Goal: Task Accomplishment & Management: Manage account settings

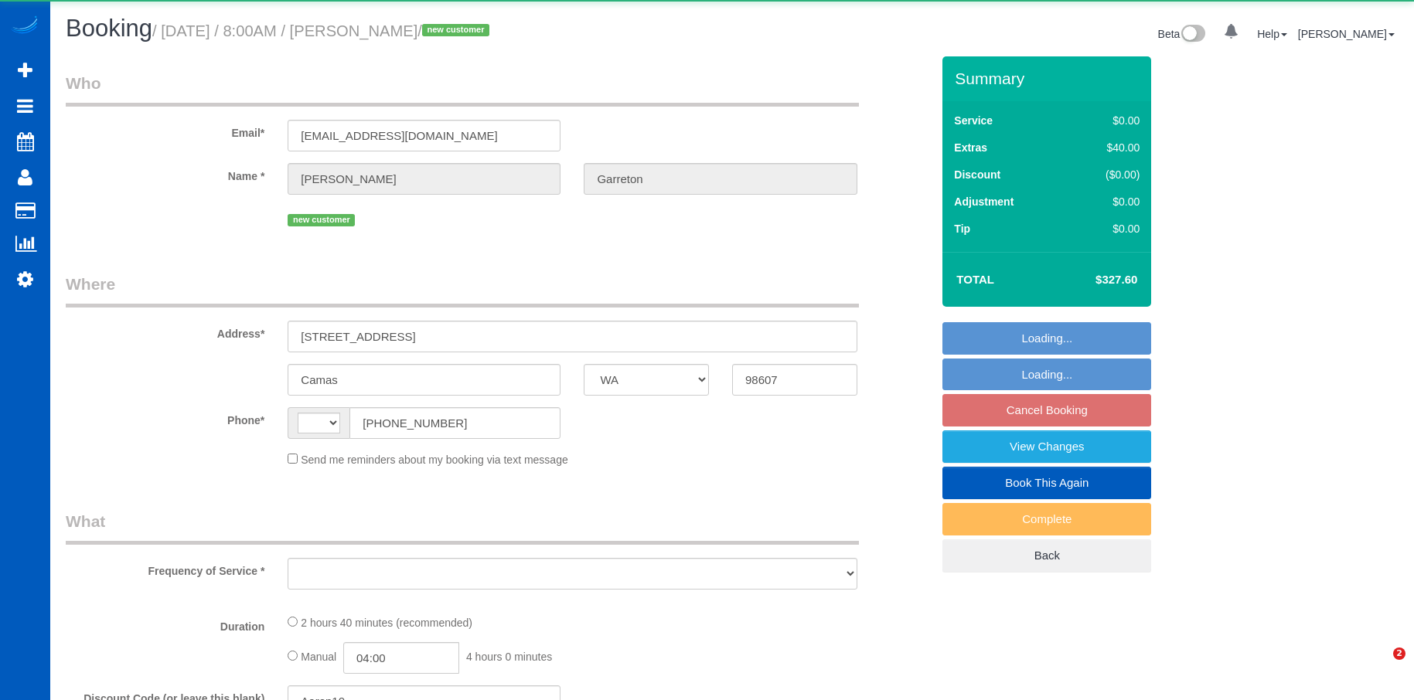
select select "WA"
select select "object:376"
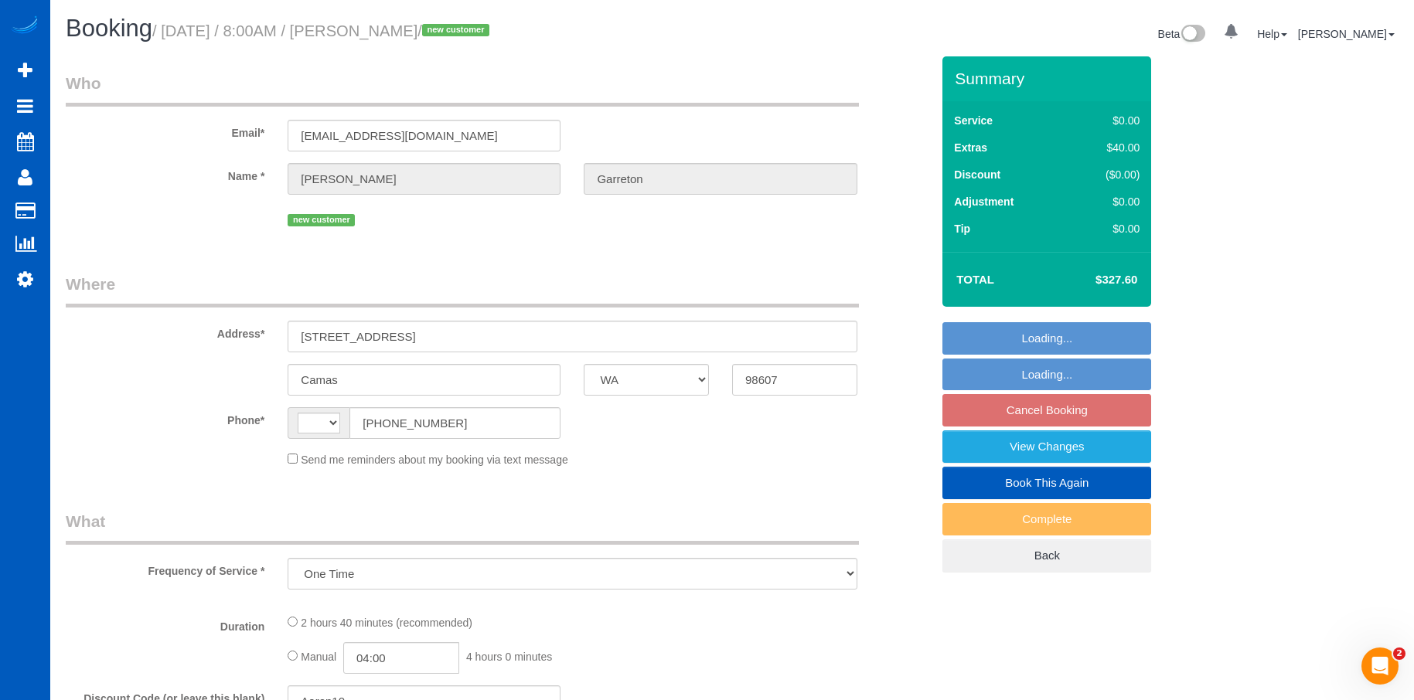
select select "spot1"
select select "string:US"
select select "string:fspay-ba95acf5-41c0-47aa-a097-94fcd2bdce3d"
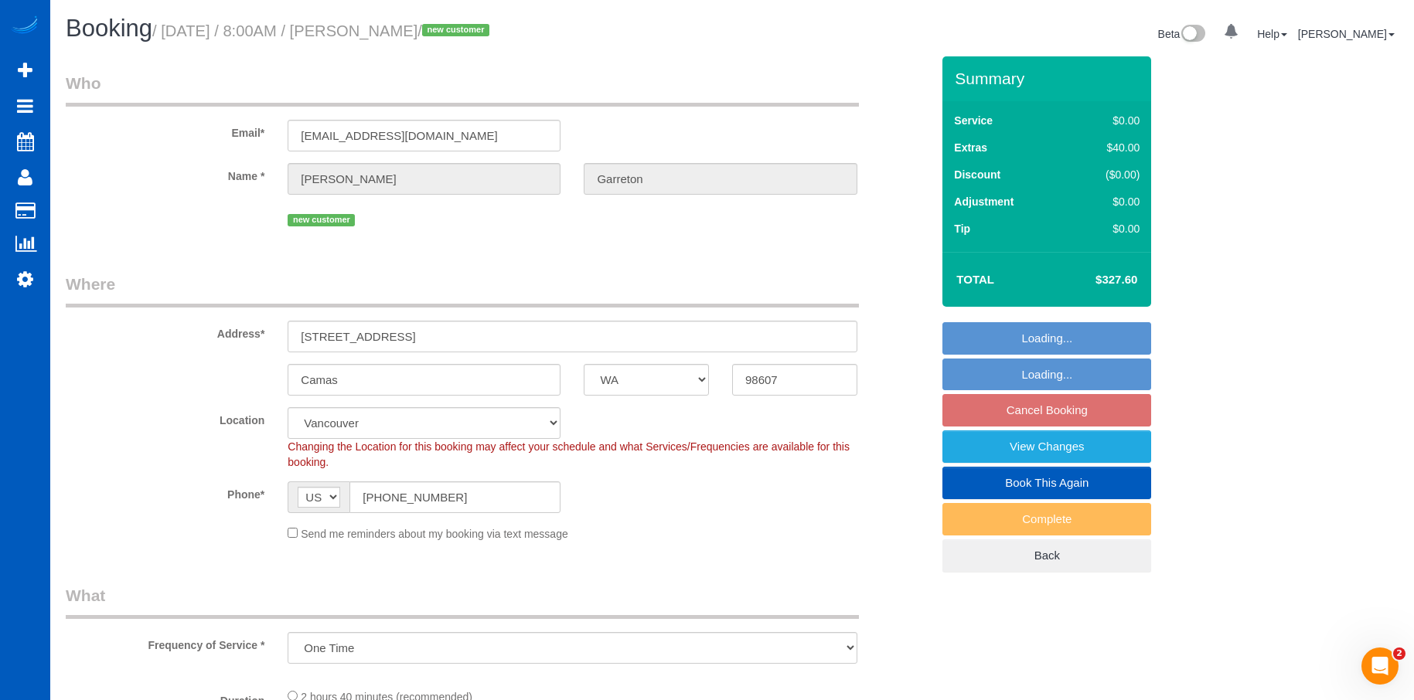
select select "199"
select select "1501"
select select "3"
select select "spot18"
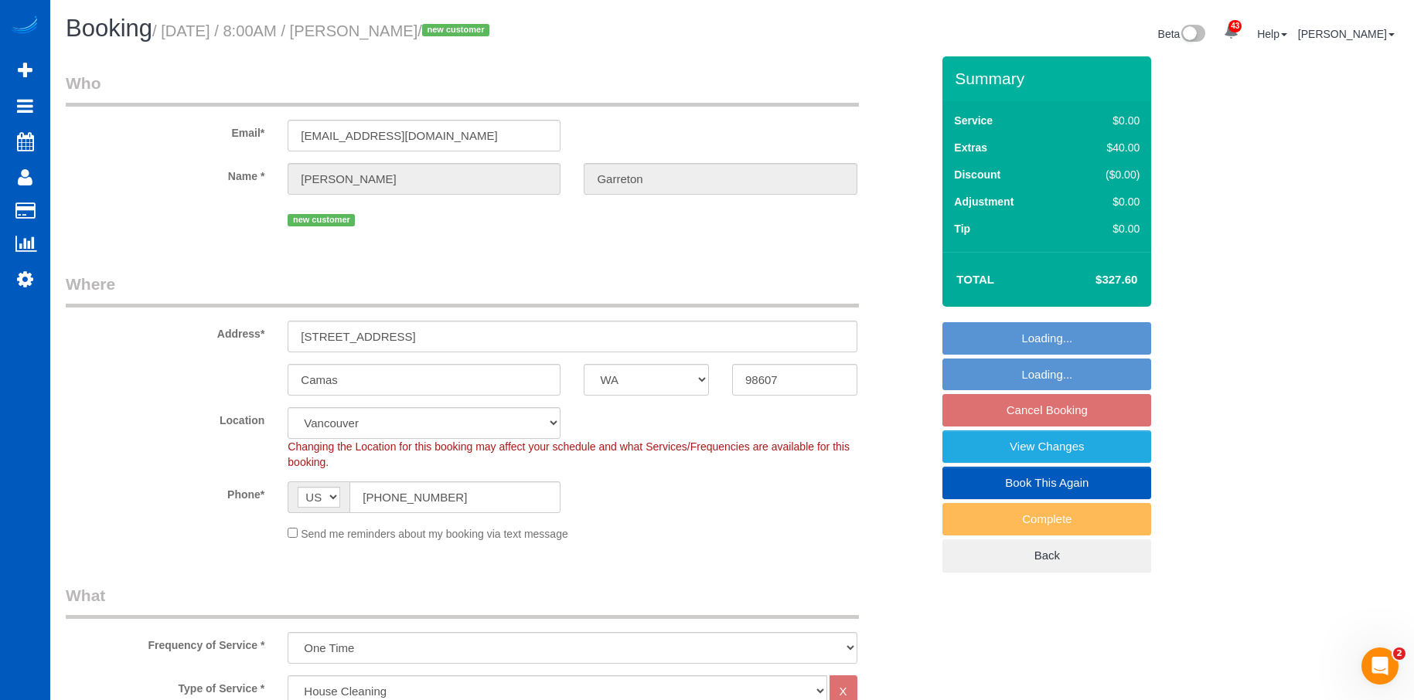
select select "1501"
select select "3"
select select "object:1251"
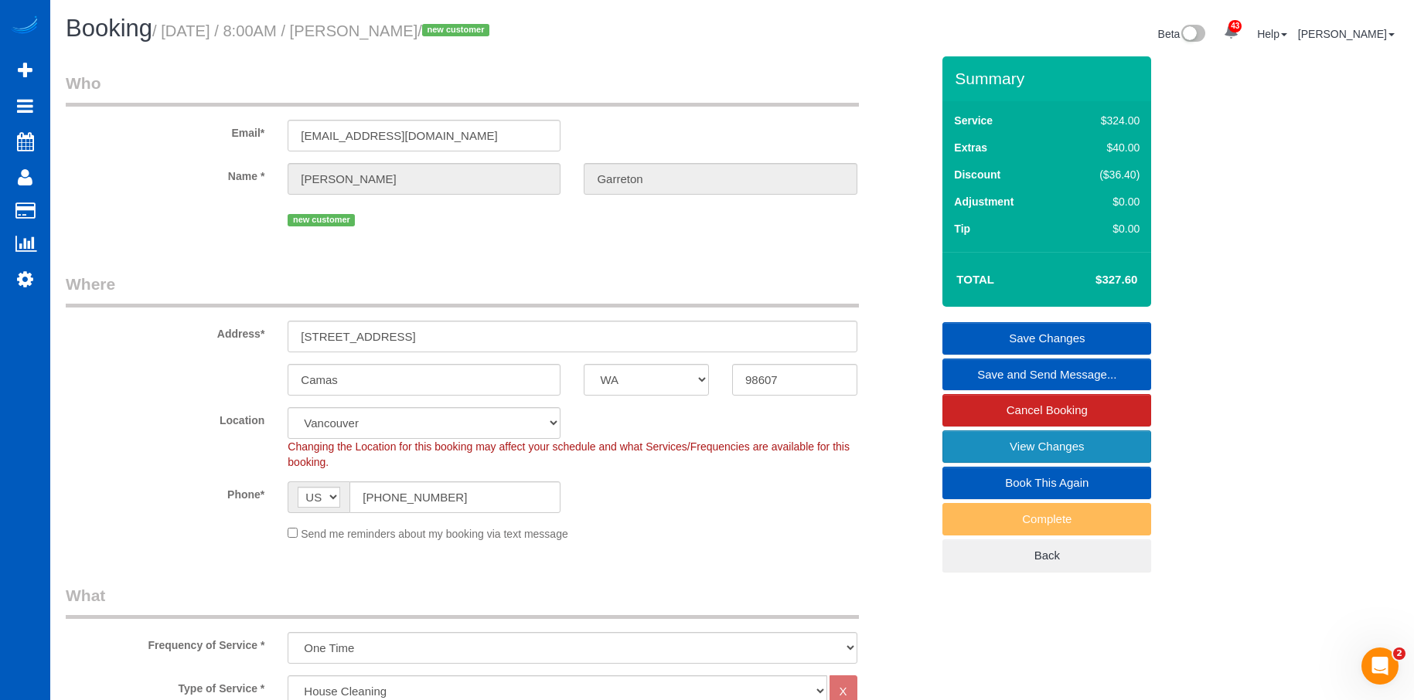
click at [955, 437] on link "View Changes" at bounding box center [1046, 447] width 209 height 32
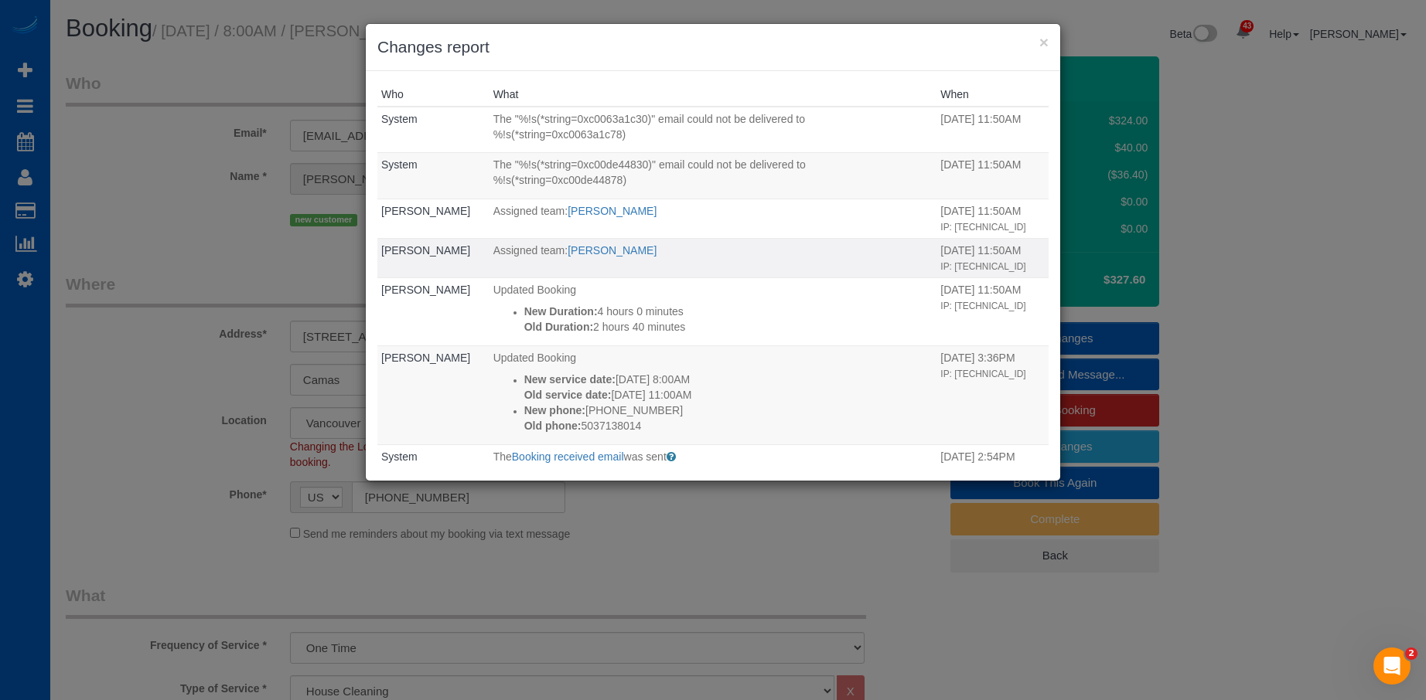
scroll to position [77, 0]
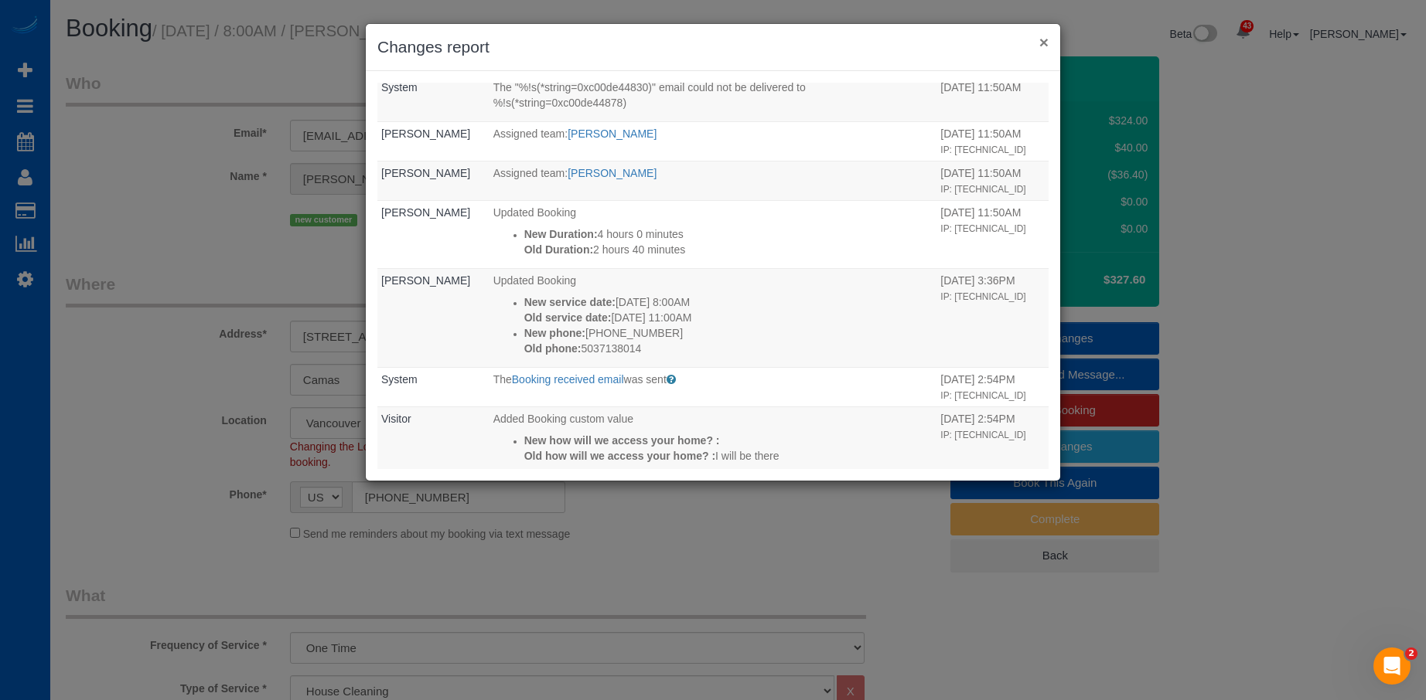
click at [1040, 47] on button "×" at bounding box center [1043, 42] width 9 height 16
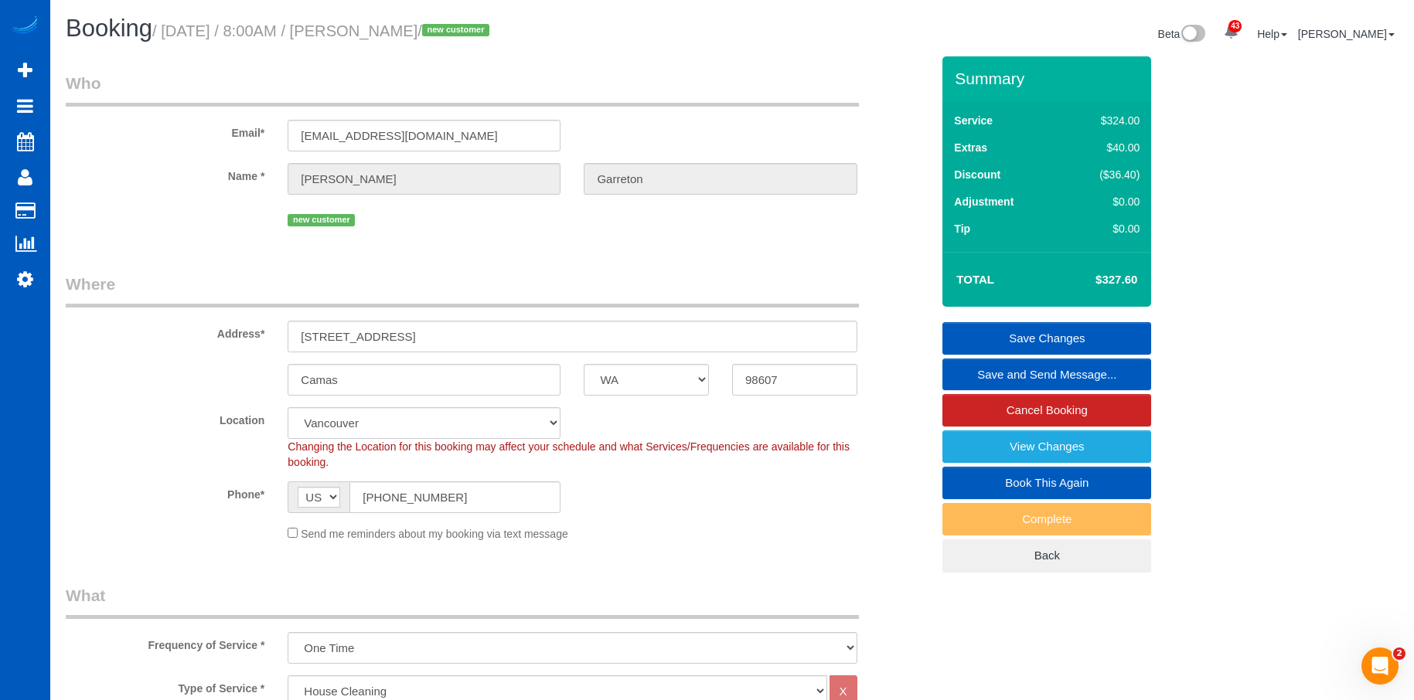
click at [966, 366] on link "Save and Send Message..." at bounding box center [1046, 375] width 209 height 32
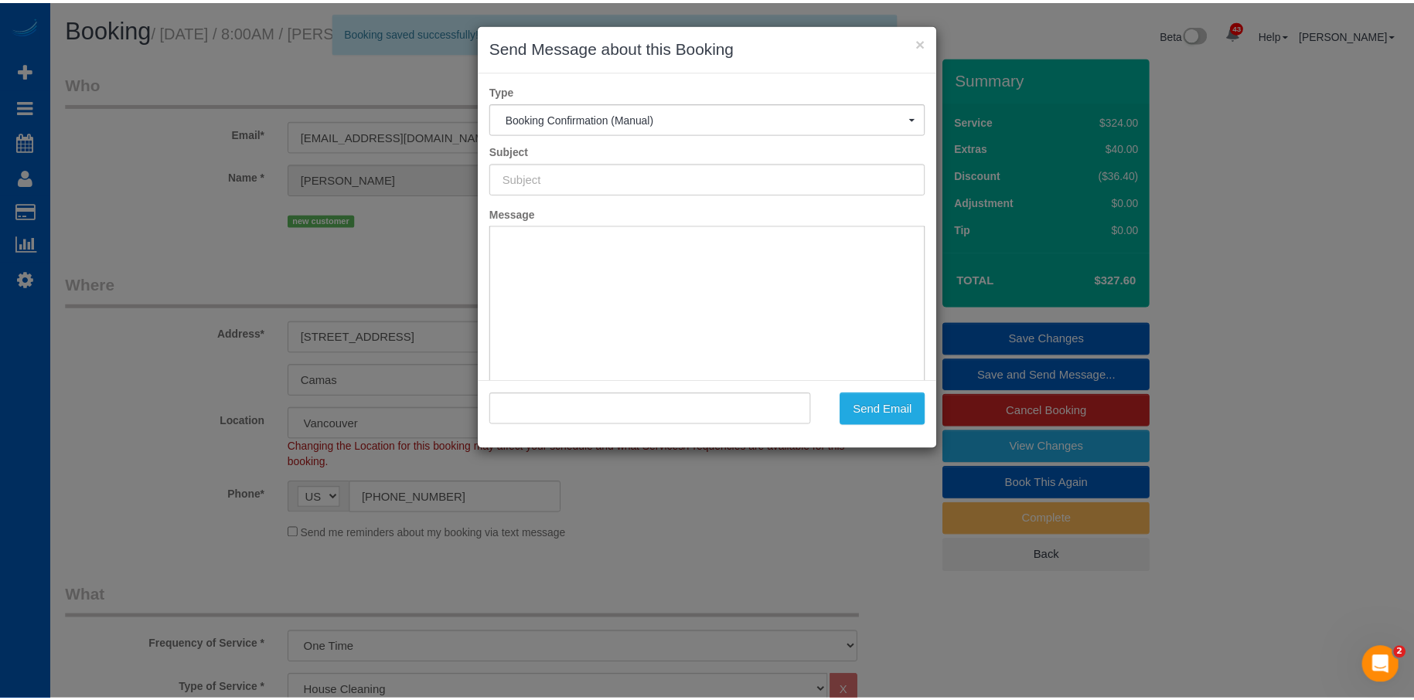
scroll to position [0, 0]
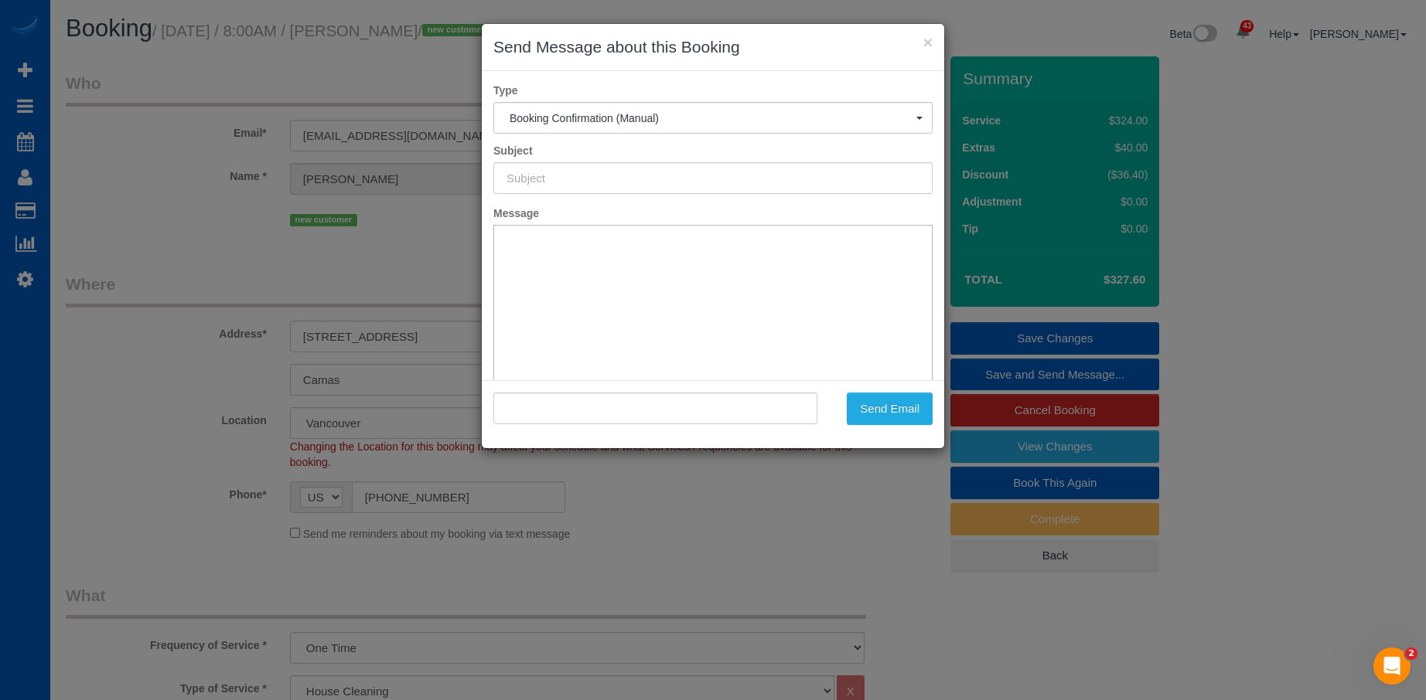
type input "Cleaning Service Confirmed!"
type input ""Cindy Garreton" <breathekindness2000@gmail.com>"
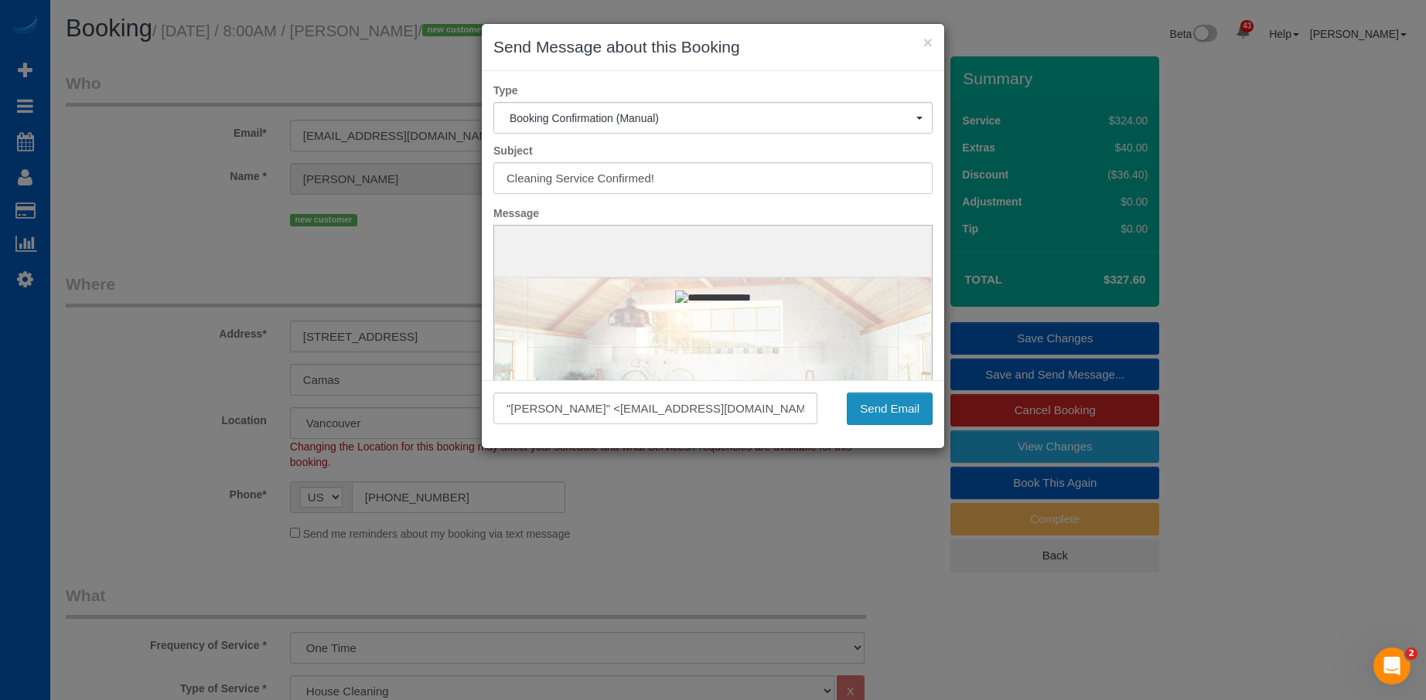
click at [892, 413] on button "Send Email" at bounding box center [890, 409] width 86 height 32
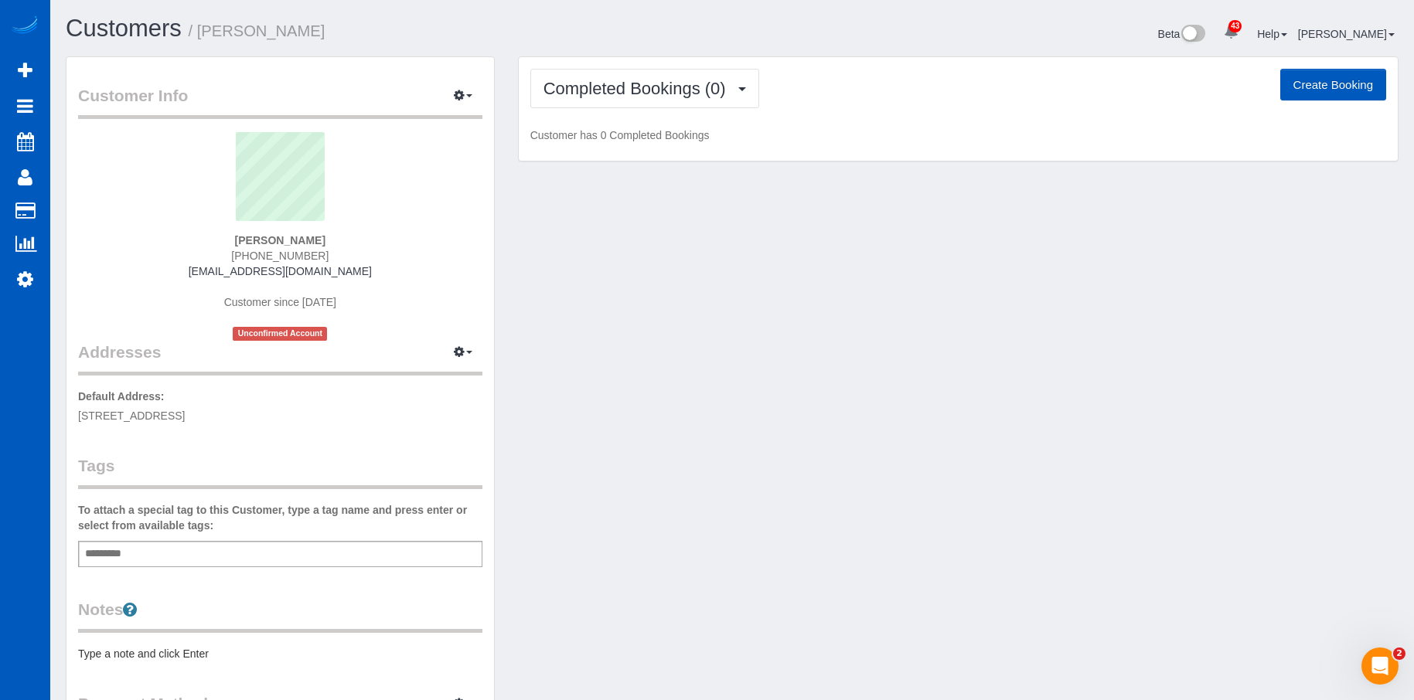
click at [1302, 84] on button "Create Booking" at bounding box center [1333, 85] width 106 height 32
select select "WA"
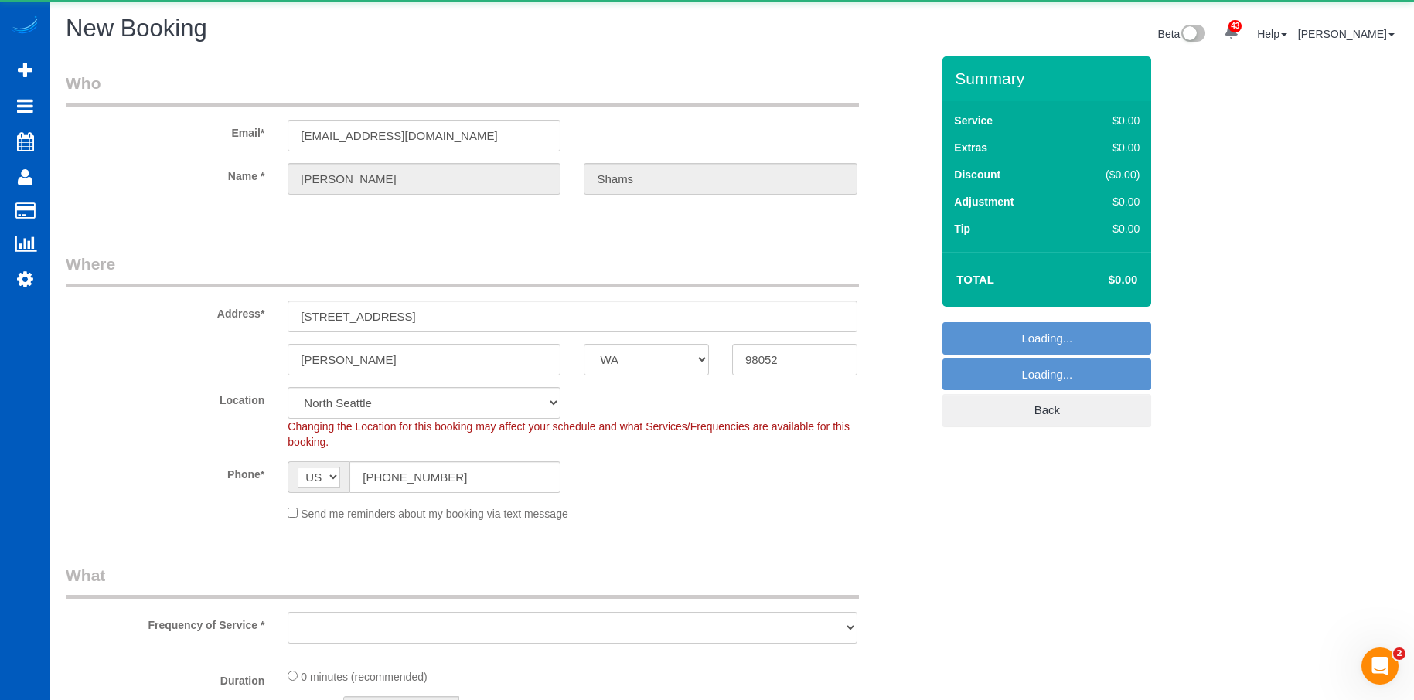
select select "object:1866"
select select "199"
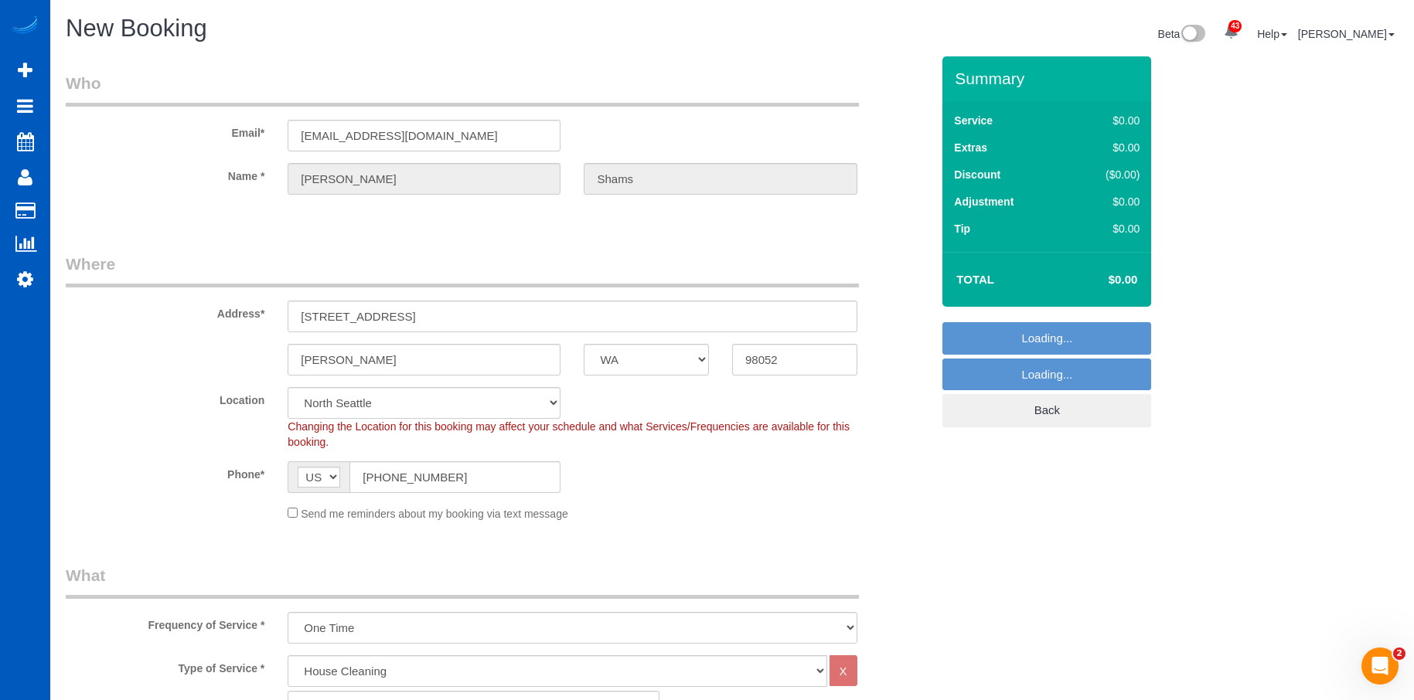
select select "6"
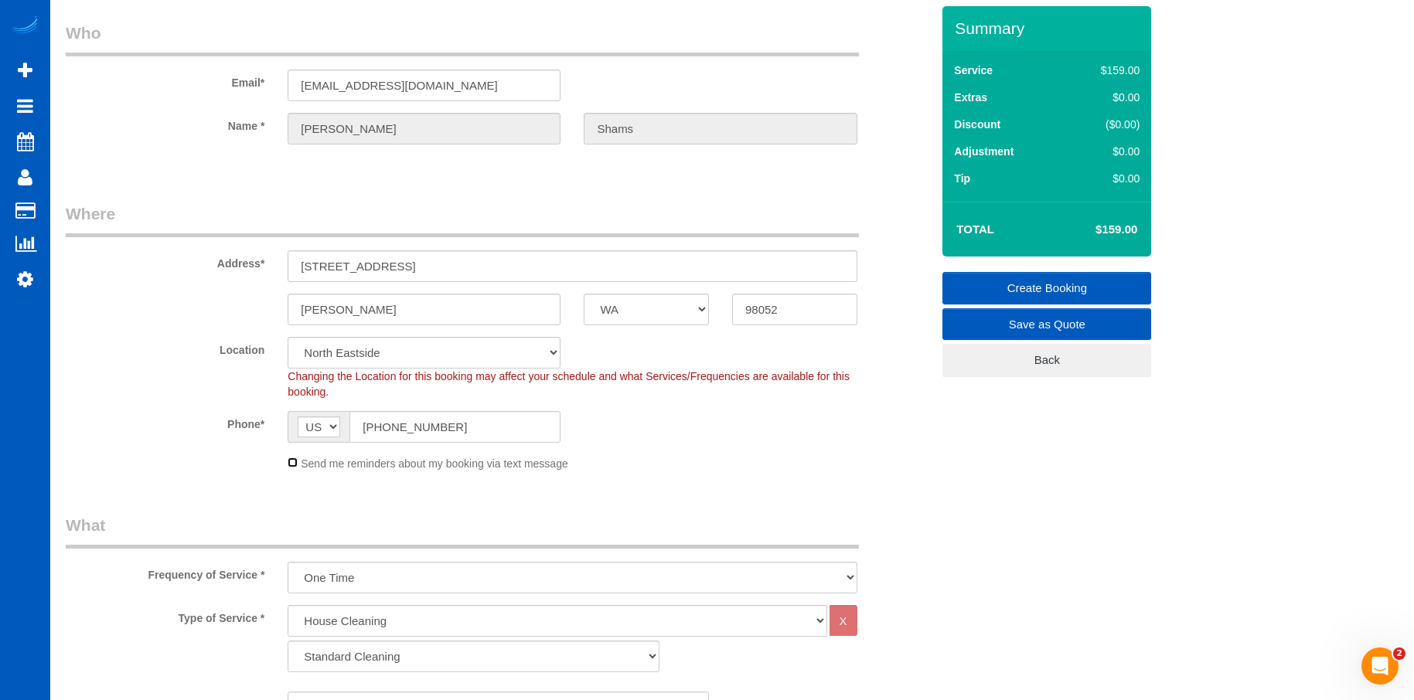
scroll to position [77, 0]
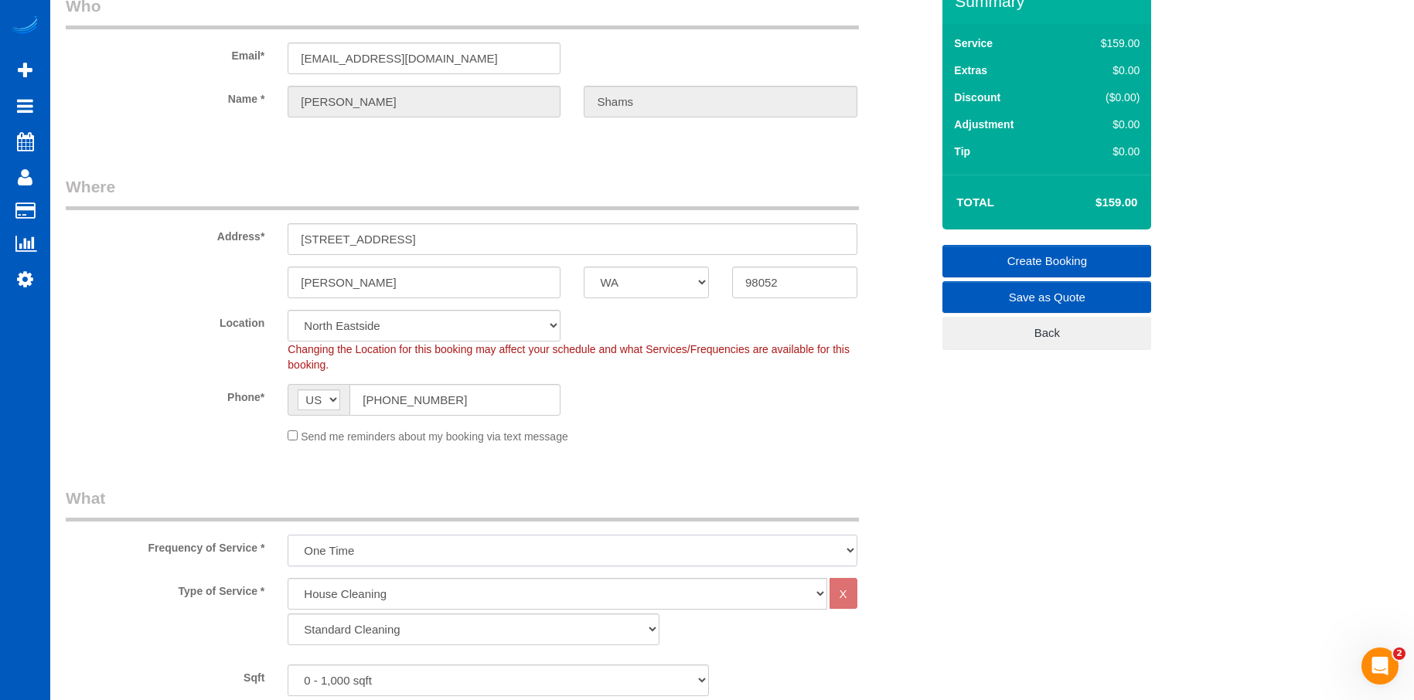
click at [348, 542] on select "One Time Weekly - 15.00% Every 2 Weeks - 10.00% Every 4 Weeks - 5.00% Every 2 M…" at bounding box center [572, 551] width 569 height 32
click at [354, 552] on select "One Time Weekly - 15.00% Every 2 Weeks - 10.00% Every 4 Weeks - 5.00% Every 2 M…" at bounding box center [572, 551] width 569 height 32
select select "object:1962"
click at [288, 535] on select "One Time Weekly - 15.00% Every 2 Weeks - 10.00% Every 4 Weeks - 5.00% Every 2 M…" at bounding box center [572, 551] width 569 height 32
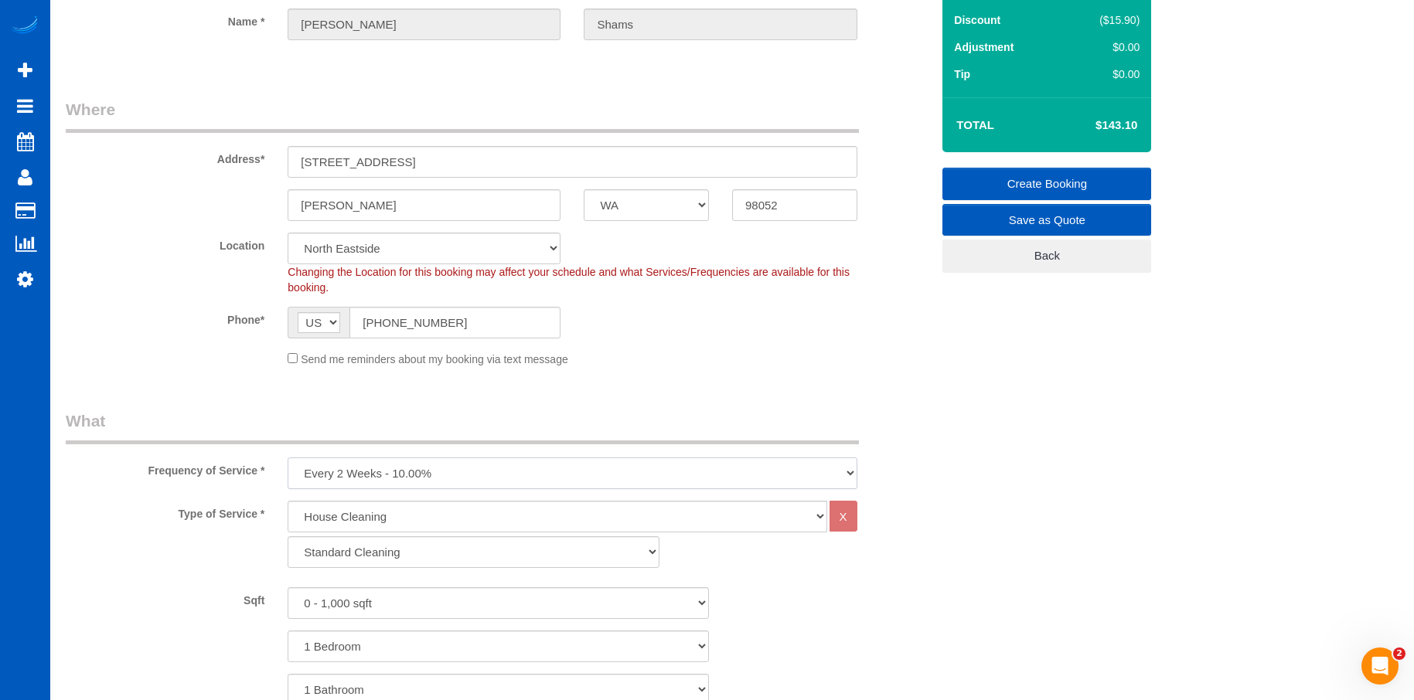
scroll to position [232, 0]
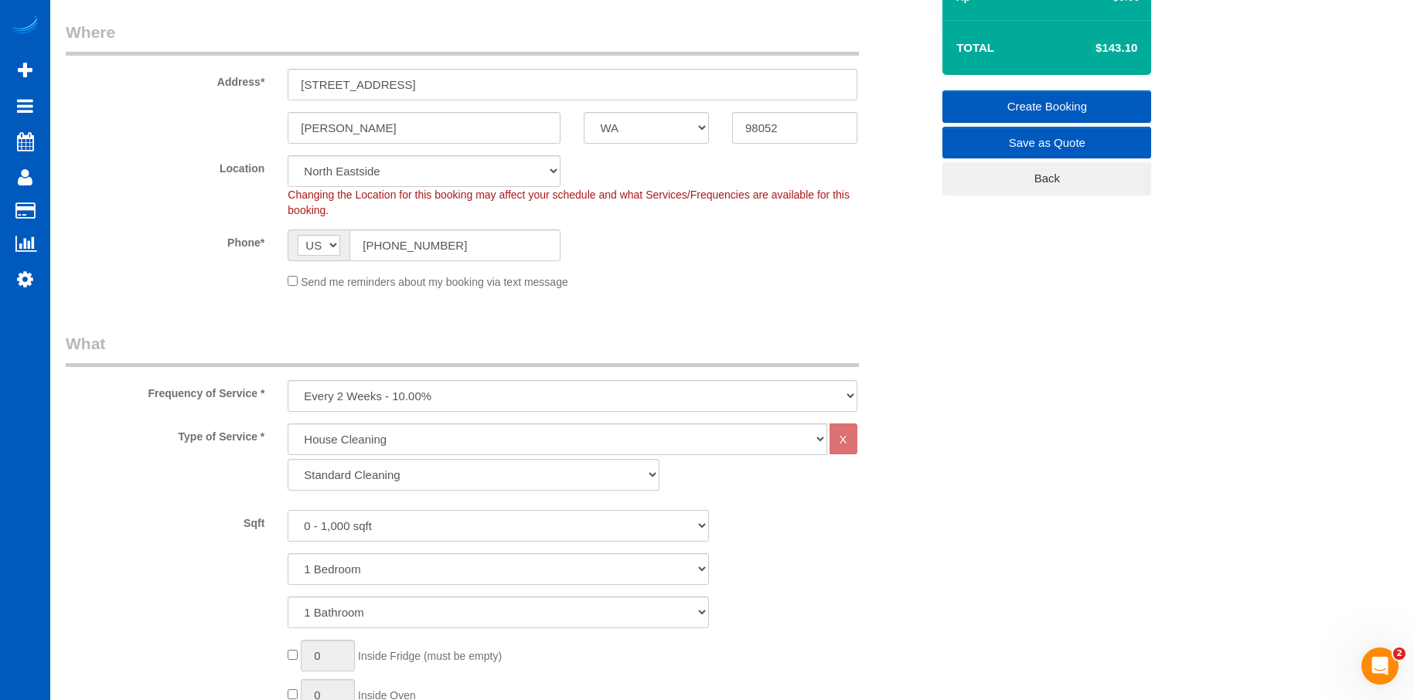
click at [404, 526] on select "0 - 1,000 sqft 1,001 - 1,500 sqft 1,501 - 2,000 sqft 2,001 - 2,500 sqft 2,501 -…" at bounding box center [498, 526] width 421 height 32
select select "1501"
click at [288, 510] on select "0 - 1,000 sqft 1,001 - 1,500 sqft 1,501 - 2,000 sqft 2,001 - 2,500 sqft 2,501 -…" at bounding box center [498, 526] width 421 height 32
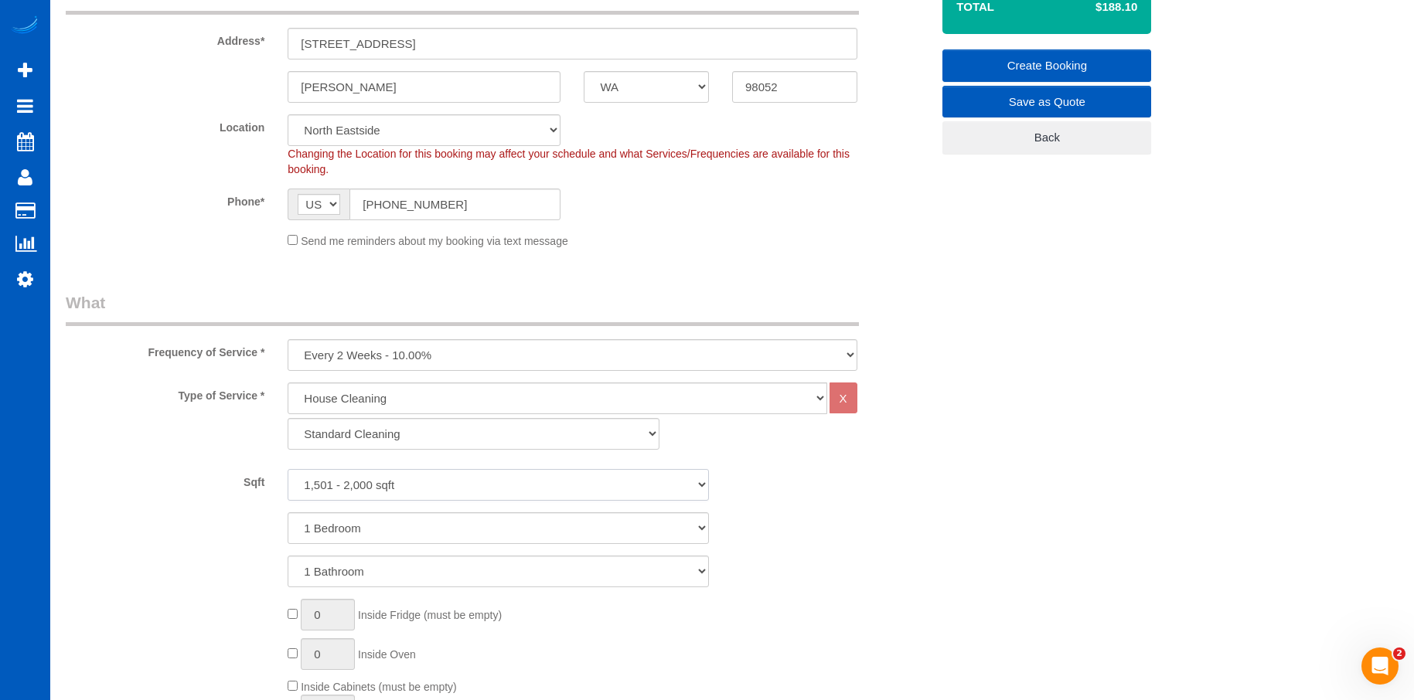
scroll to position [309, 0]
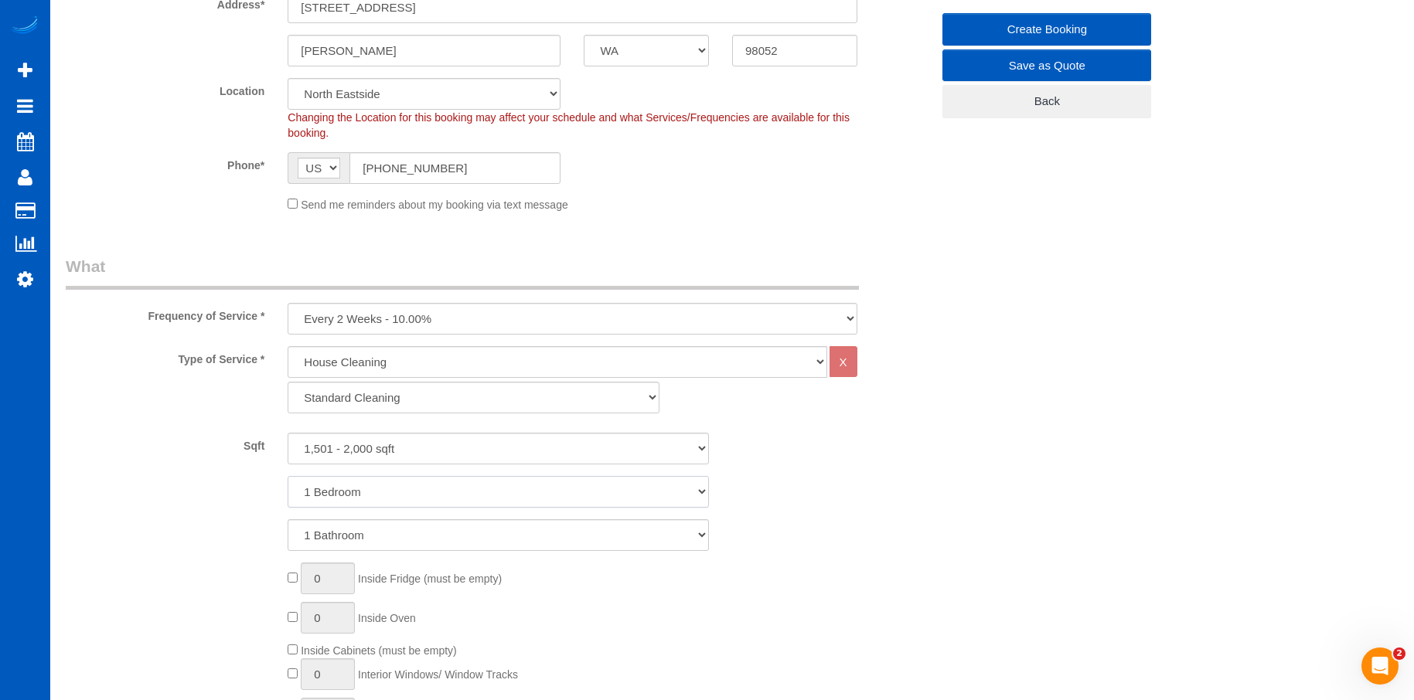
click at [383, 489] on select "1 Bedroom 2 Bedrooms 3 Bedrooms 4 Bedrooms 5 Bedrooms 6 Bedrooms 7 Bedrooms" at bounding box center [498, 492] width 421 height 32
select select "3"
click at [288, 476] on select "1 Bedroom 2 Bedrooms 3 Bedrooms 4 Bedrooms 5 Bedrooms 6 Bedrooms 7 Bedrooms" at bounding box center [498, 492] width 421 height 32
click at [411, 541] on select "1 Bathroom 2 Bathrooms 3 Bathrooms 4 Bathrooms 5 Bathrooms 6 Bathrooms 7 Bathro…" at bounding box center [498, 536] width 421 height 32
select select "3"
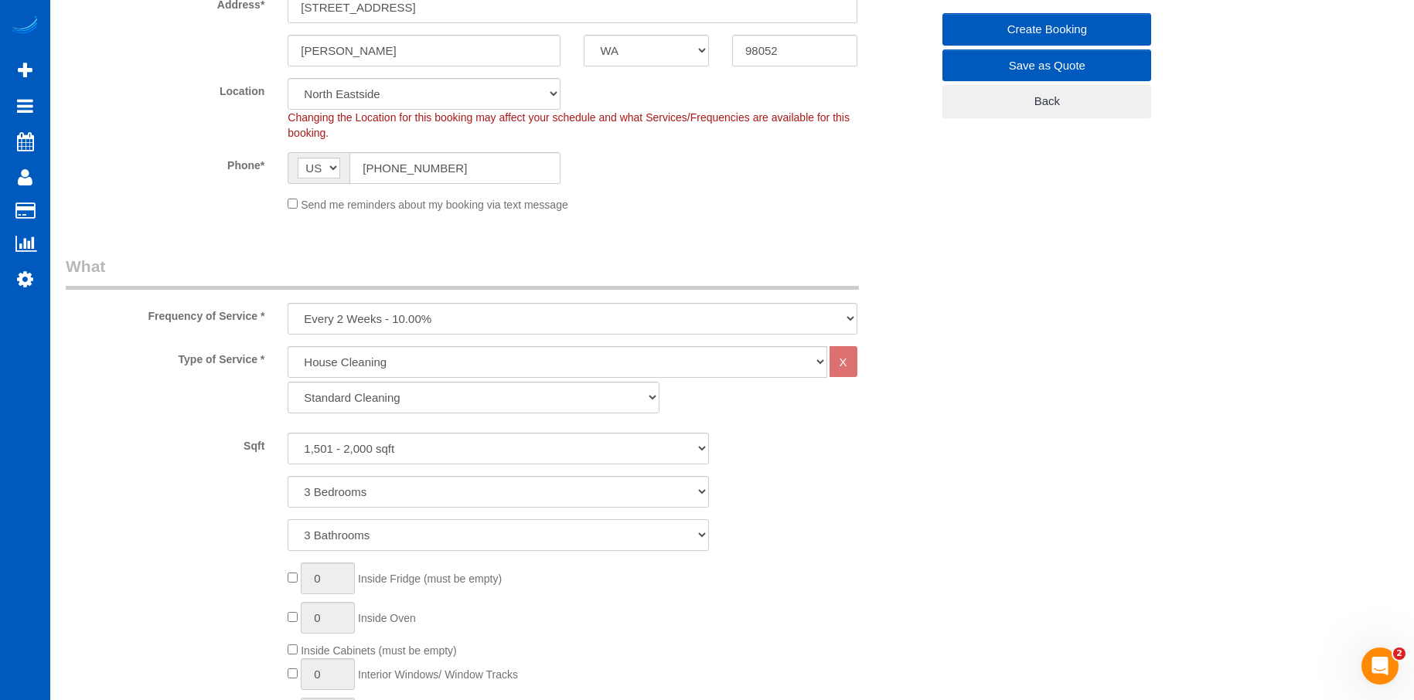
click at [288, 520] on select "1 Bathroom 2 Bathrooms 3 Bathrooms 4 Bathrooms 5 Bathrooms 6 Bathrooms 7 Bathro…" at bounding box center [498, 536] width 421 height 32
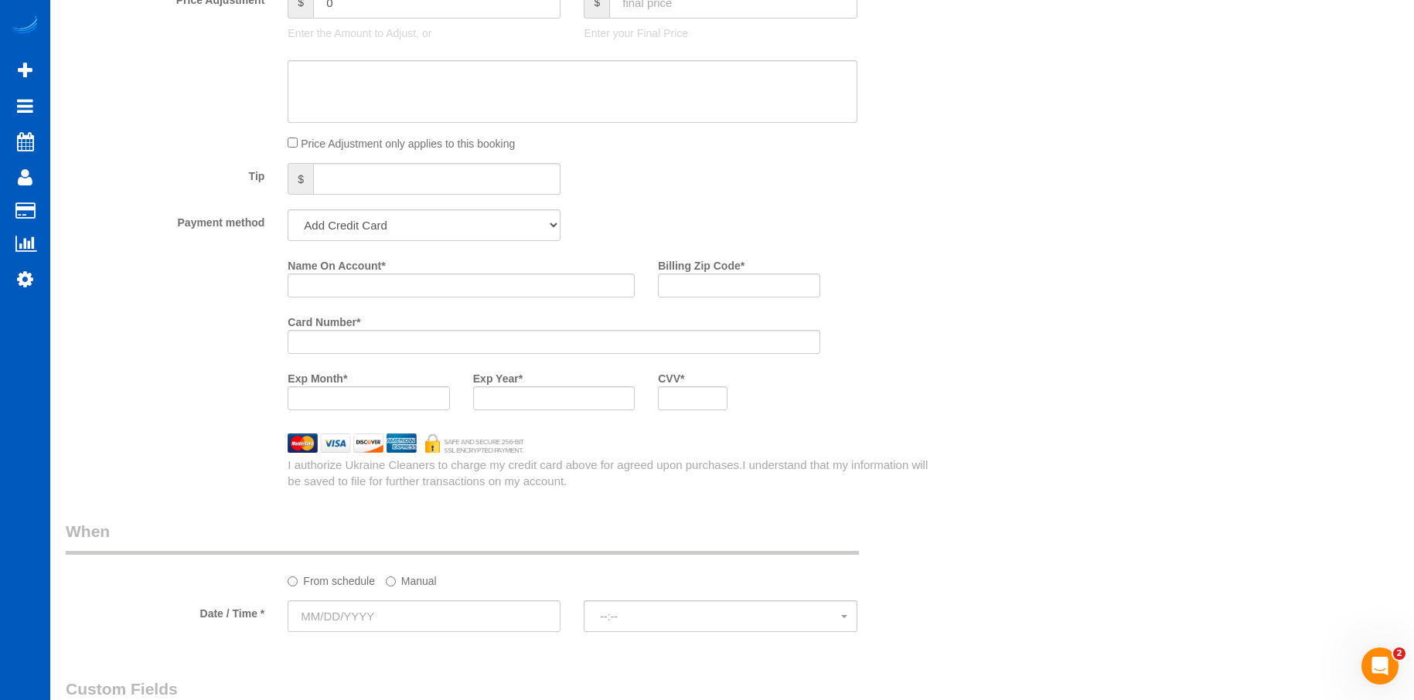
scroll to position [1469, 0]
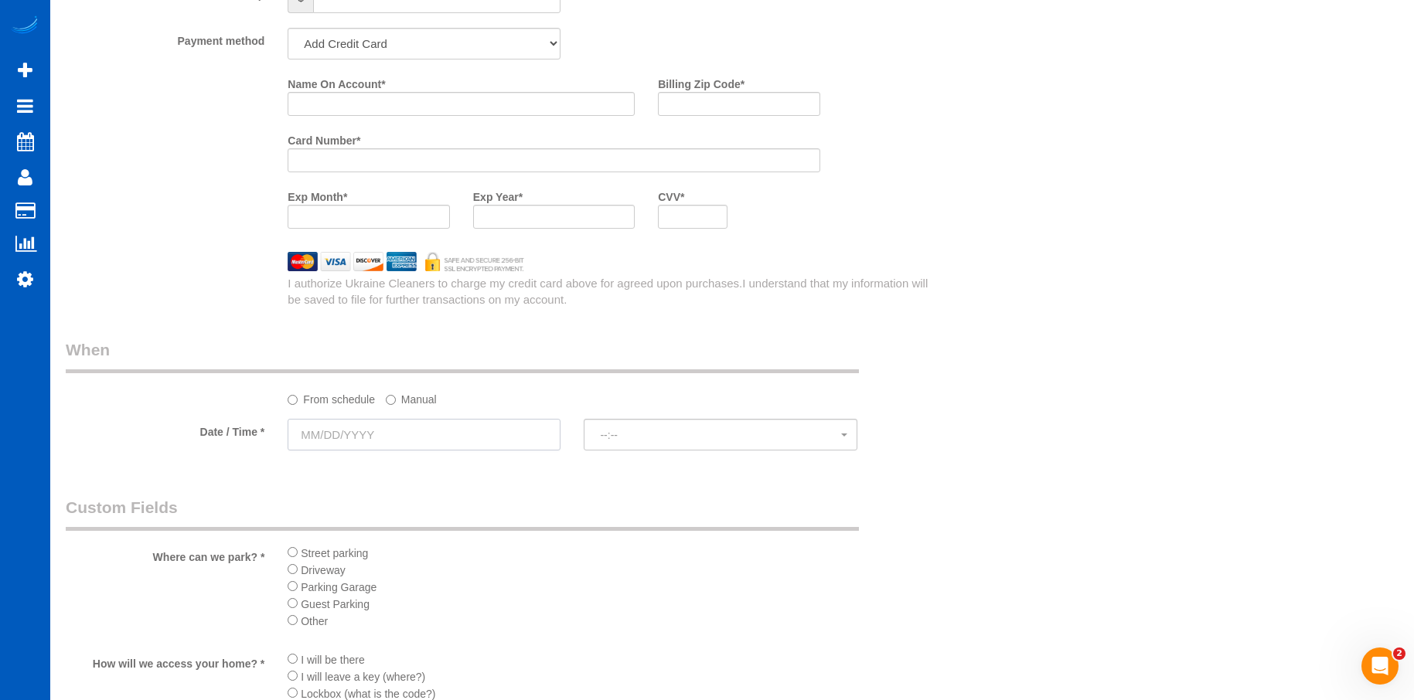
click at [459, 425] on input "text" at bounding box center [424, 435] width 273 height 32
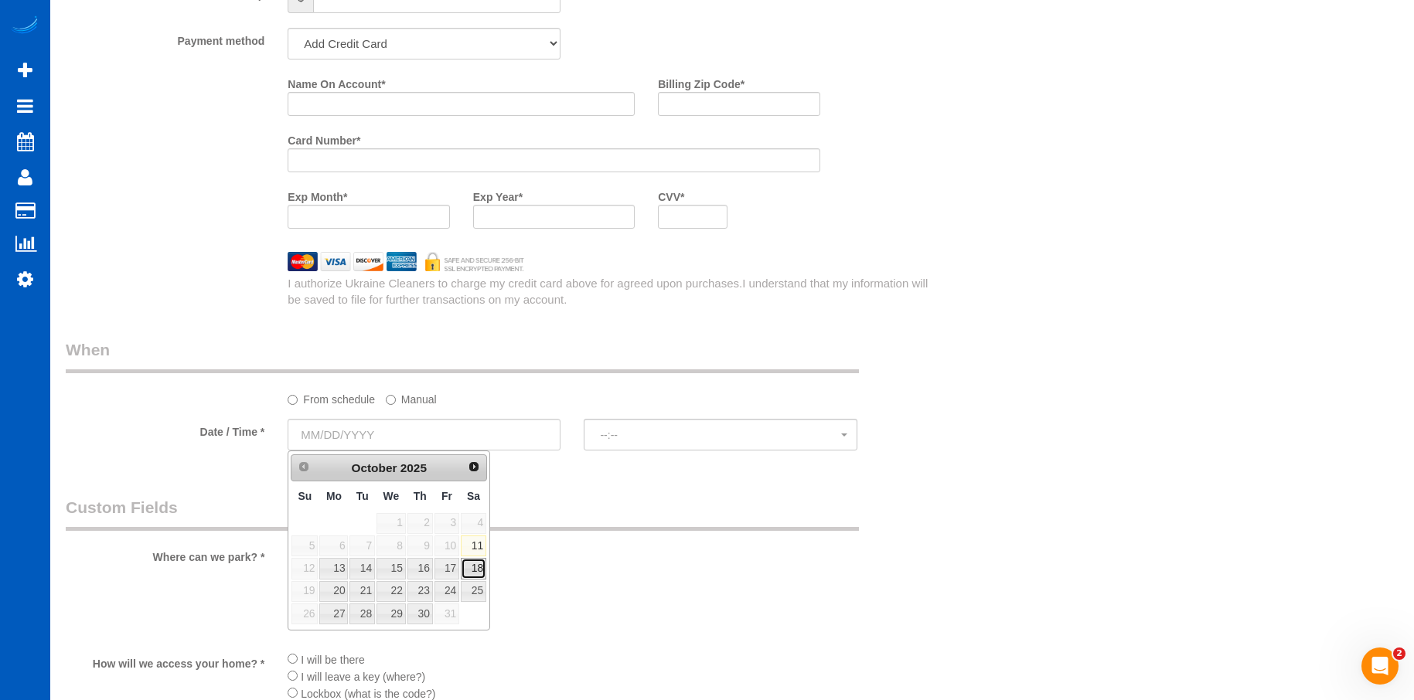
click at [468, 562] on link "18" at bounding box center [474, 568] width 26 height 21
type input "10/18/2025"
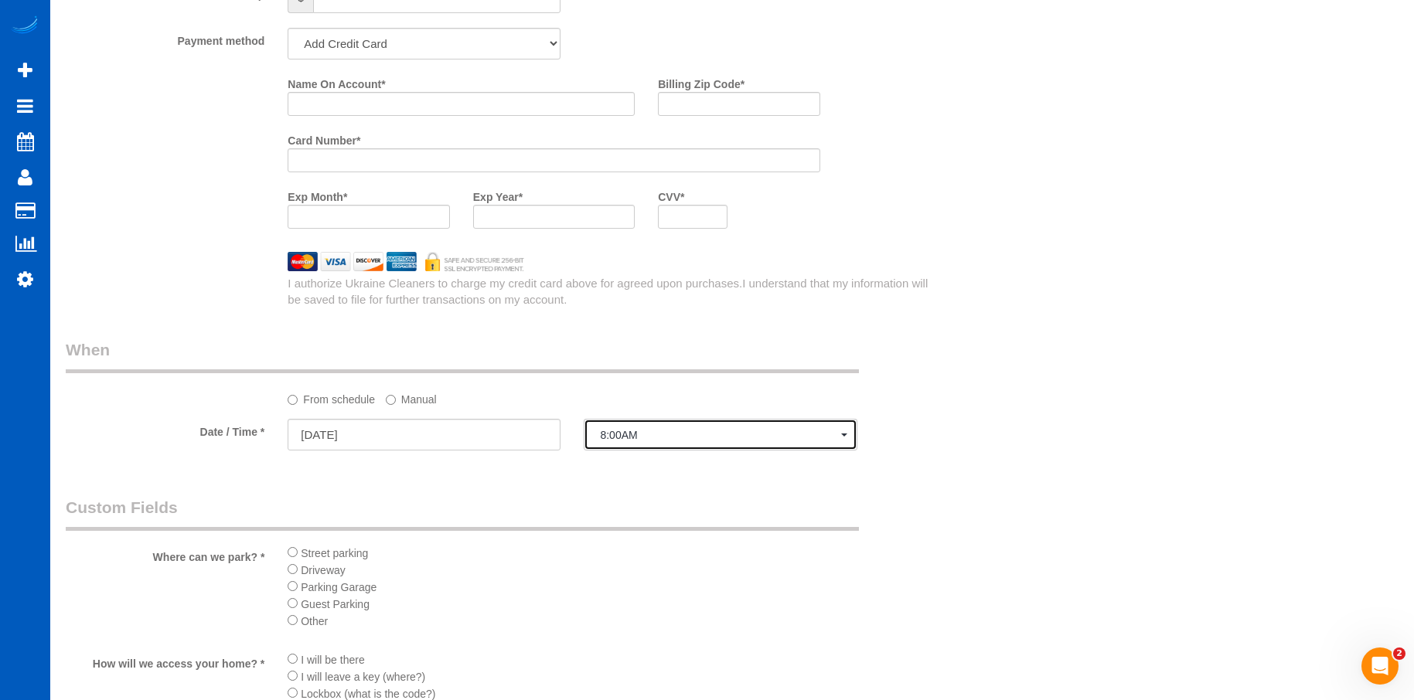
click at [635, 445] on button "8:00AM" at bounding box center [720, 435] width 273 height 32
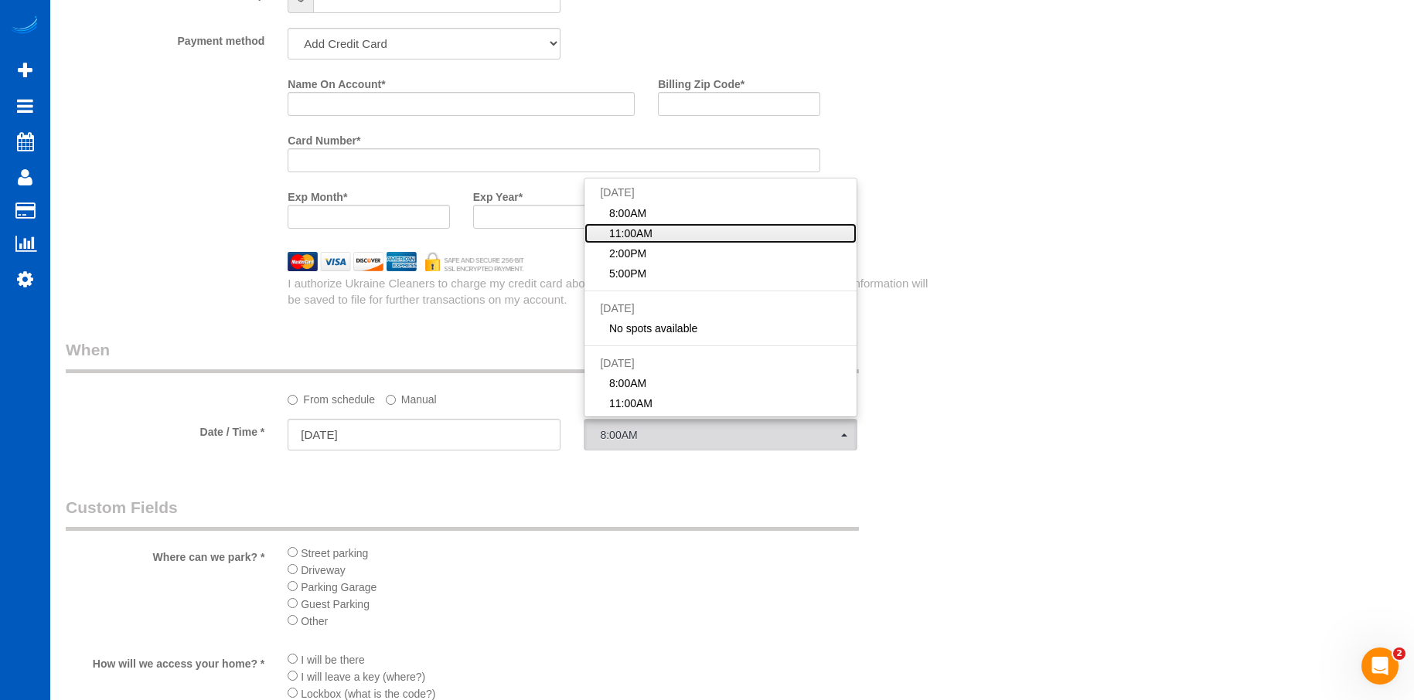
click at [657, 236] on link "11:00AM" at bounding box center [719, 233] width 271 height 20
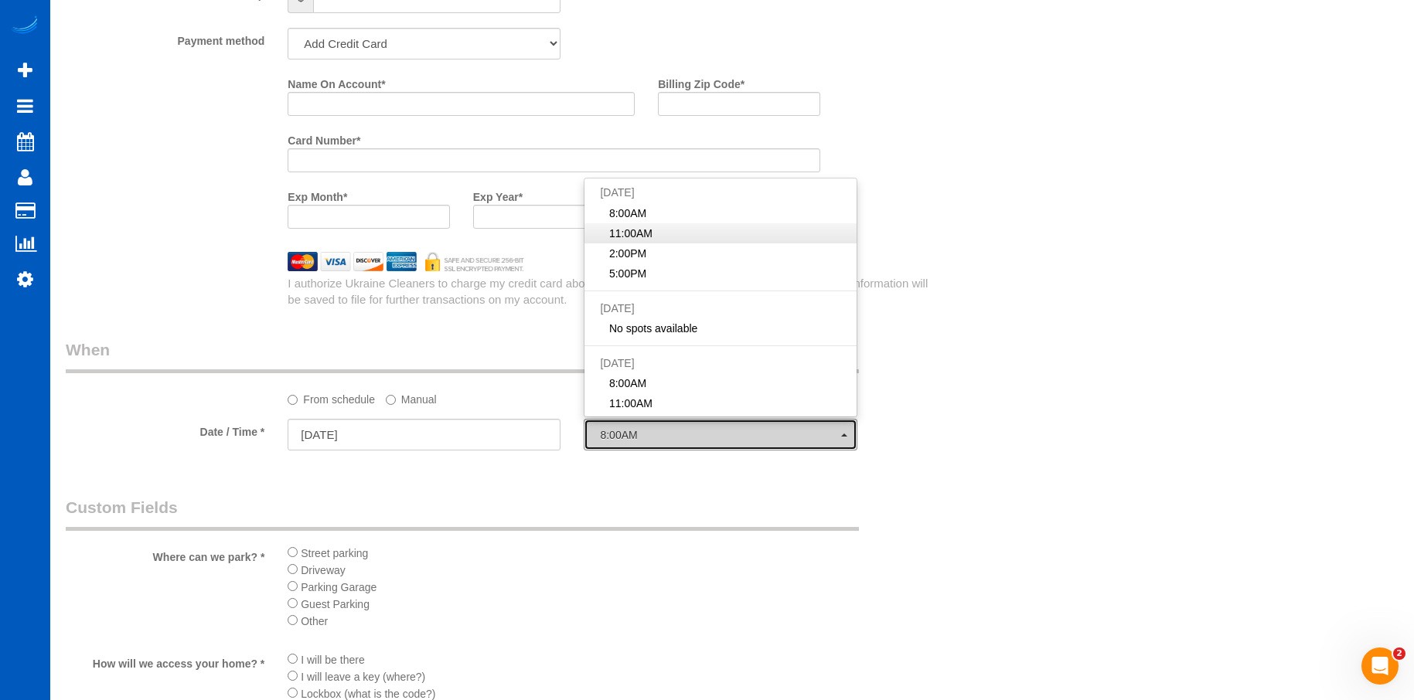
select select "spot2"
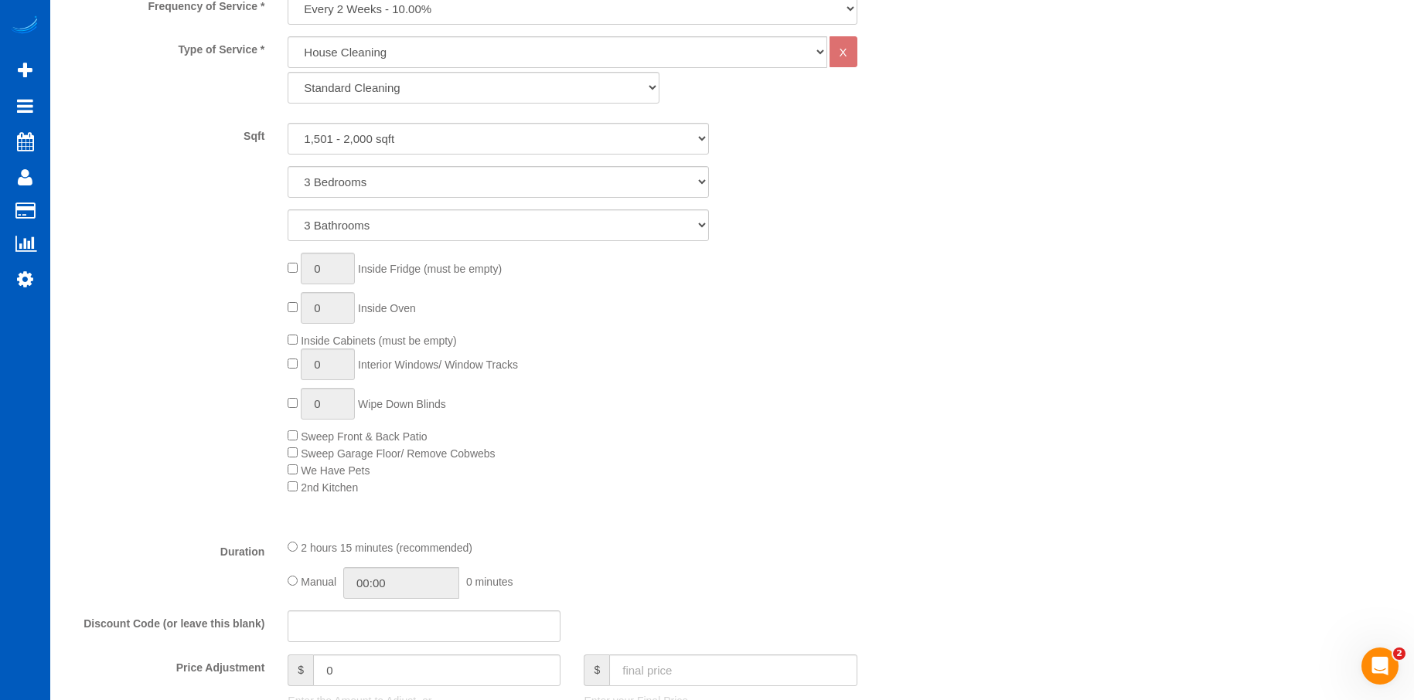
scroll to position [618, 0]
drag, startPoint x: 588, startPoint y: 142, endPoint x: 585, endPoint y: 155, distance: 12.6
click at [588, 142] on select "0 - 1,000 sqft 1,001 - 1,500 sqft 1,501 - 2,000 sqft 2,001 - 2,500 sqft 2,501 -…" at bounding box center [498, 140] width 421 height 32
select select "1001"
click at [288, 124] on select "0 - 1,000 sqft 1,001 - 1,500 sqft 1,501 - 2,000 sqft 2,001 - 2,500 sqft 2,501 -…" at bounding box center [498, 140] width 421 height 32
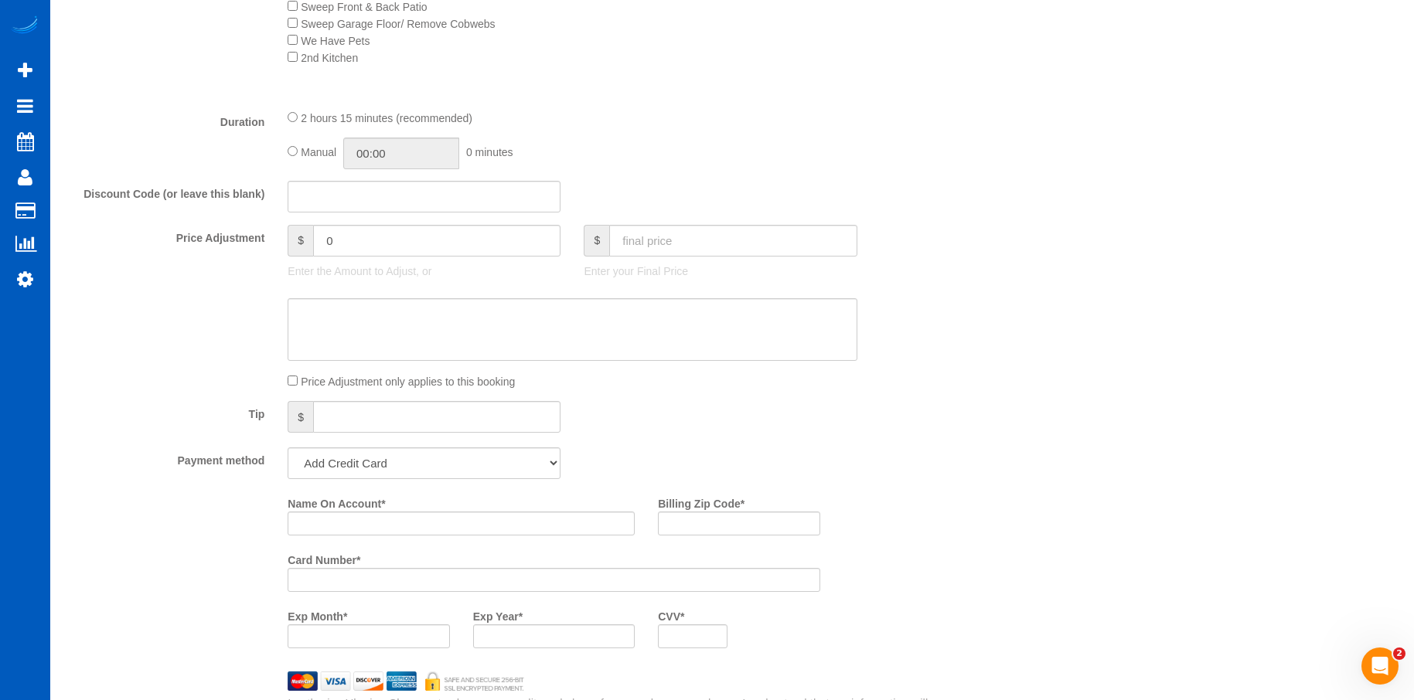
scroll to position [1082, 0]
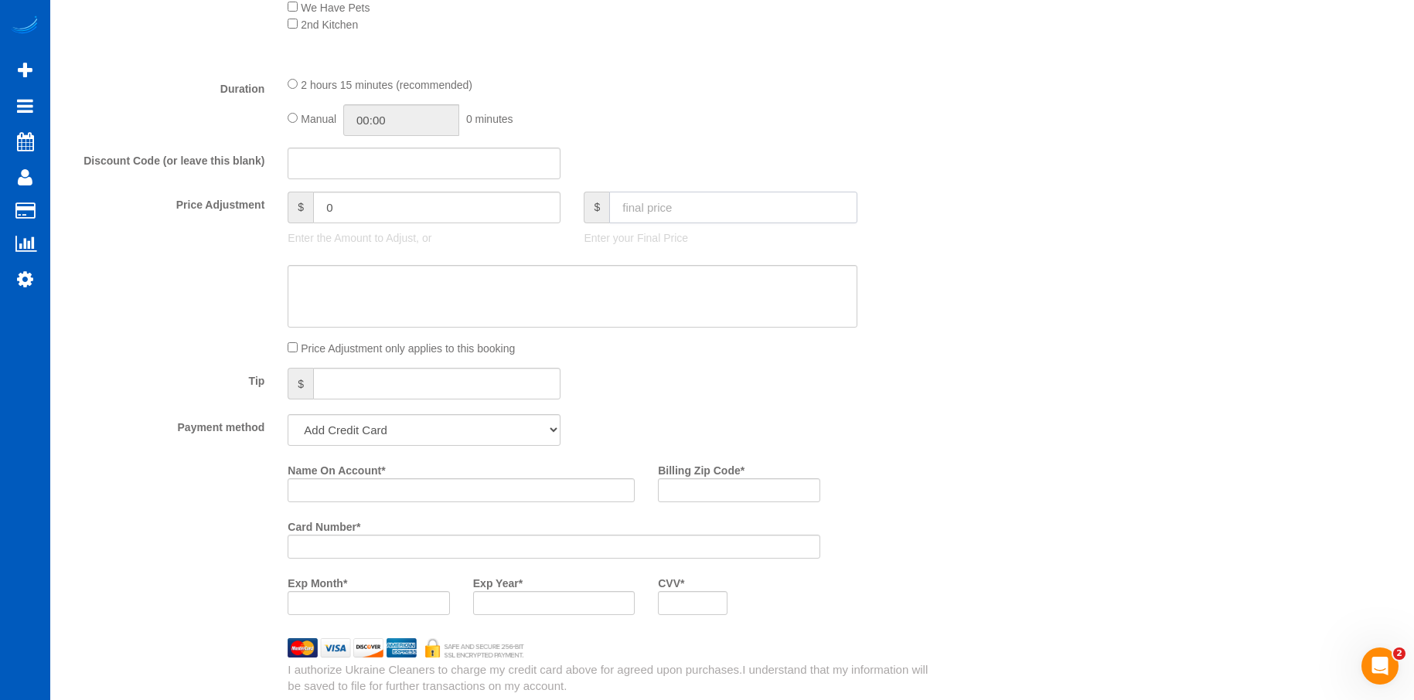
click at [686, 203] on input "text" at bounding box center [732, 208] width 247 height 32
type input "161"
click at [693, 285] on textarea at bounding box center [572, 296] width 569 height 63
type input "-0.1"
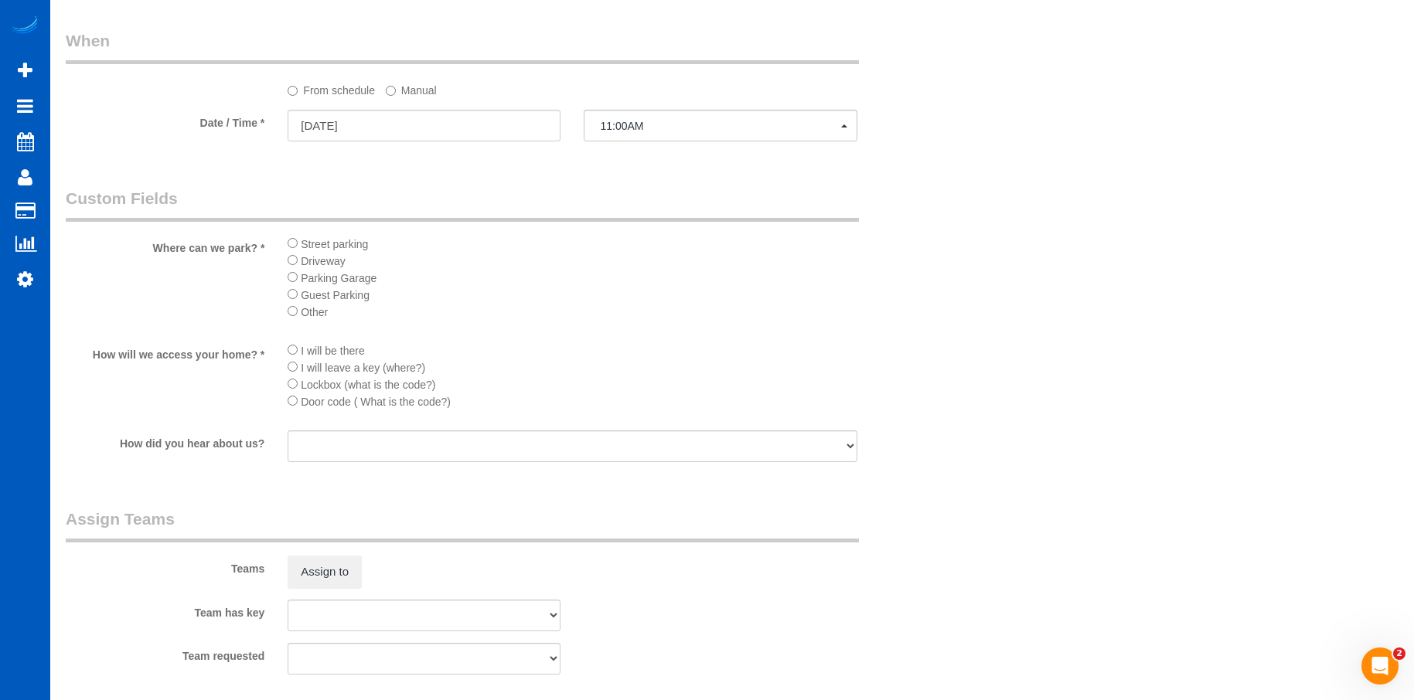
scroll to position [2111, 0]
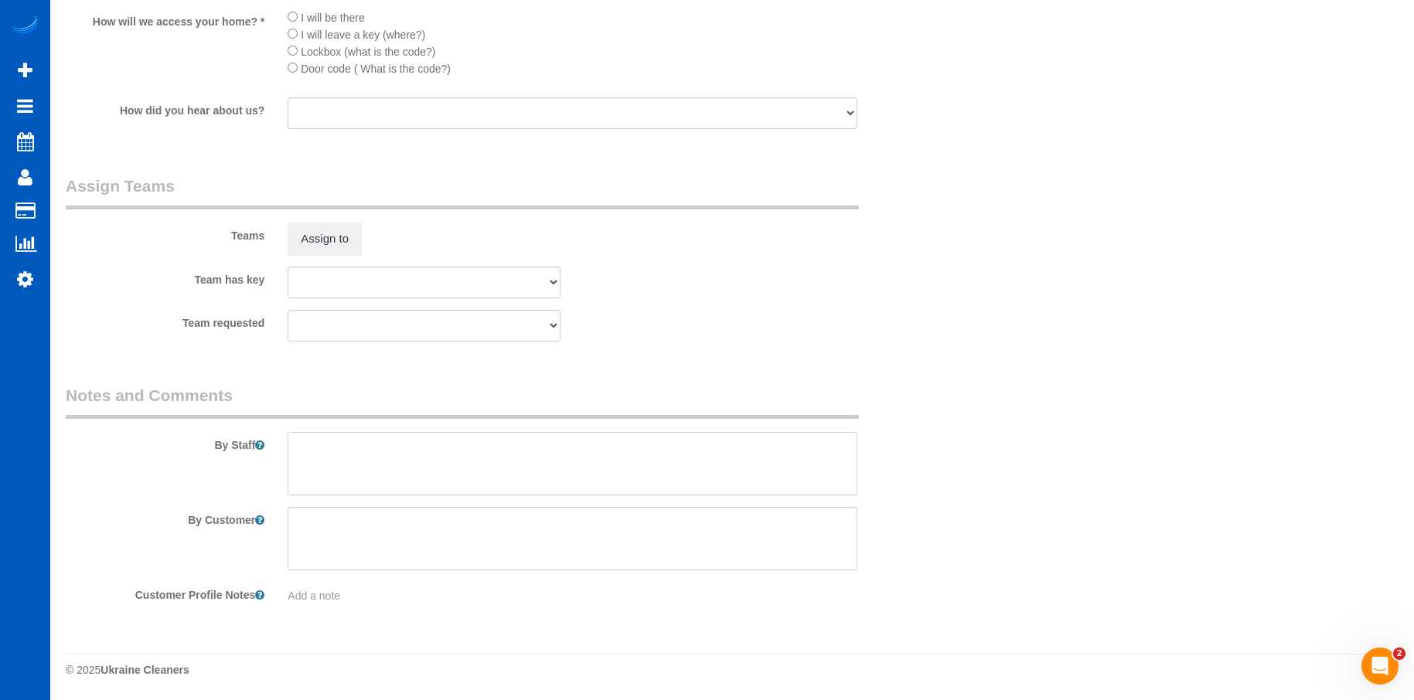
click at [498, 470] on textarea at bounding box center [572, 463] width 569 height 63
click at [526, 451] on textarea at bounding box center [572, 463] width 569 height 63
paste textarea "He\'s going to leave the change of bed sheets at hand, so please go ahead and c…"
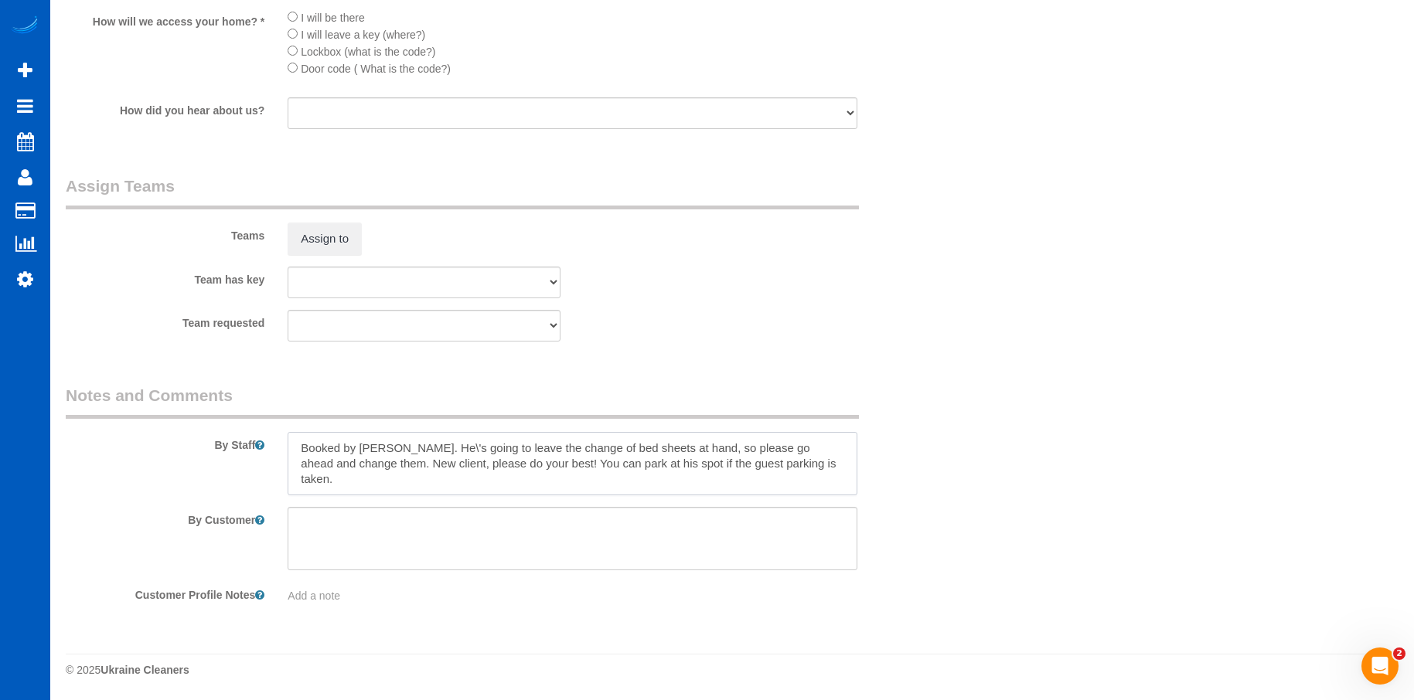
type textarea "Booked by Florencia. He\'s going to leave the change of bed sheets at hand, so …"
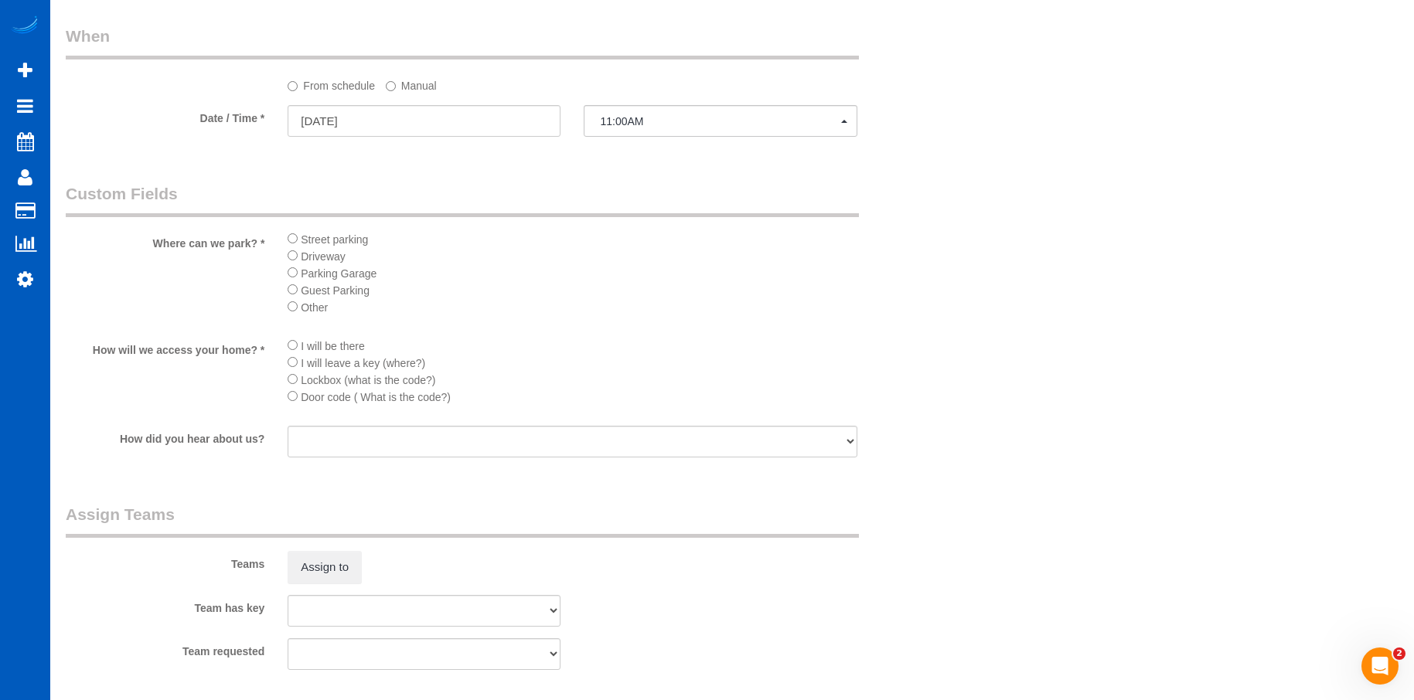
scroll to position [2034, 0]
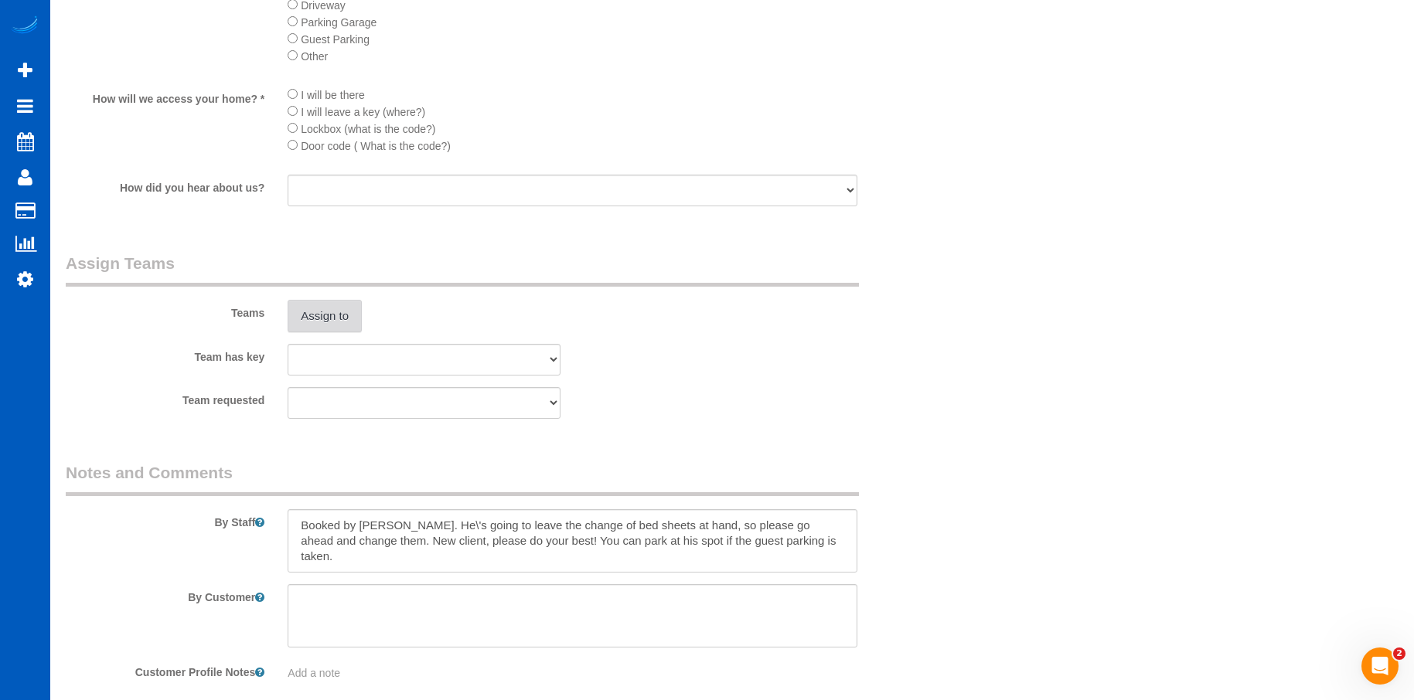
click at [325, 302] on button "Assign to" at bounding box center [325, 316] width 74 height 32
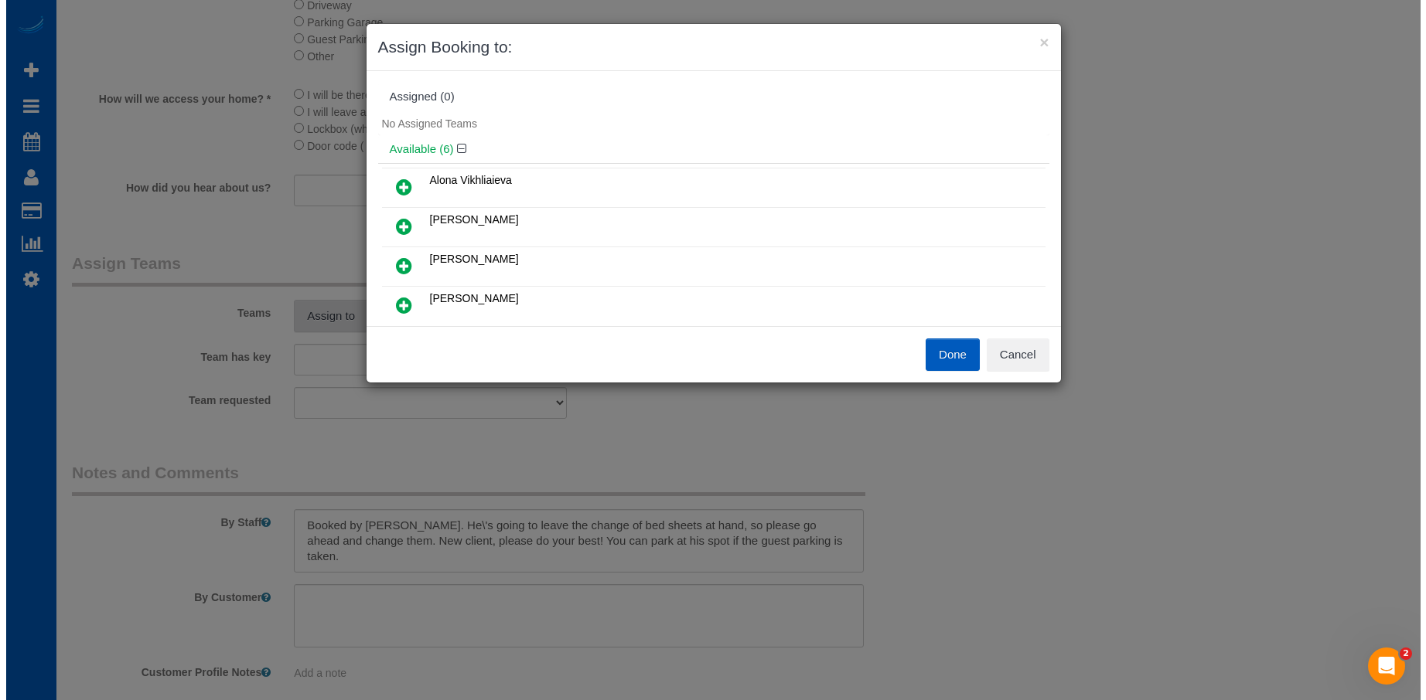
scroll to position [2035, 0]
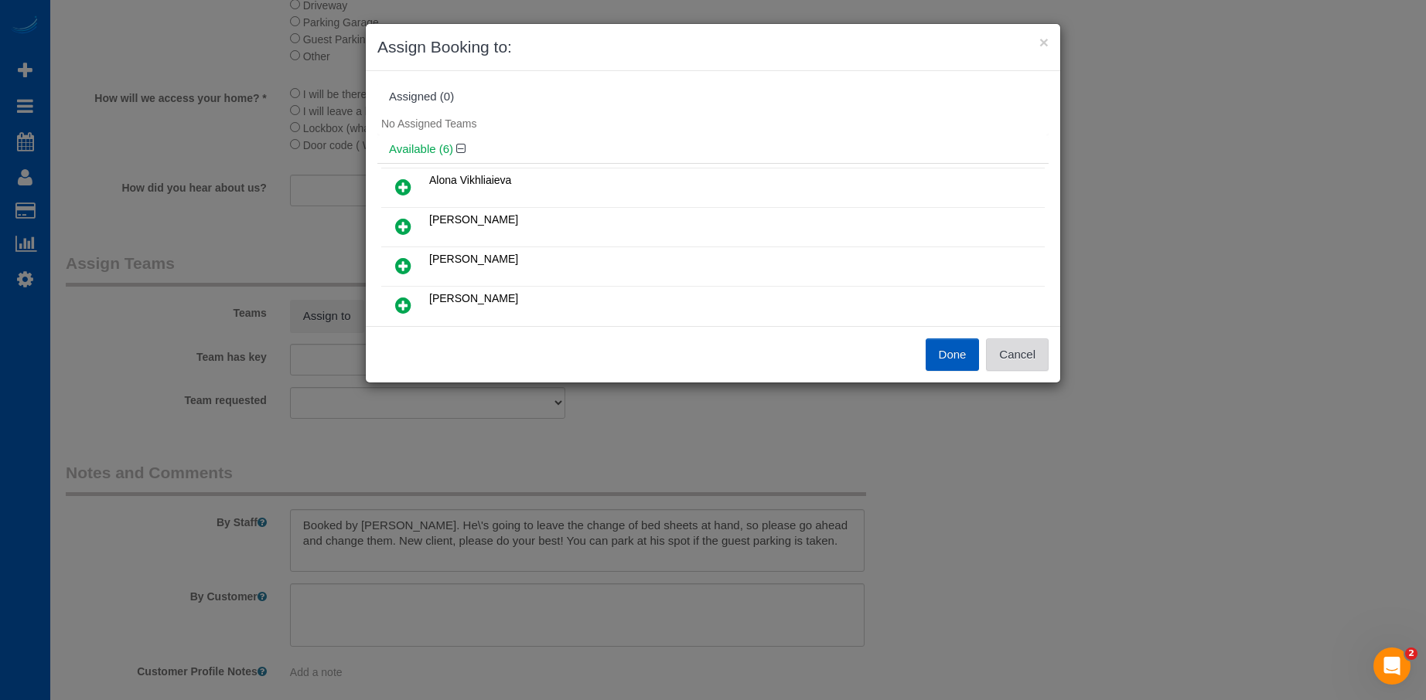
click at [1015, 349] on button "Cancel" at bounding box center [1017, 355] width 63 height 32
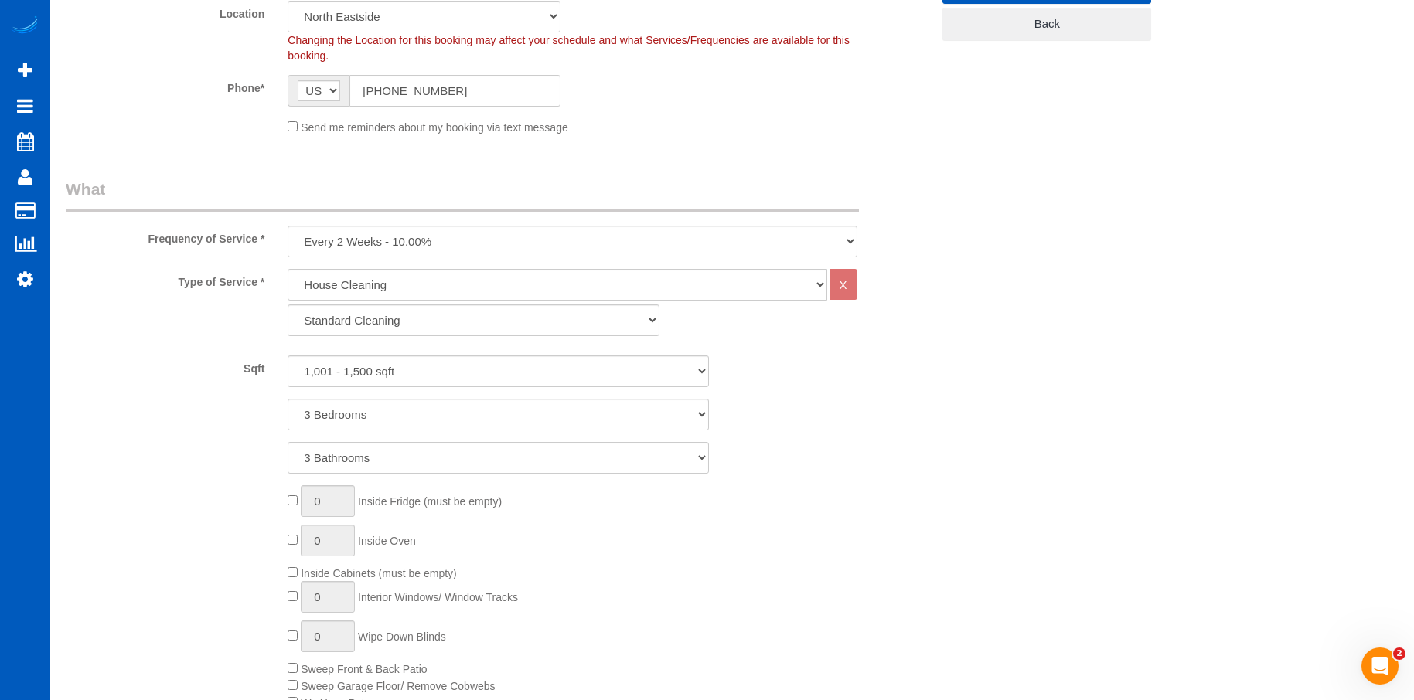
scroll to position [773, 0]
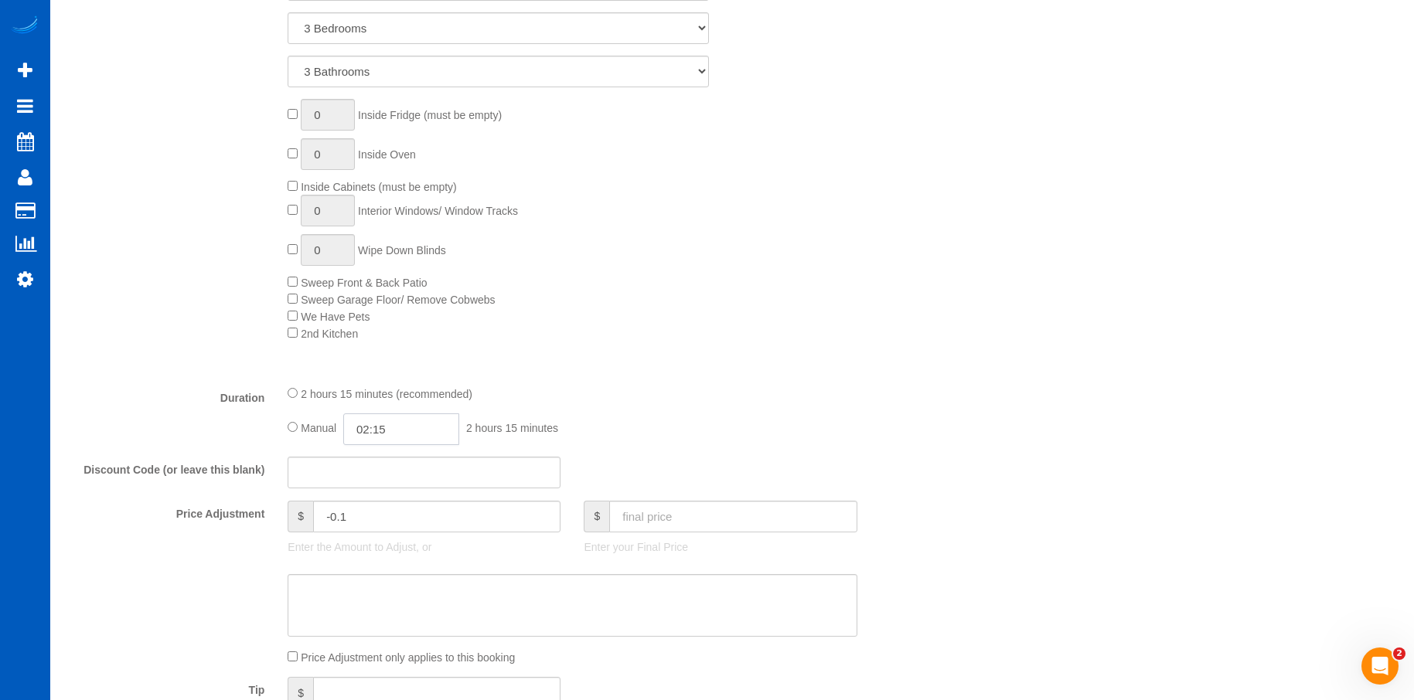
click at [407, 431] on input "02:15" at bounding box center [401, 430] width 116 height 32
type input "04:00"
click at [380, 533] on li "04:00" at bounding box center [384, 540] width 69 height 20
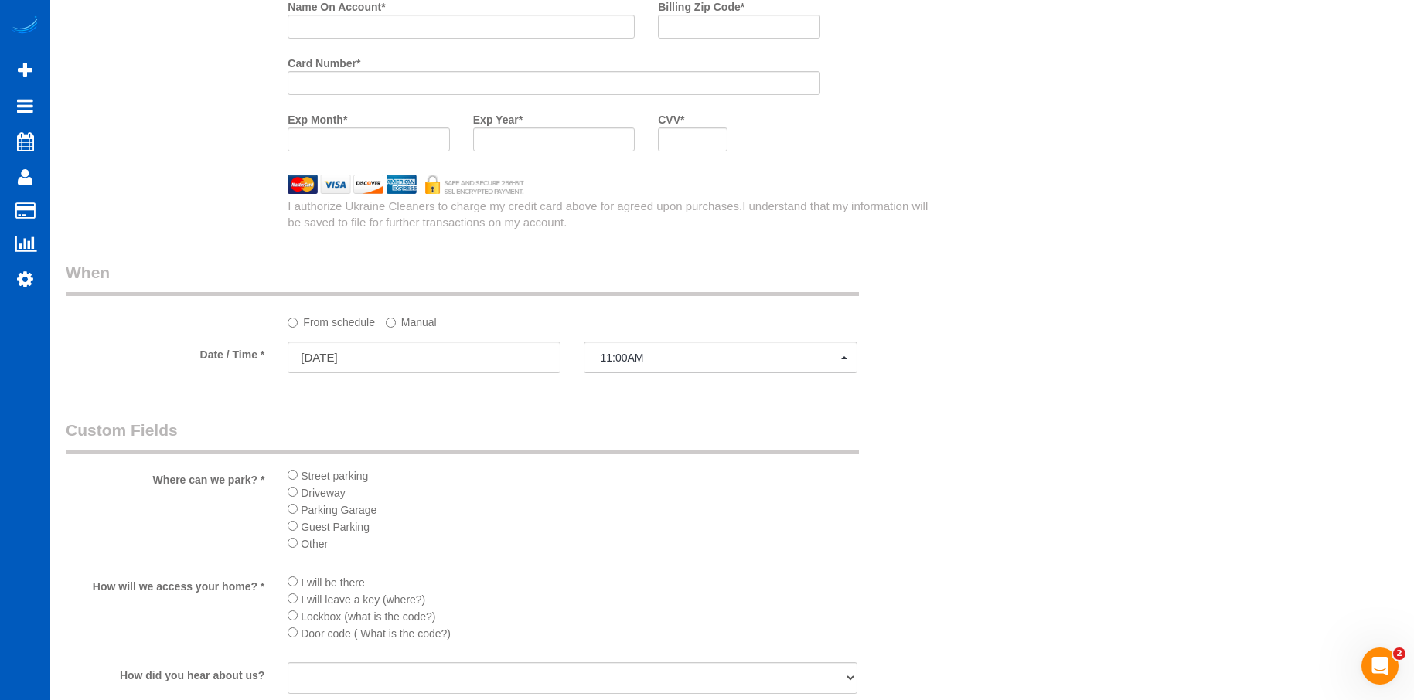
select select "spot19"
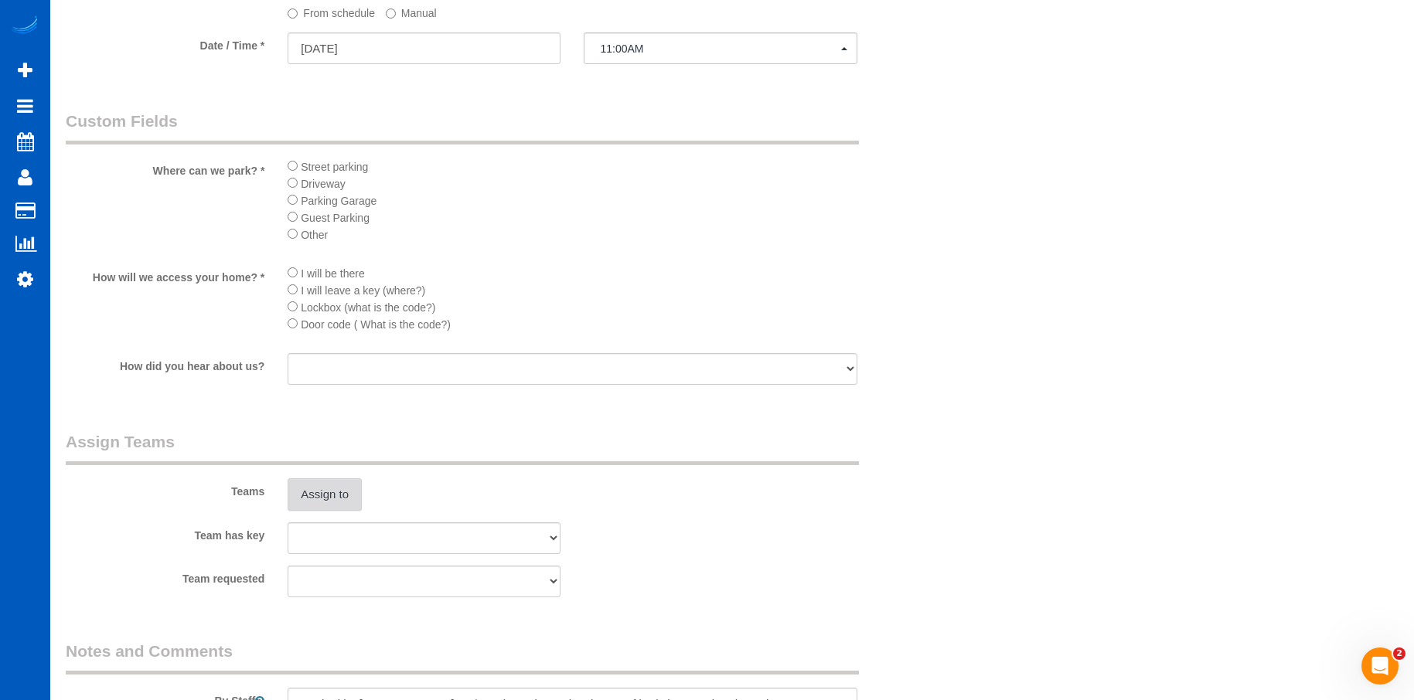
click at [326, 496] on button "Assign to" at bounding box center [325, 495] width 74 height 32
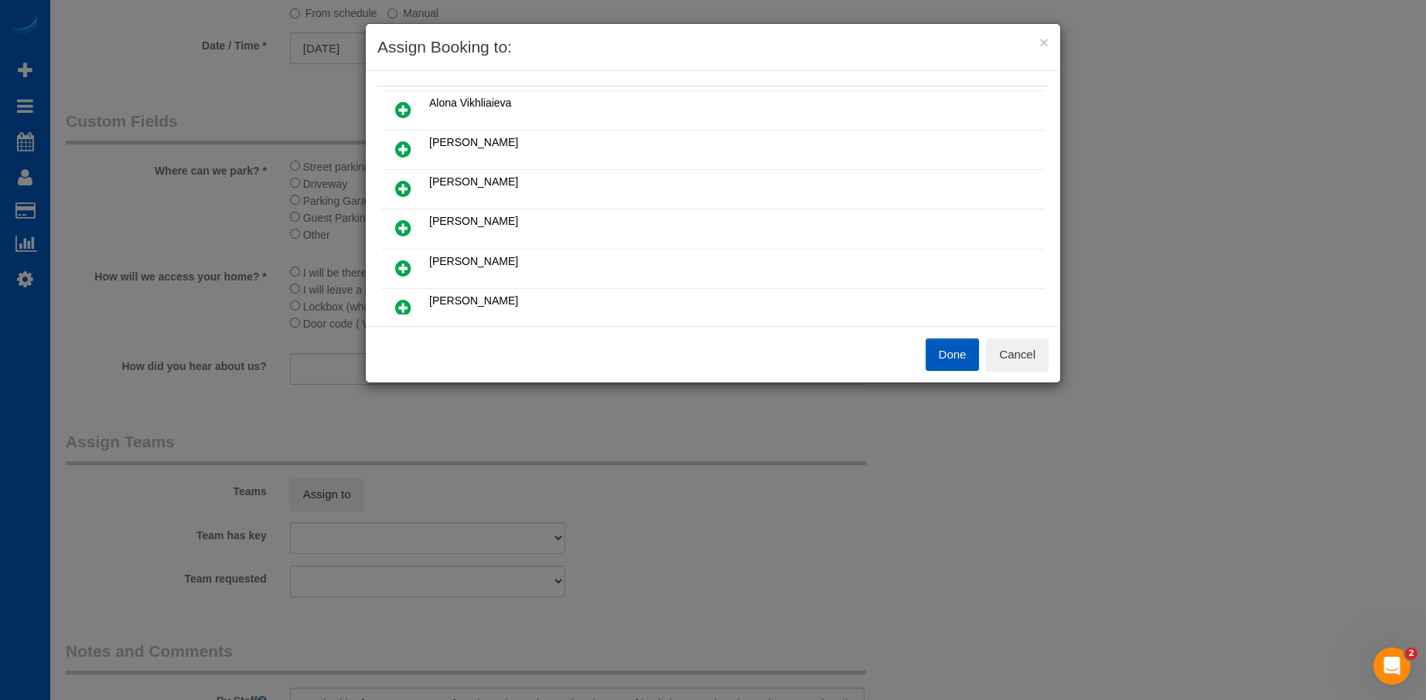
click at [406, 309] on icon at bounding box center [403, 307] width 16 height 19
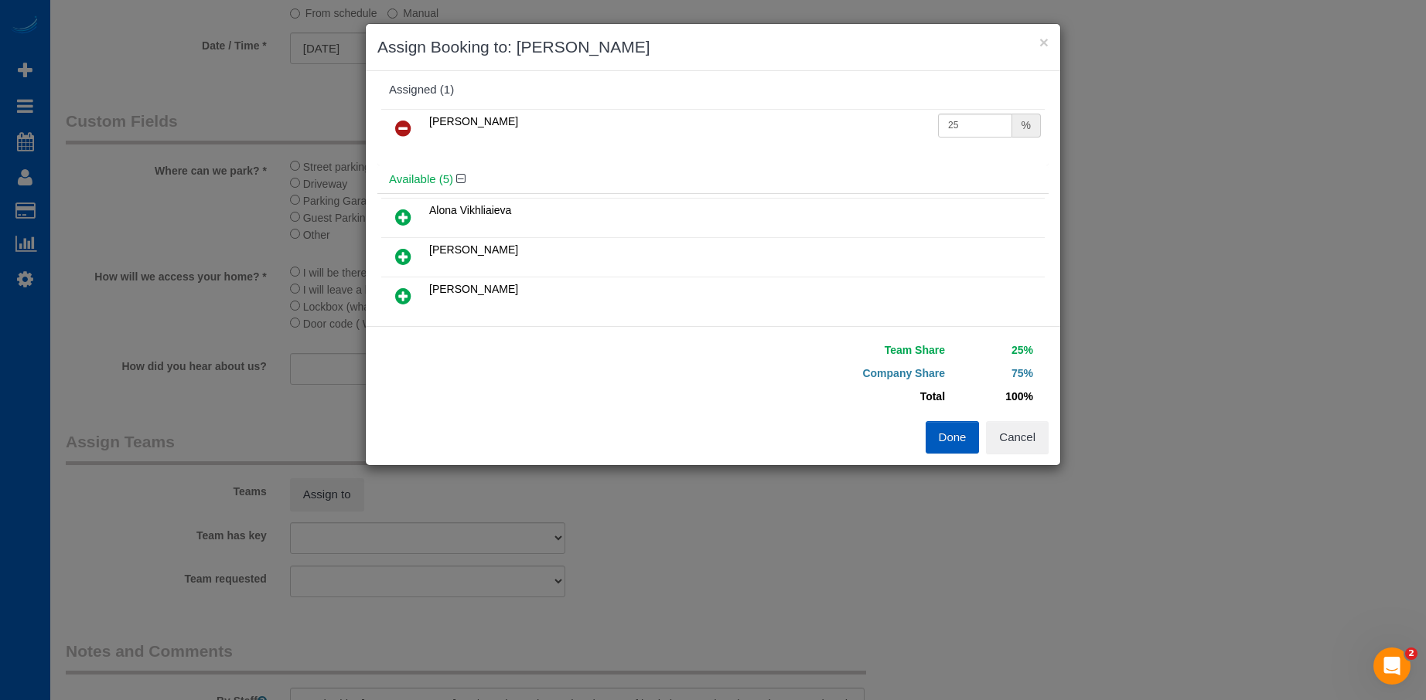
scroll to position [0, 0]
click at [958, 135] on input "25" at bounding box center [975, 133] width 74 height 24
drag, startPoint x: 962, startPoint y: 130, endPoint x: 875, endPoint y: 133, distance: 87.4
click at [875, 133] on tr "Nataliia Moskalenko 25 %" at bounding box center [712, 135] width 663 height 39
type input "50"
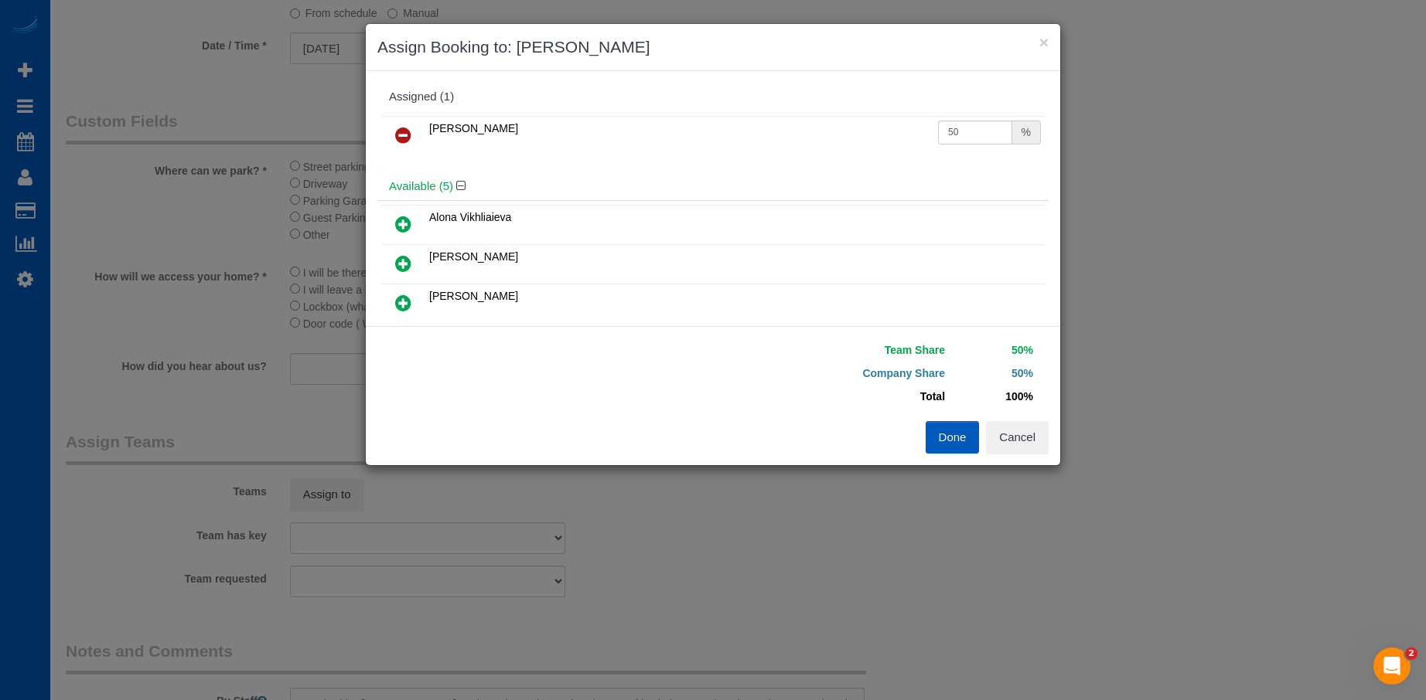
click at [949, 429] on button "Done" at bounding box center [952, 437] width 54 height 32
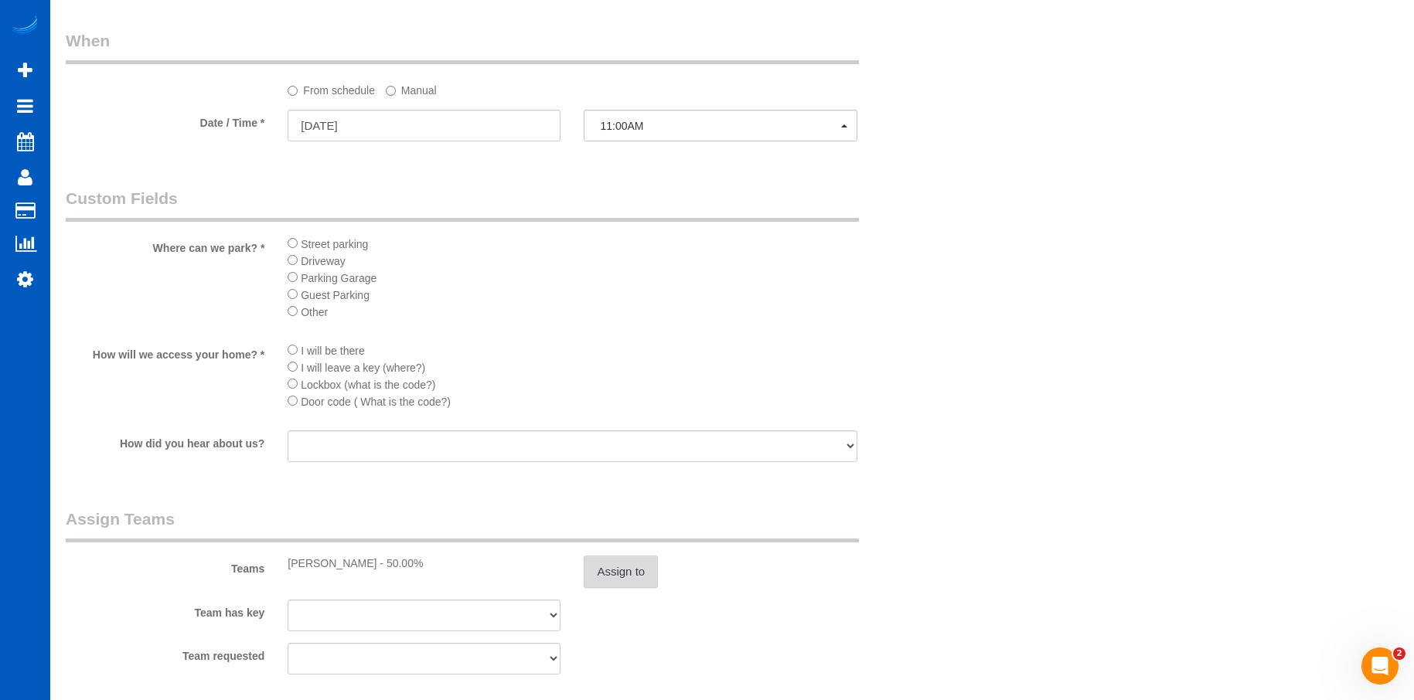
scroll to position [2087, 0]
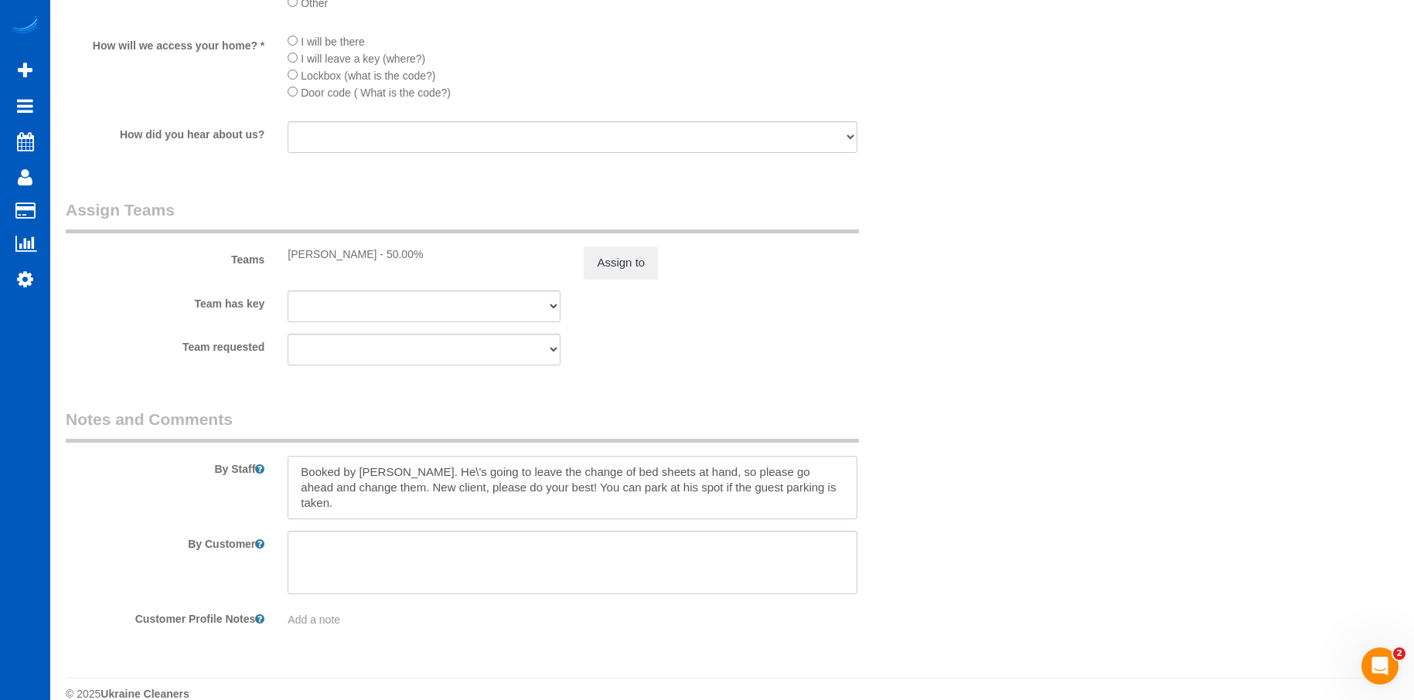
click at [428, 472] on textarea at bounding box center [572, 487] width 569 height 63
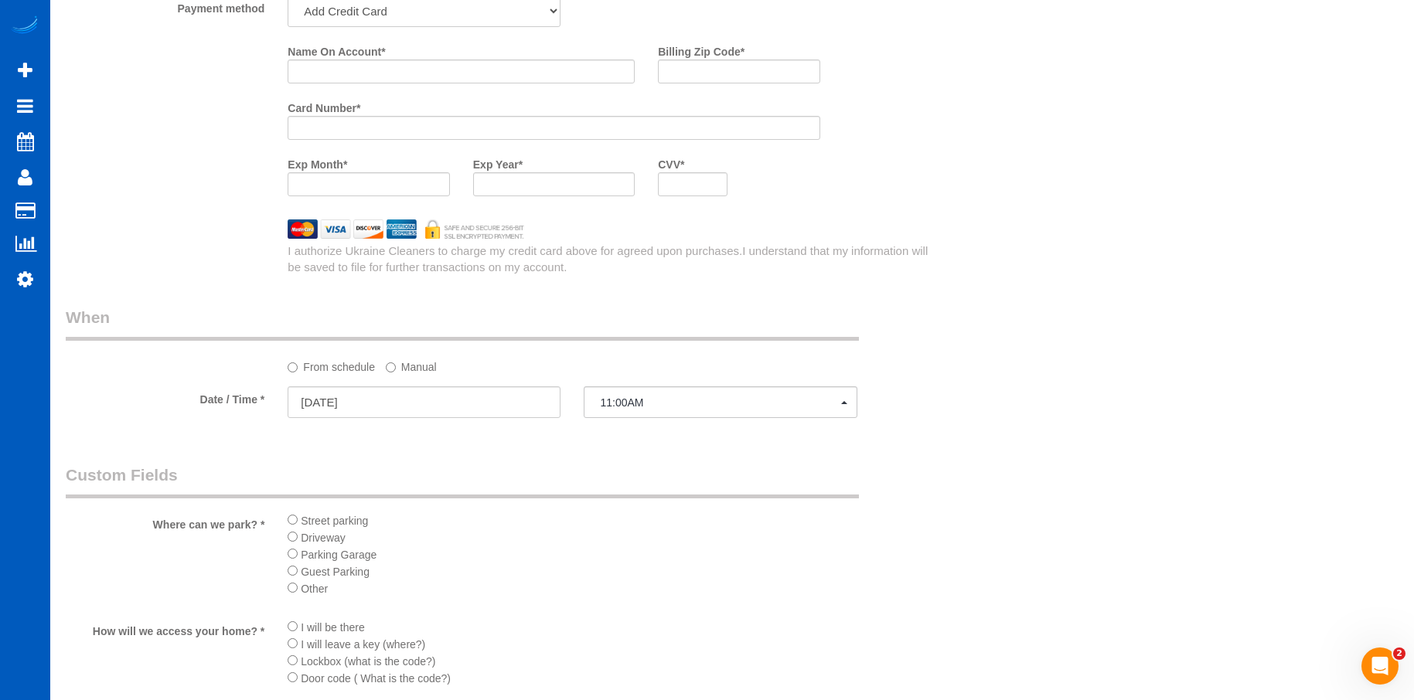
scroll to position [1392, 0]
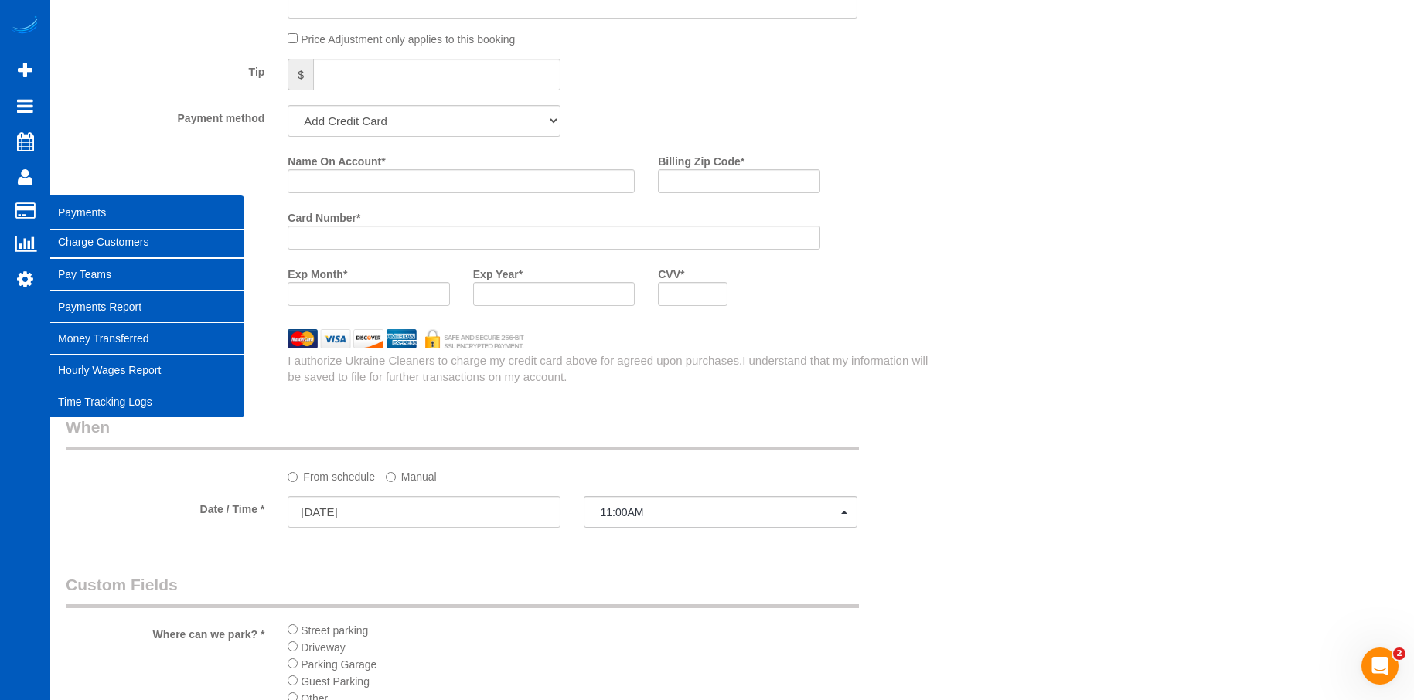
type textarea "Booked by Florencia. He's going to leave the change of bed sheets at hand, so p…"
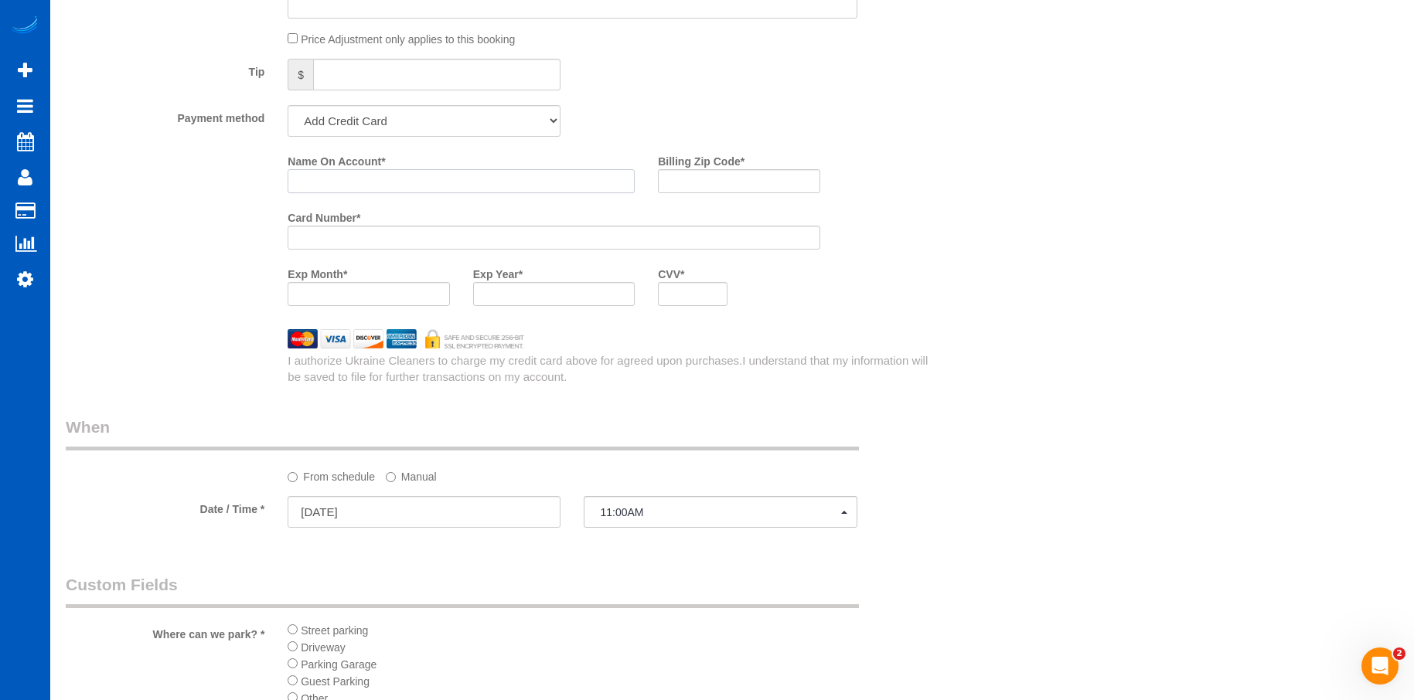
drag, startPoint x: 458, startPoint y: 182, endPoint x: 438, endPoint y: 186, distance: 20.5
click at [458, 182] on input "Name On Account *" at bounding box center [461, 181] width 347 height 24
paste input "Justin Shams"
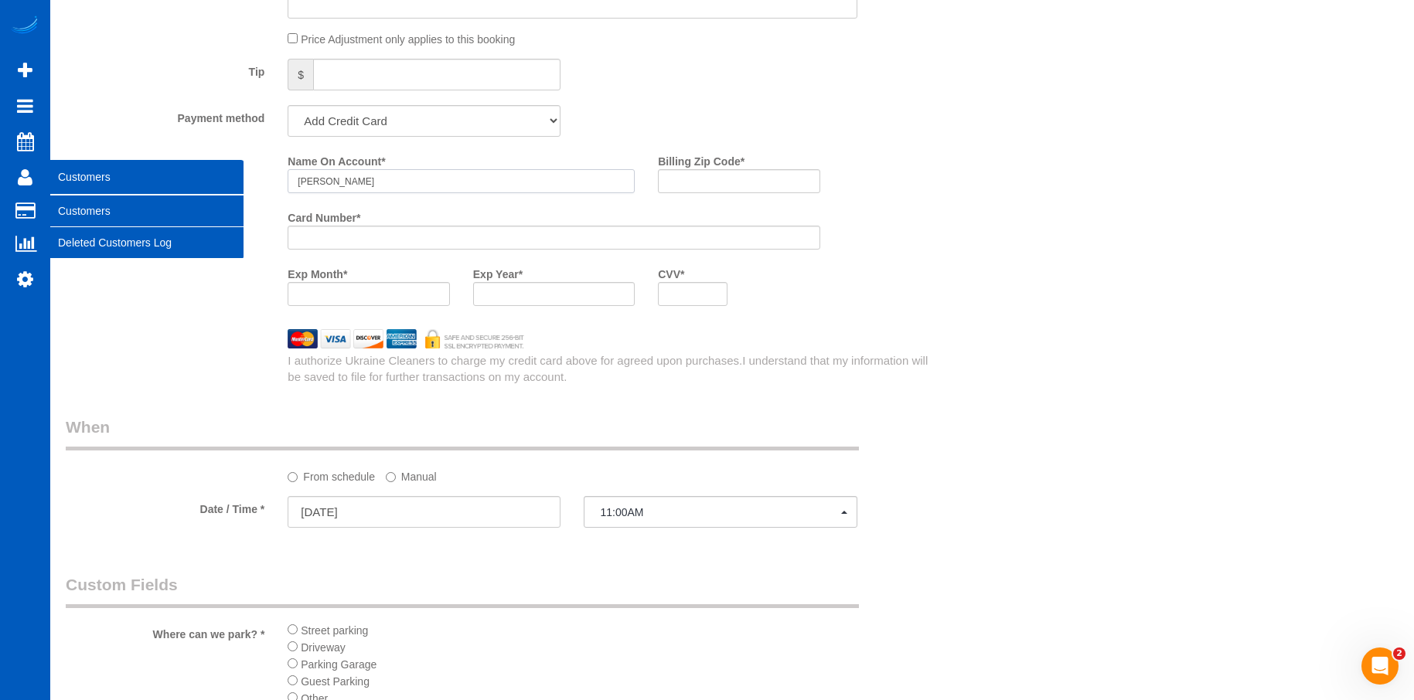
type input "Justin Shams"
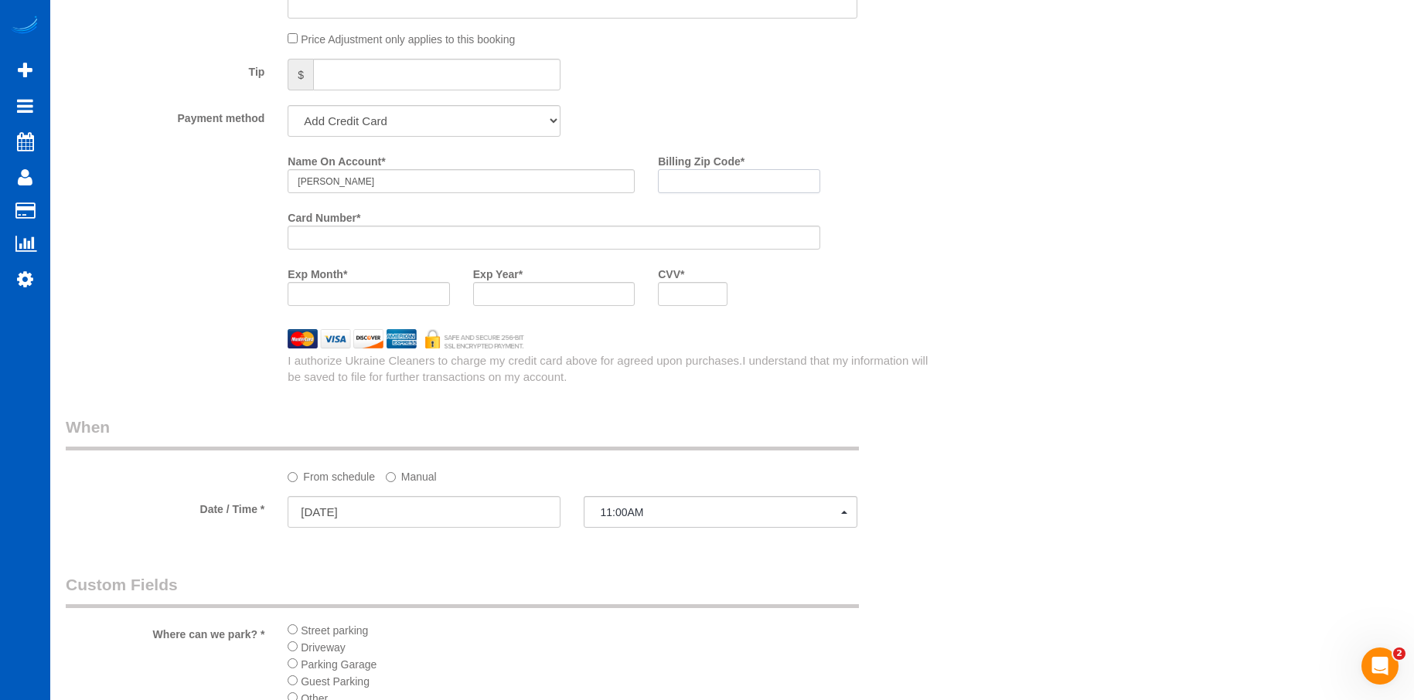
click at [694, 181] on input "Billing Zip Code *" at bounding box center [739, 181] width 162 height 24
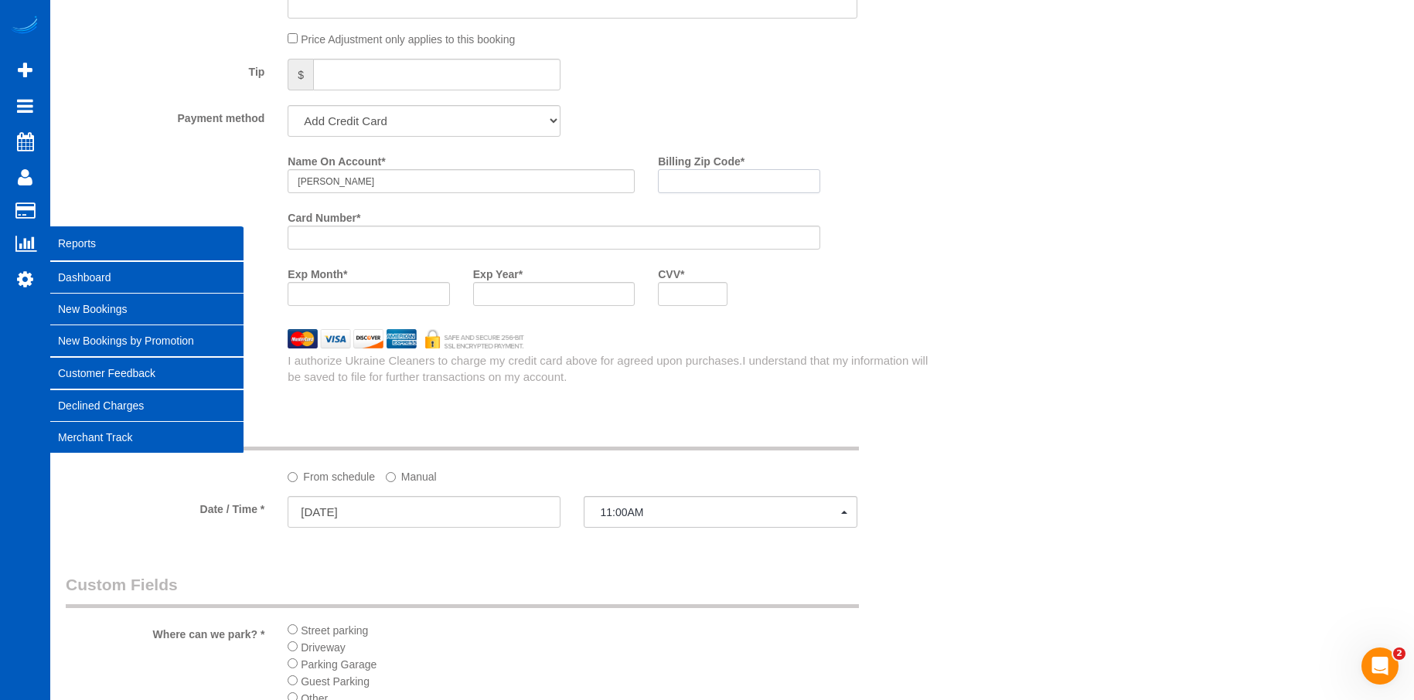
paste input "98052"
type input "98052"
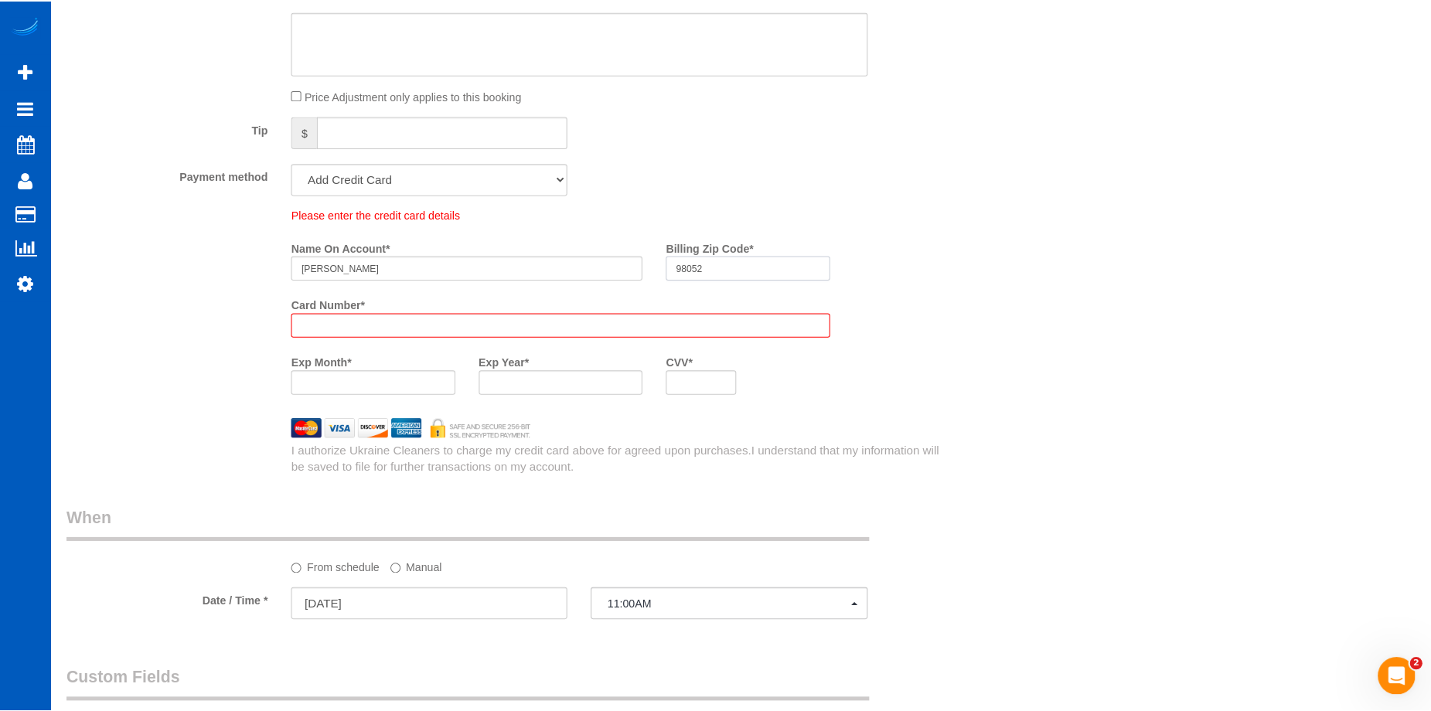
scroll to position [1447, 0]
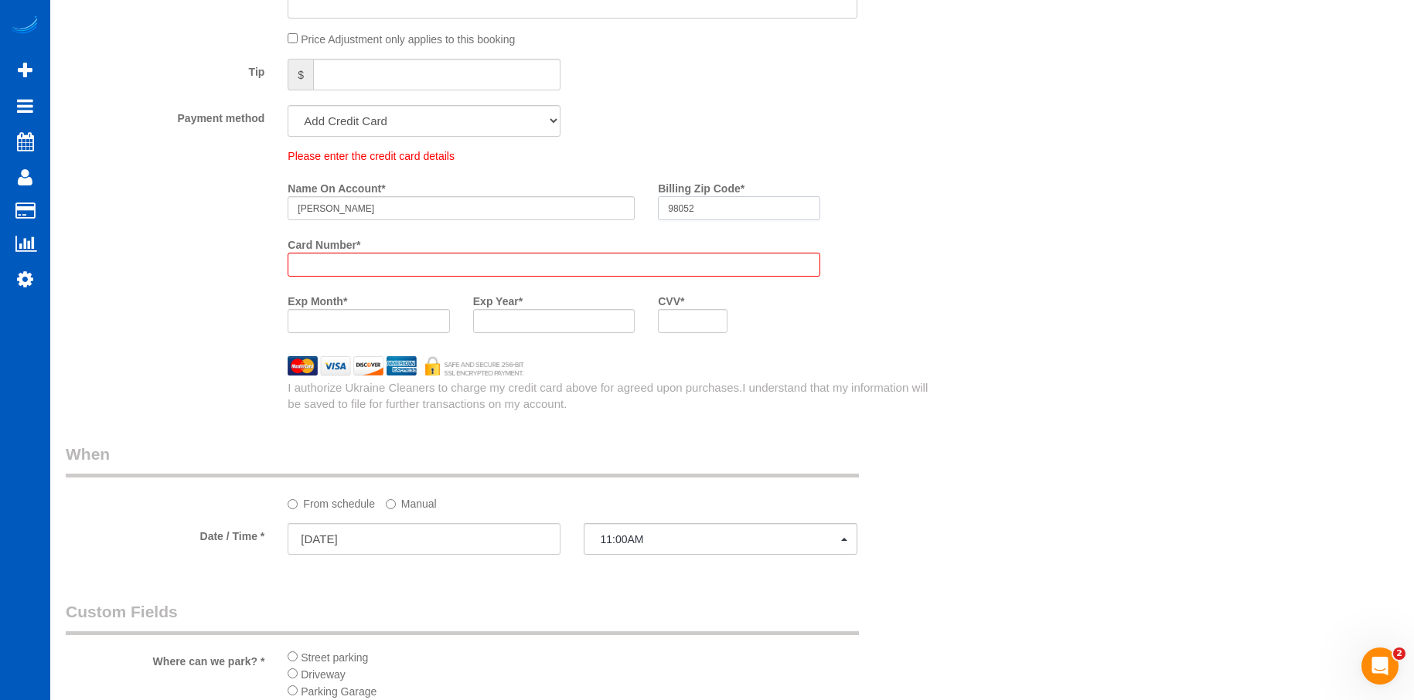
drag, startPoint x: 700, startPoint y: 181, endPoint x: 615, endPoint y: 175, distance: 84.4
click at [616, 175] on div "Name On Account * Justin Shams Billing Zip Code * 98052" at bounding box center [553, 203] width 555 height 56
drag, startPoint x: 373, startPoint y: 205, endPoint x: 213, endPoint y: 199, distance: 160.9
click at [213, 199] on div "Please enter the credit card details Name On Account * Justin Shams Billing Zip…" at bounding box center [498, 246] width 888 height 196
click at [1058, 165] on div "Who Email* justinshams@gmail.com Name * Justin Shams Where Address* 16080 NE 85…" at bounding box center [732, 29] width 1333 height 2729
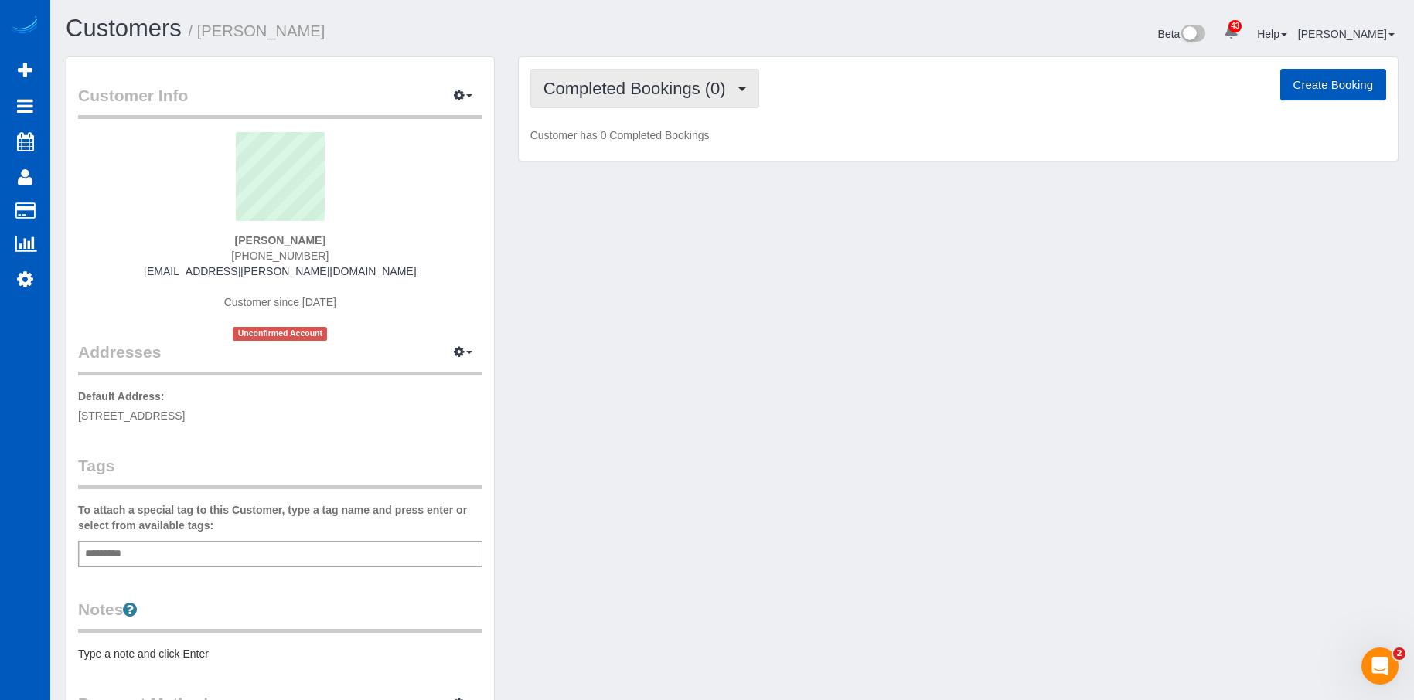
click at [678, 79] on span "Completed Bookings (0)" at bounding box center [638, 88] width 190 height 19
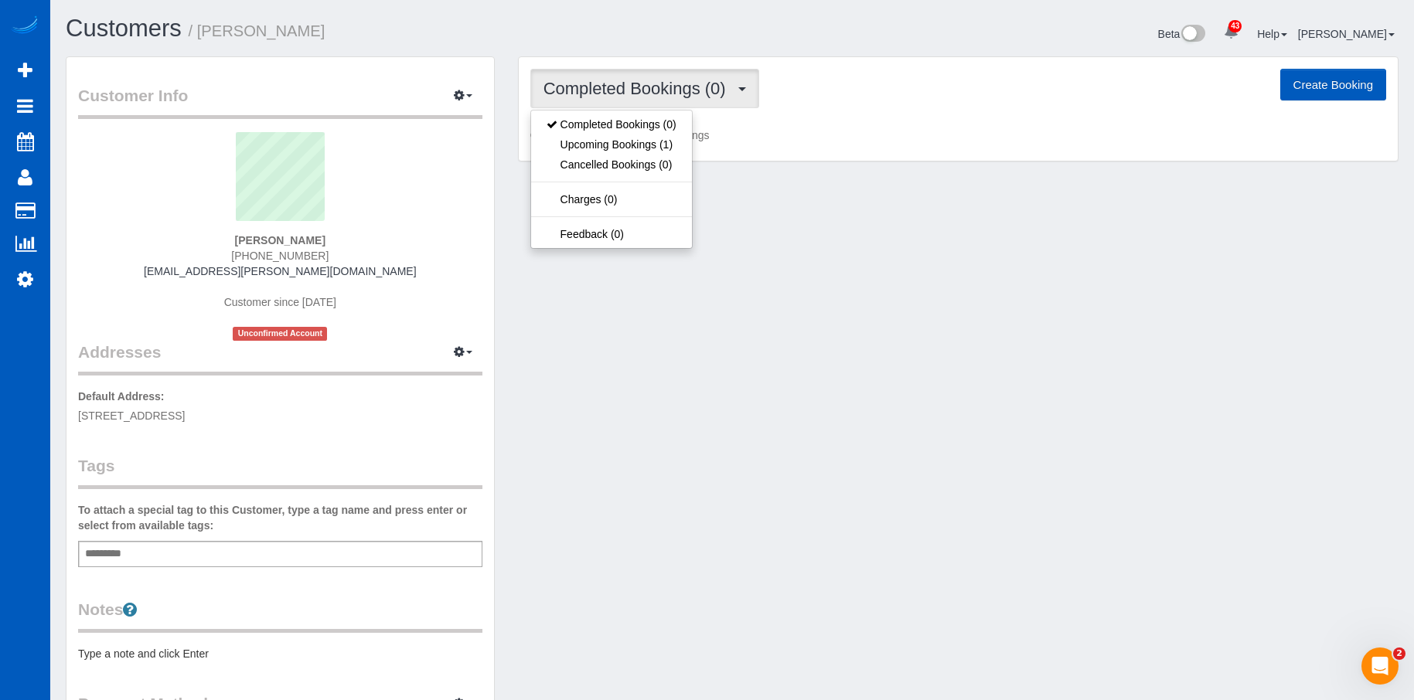
click at [678, 79] on span "Completed Bookings (0)" at bounding box center [638, 88] width 190 height 19
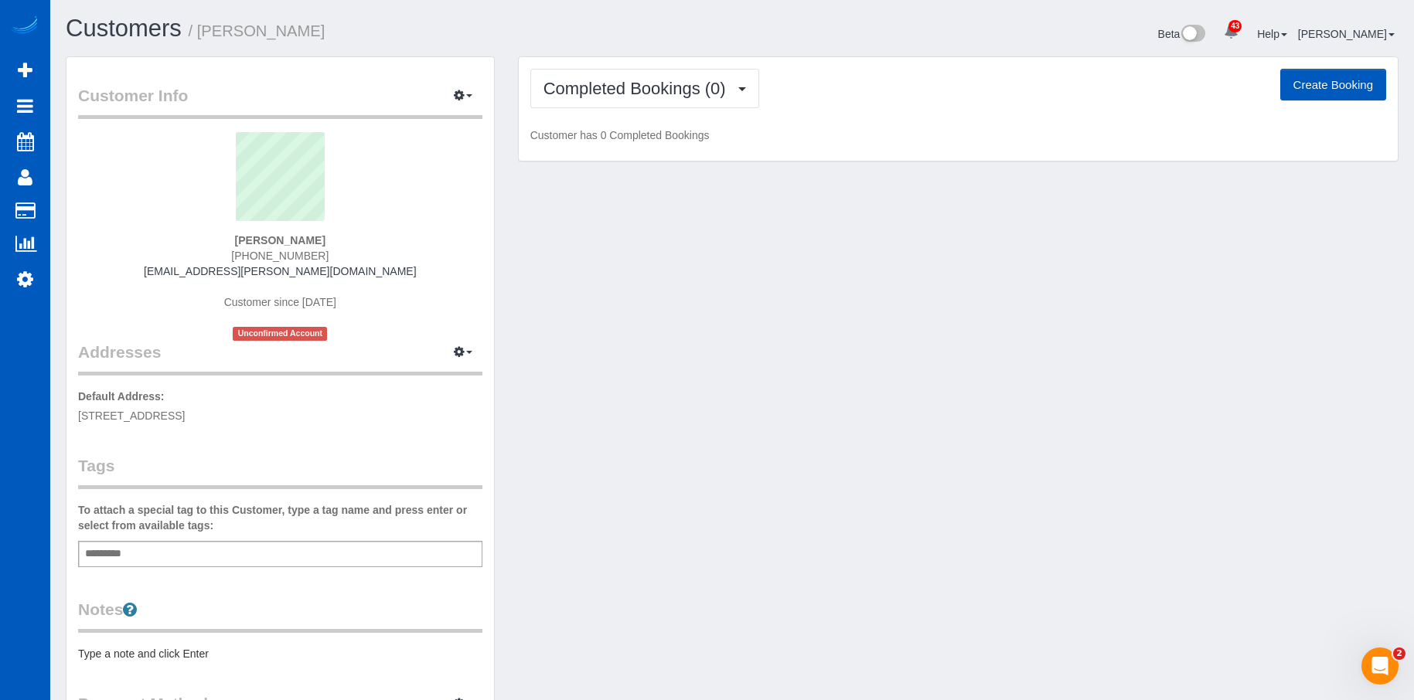
click at [1337, 83] on button "Create Booking" at bounding box center [1333, 85] width 106 height 32
select select "GA"
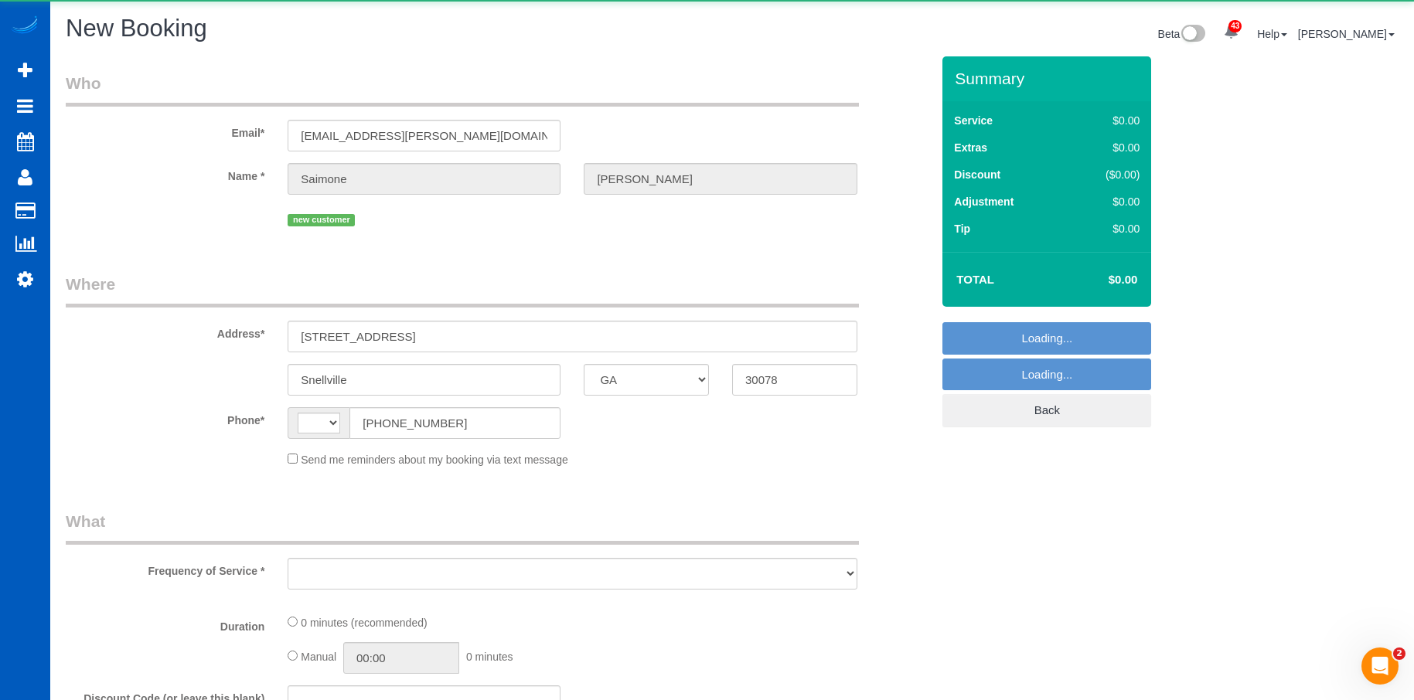
select select "string:US"
select select "string:fspay-48f243c6-1f1d-4205-a0f6-0a9abd1829db"
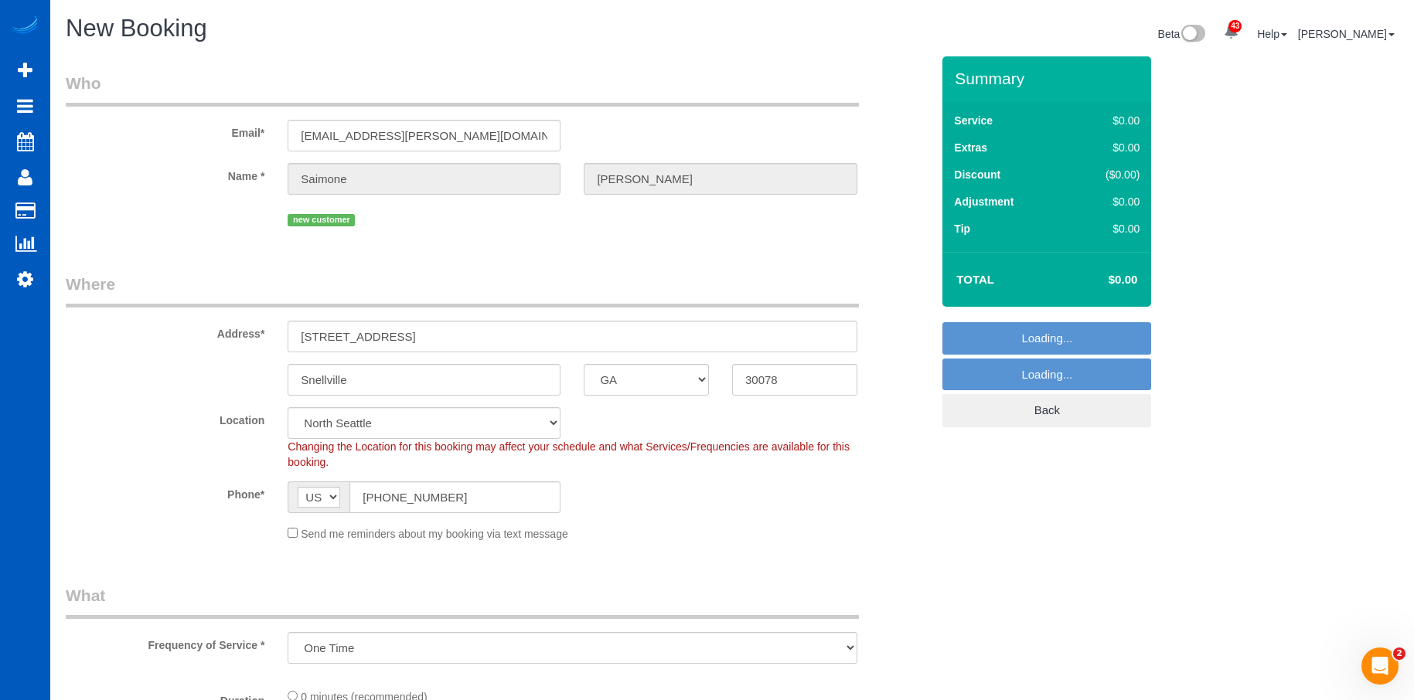
select select "object:1751"
select select "199"
select select "369"
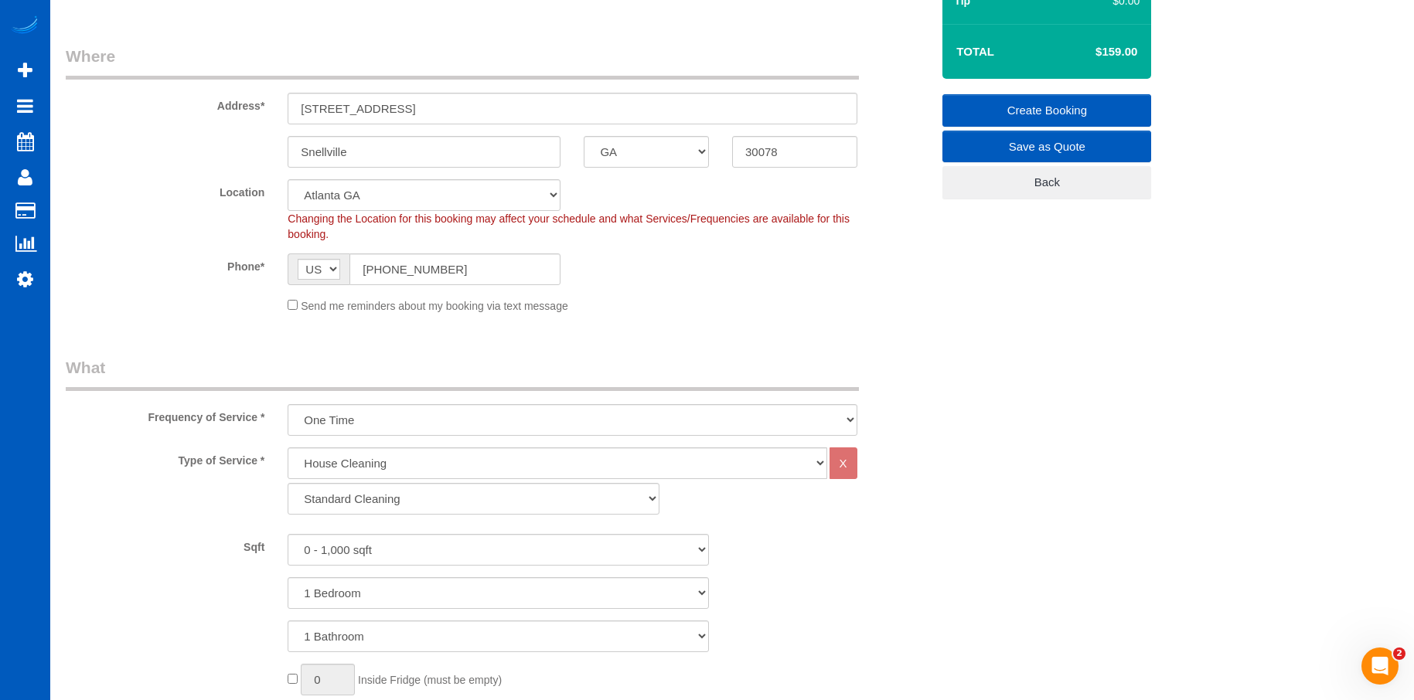
scroll to position [232, 0]
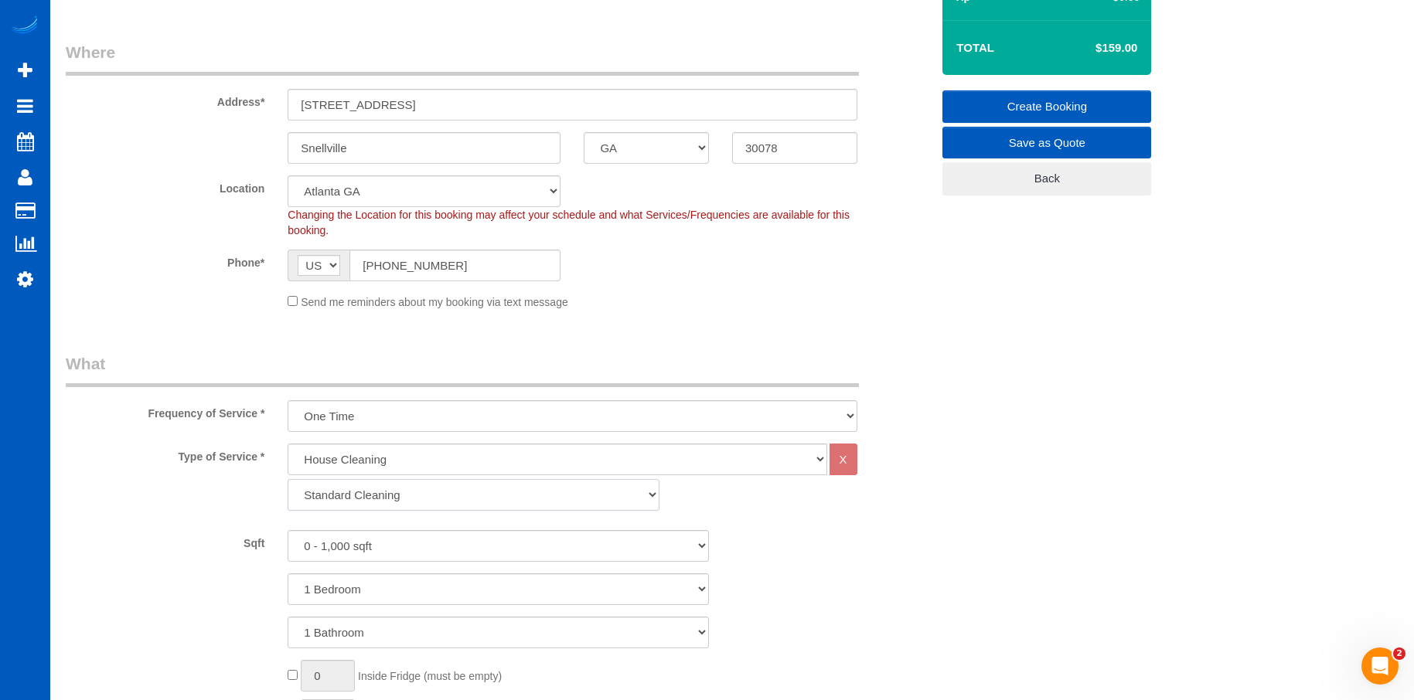
click at [413, 505] on select "Standard Cleaning Deep Cleaning Move In/ Out Cleaning" at bounding box center [474, 495] width 372 height 32
click at [421, 405] on select "One Time Weekly - 15.00% Every 2 Weeks - 10.00% Every 4 Weeks - 5.00% Every 2 M…" at bounding box center [572, 416] width 569 height 32
select select "object:1926"
click at [288, 400] on select "One Time Weekly - 15.00% Every 2 Weeks - 10.00% Every 4 Weeks - 5.00% Every 2 M…" at bounding box center [572, 416] width 569 height 32
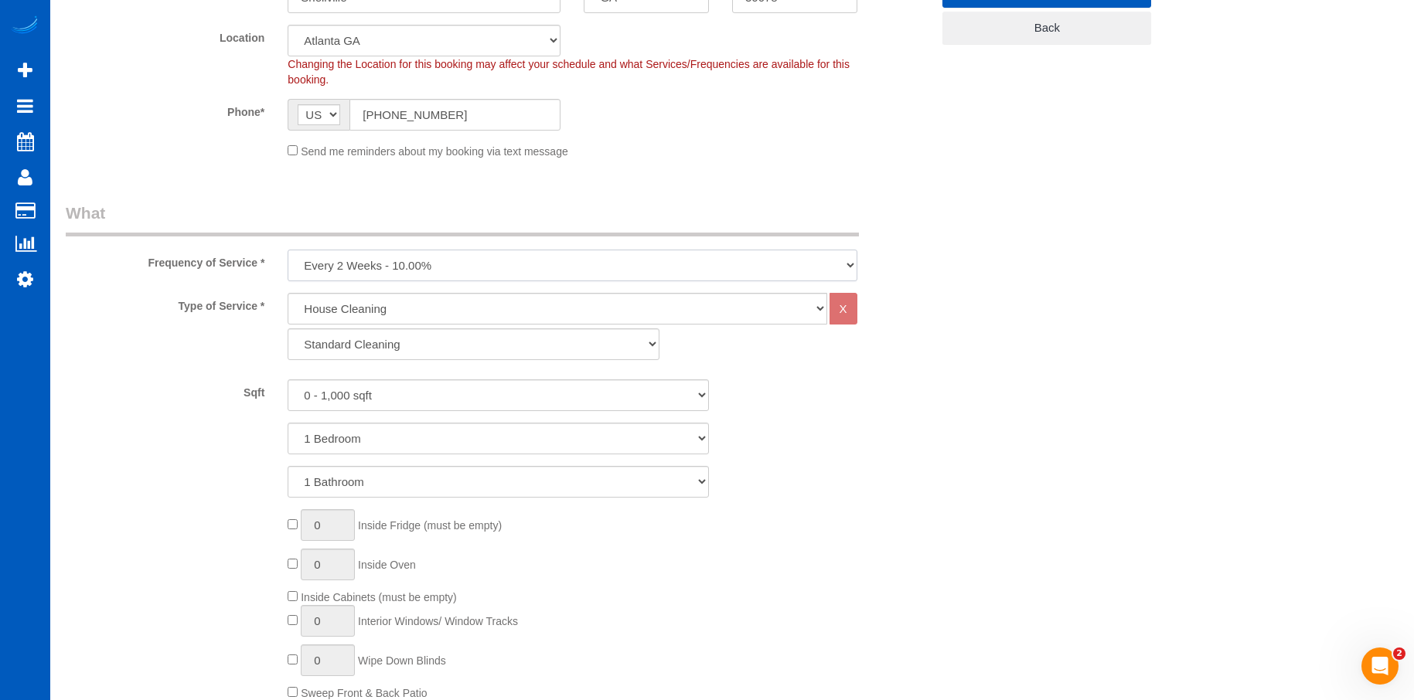
scroll to position [387, 0]
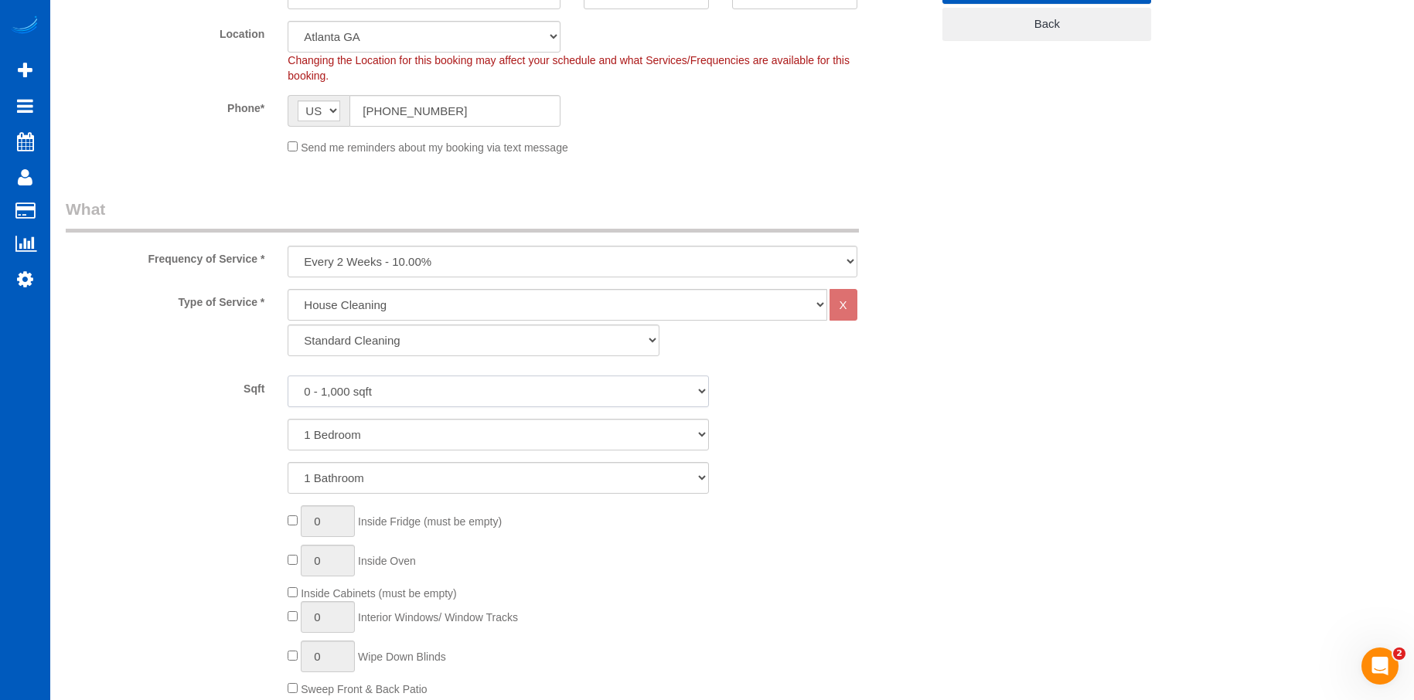
click at [445, 392] on select "0 - 1,000 sqft 1,001 - 1,500 sqft 1,501 - 2,000 sqft 2,001 - 2,500 sqft 2,501 -…" at bounding box center [498, 392] width 421 height 32
select select "2001"
click at [288, 376] on select "0 - 1,000 sqft 1,001 - 1,500 sqft 1,501 - 2,000 sqft 2,001 - 2,500 sqft 2,501 -…" at bounding box center [498, 392] width 421 height 32
click at [454, 428] on select "1 Bedroom 2 Bedrooms 3 Bedrooms 4 Bedrooms 5 Bedrooms 6 Bedrooms 7 Bedrooms" at bounding box center [498, 435] width 421 height 32
select select "3"
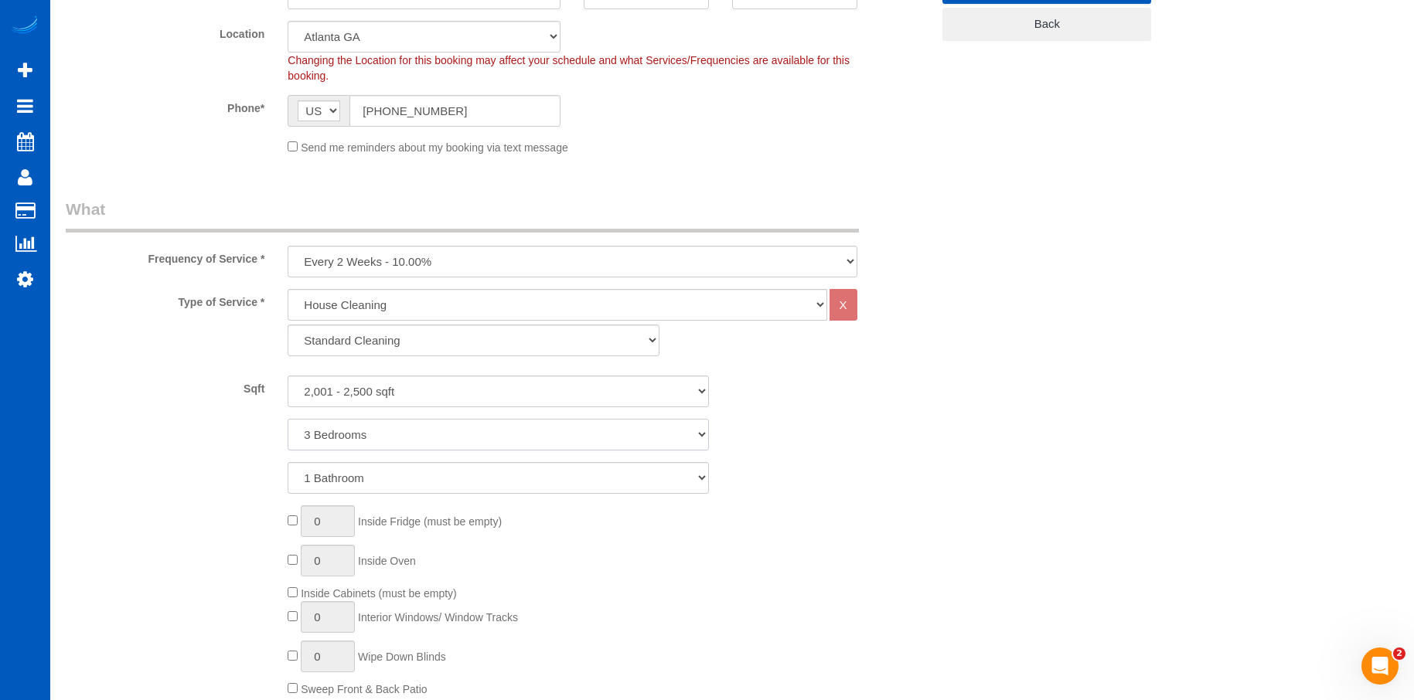
click at [288, 419] on select "1 Bedroom 2 Bedrooms 3 Bedrooms 4 Bedrooms 5 Bedrooms 6 Bedrooms 7 Bedrooms" at bounding box center [498, 435] width 421 height 32
click at [453, 476] on select "1 Bathroom 2 Bathrooms 3 Bathrooms 4 Bathrooms 5 Bathrooms 6 Bathrooms 7 Bathro…" at bounding box center [498, 478] width 421 height 32
select select "2"
click at [288, 462] on select "1 Bathroom 2 Bathrooms 3 Bathrooms 4 Bathrooms 5 Bathrooms 6 Bathrooms 7 Bathro…" at bounding box center [498, 478] width 421 height 32
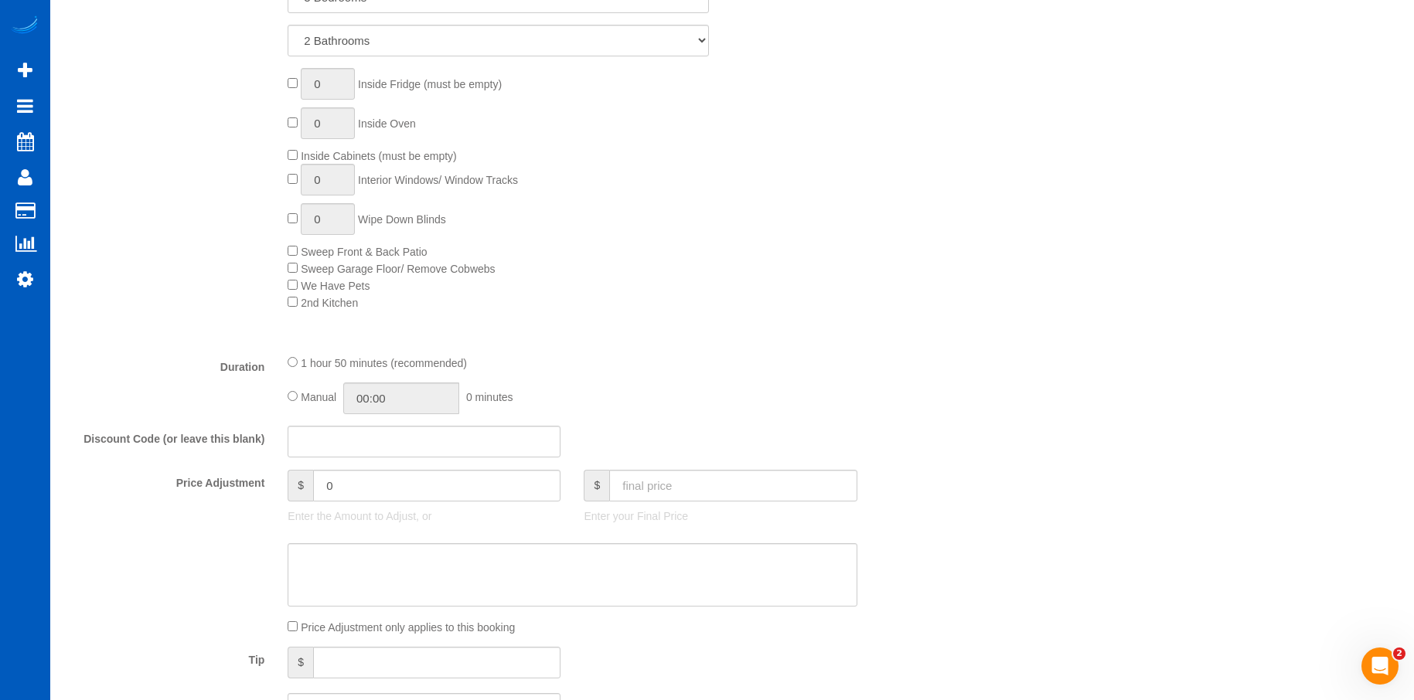
scroll to position [850, 0]
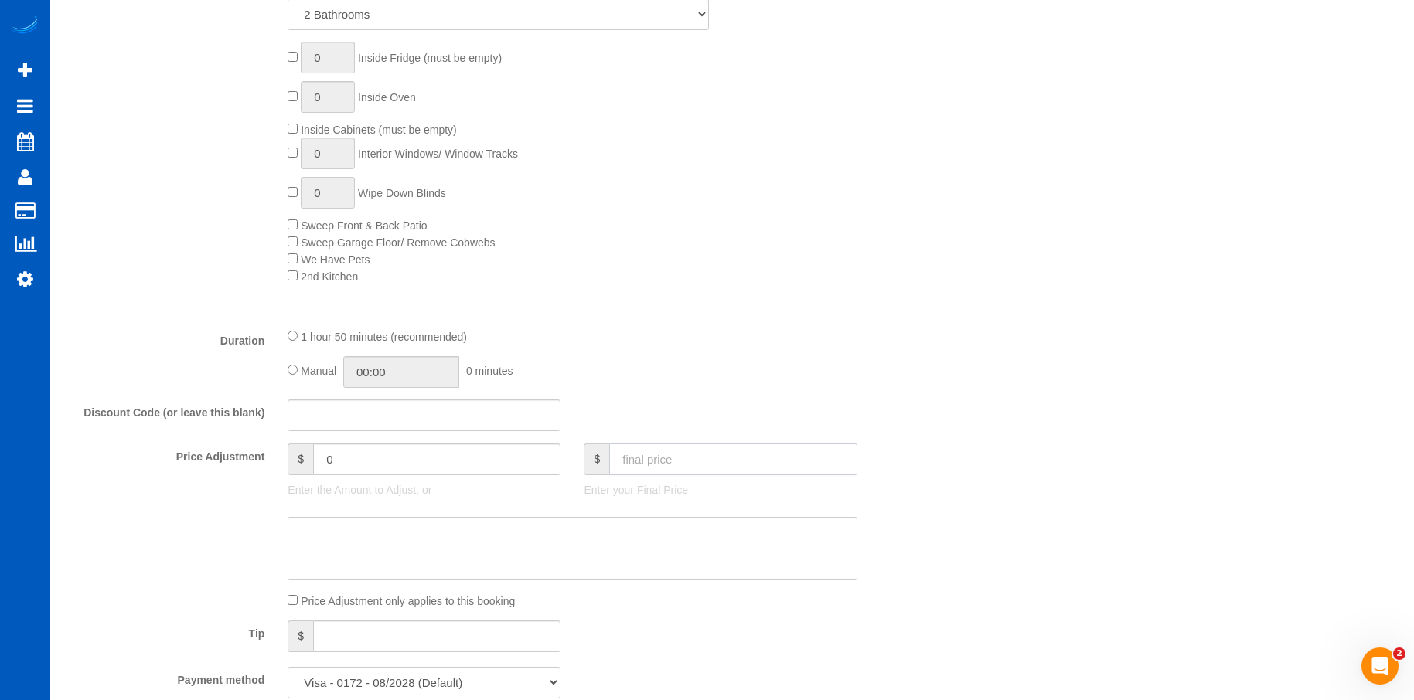
click at [697, 465] on input "text" at bounding box center [732, 460] width 247 height 32
type input "220.15"
click at [632, 556] on textarea at bounding box center [572, 548] width 569 height 63
type input "-12.95"
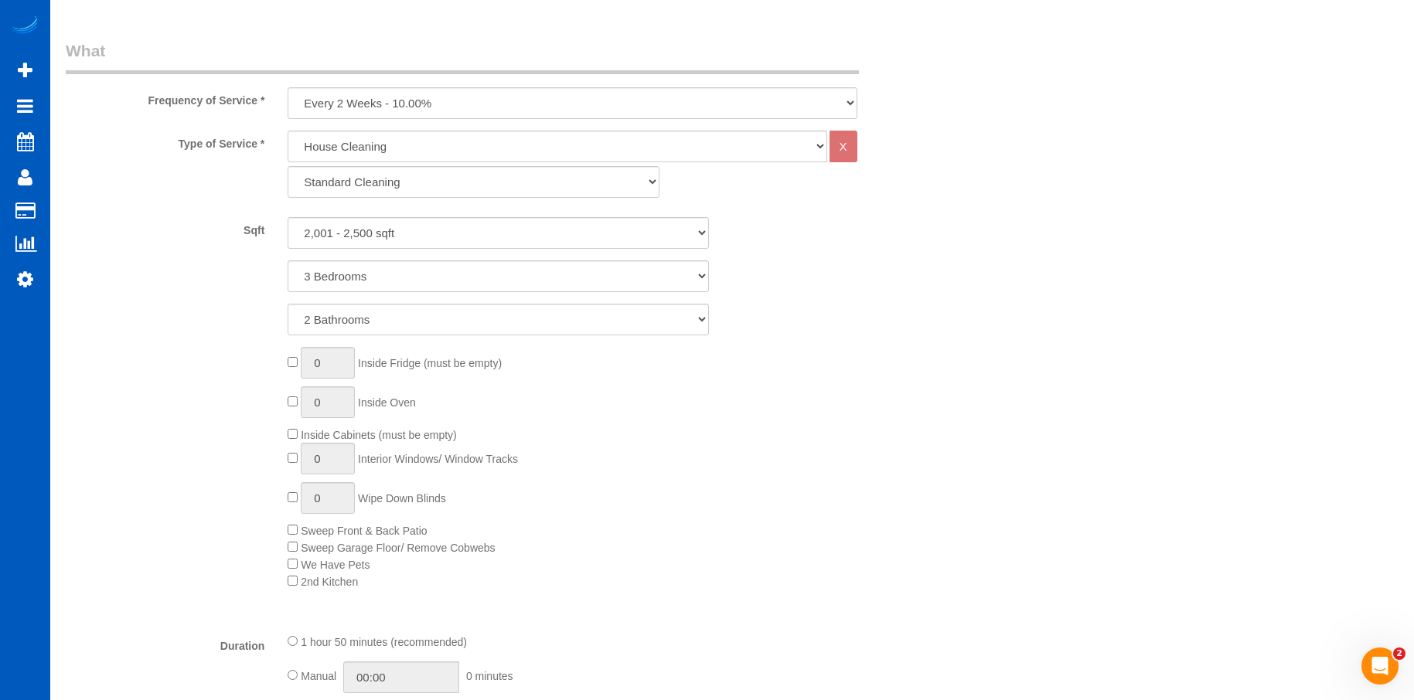
scroll to position [696, 0]
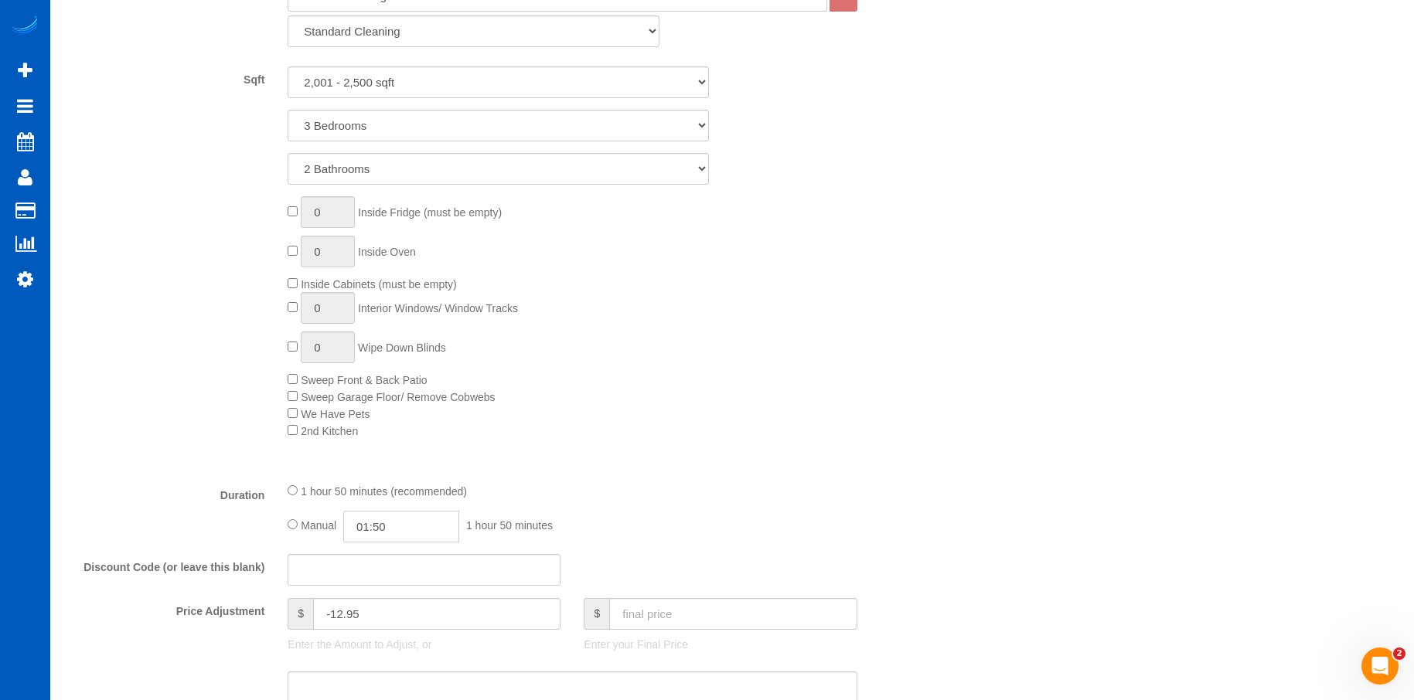
click at [390, 523] on input "01:50" at bounding box center [401, 527] width 116 height 32
type input "05:00"
click at [382, 603] on li "05:00" at bounding box center [384, 600] width 69 height 20
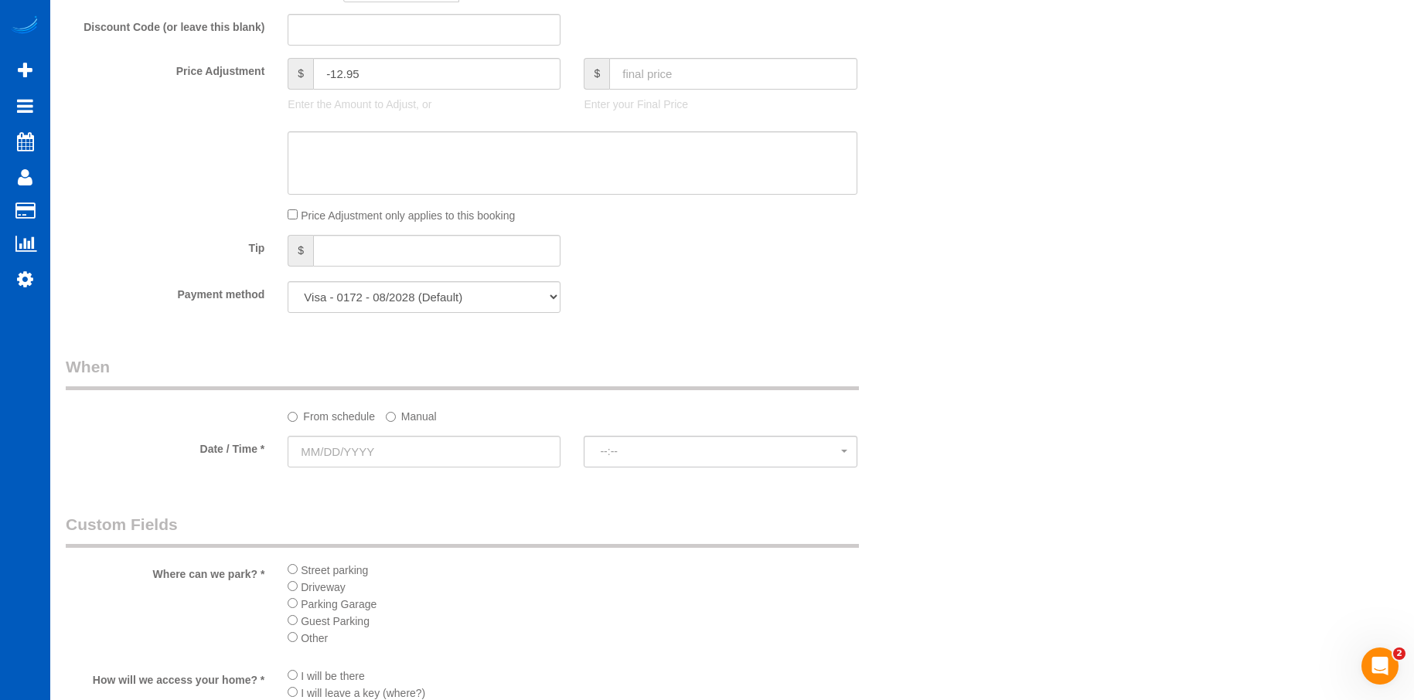
scroll to position [1392, 0]
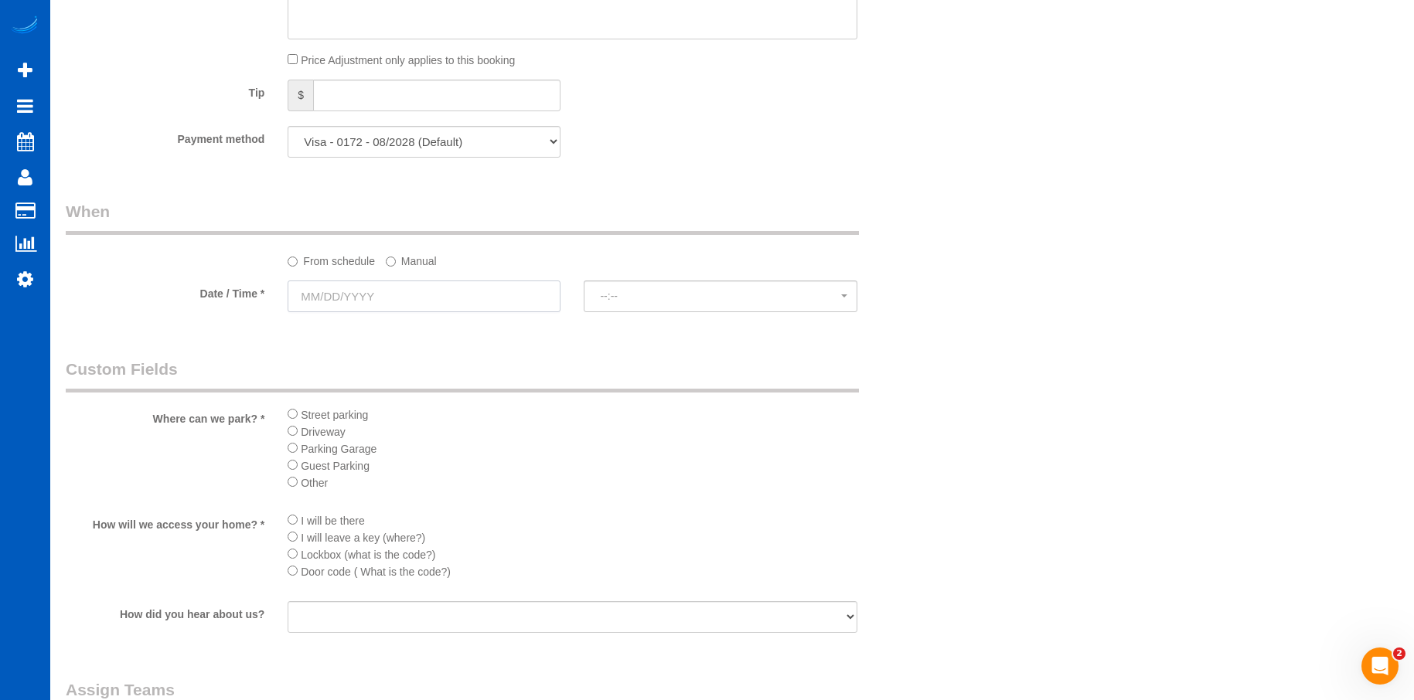
click at [501, 293] on input "text" at bounding box center [424, 297] width 273 height 32
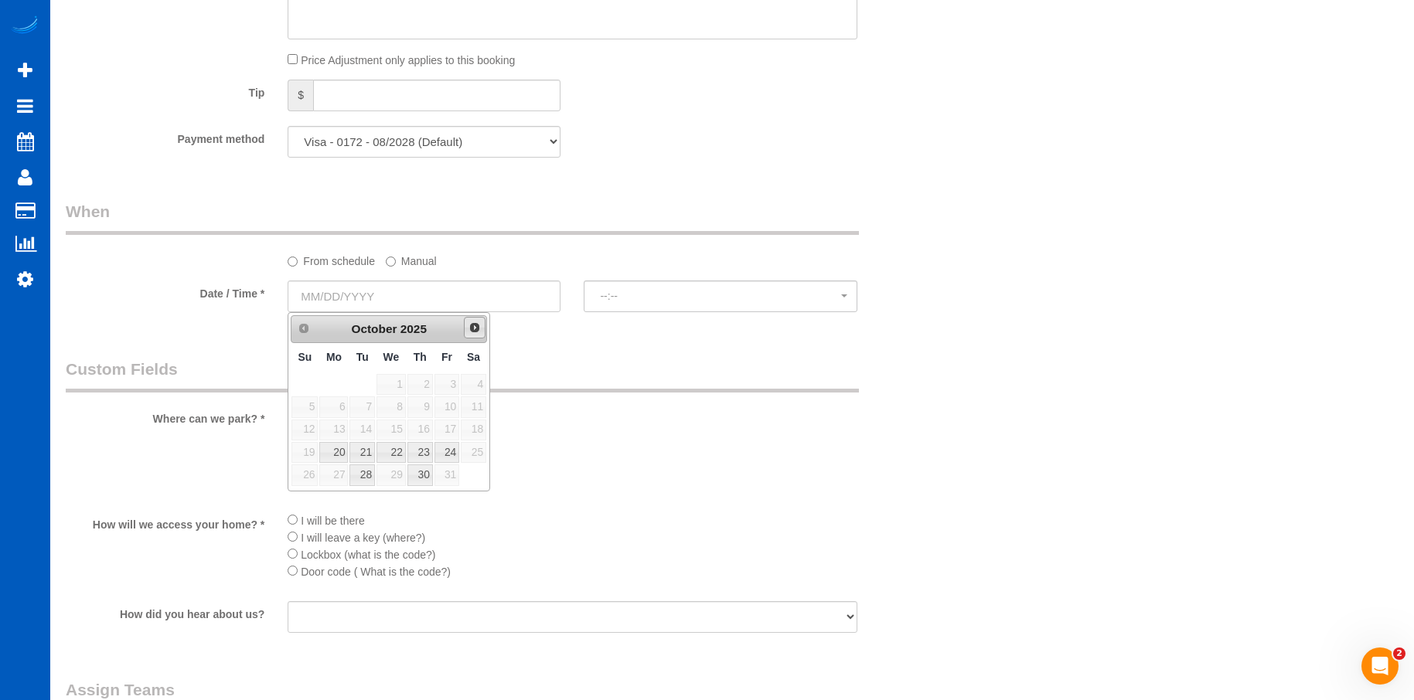
click at [472, 326] on span "Next" at bounding box center [474, 328] width 12 height 12
click at [415, 404] on link "6" at bounding box center [420, 407] width 26 height 21
type input "11/06/2025"
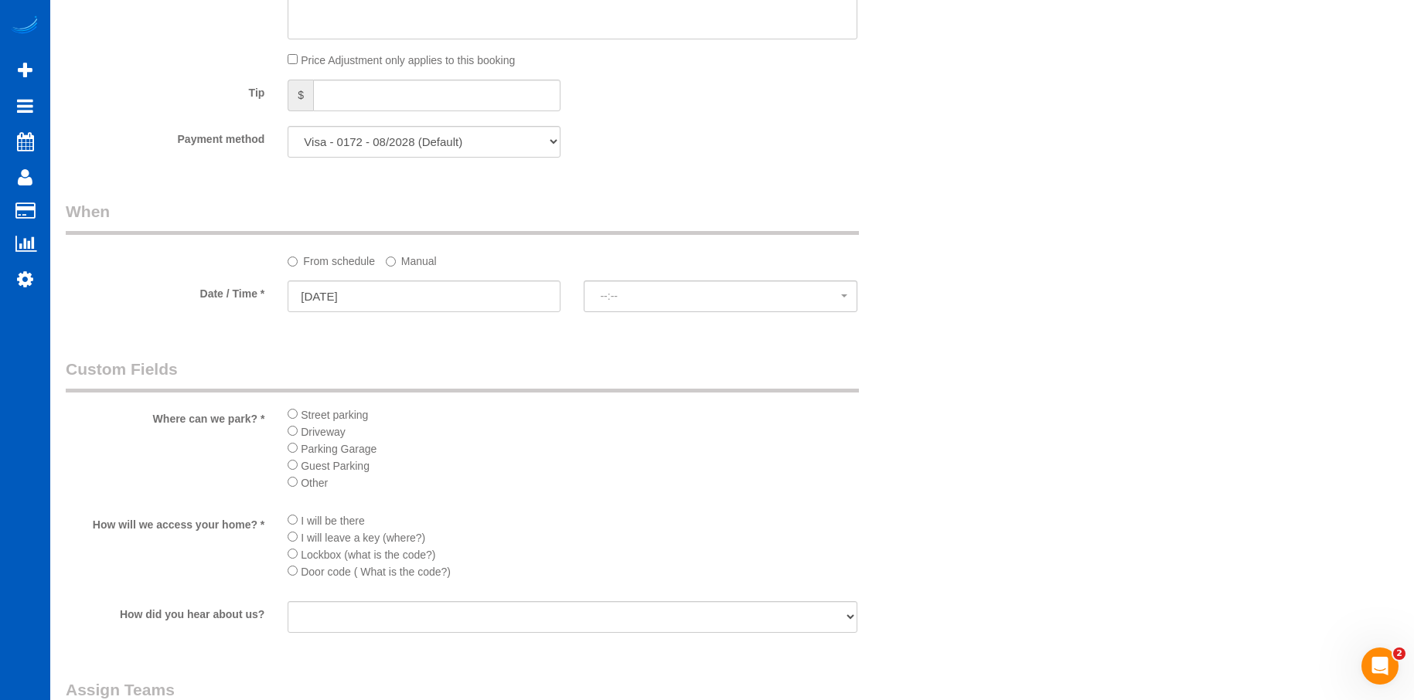
select select "spot1"
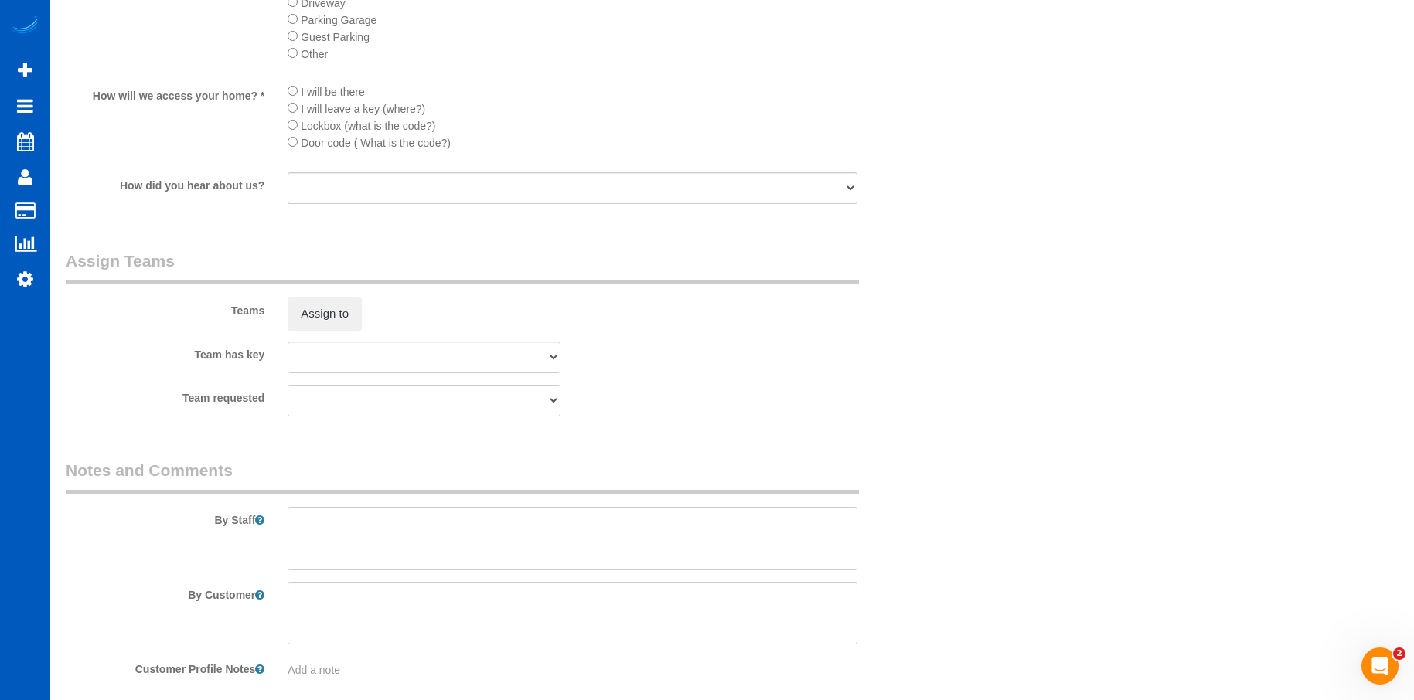
scroll to position [1895, 0]
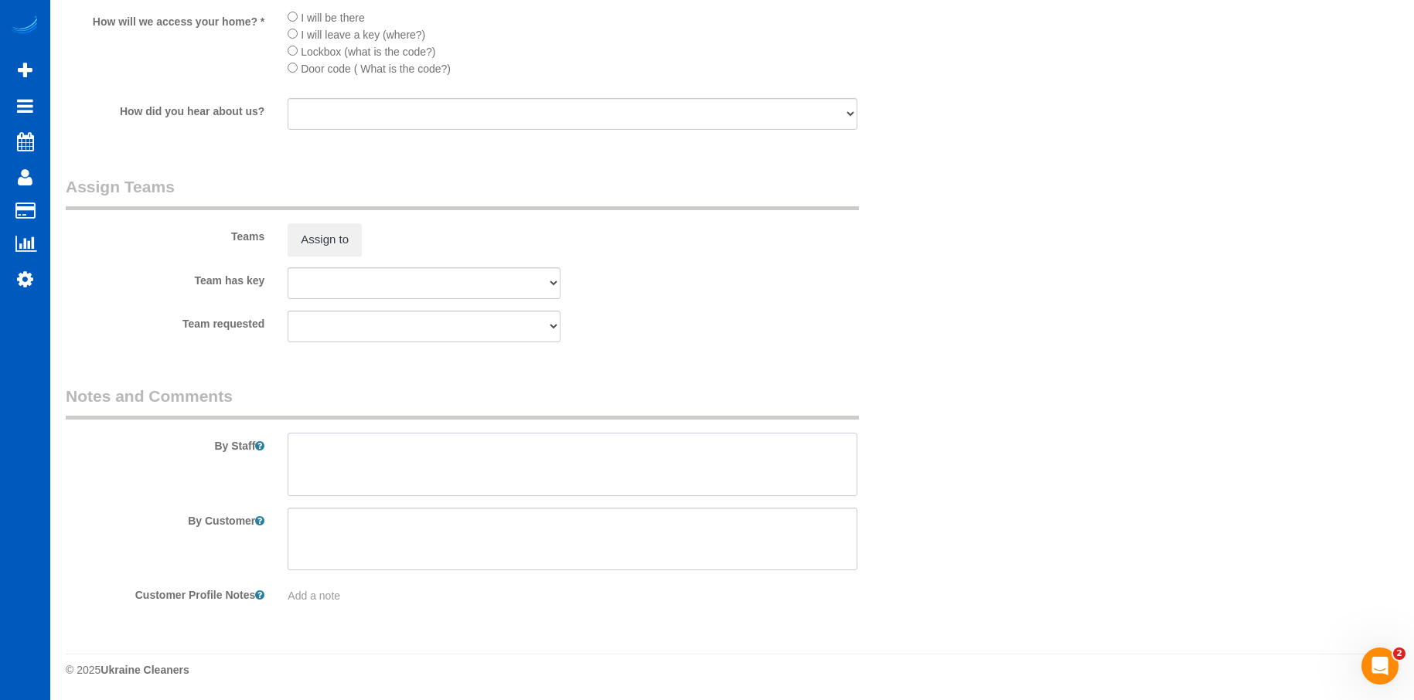
click at [644, 472] on textarea at bounding box center [572, 464] width 569 height 63
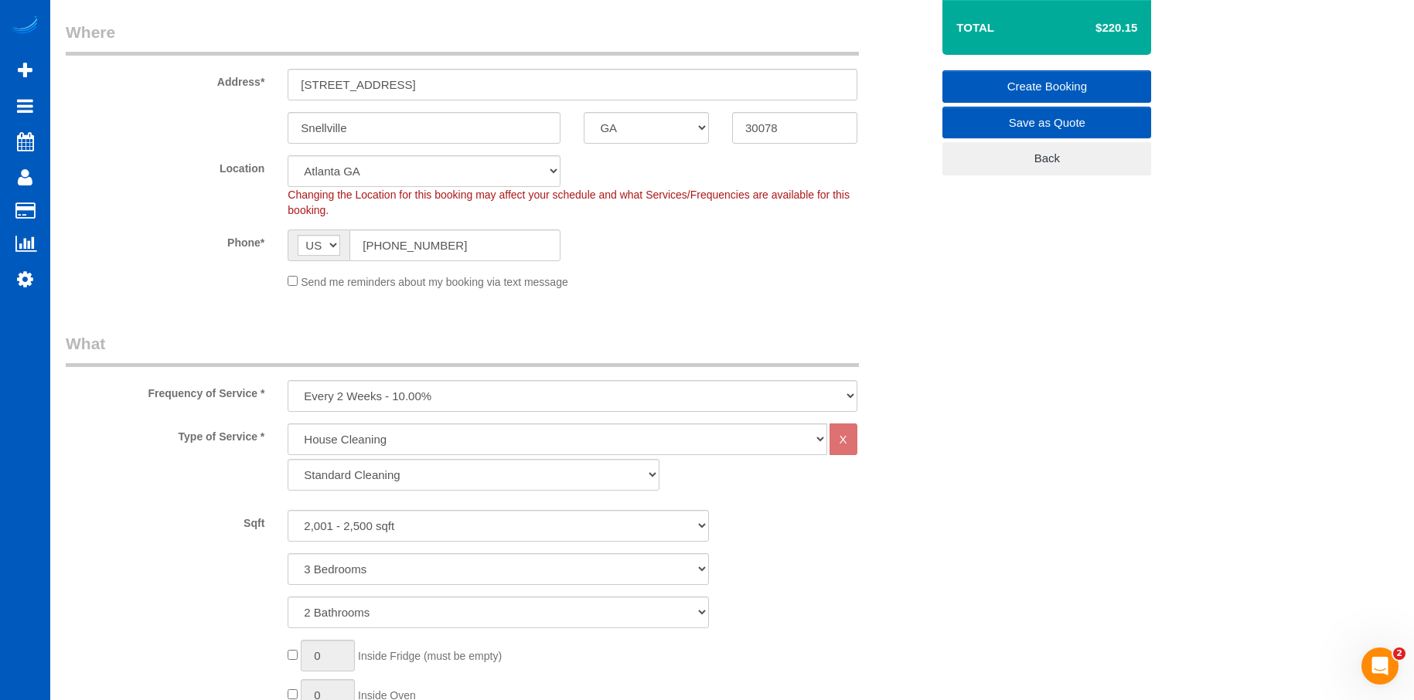
scroll to position [117, 0]
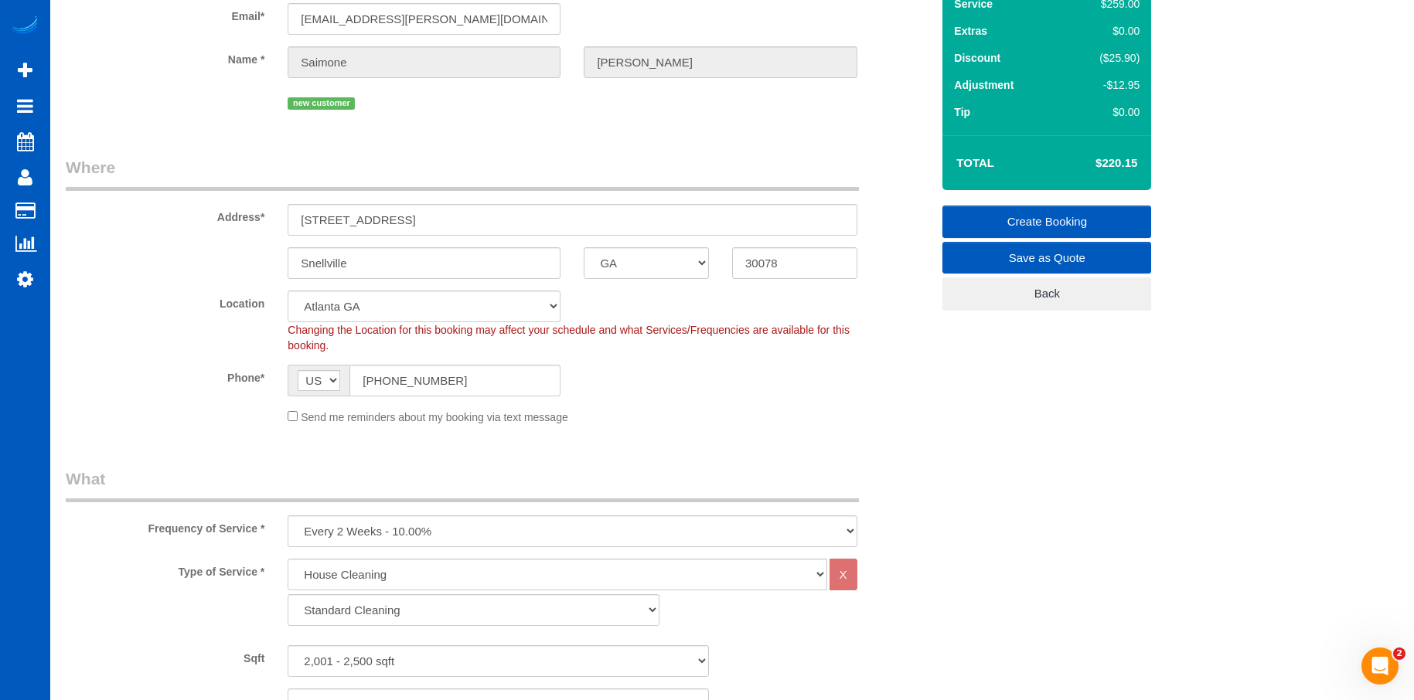
type textarea "Booked by Jade."
click at [1029, 214] on link "Create Booking" at bounding box center [1046, 222] width 209 height 32
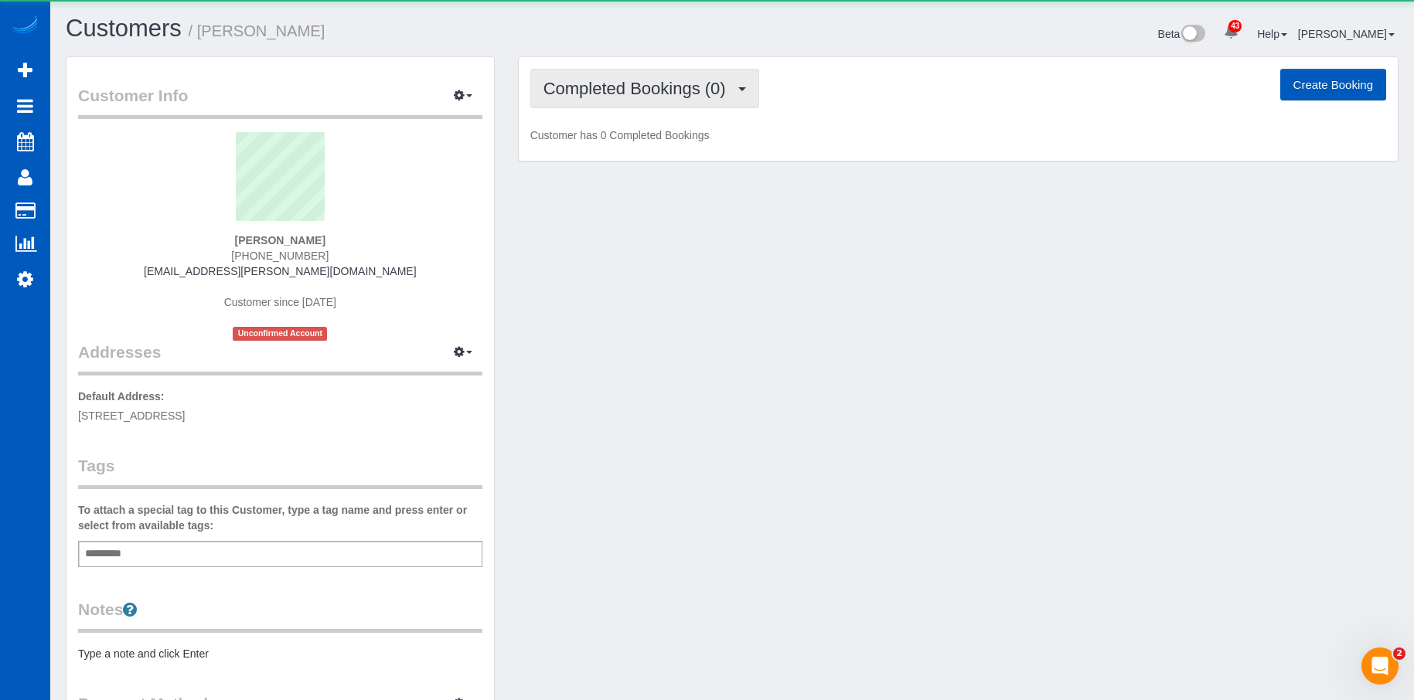
click at [677, 95] on span "Completed Bookings (0)" at bounding box center [638, 88] width 190 height 19
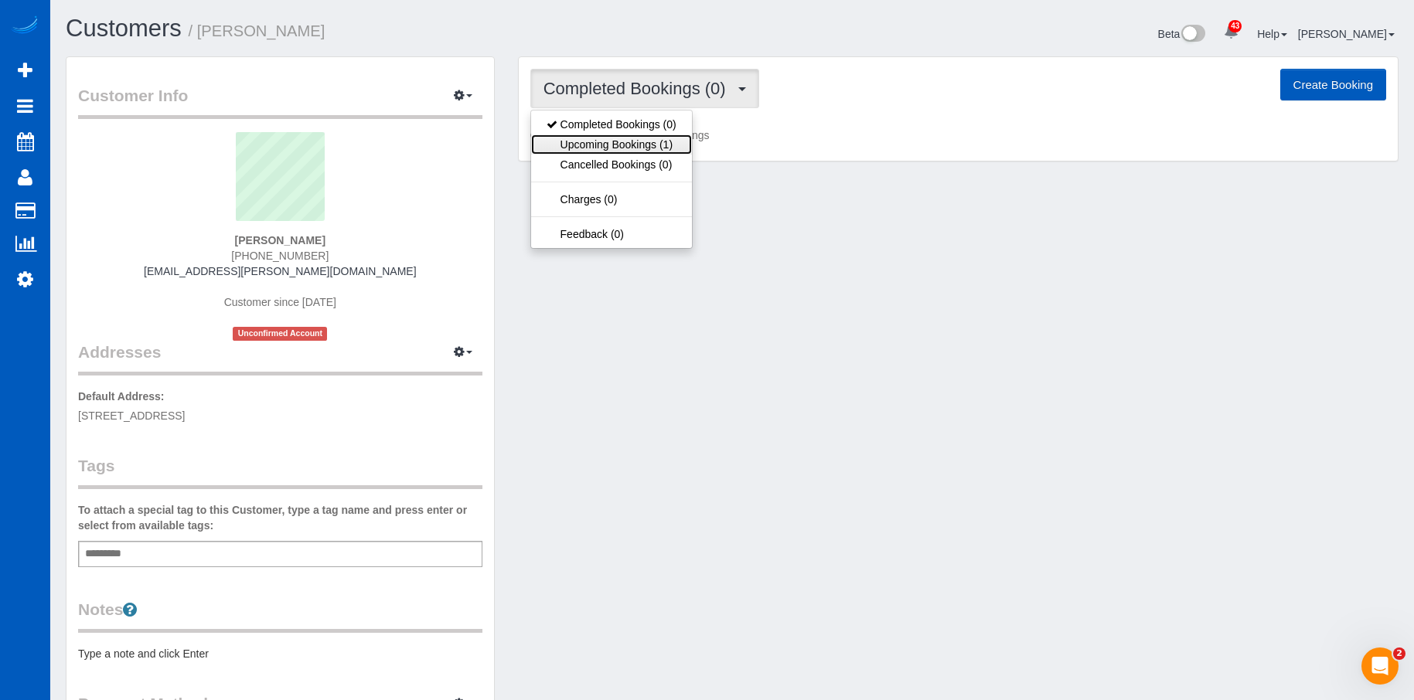
click at [650, 135] on link "Upcoming Bookings (1)" at bounding box center [611, 145] width 161 height 20
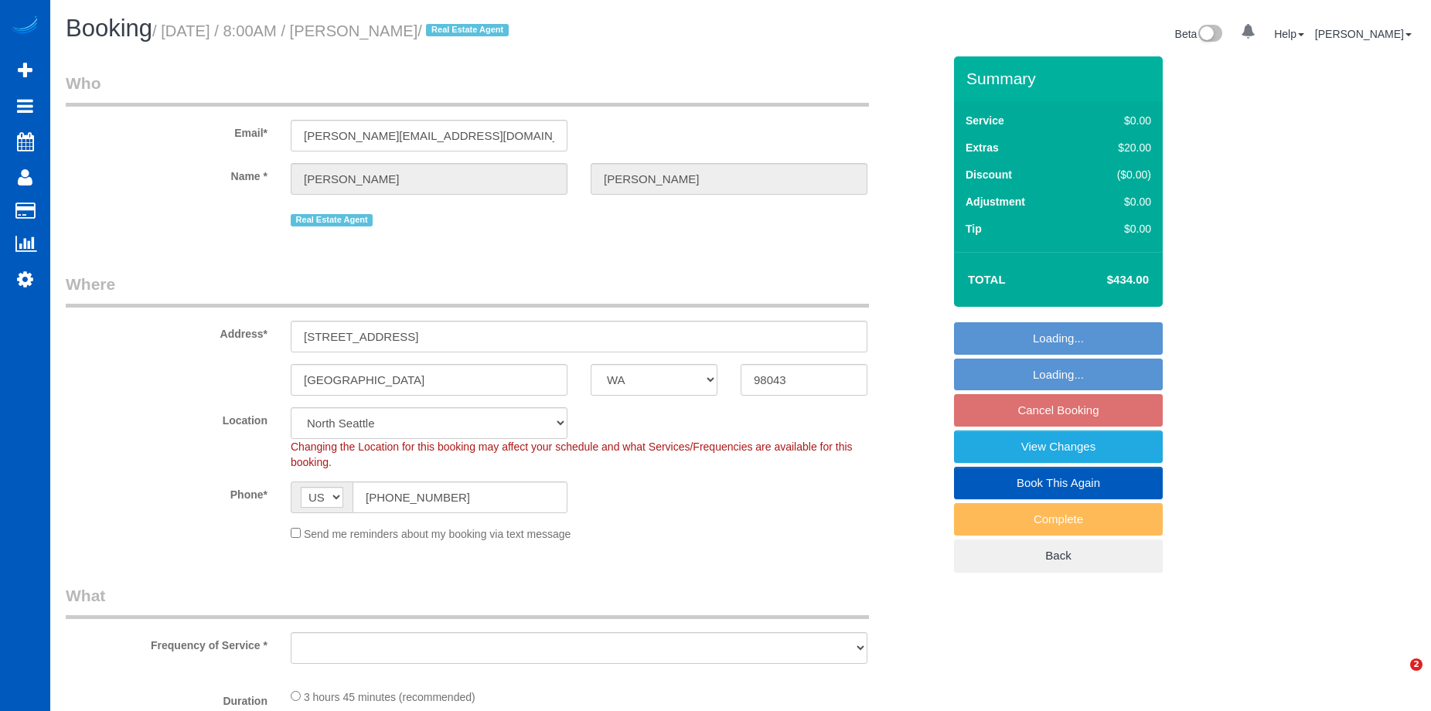
select select "WA"
select select "string:fspay-c812a15d-de07-40c4-ab06-c36a0ef10898"
select select "199"
select select "object:1028"
select select "spot1"
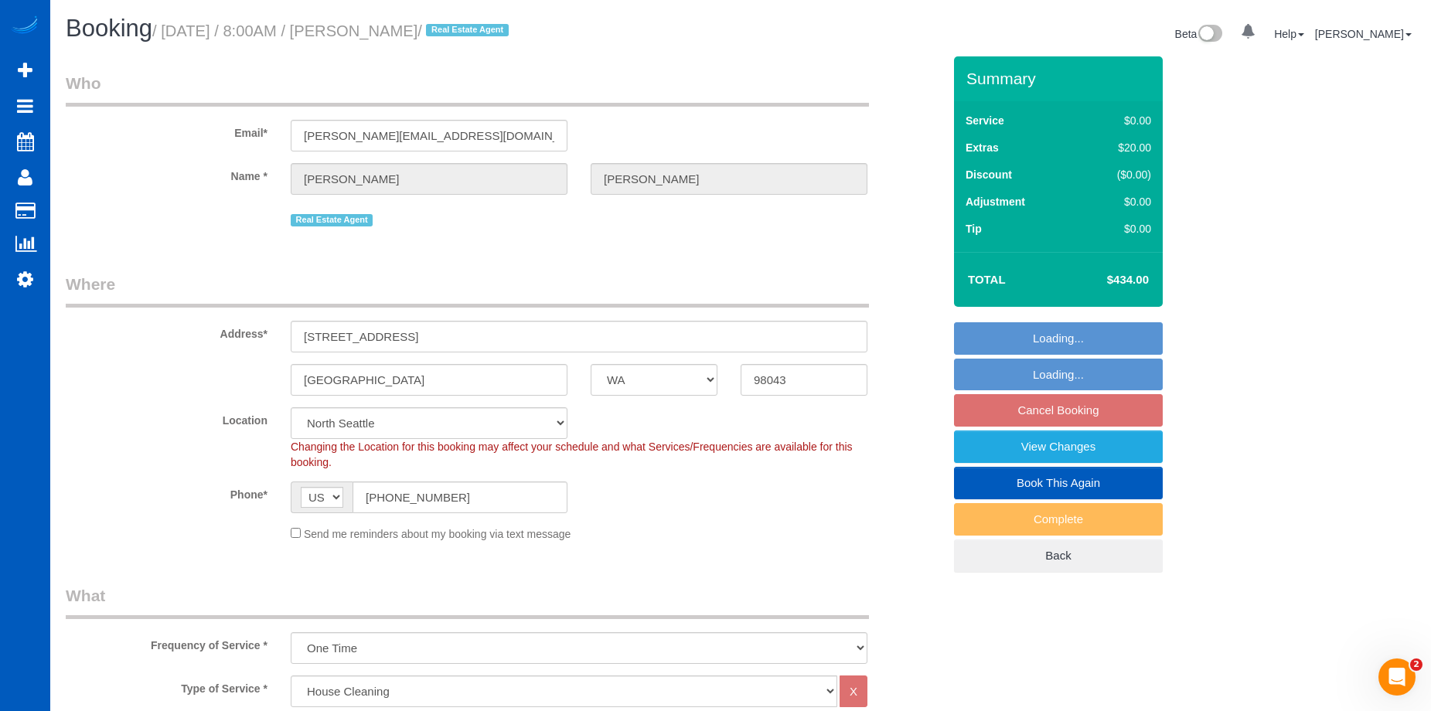
select select "1001"
select select "3"
select select "2"
select select "object:1257"
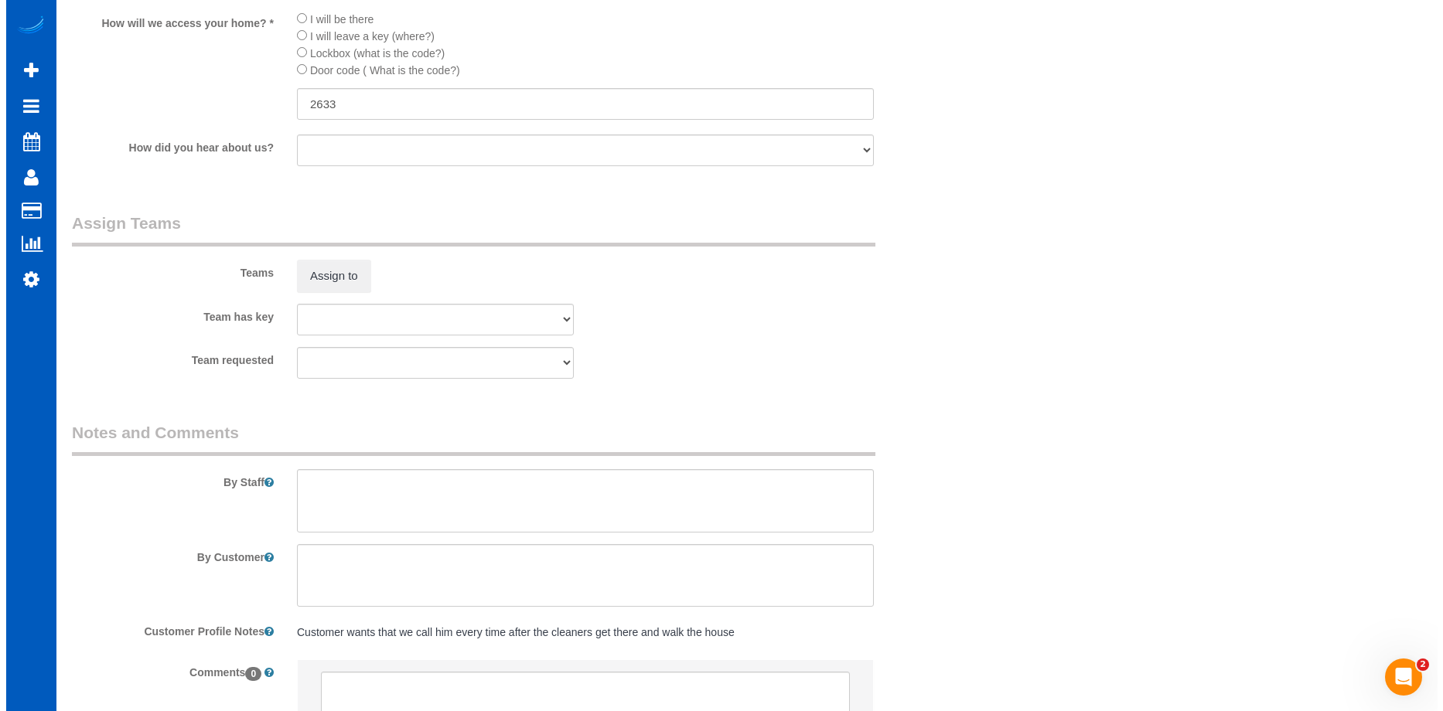
scroll to position [1855, 0]
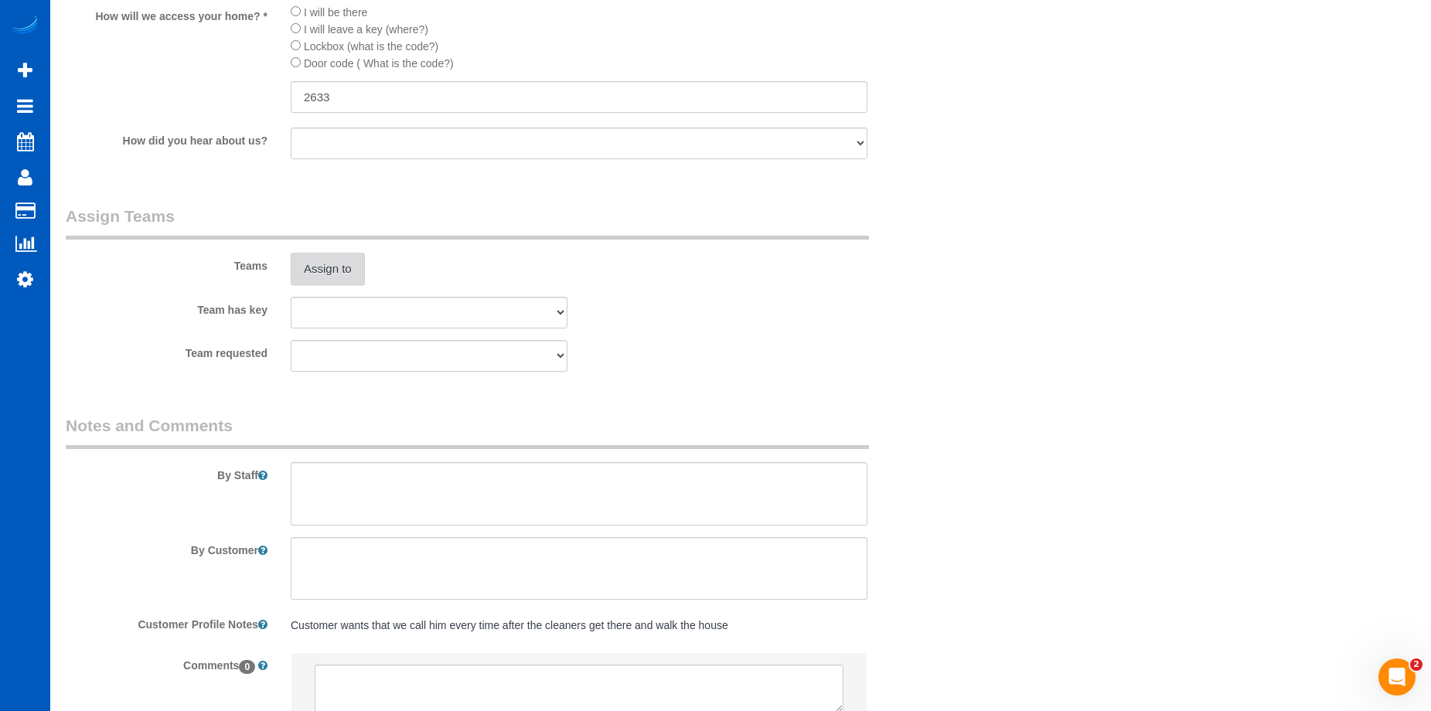
click at [335, 269] on button "Assign to" at bounding box center [328, 269] width 74 height 32
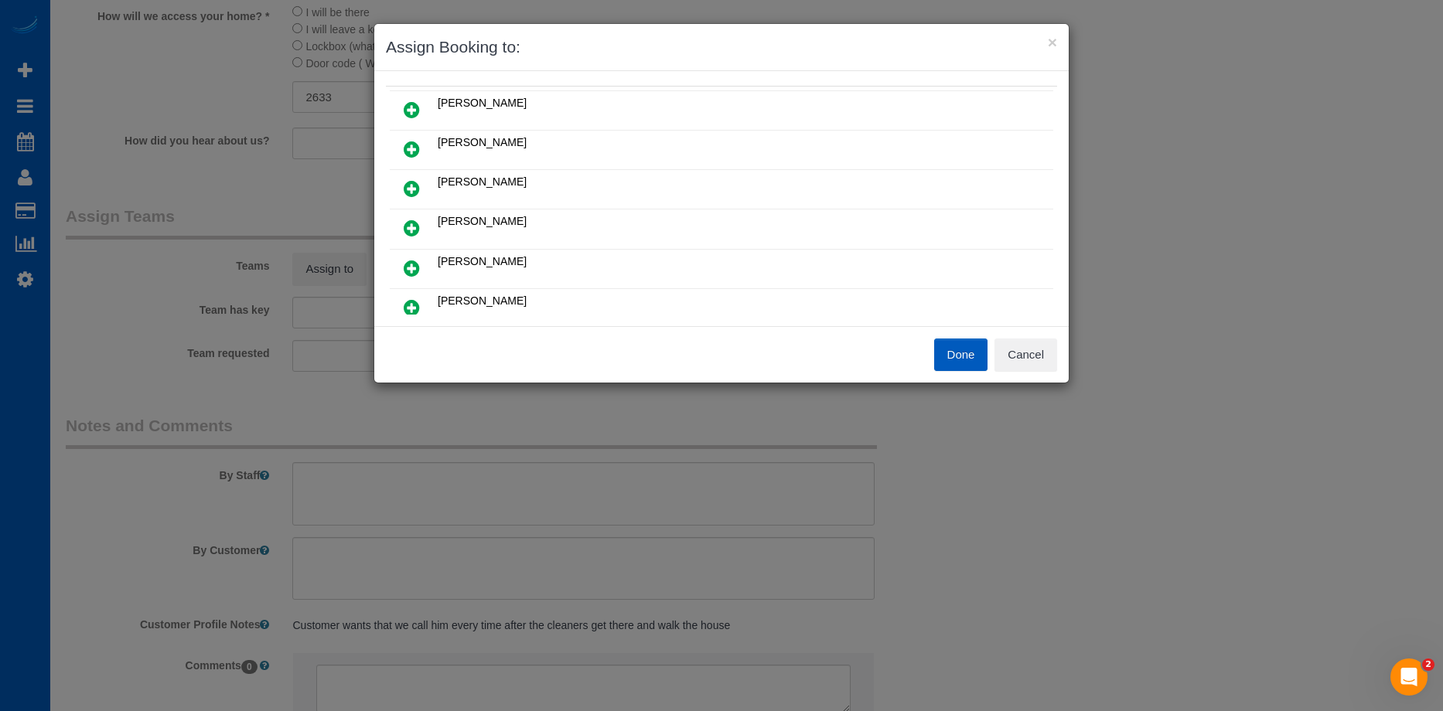
scroll to position [155, 0]
click at [422, 231] on link at bounding box center [411, 231] width 36 height 31
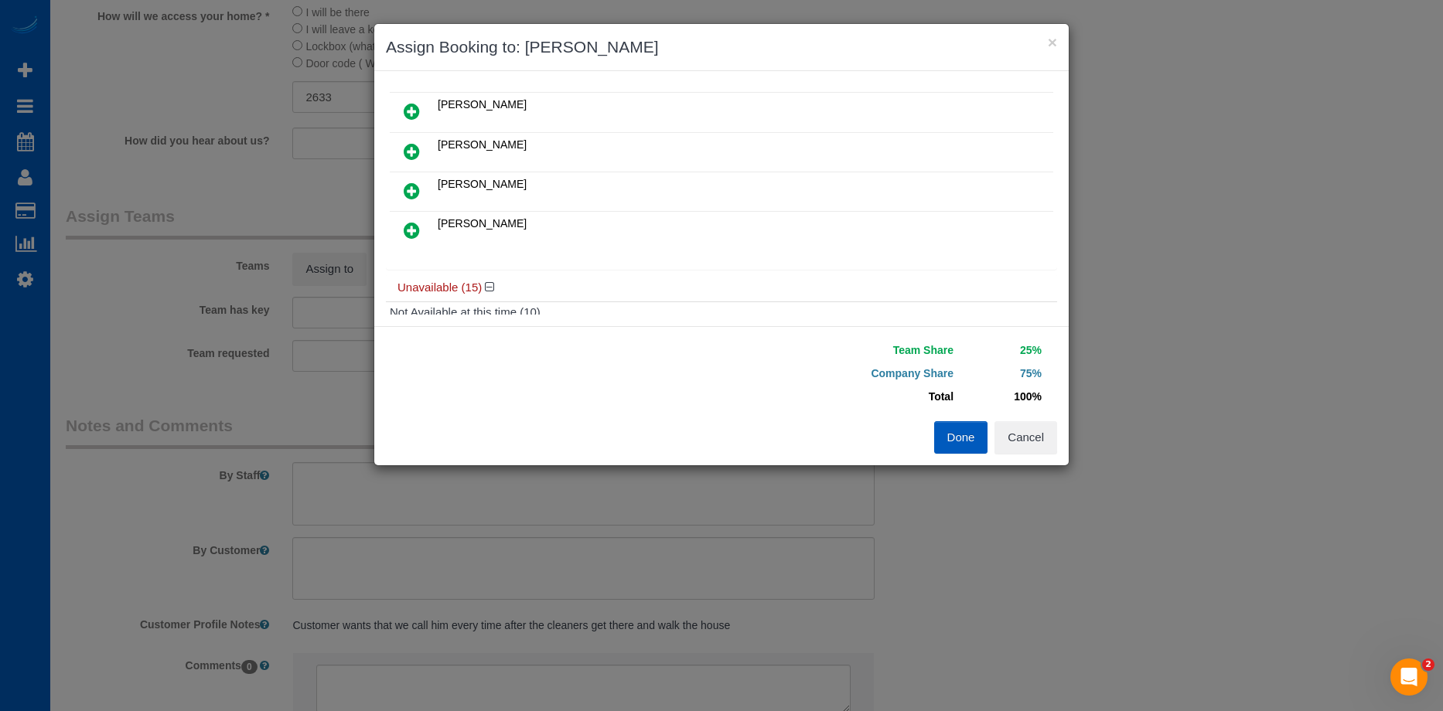
click at [410, 228] on icon at bounding box center [412, 230] width 16 height 19
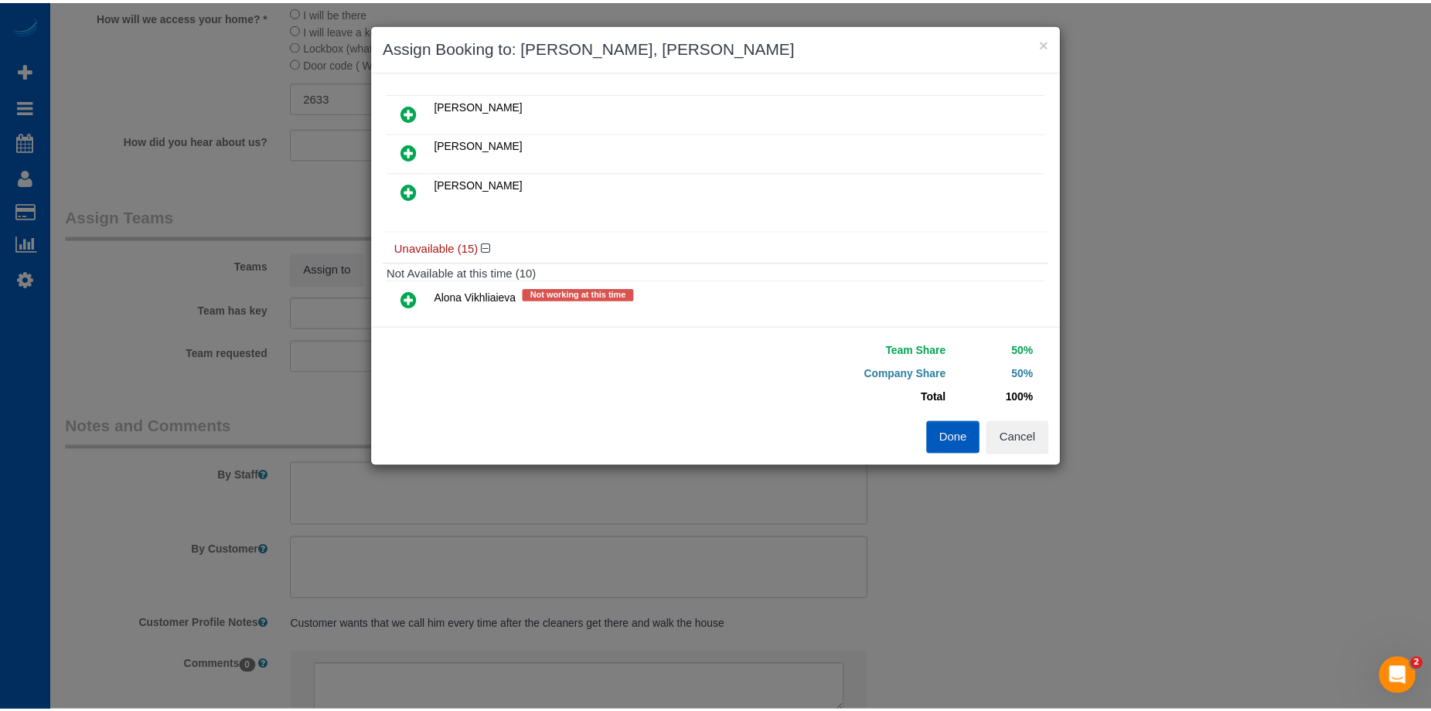
scroll to position [0, 0]
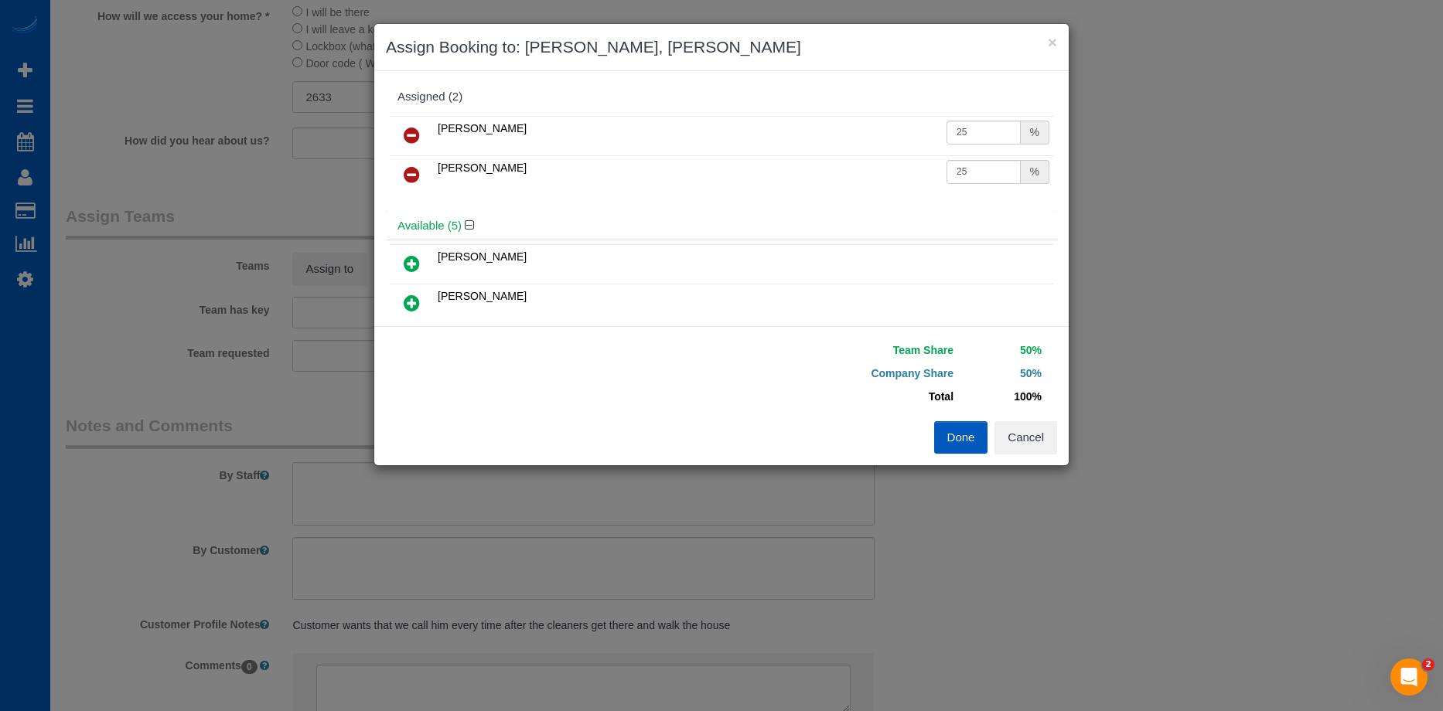
click at [962, 438] on button "Done" at bounding box center [961, 437] width 54 height 32
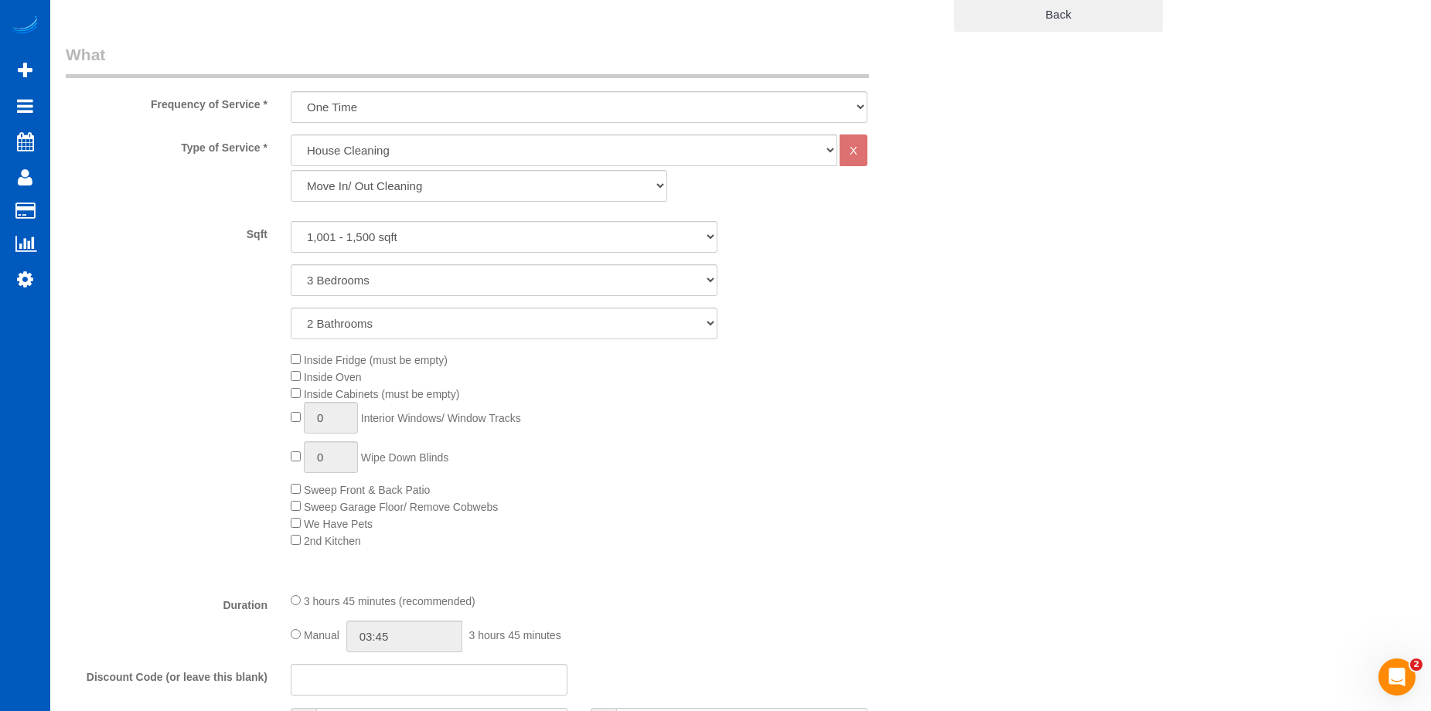
scroll to position [928, 0]
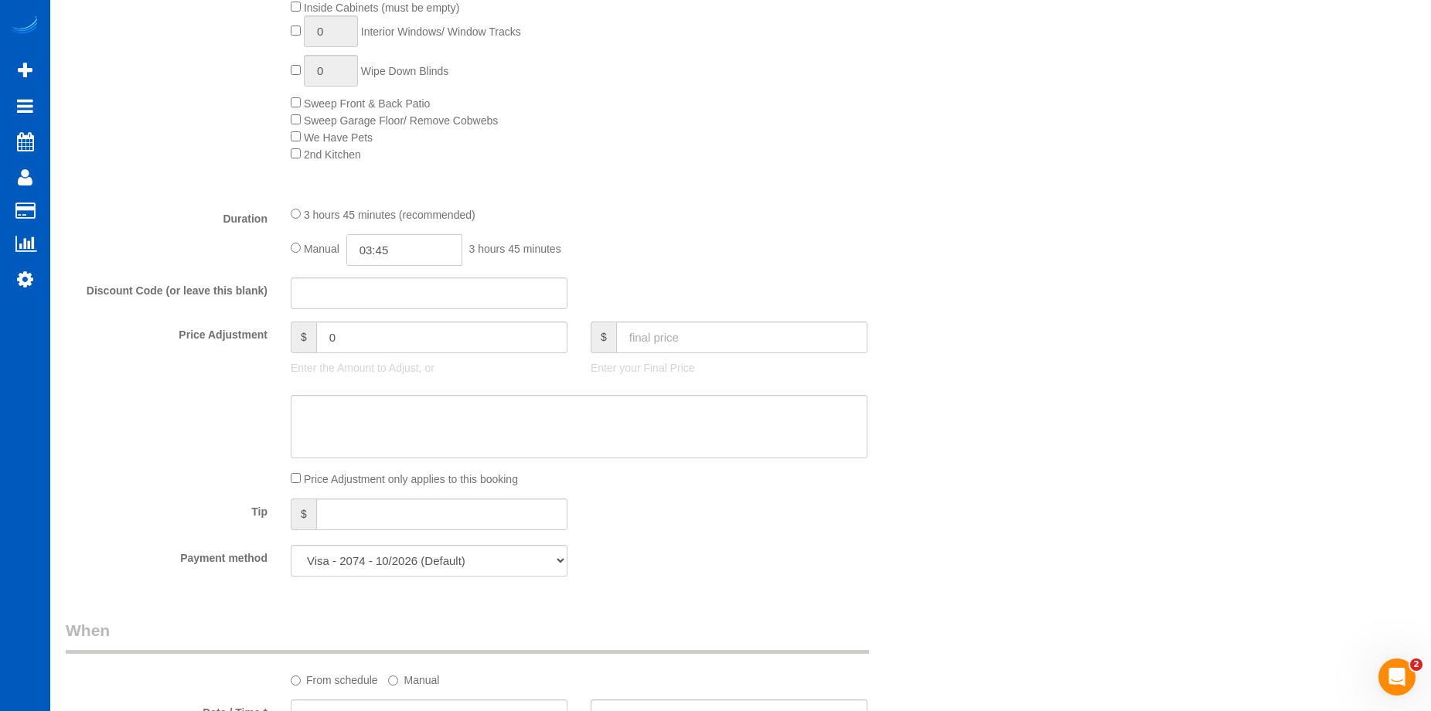
click at [380, 252] on input "03:45" at bounding box center [404, 250] width 116 height 32
type input "05:00"
click at [381, 326] on li "05:00" at bounding box center [387, 323] width 69 height 20
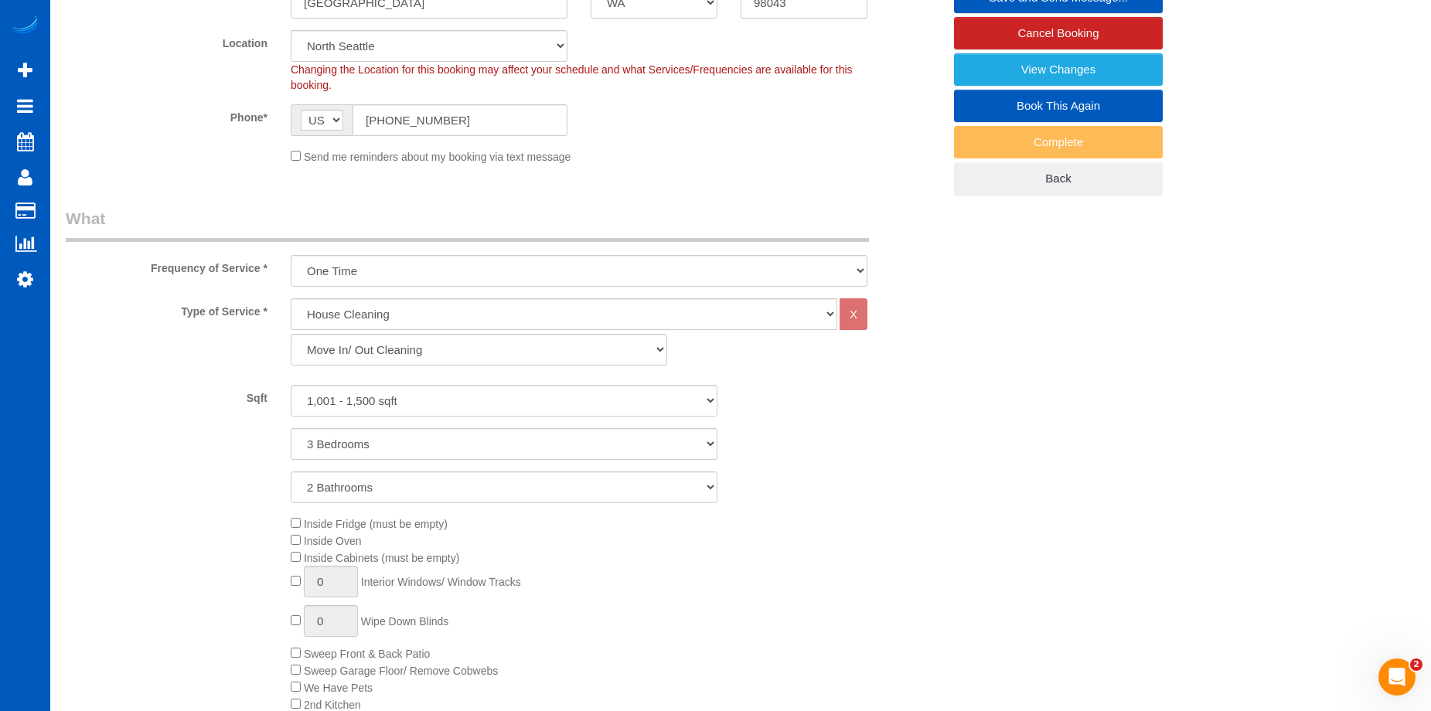
select select "spot21"
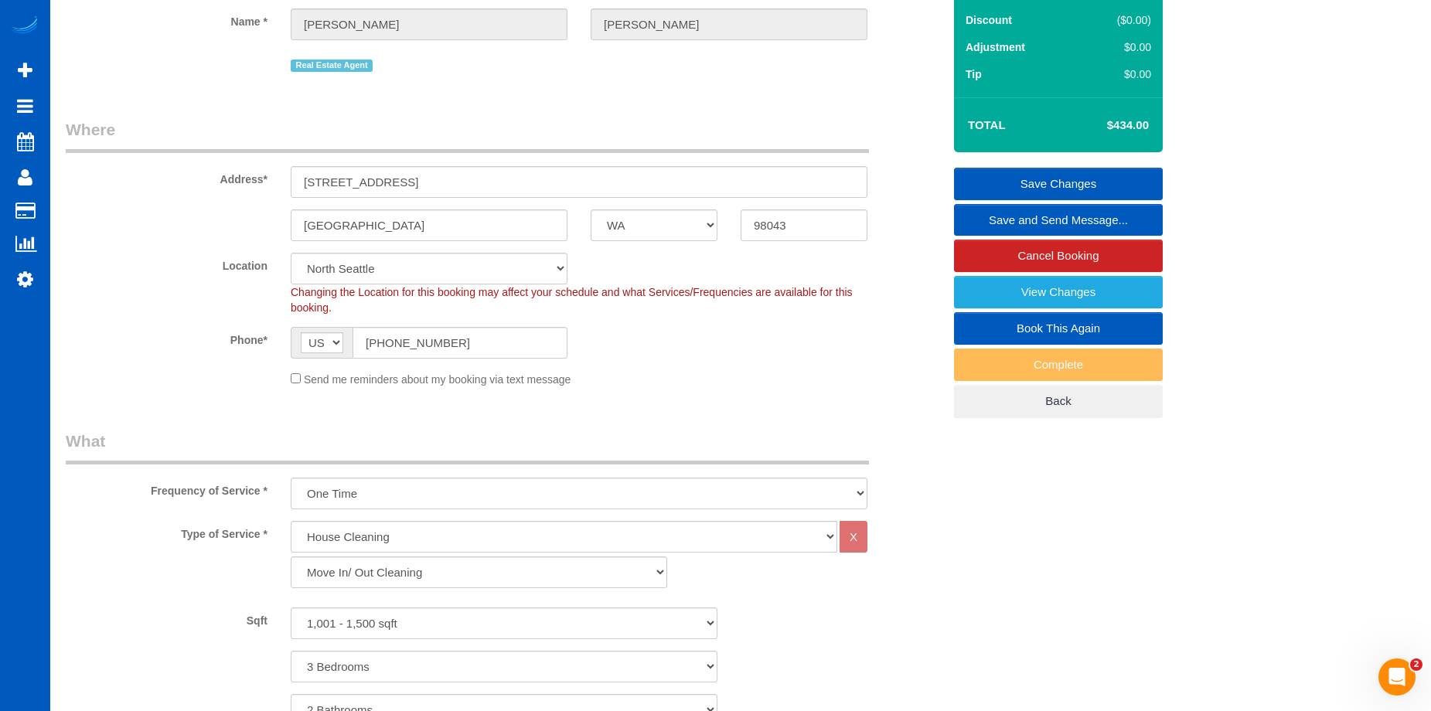
click at [1004, 178] on link "Save Changes" at bounding box center [1058, 184] width 209 height 32
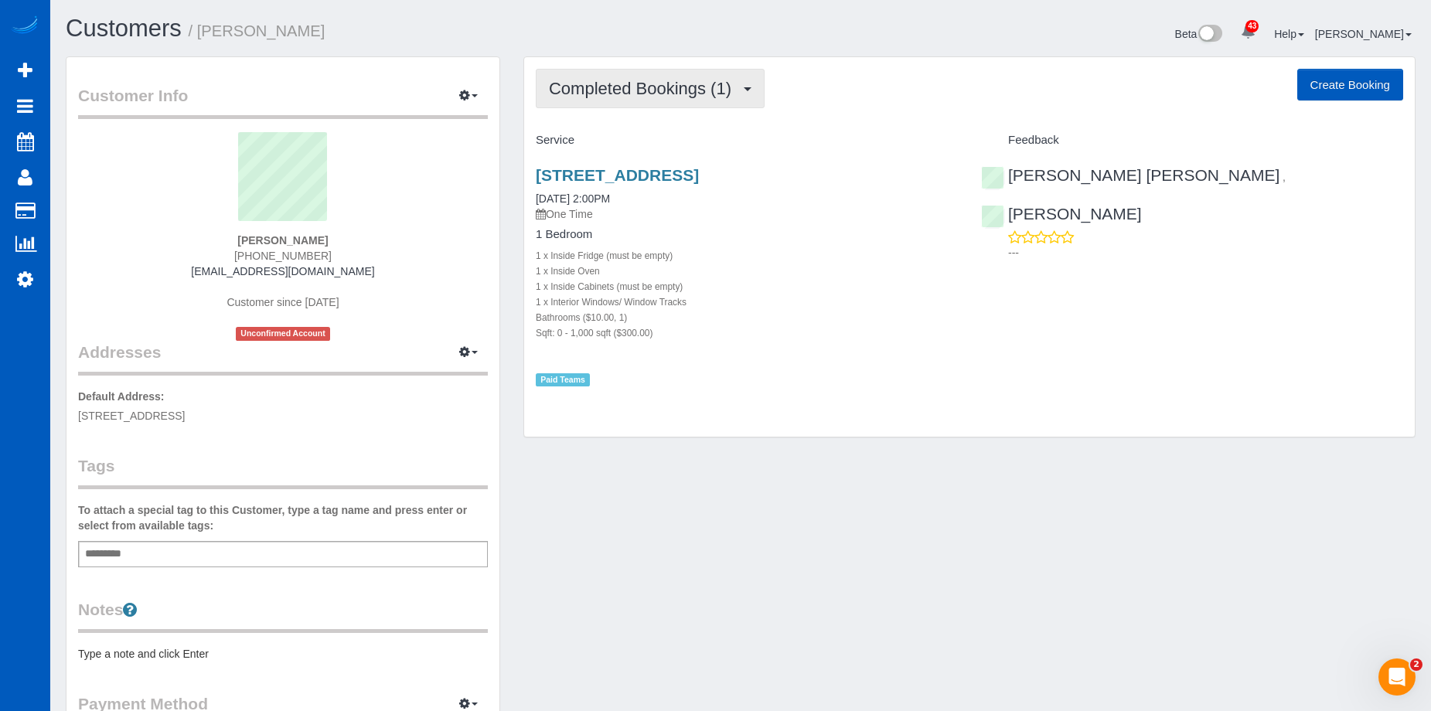
click at [641, 93] on span "Completed Bookings (1)" at bounding box center [644, 88] width 190 height 19
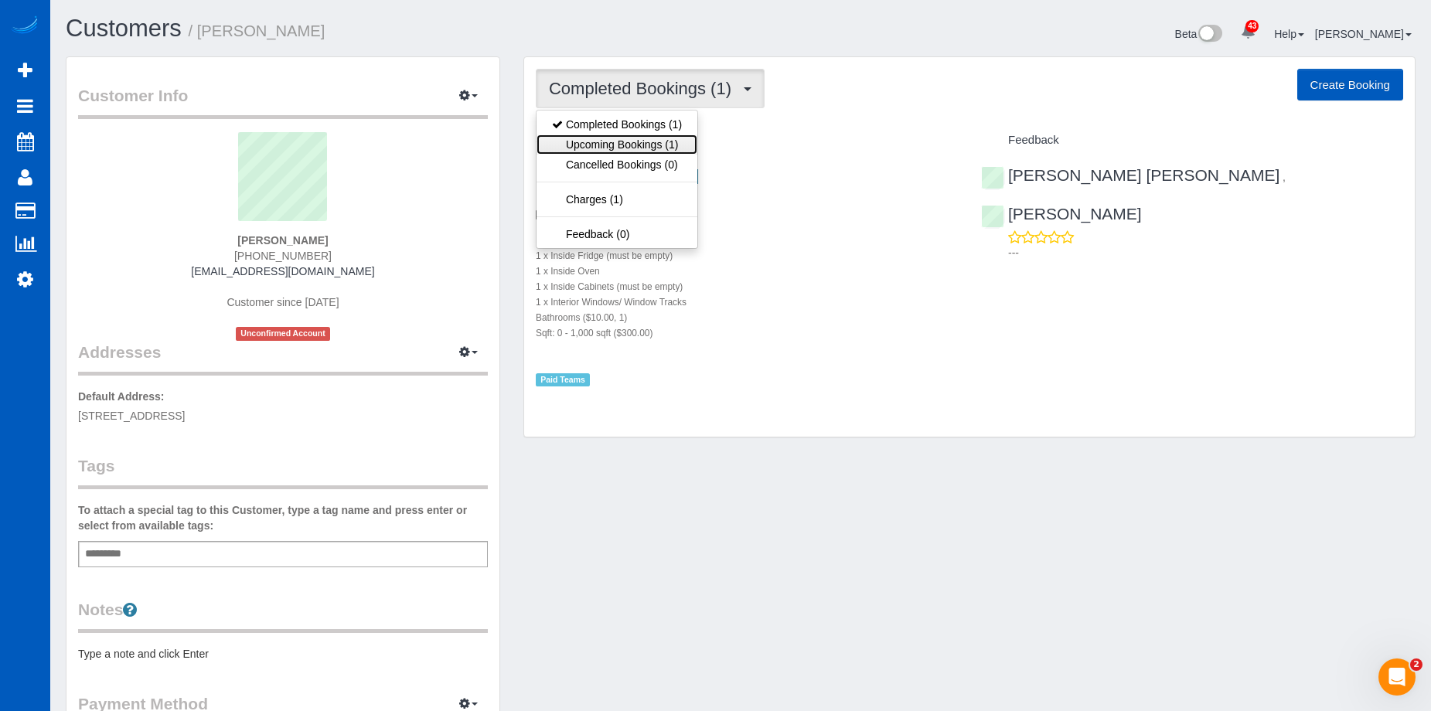
click at [637, 141] on link "Upcoming Bookings (1)" at bounding box center [617, 145] width 161 height 20
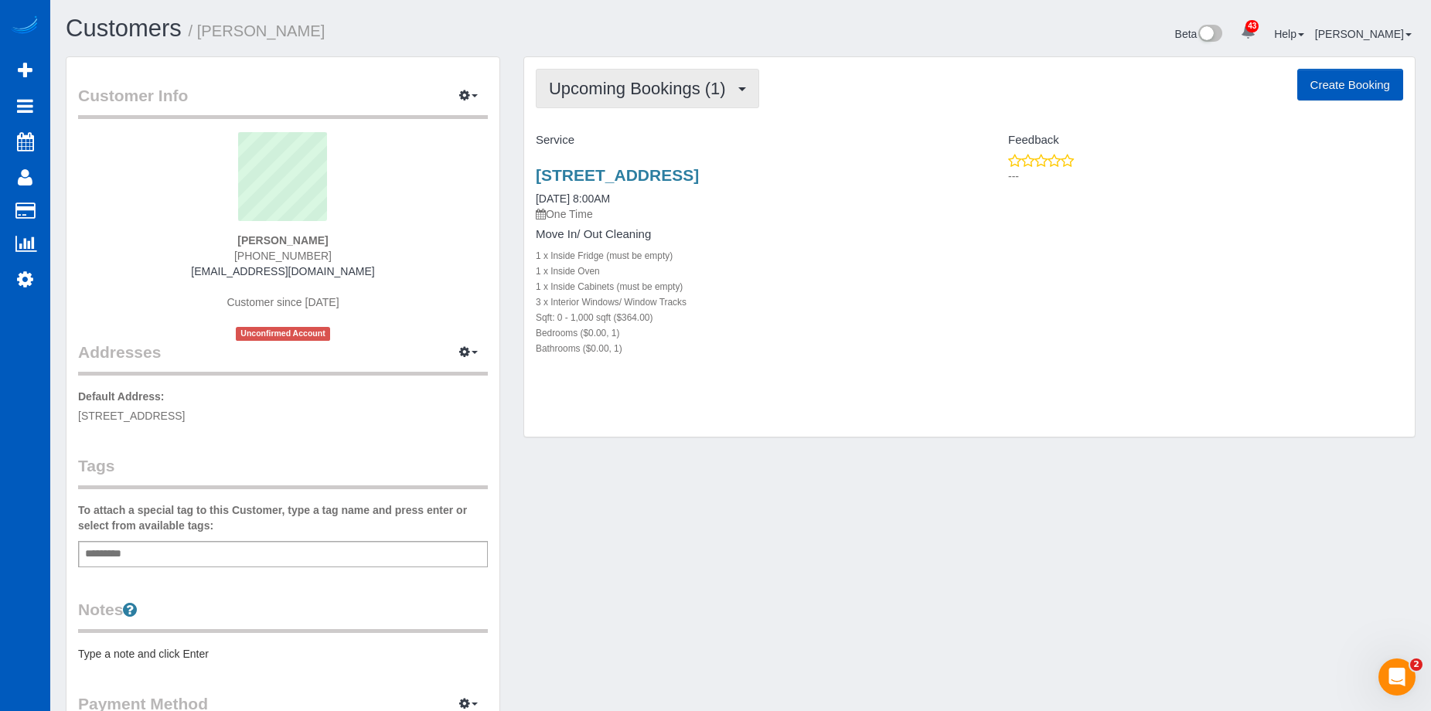
click at [643, 83] on span "Upcoming Bookings (1)" at bounding box center [641, 88] width 185 height 19
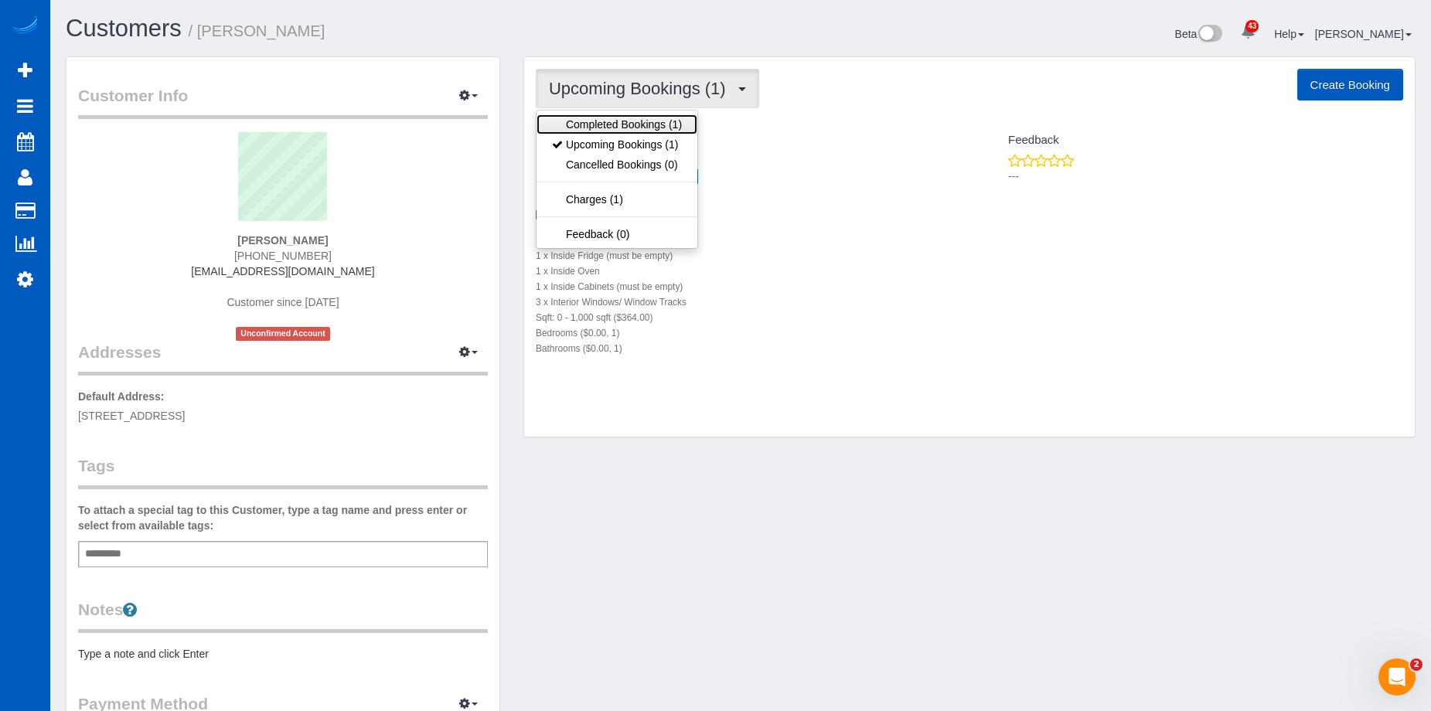
click at [625, 129] on link "Completed Bookings (1)" at bounding box center [617, 124] width 161 height 20
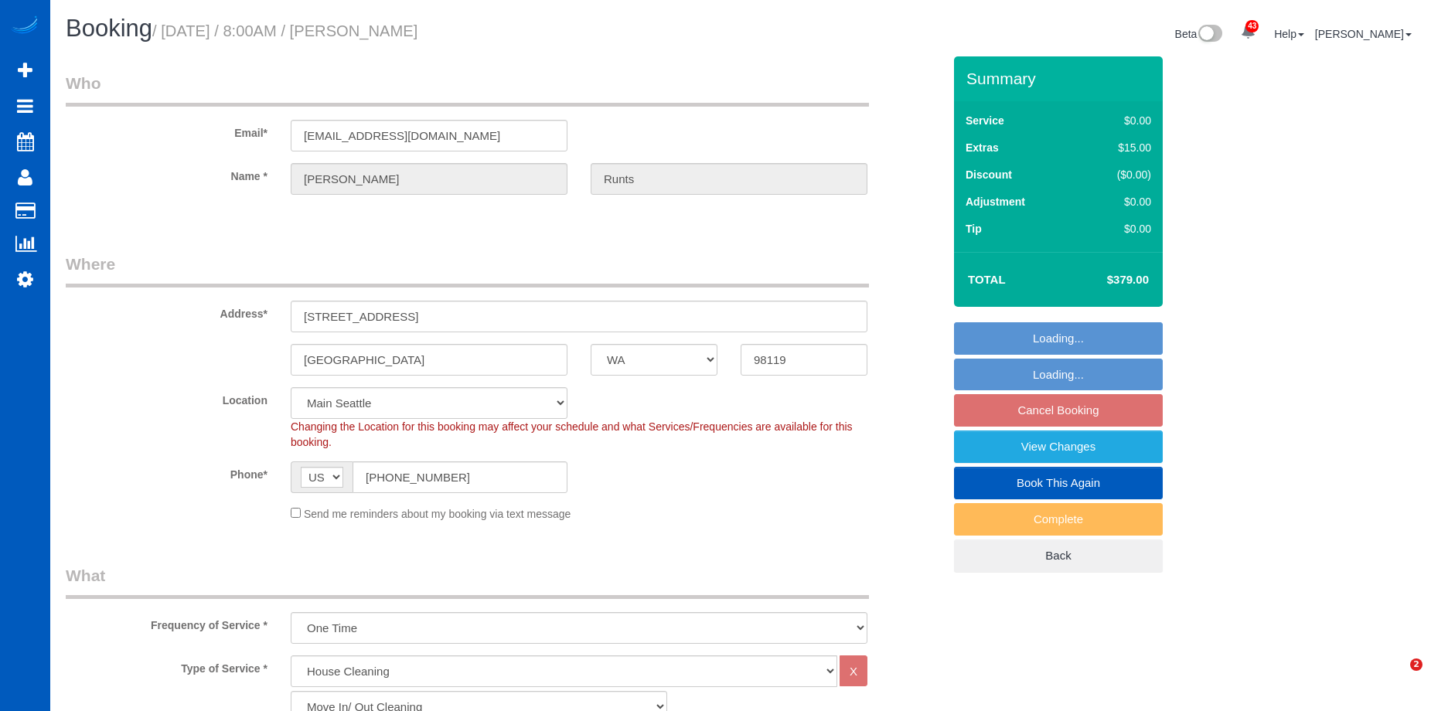
select select "WA"
select select "199"
select select "string:fspay-5c4c3ae4-d424-4f40-97ac-d18f1ddeaa8b"
select select "spot1"
select select "number:8"
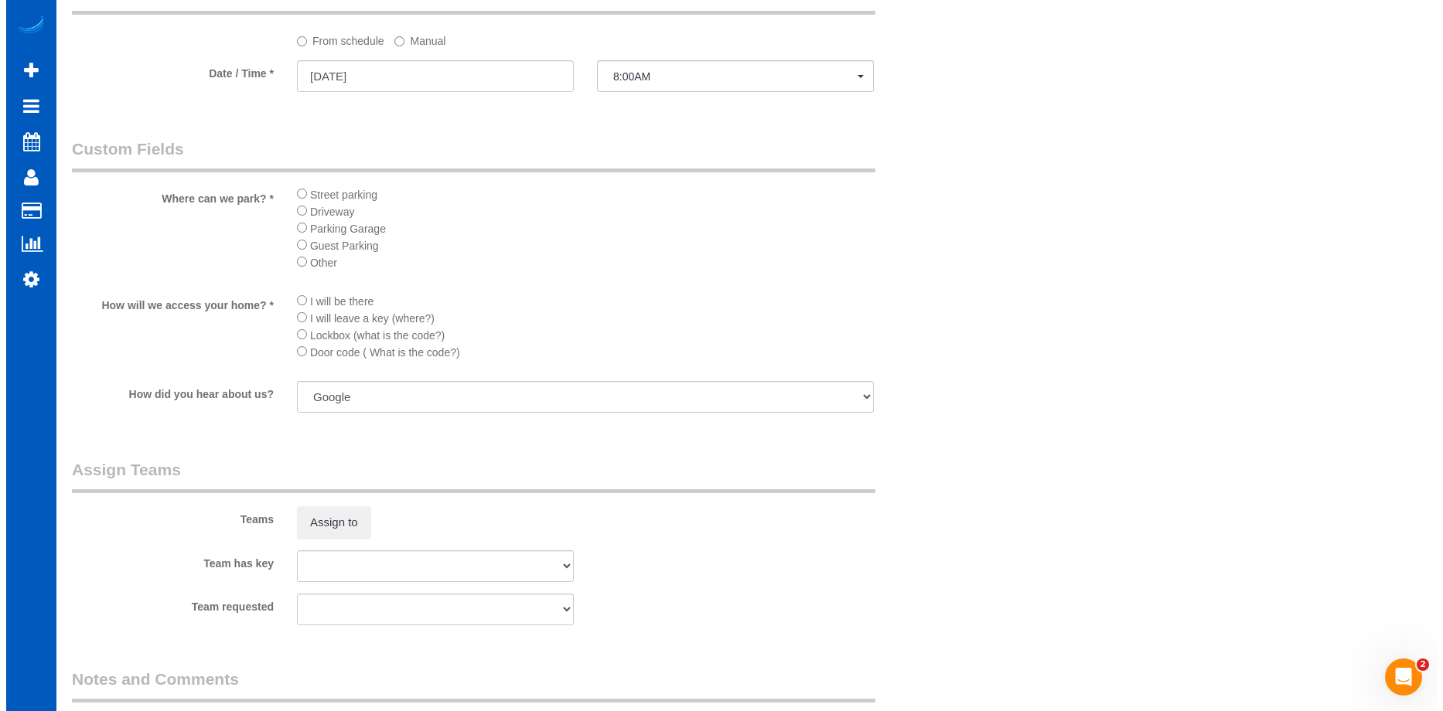
scroll to position [1855, 0]
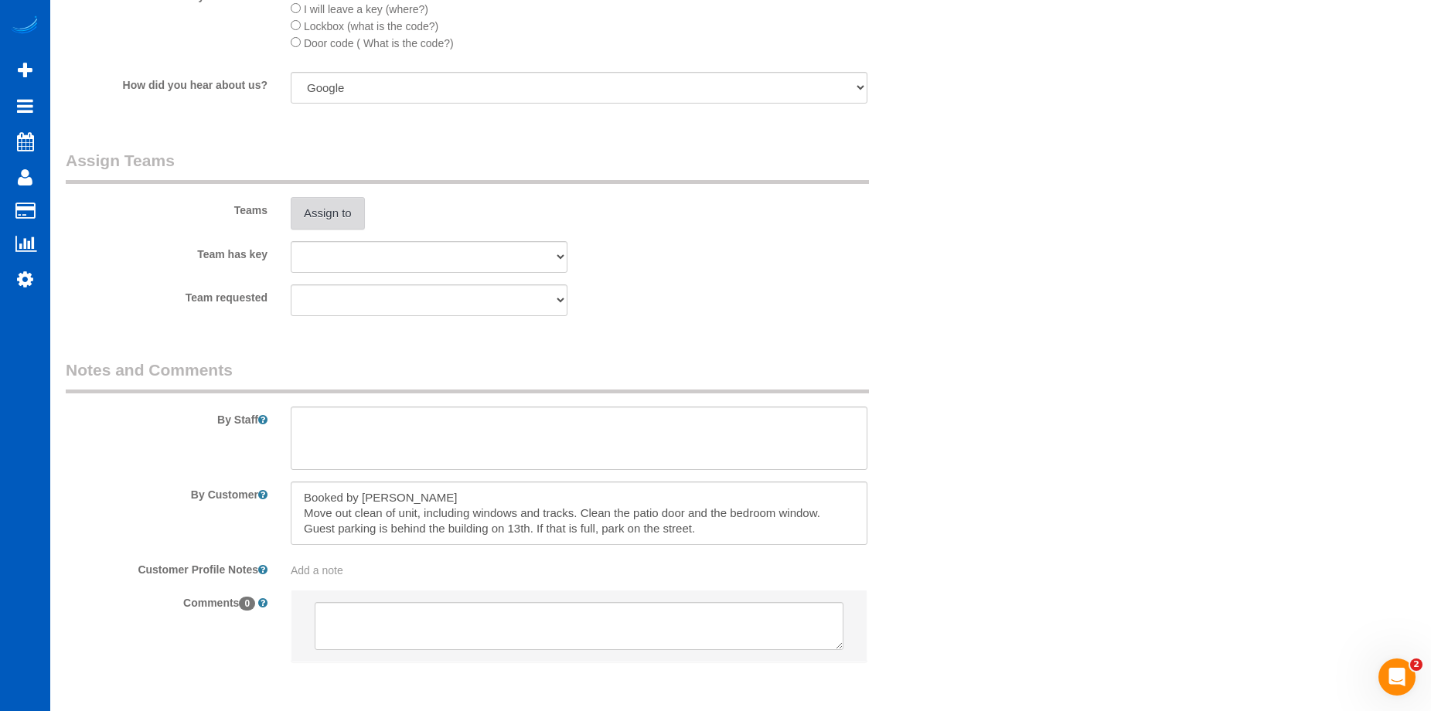
click at [338, 202] on button "Assign to" at bounding box center [328, 213] width 74 height 32
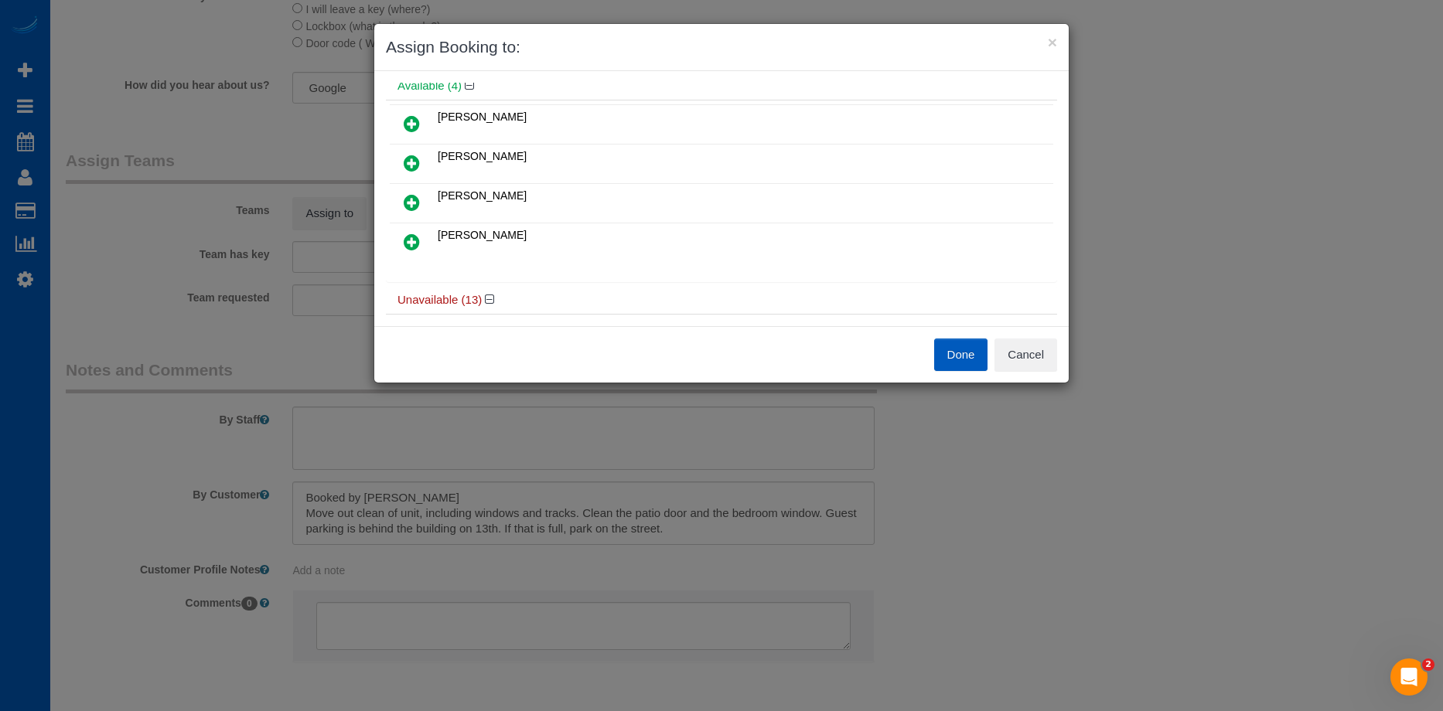
scroll to position [0, 0]
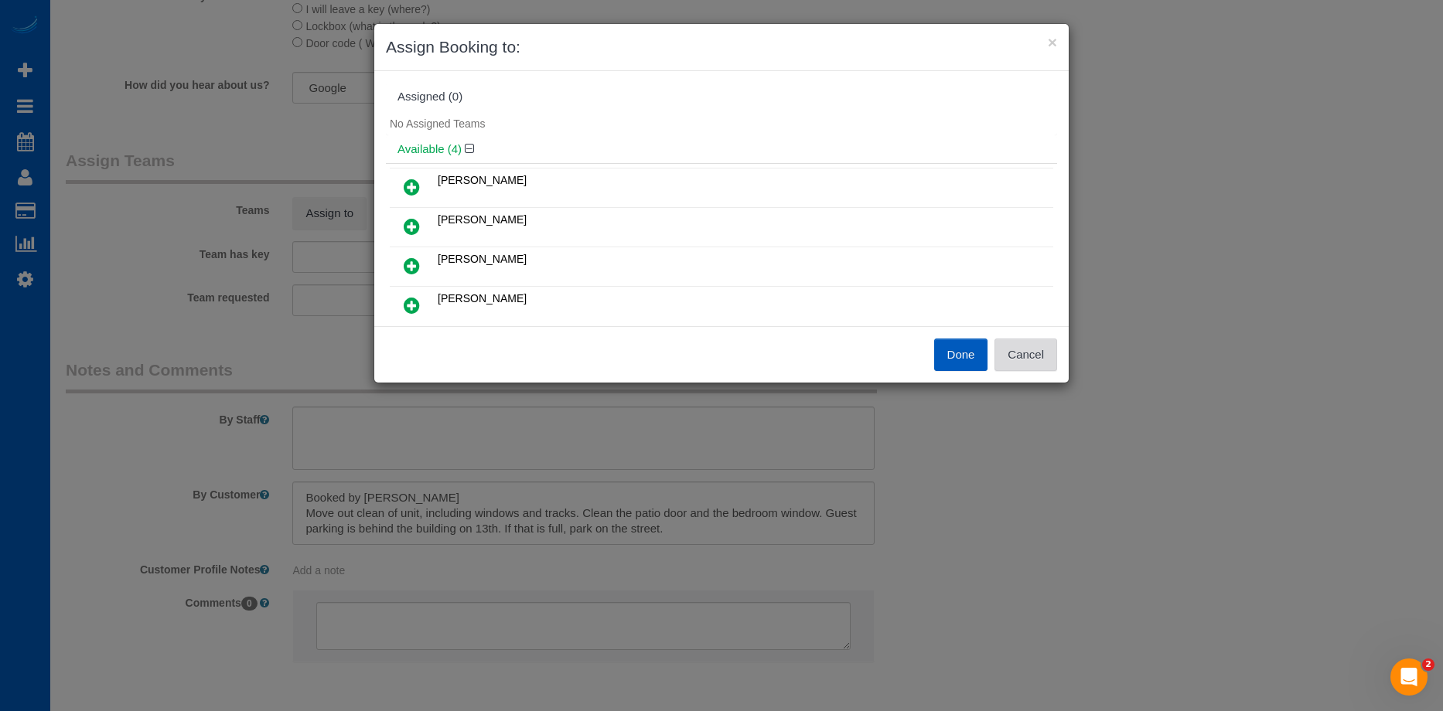
click at [1020, 346] on button "Cancel" at bounding box center [1025, 355] width 63 height 32
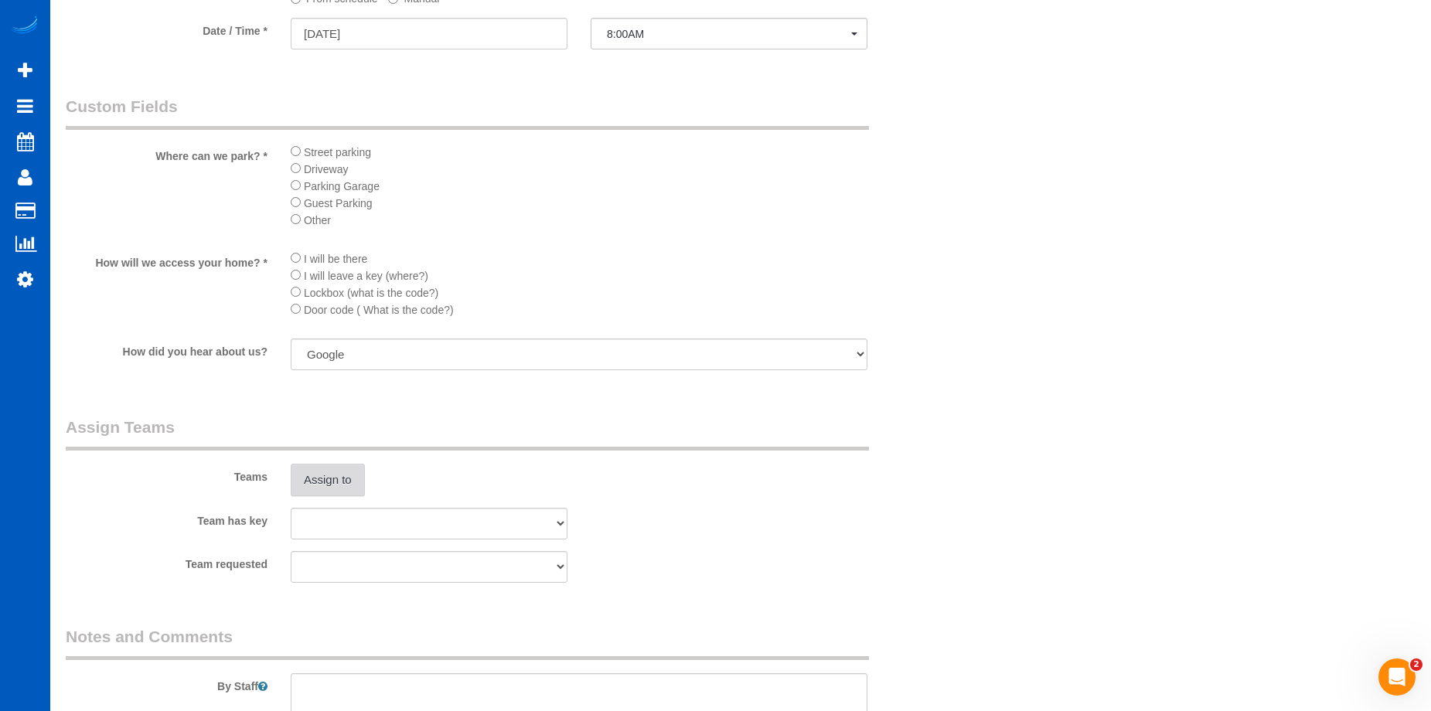
scroll to position [1701, 0]
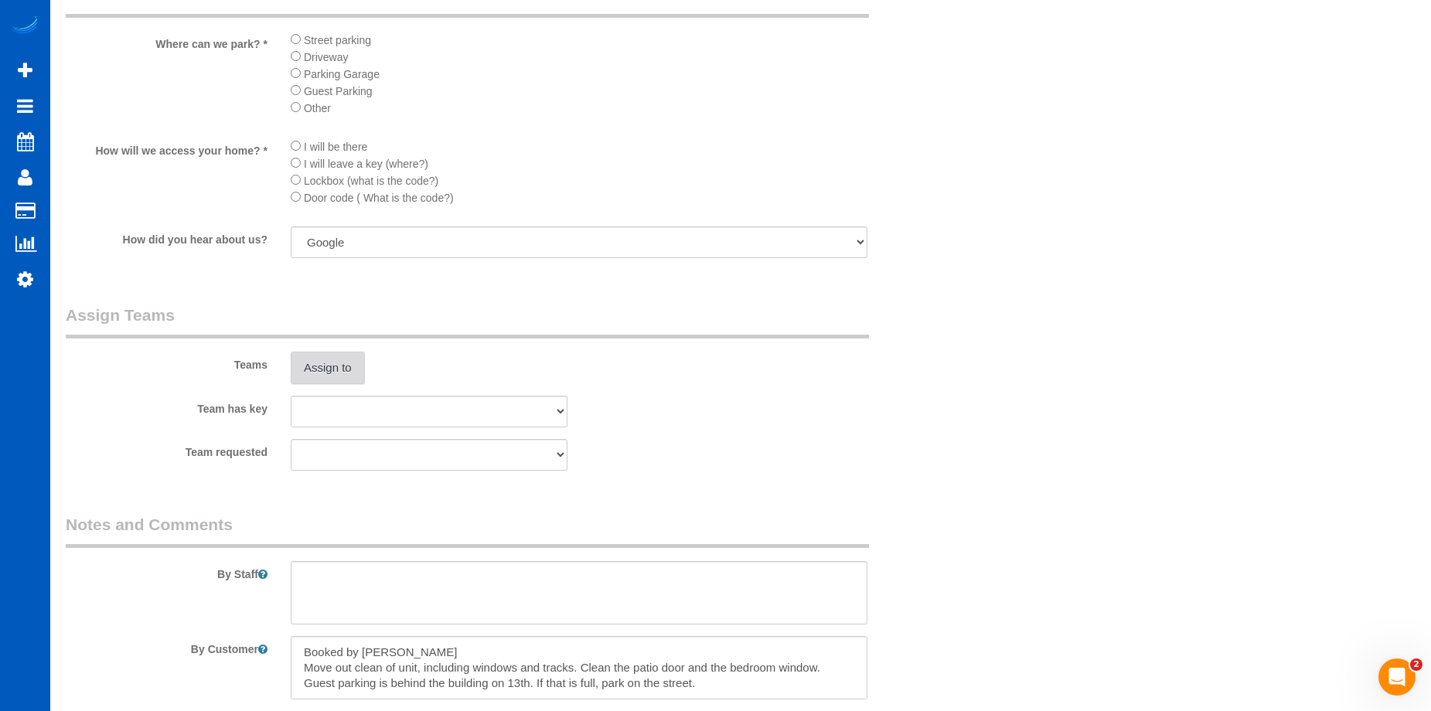
click at [355, 369] on button "Assign to" at bounding box center [328, 368] width 74 height 32
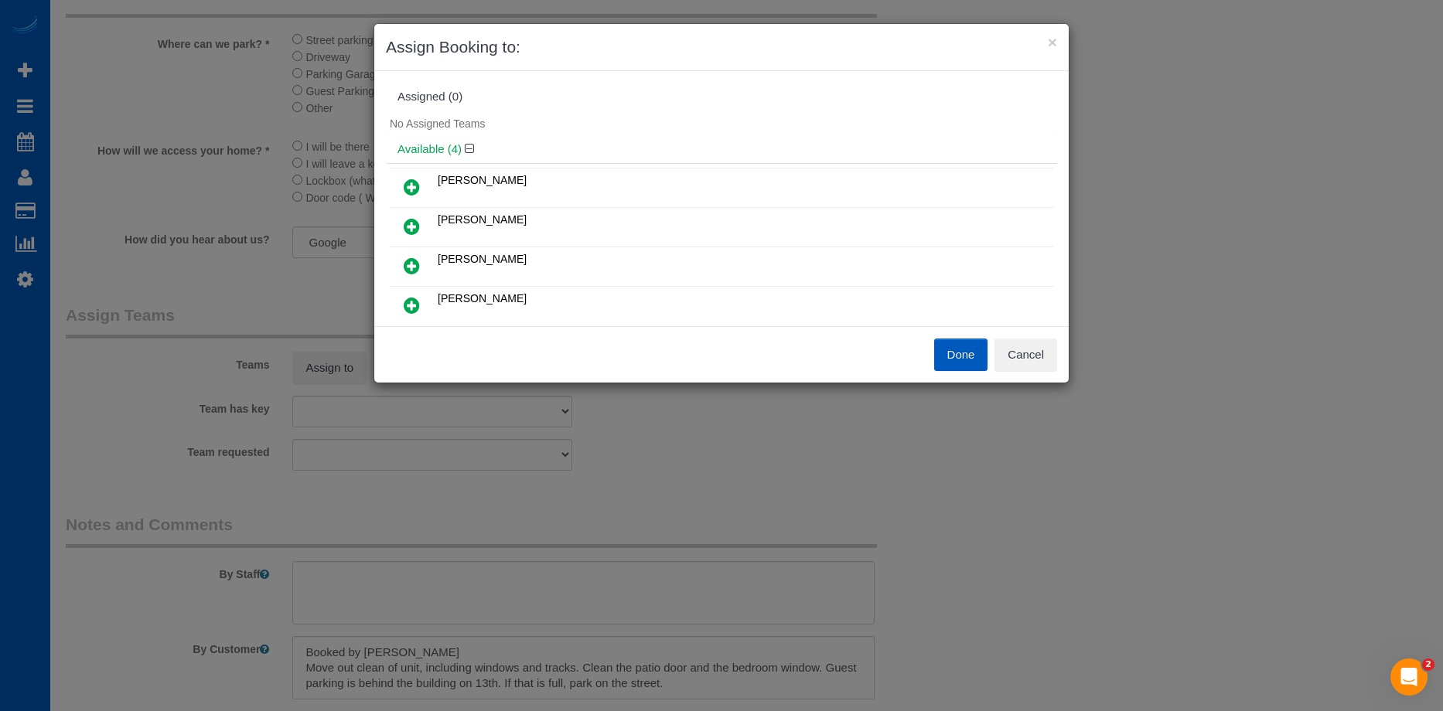
click at [414, 183] on icon at bounding box center [412, 187] width 16 height 19
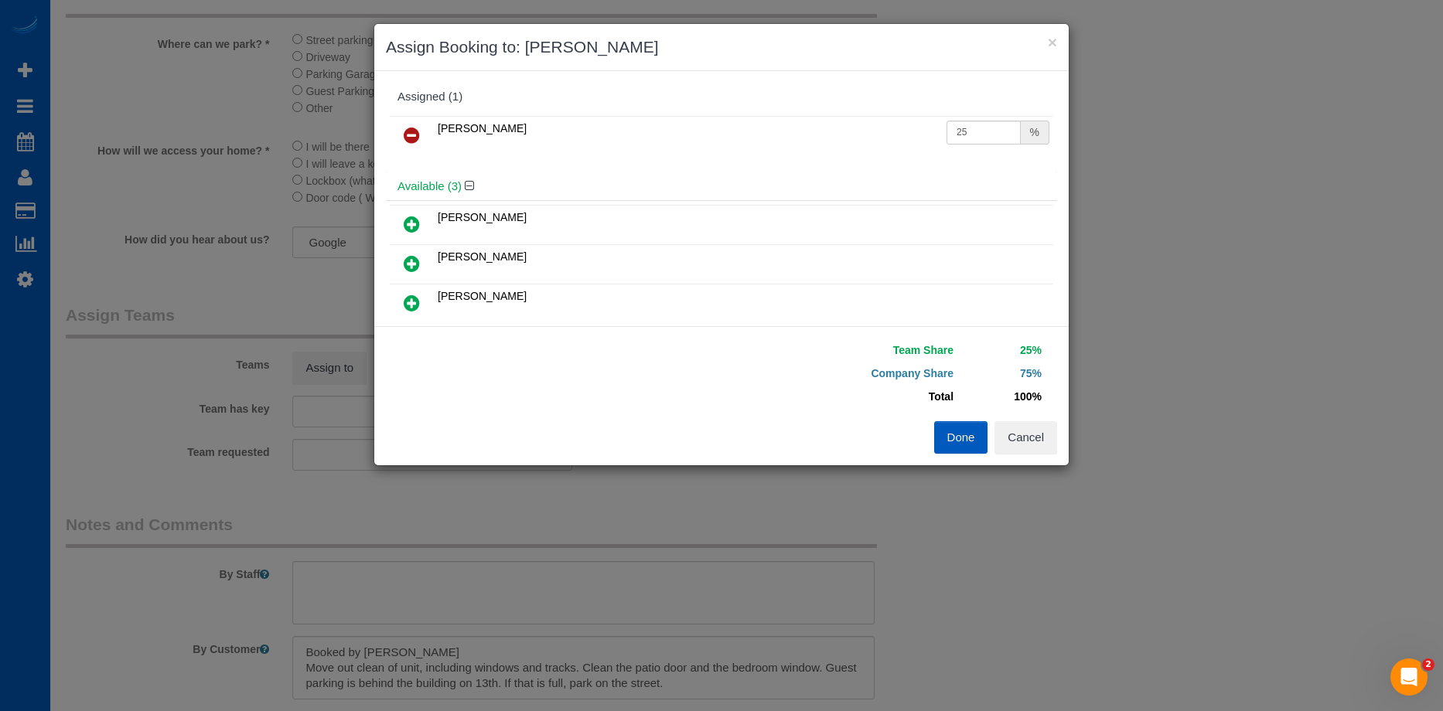
click at [409, 126] on icon at bounding box center [412, 135] width 16 height 19
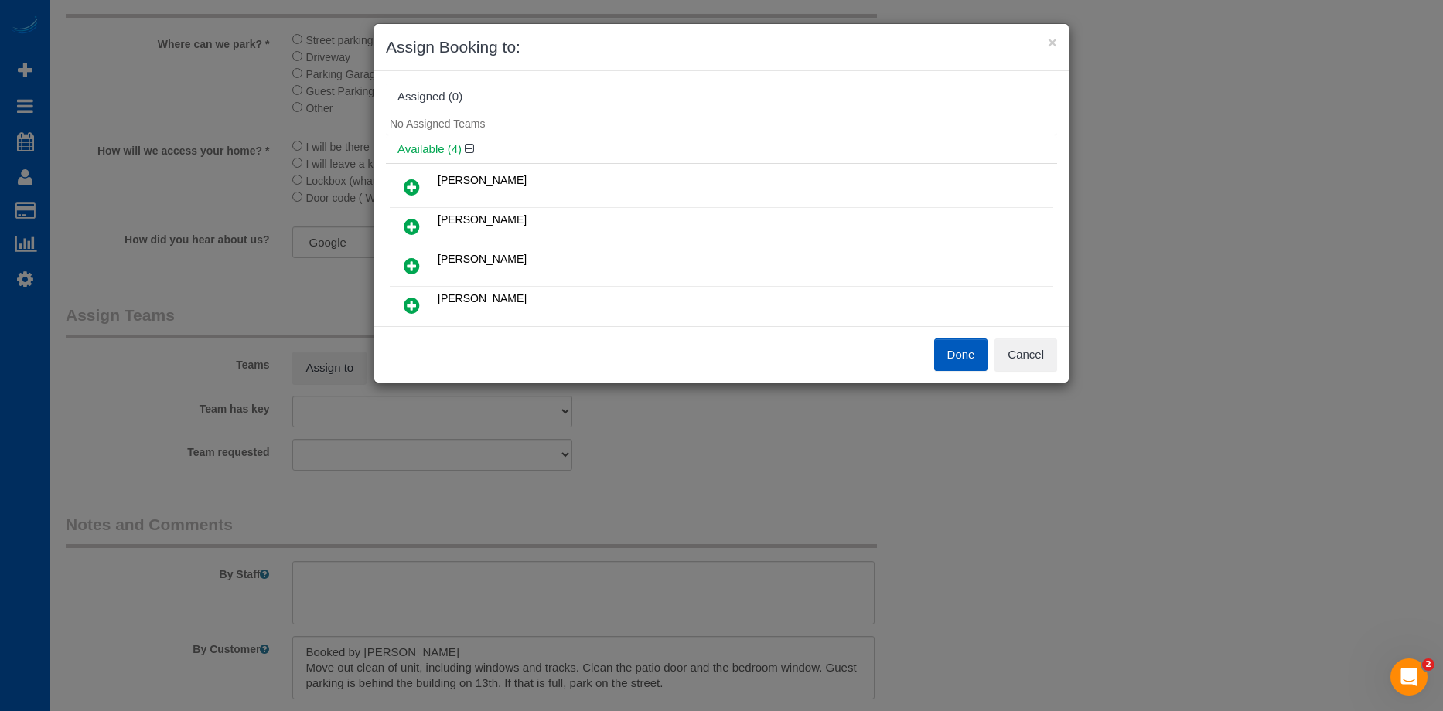
click at [410, 227] on icon at bounding box center [412, 226] width 16 height 19
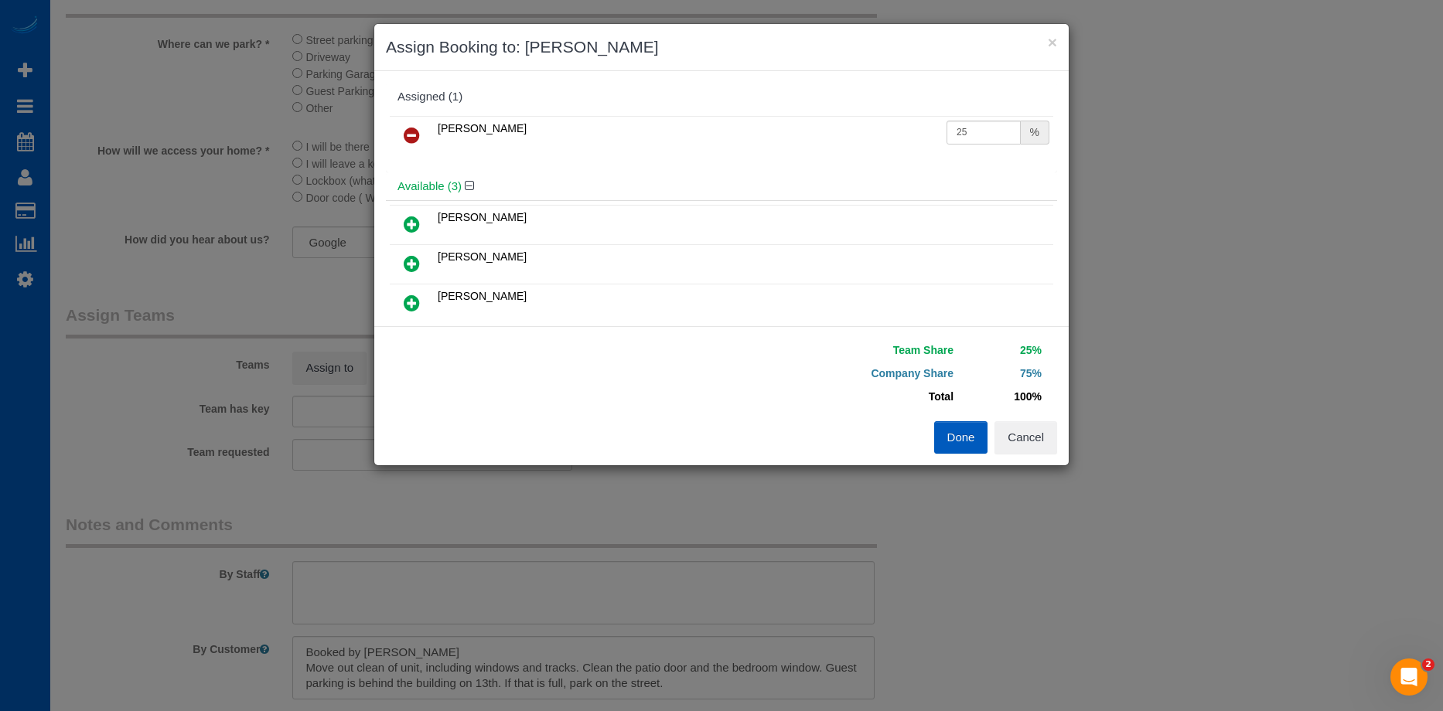
click at [411, 261] on icon at bounding box center [412, 263] width 16 height 19
click at [959, 442] on button "Done" at bounding box center [961, 437] width 54 height 32
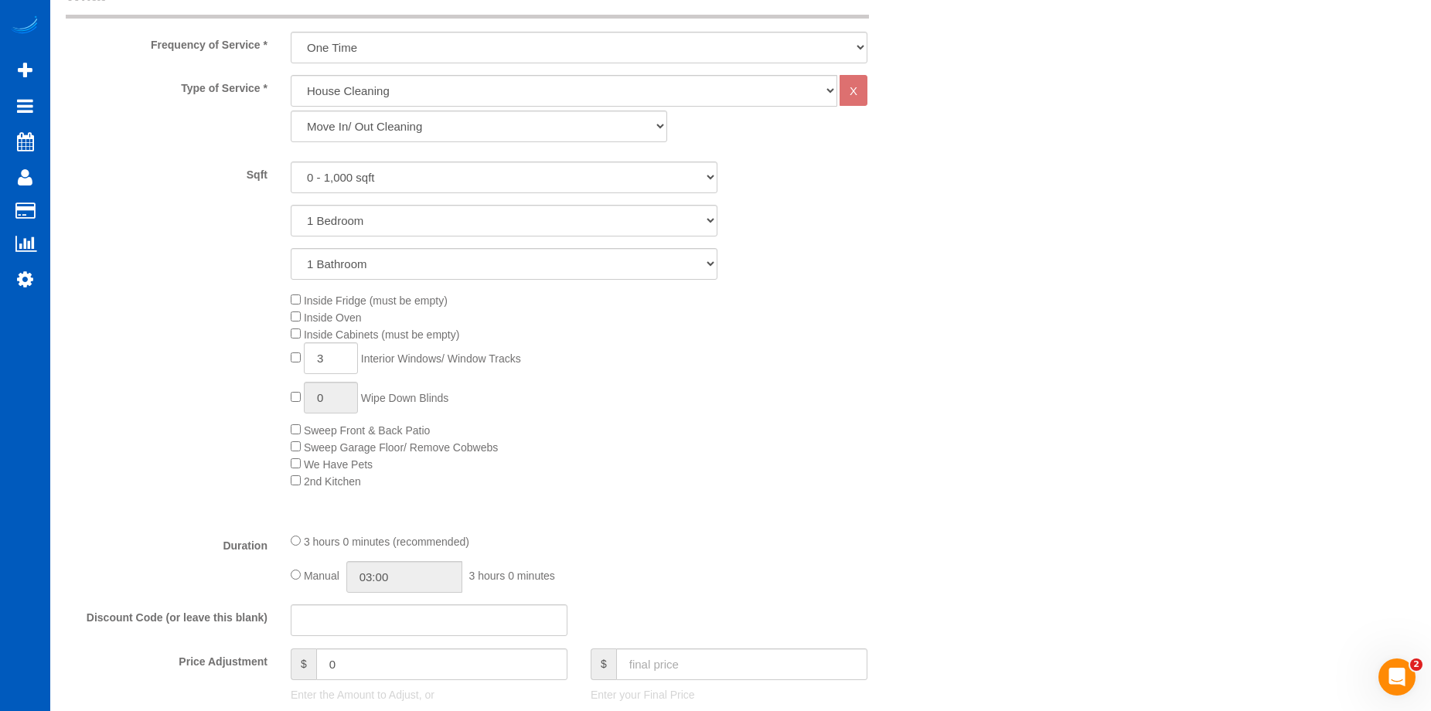
scroll to position [773, 0]
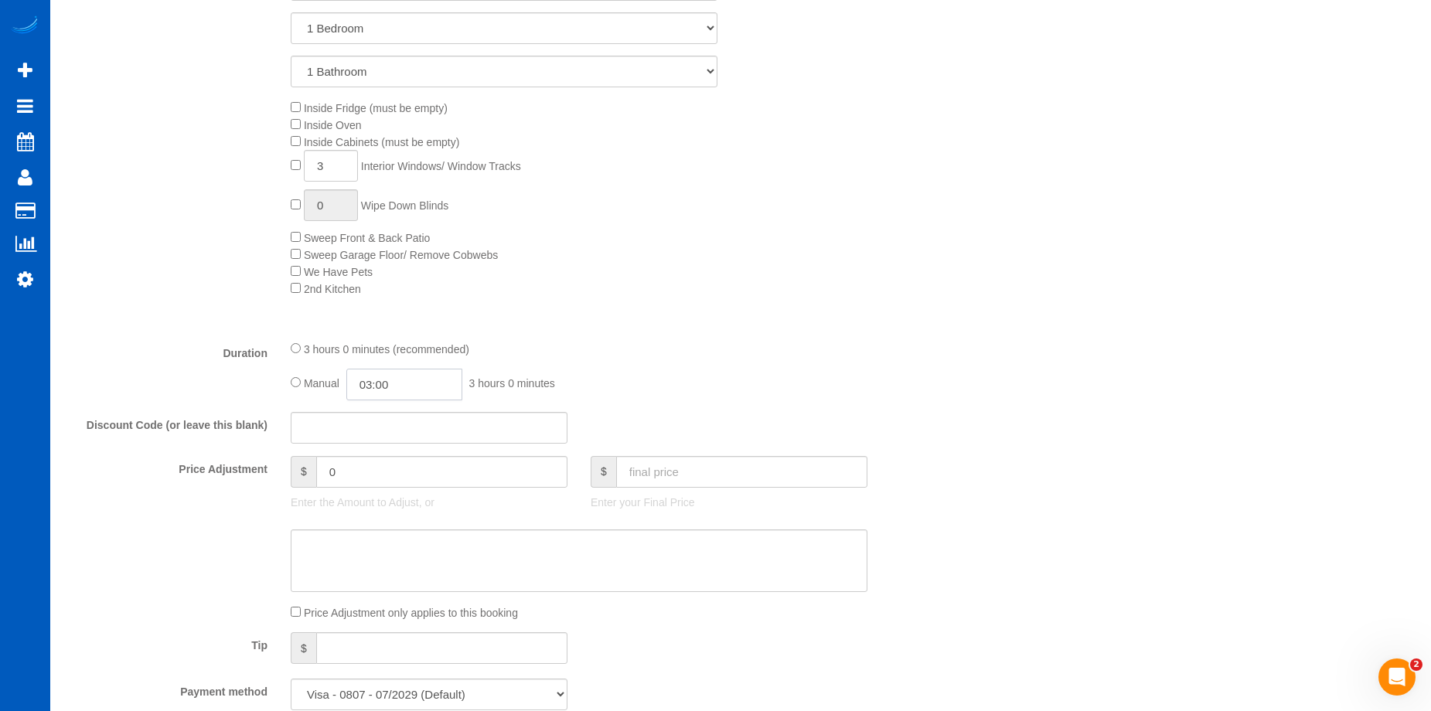
click at [409, 387] on input "03:00" at bounding box center [404, 385] width 116 height 32
type input "04:00"
click at [380, 465] on li "04:00" at bounding box center [387, 472] width 69 height 20
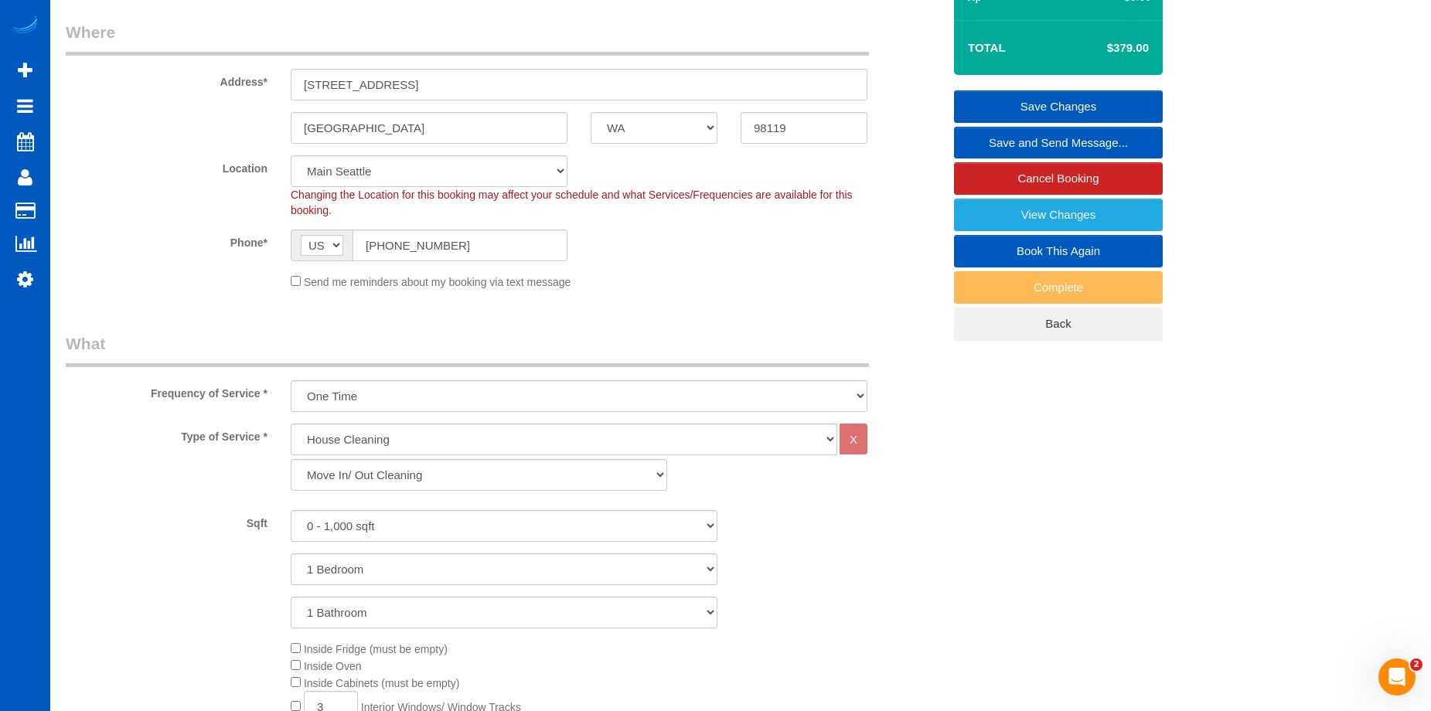
select select "spot19"
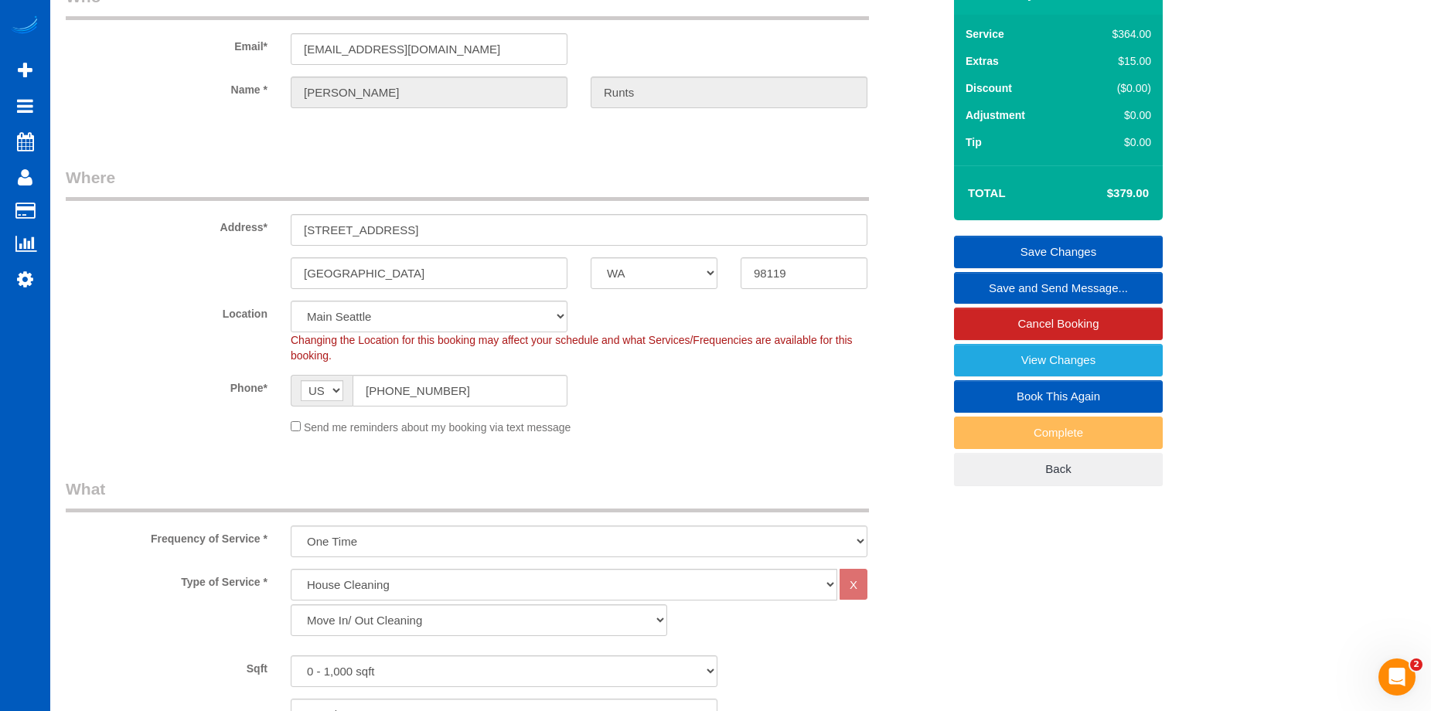
scroll to position [77, 0]
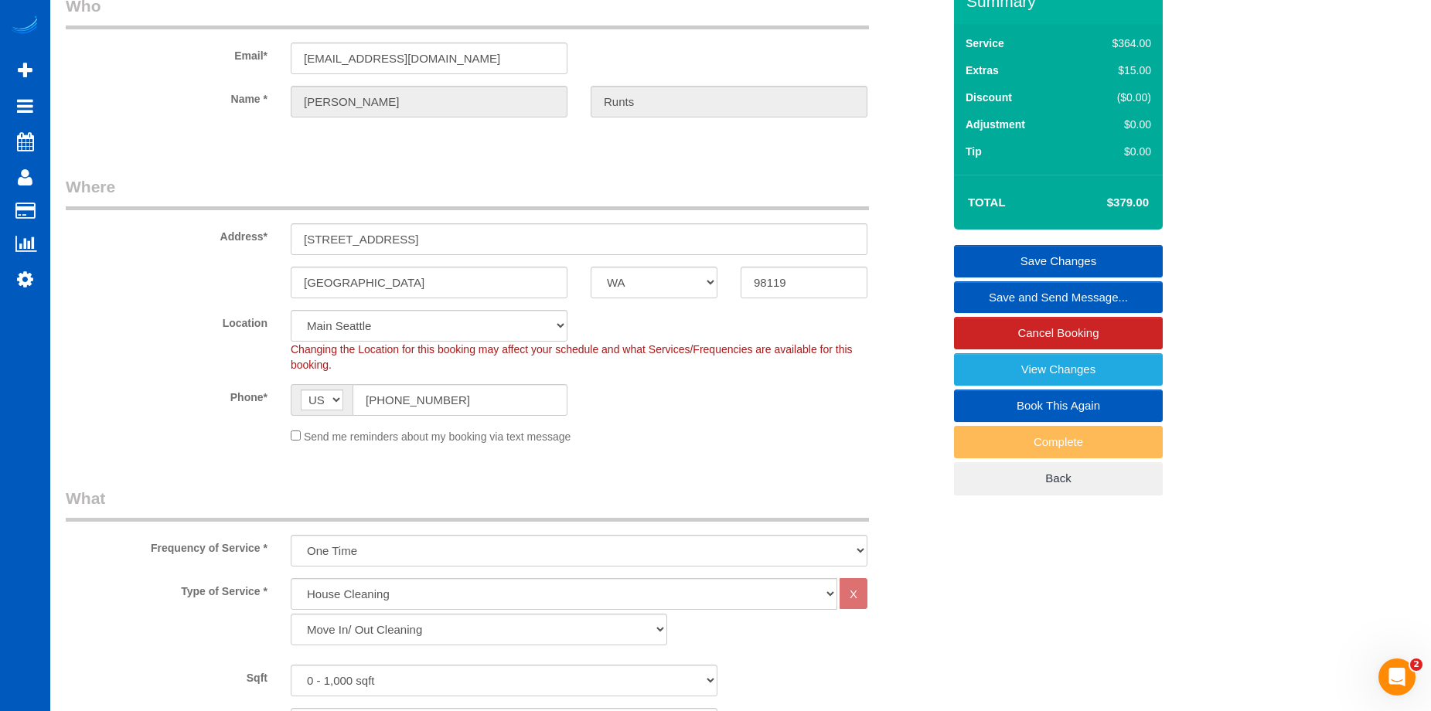
click at [997, 247] on link "Save Changes" at bounding box center [1058, 261] width 209 height 32
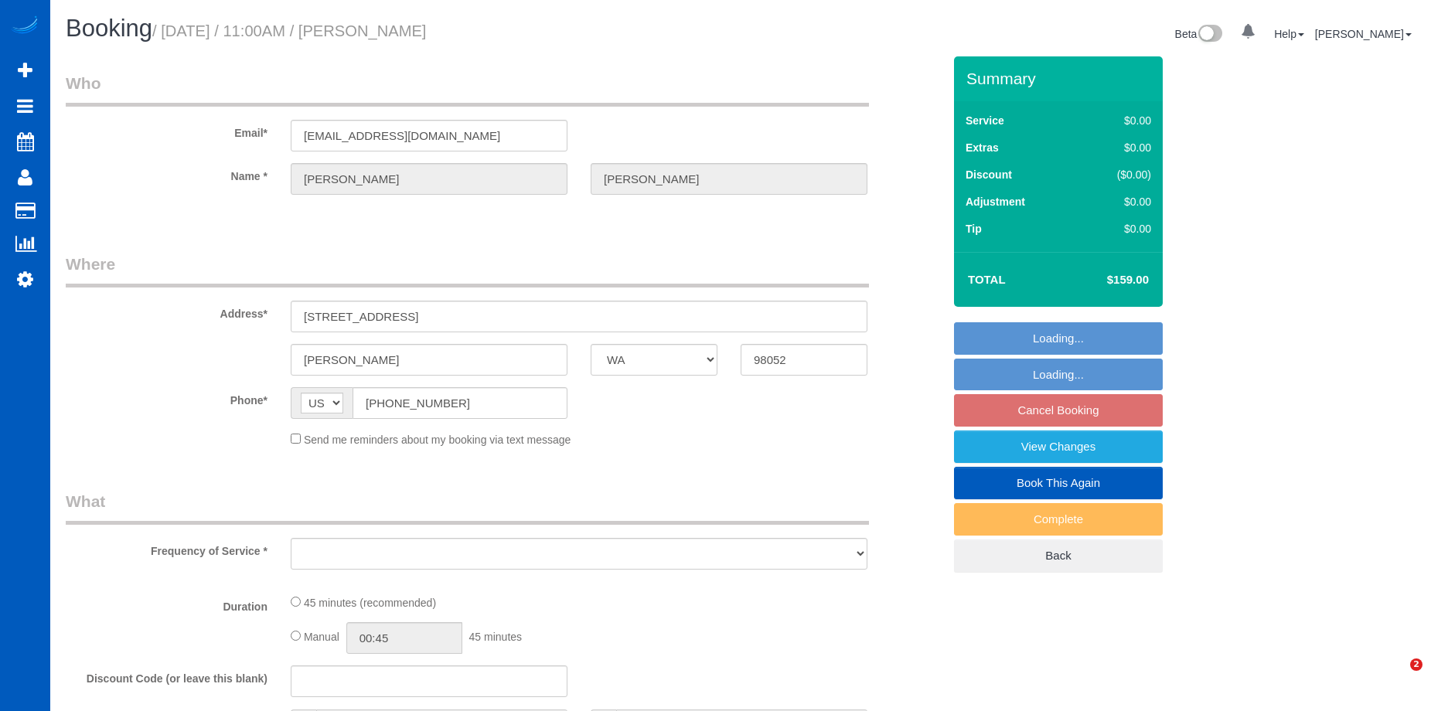
select select "WA"
select select "string:fspay-140cd3f5-40ad-4674-9e36-cfc462e90407"
select select "199"
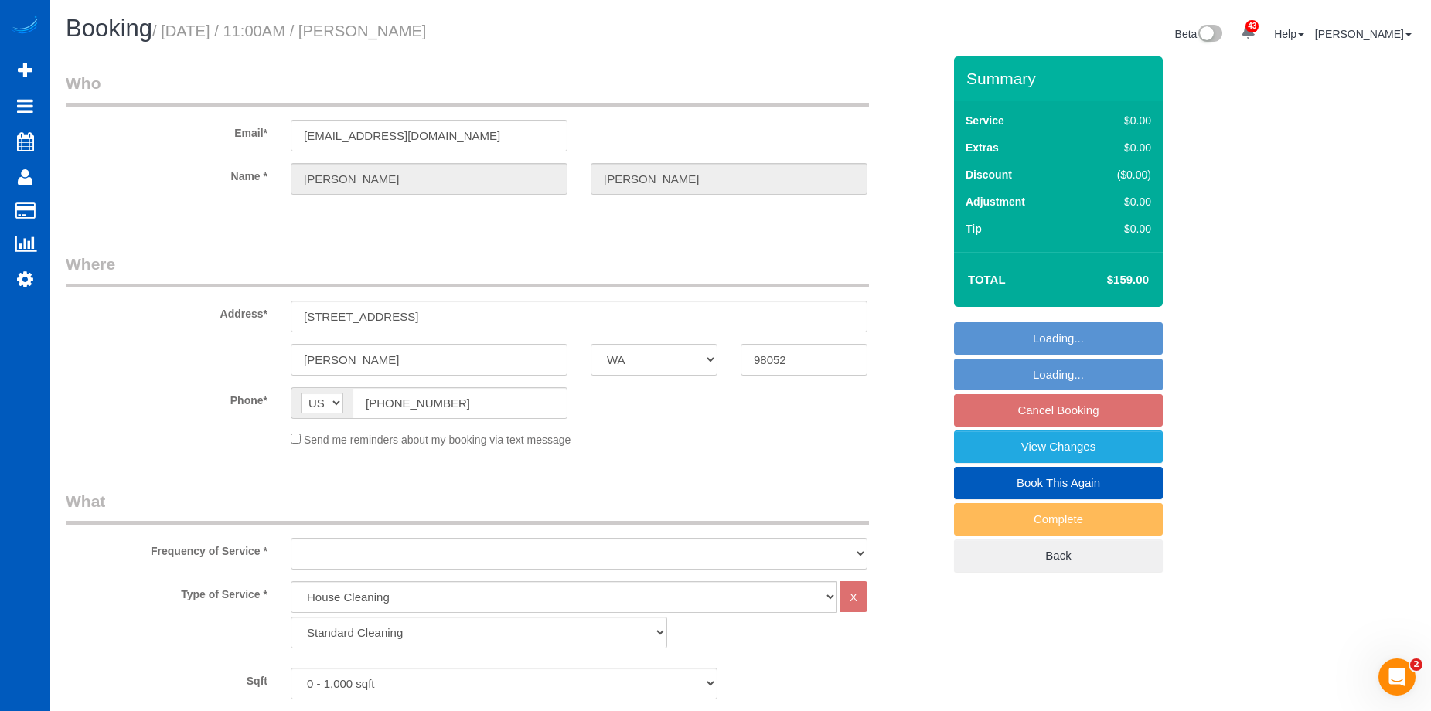
select select "object:1042"
select select "spot1"
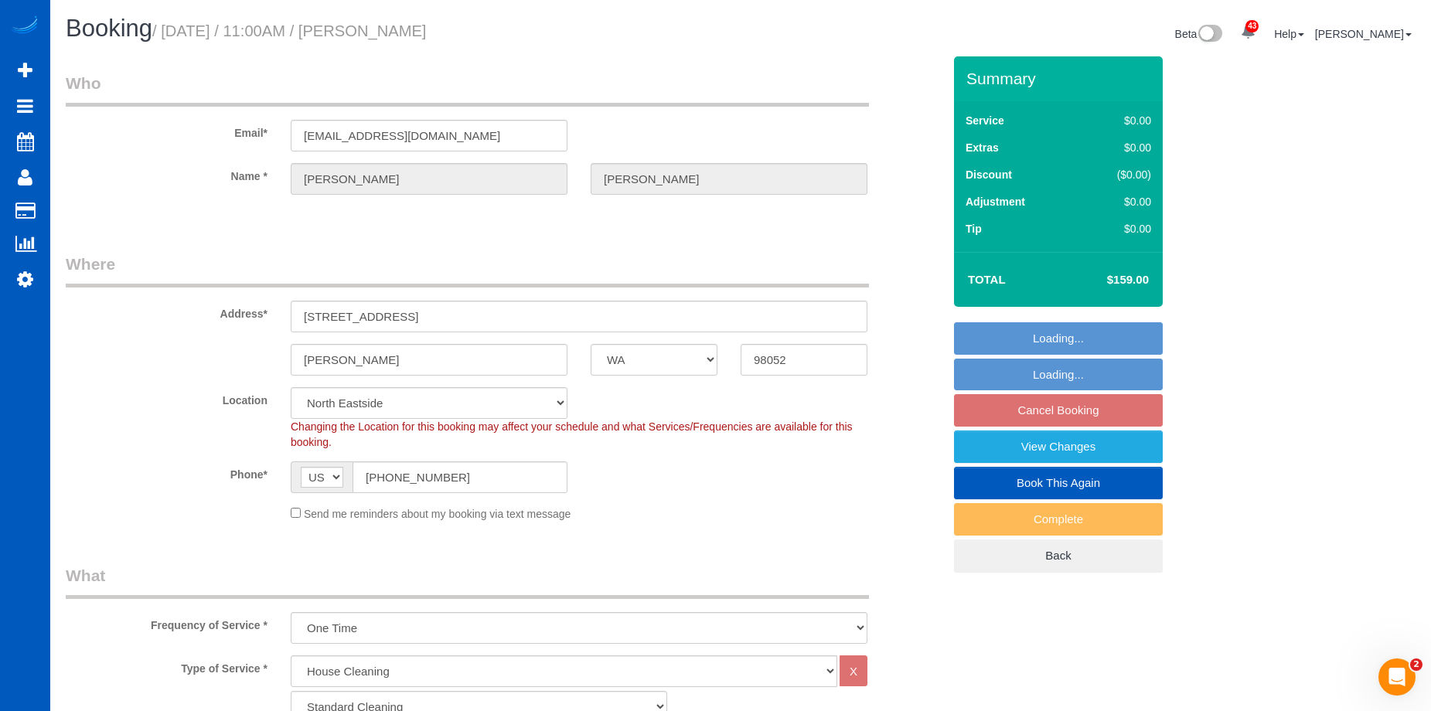
select select "object:1247"
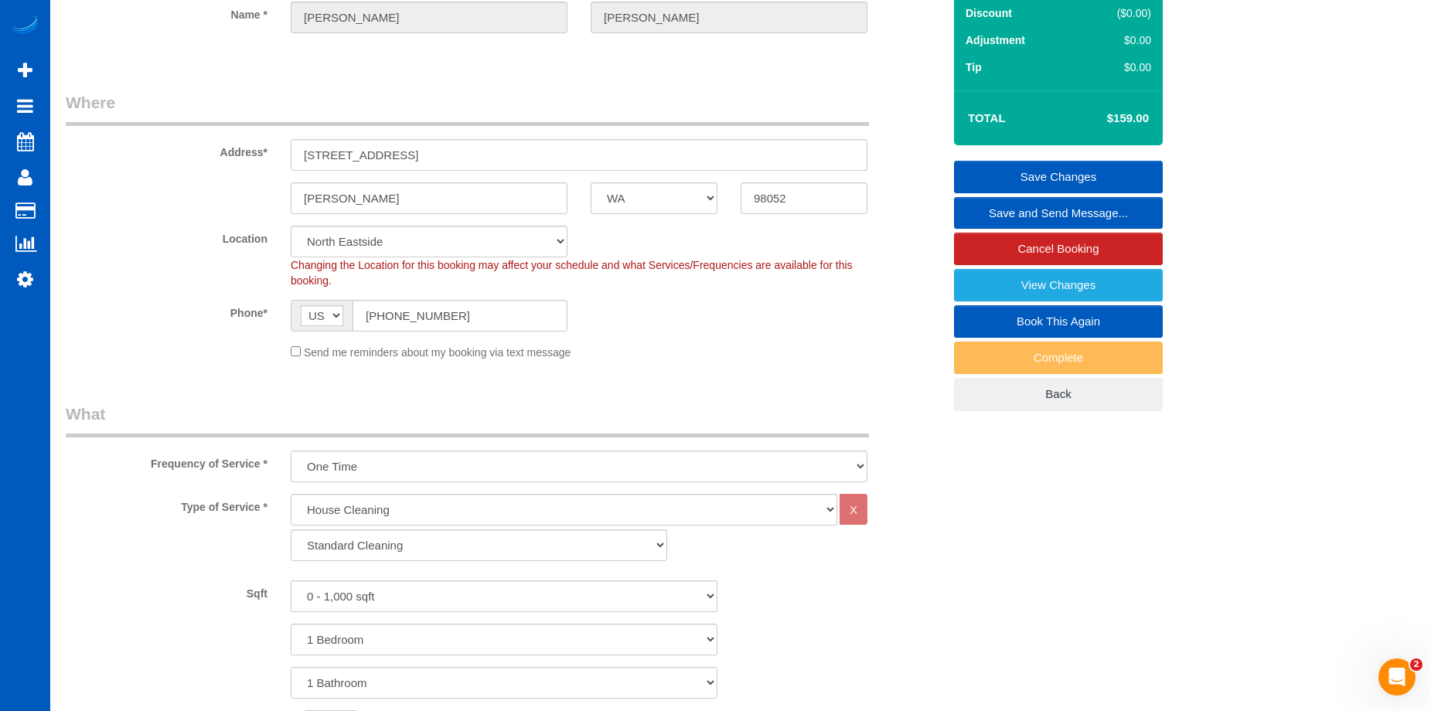
scroll to position [155, 0]
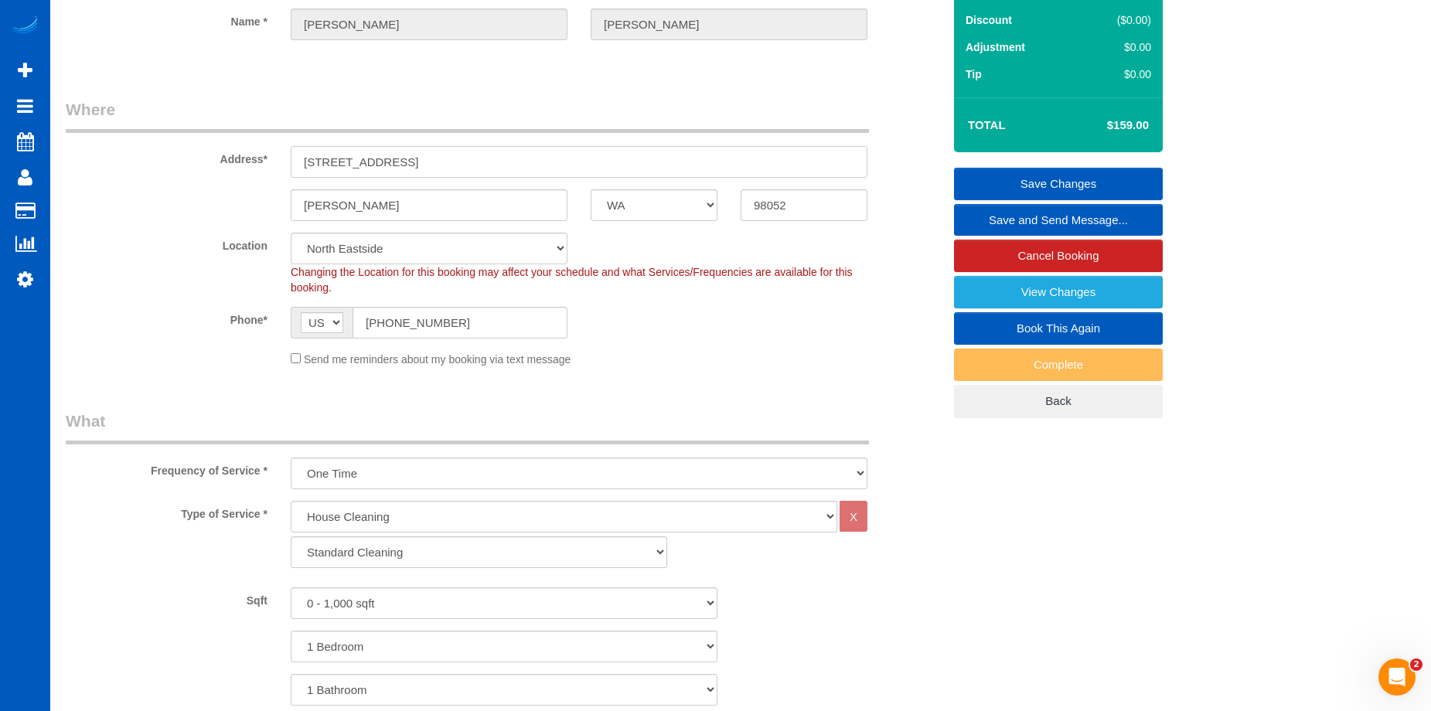
drag, startPoint x: 411, startPoint y: 157, endPoint x: 233, endPoint y: 151, distance: 178.7
click at [233, 151] on div "Address* [STREET_ADDRESS]" at bounding box center [504, 138] width 900 height 80
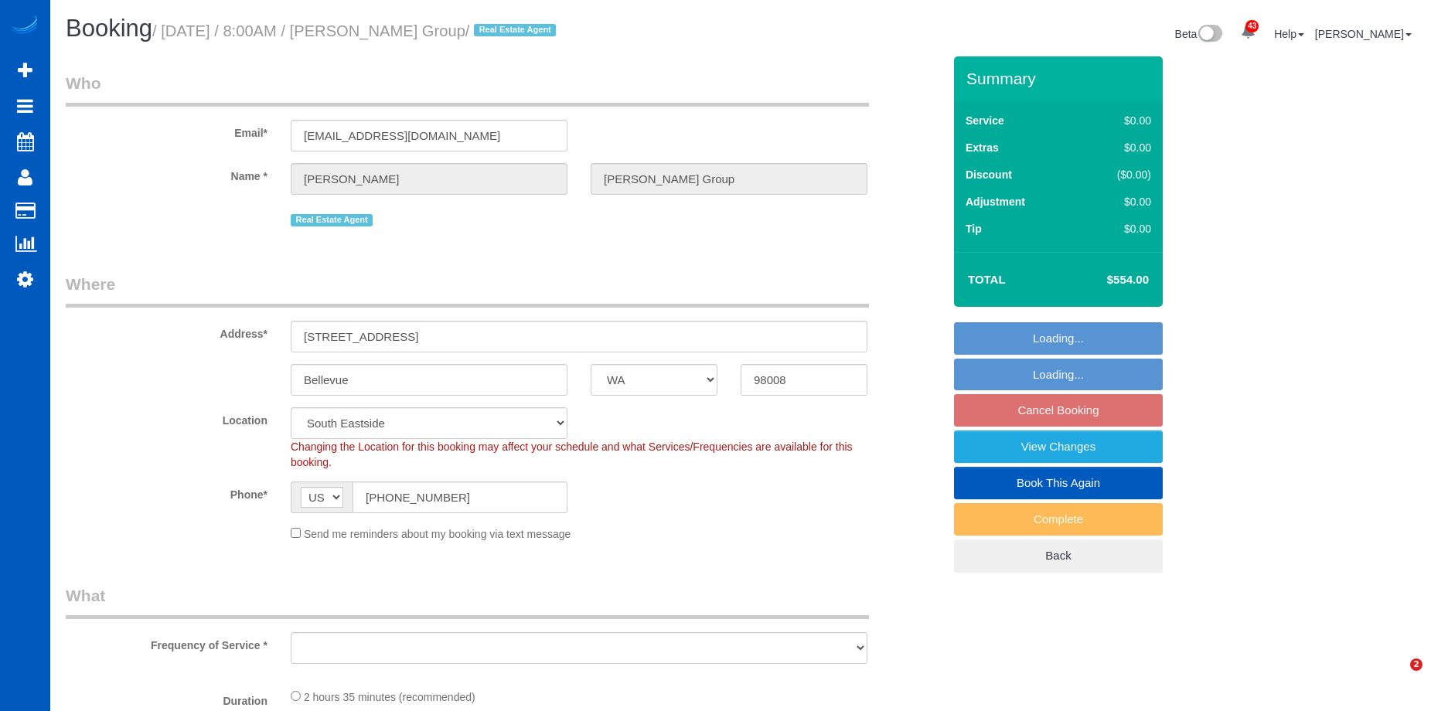
select select "WA"
select select "number:10"
select select "object:988"
select select "spot1"
select select "object:1212"
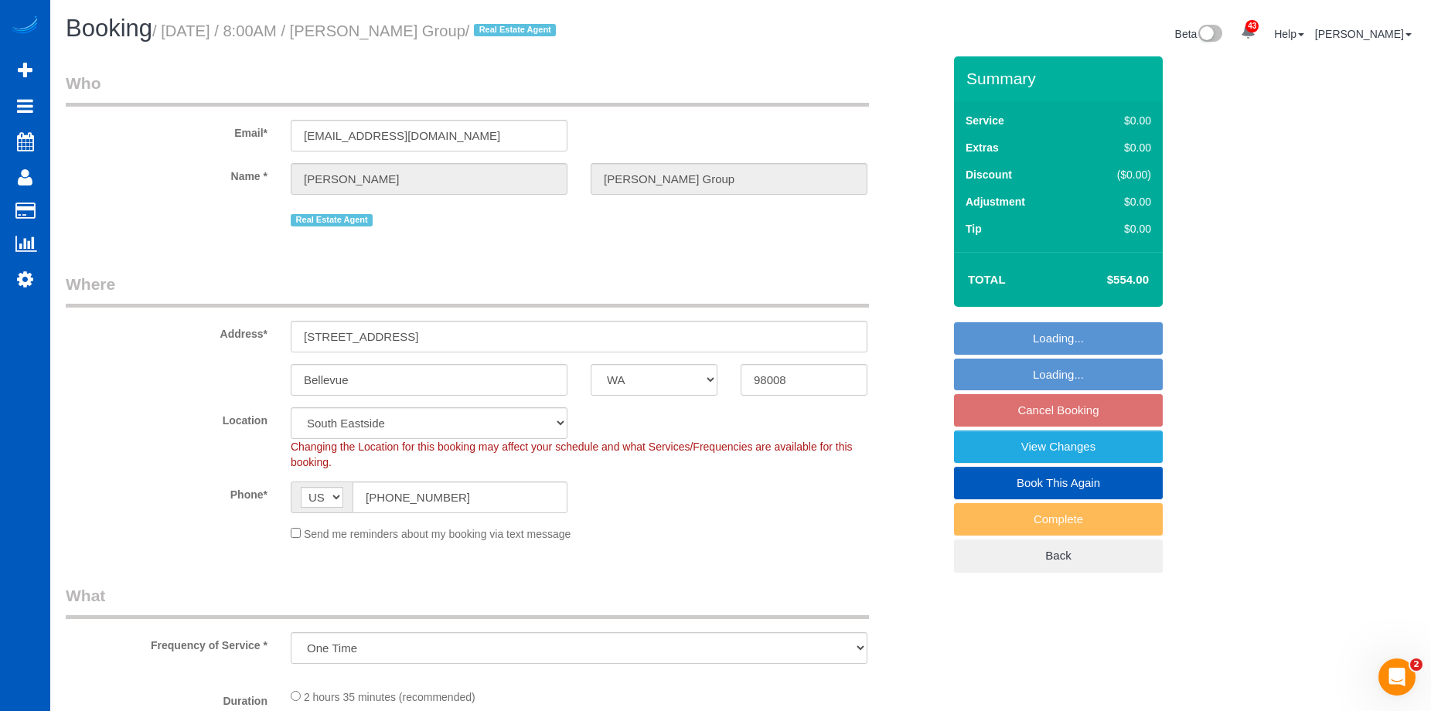
select select "199"
select select "2501"
select select "4"
select select "3"
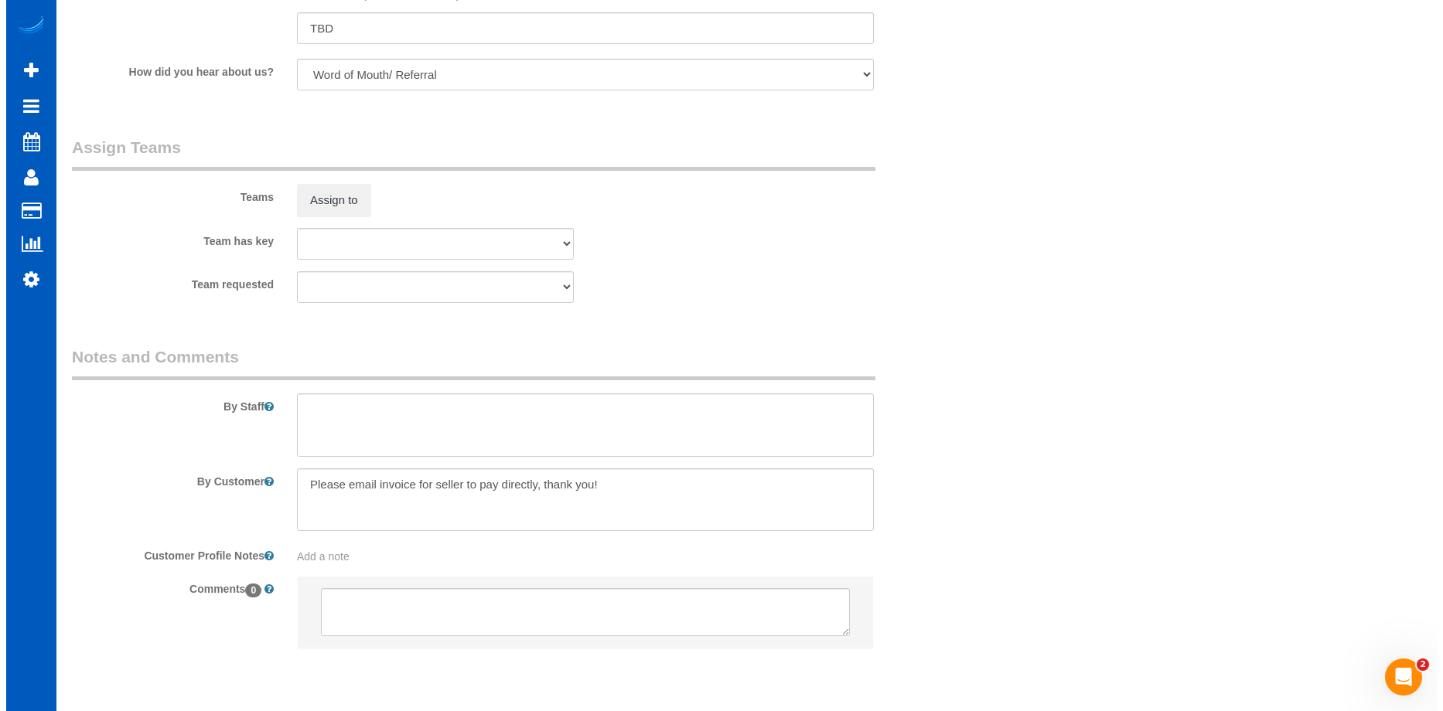
scroll to position [1933, 0]
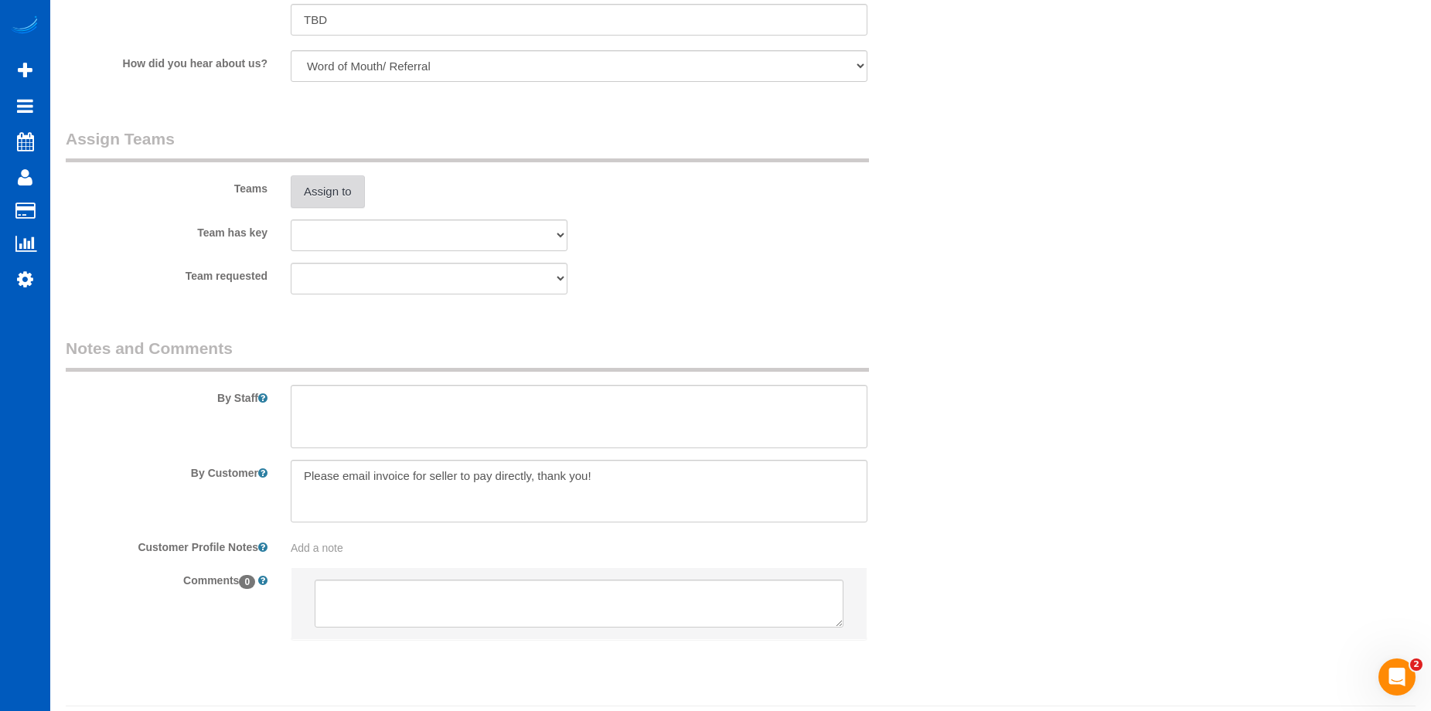
click at [352, 179] on button "Assign to" at bounding box center [328, 191] width 74 height 32
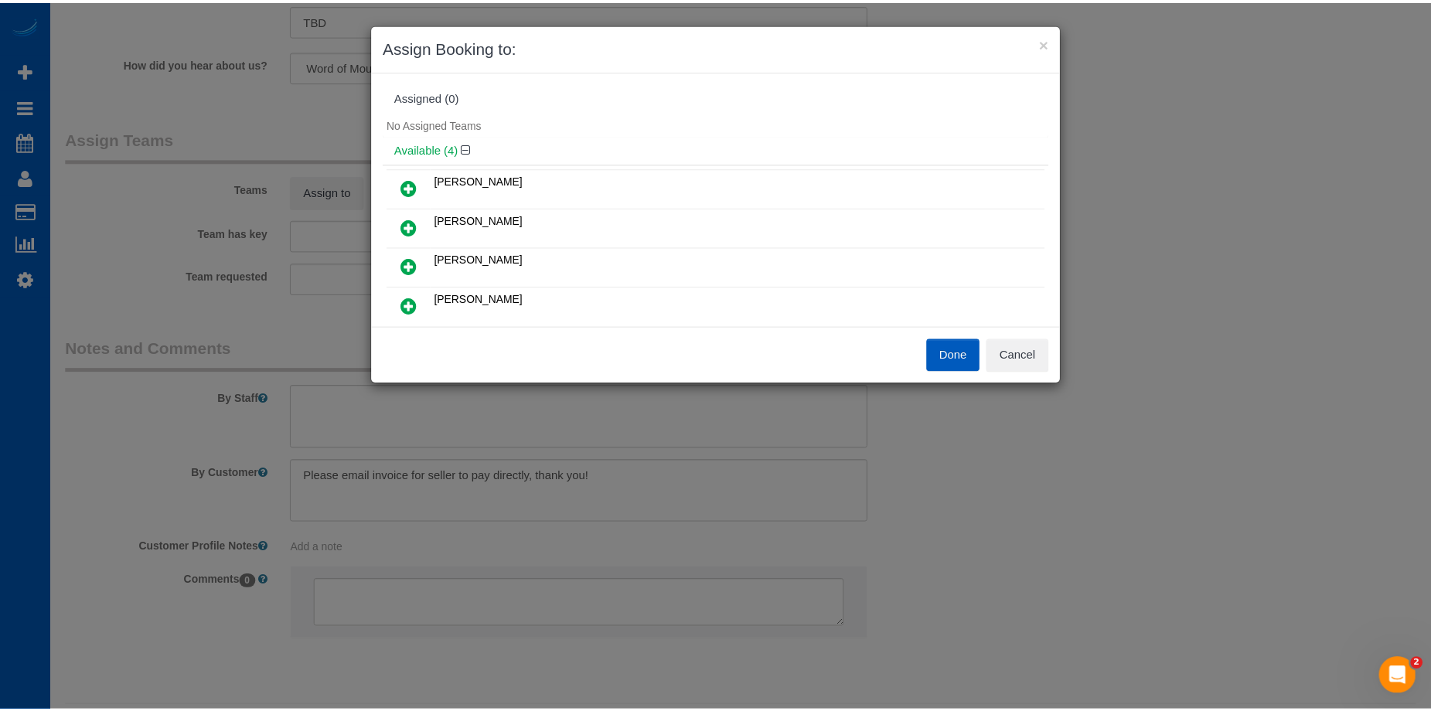
scroll to position [77, 0]
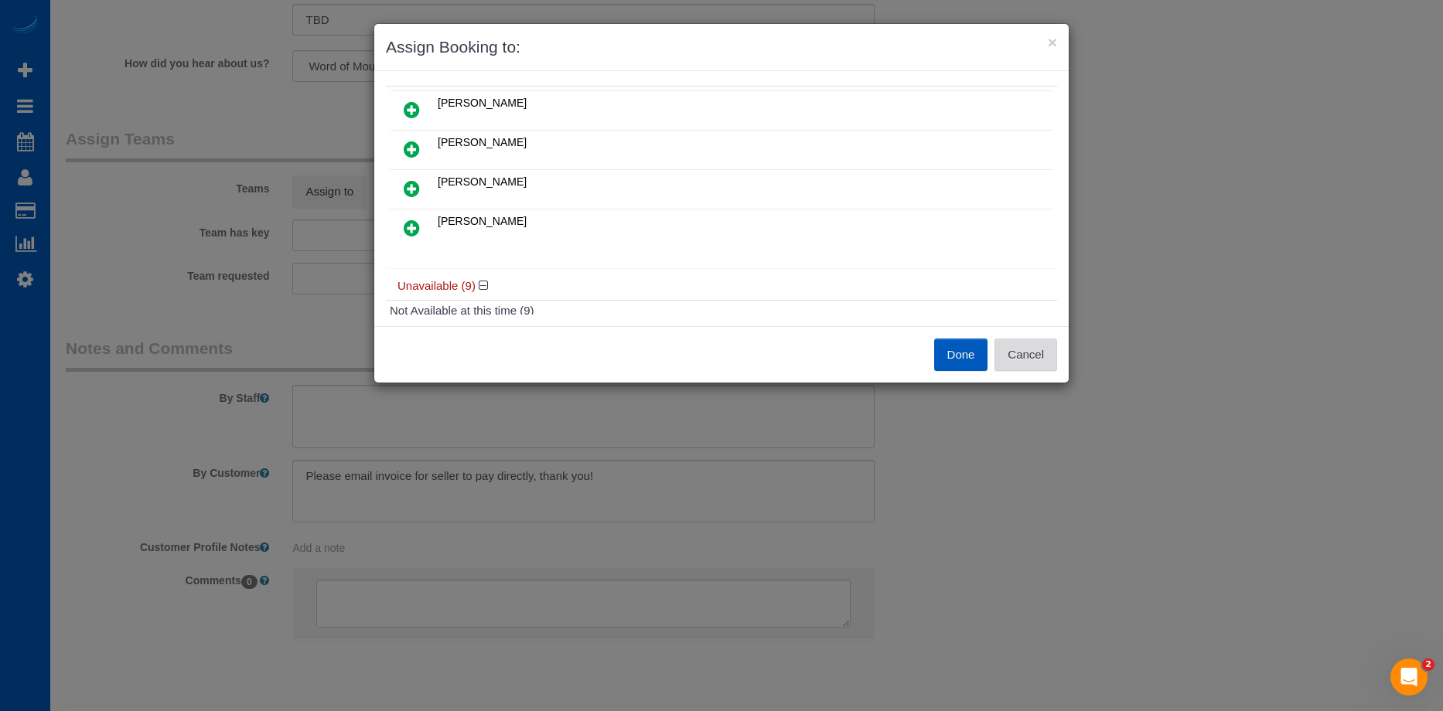
click at [1030, 345] on button "Cancel" at bounding box center [1025, 355] width 63 height 32
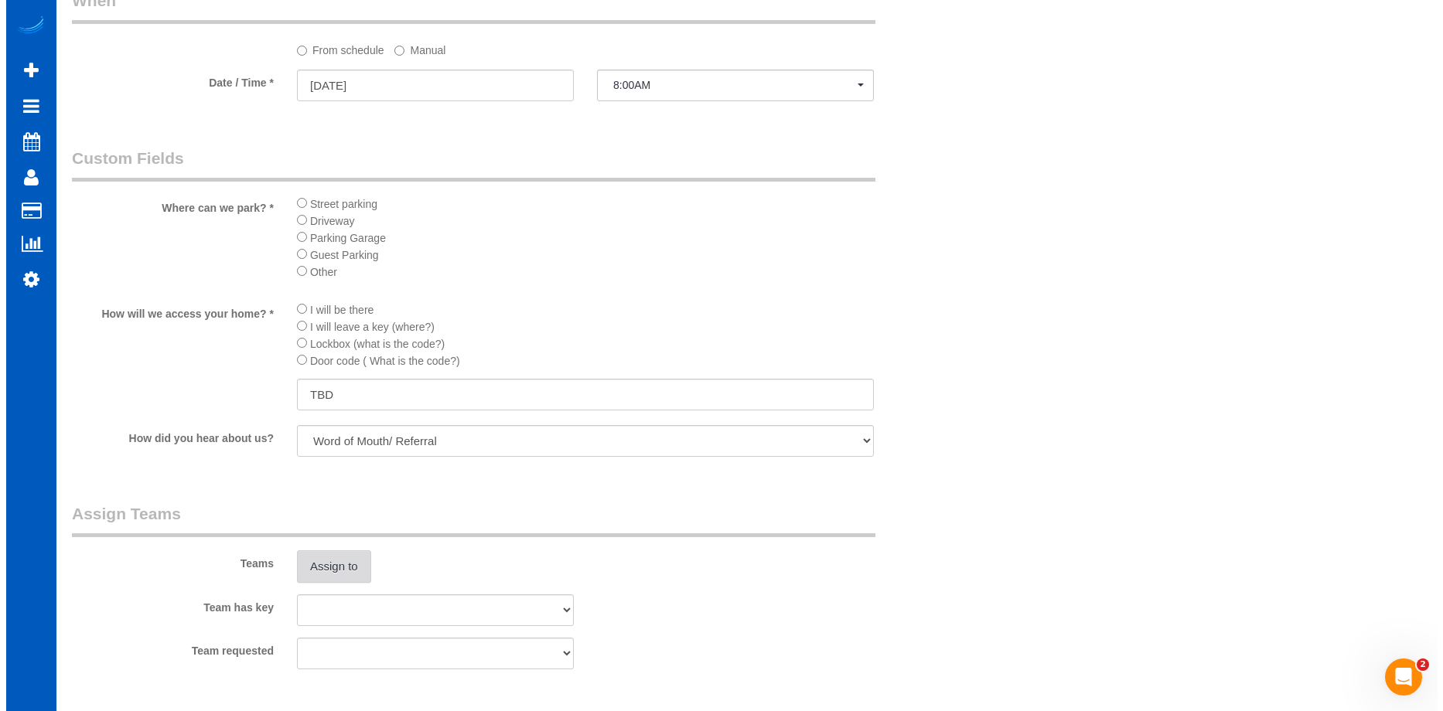
scroll to position [1778, 0]
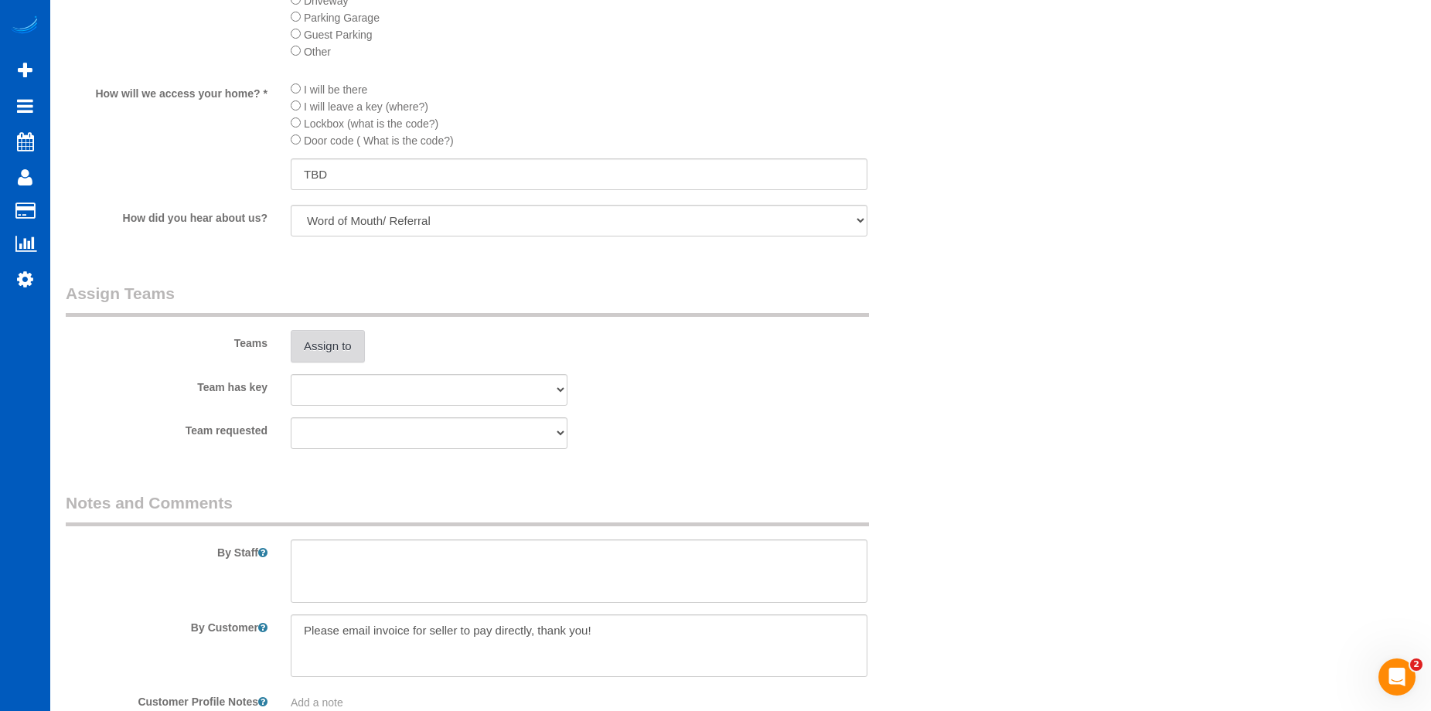
click at [312, 359] on button "Assign to" at bounding box center [328, 346] width 74 height 32
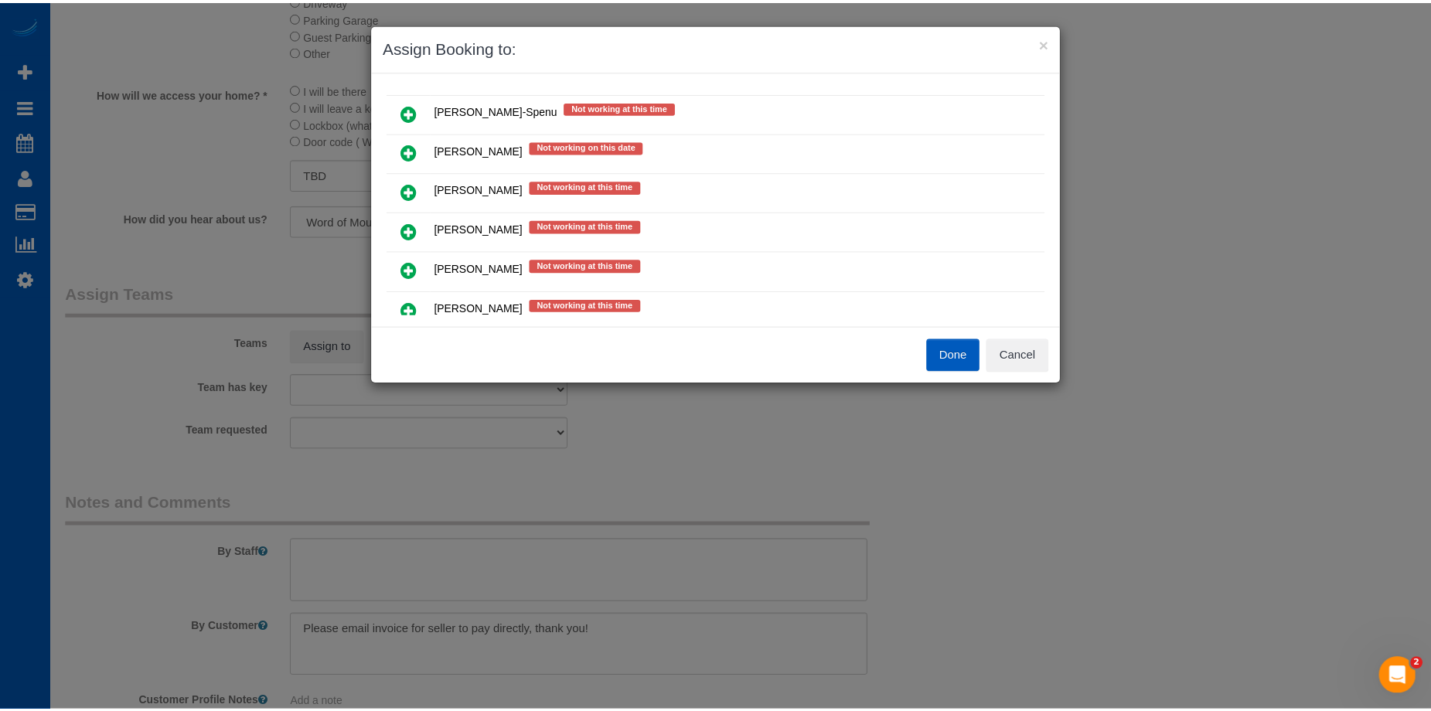
scroll to position [468, 0]
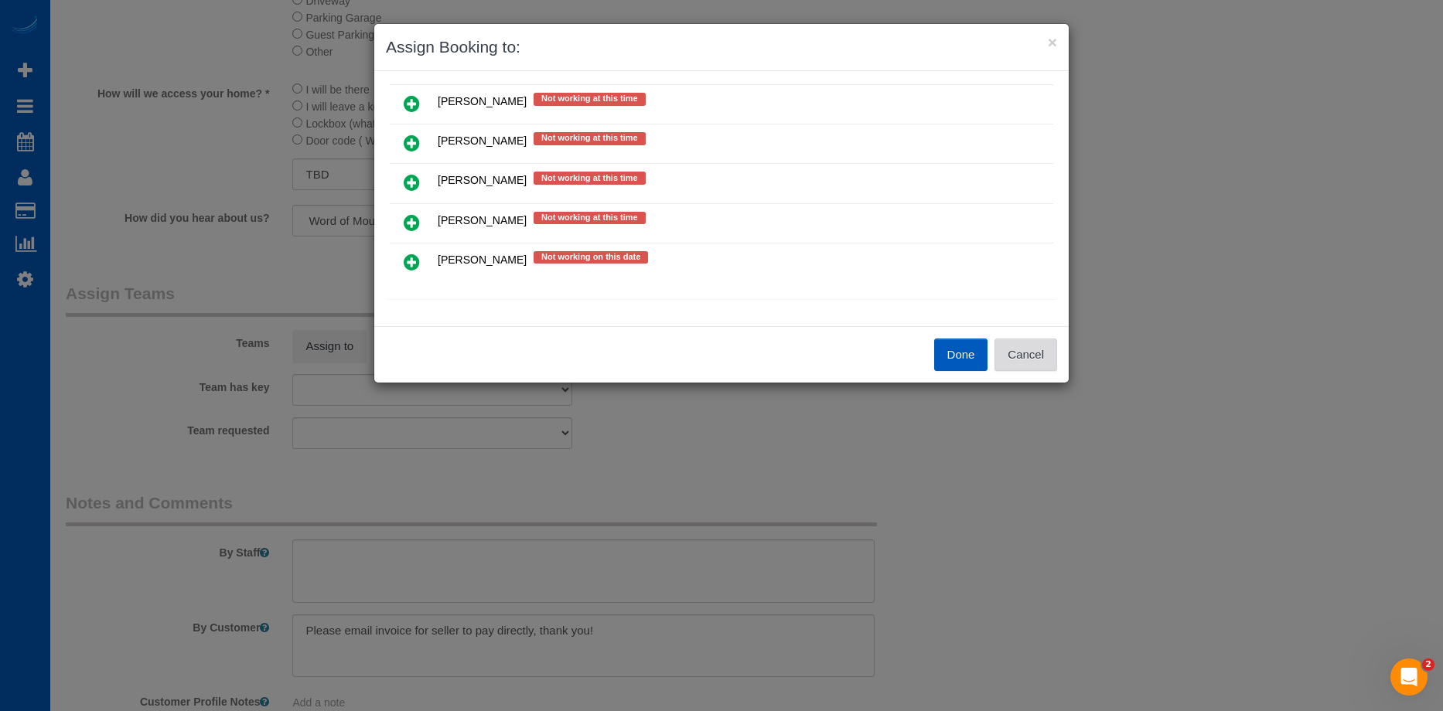
click at [1019, 351] on button "Cancel" at bounding box center [1025, 355] width 63 height 32
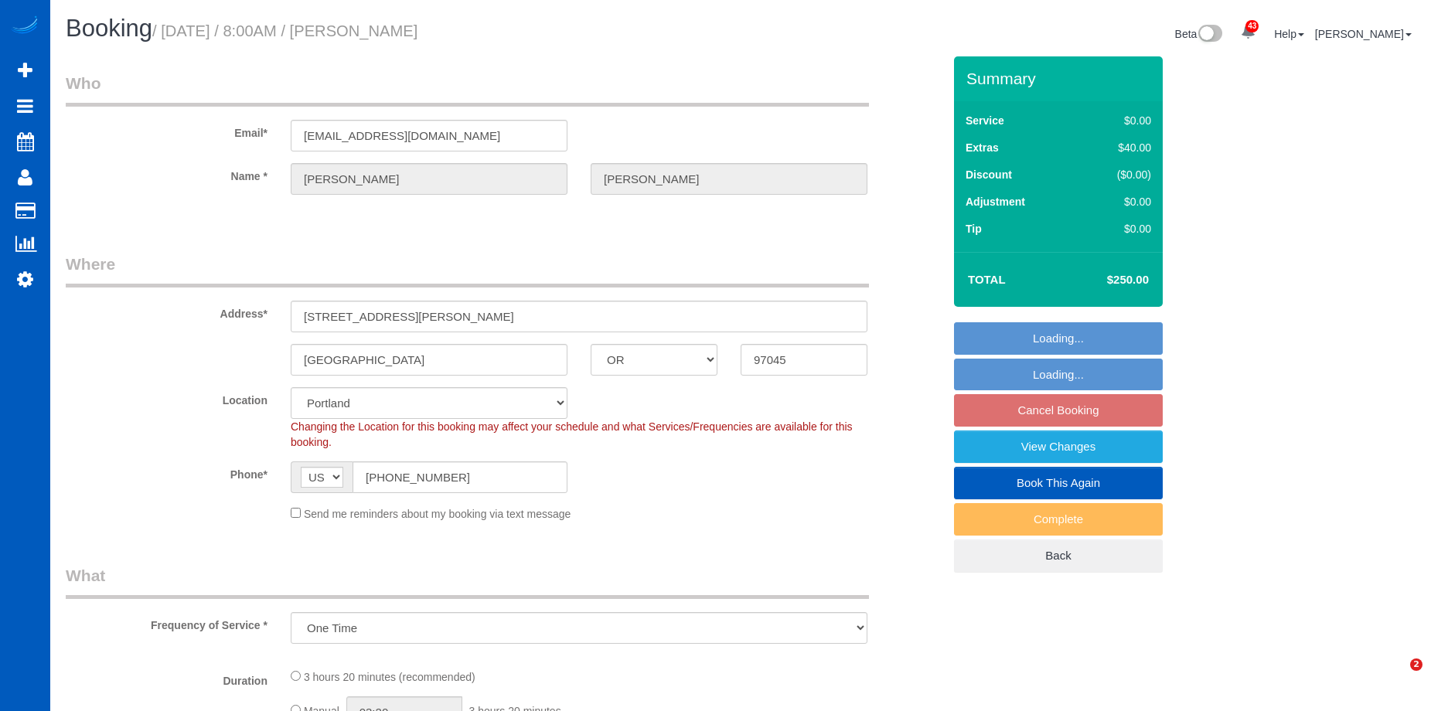
select select "OR"
select select "object:811"
select select "16270"
select select "199"
select select "2501"
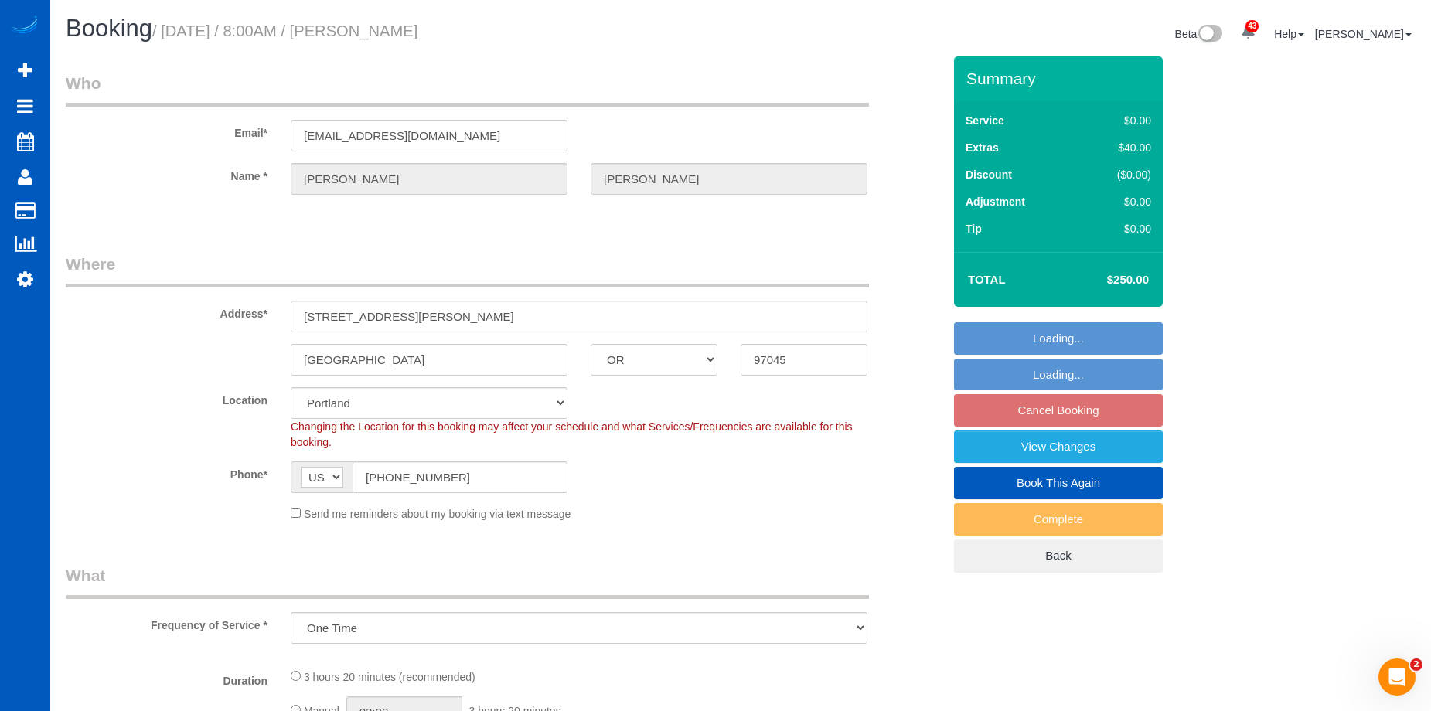
select select "5"
select select "3"
select select "spot1"
select select "2501"
select select "5"
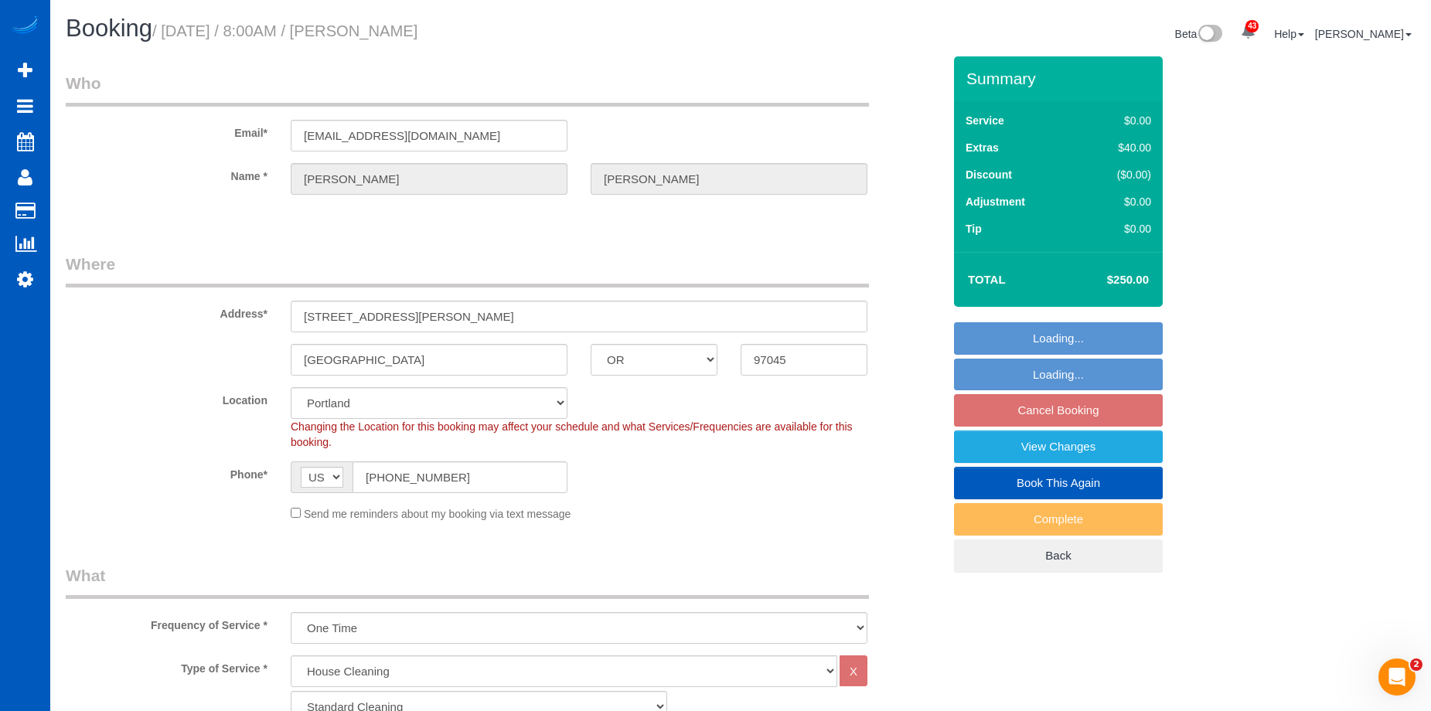
select select "3"
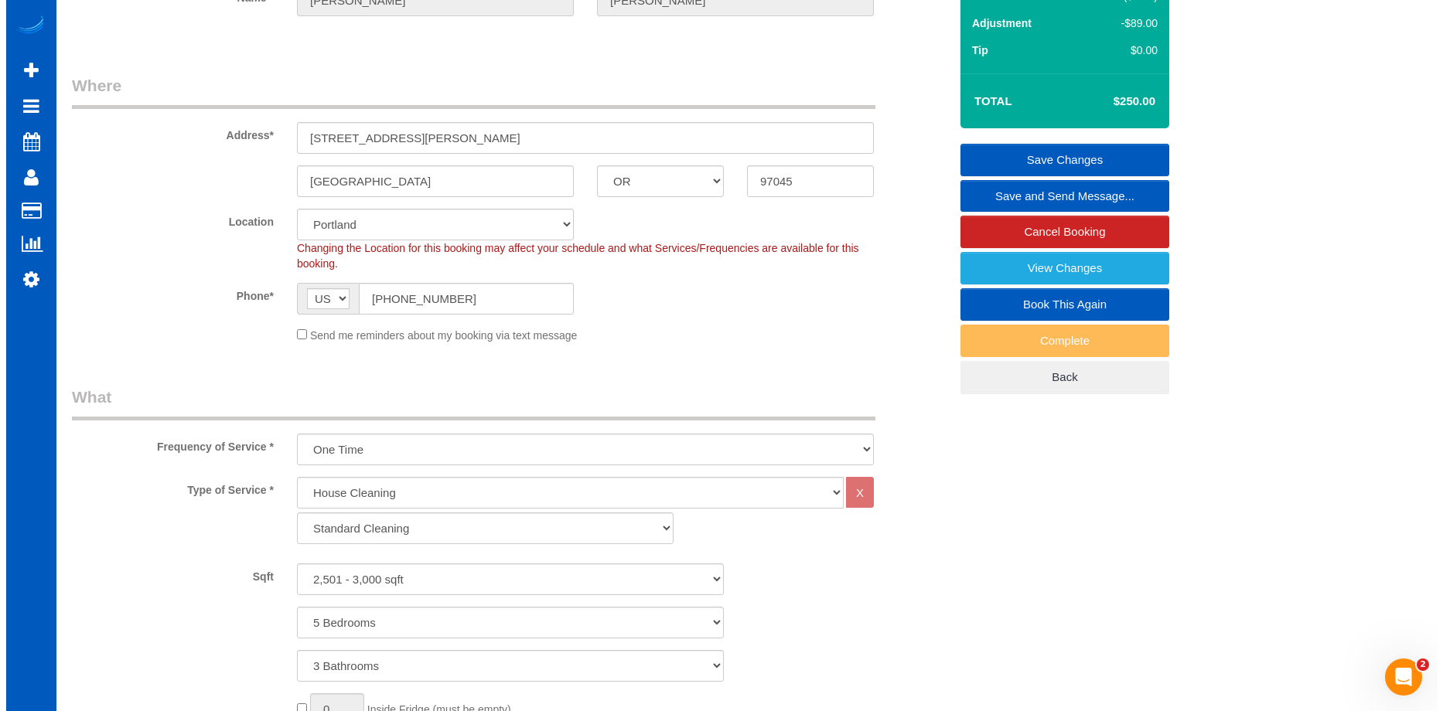
scroll to position [155, 0]
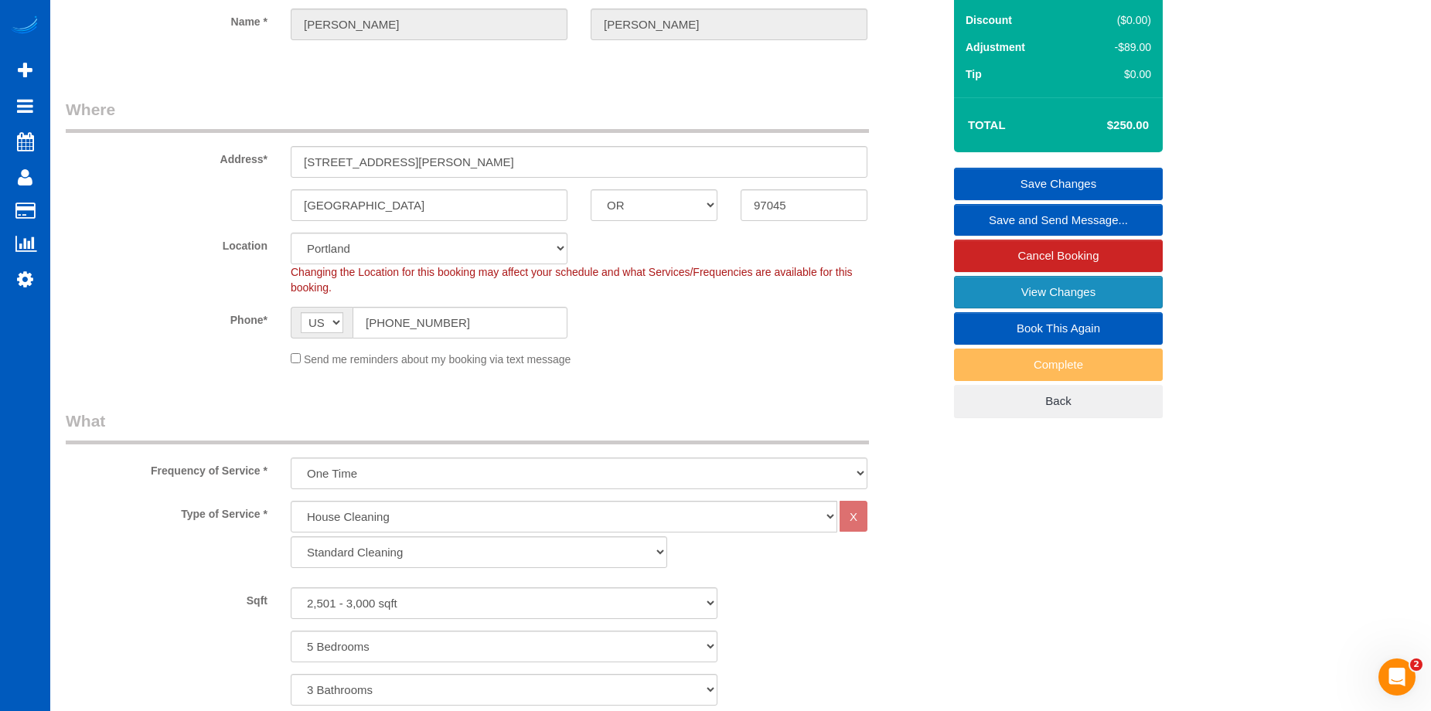
click at [976, 288] on link "View Changes" at bounding box center [1058, 292] width 209 height 32
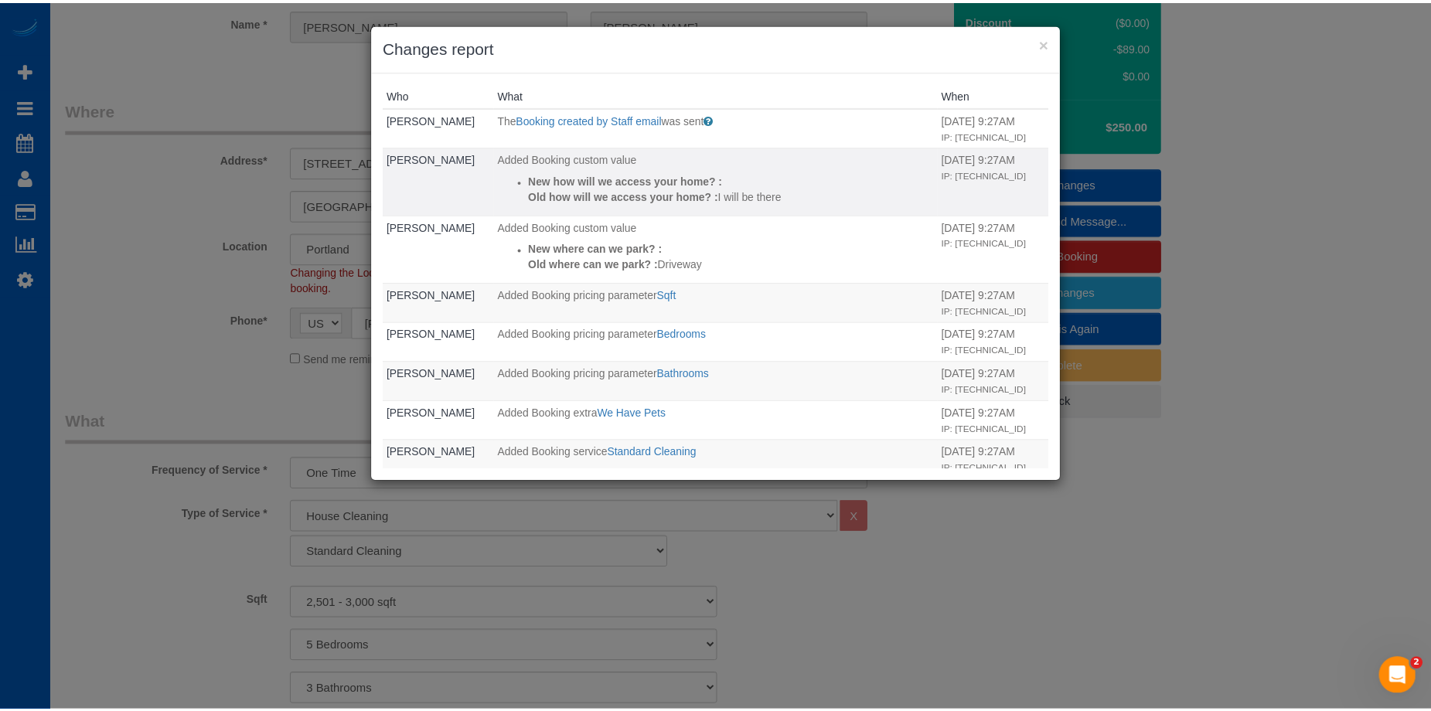
scroll to position [195, 0]
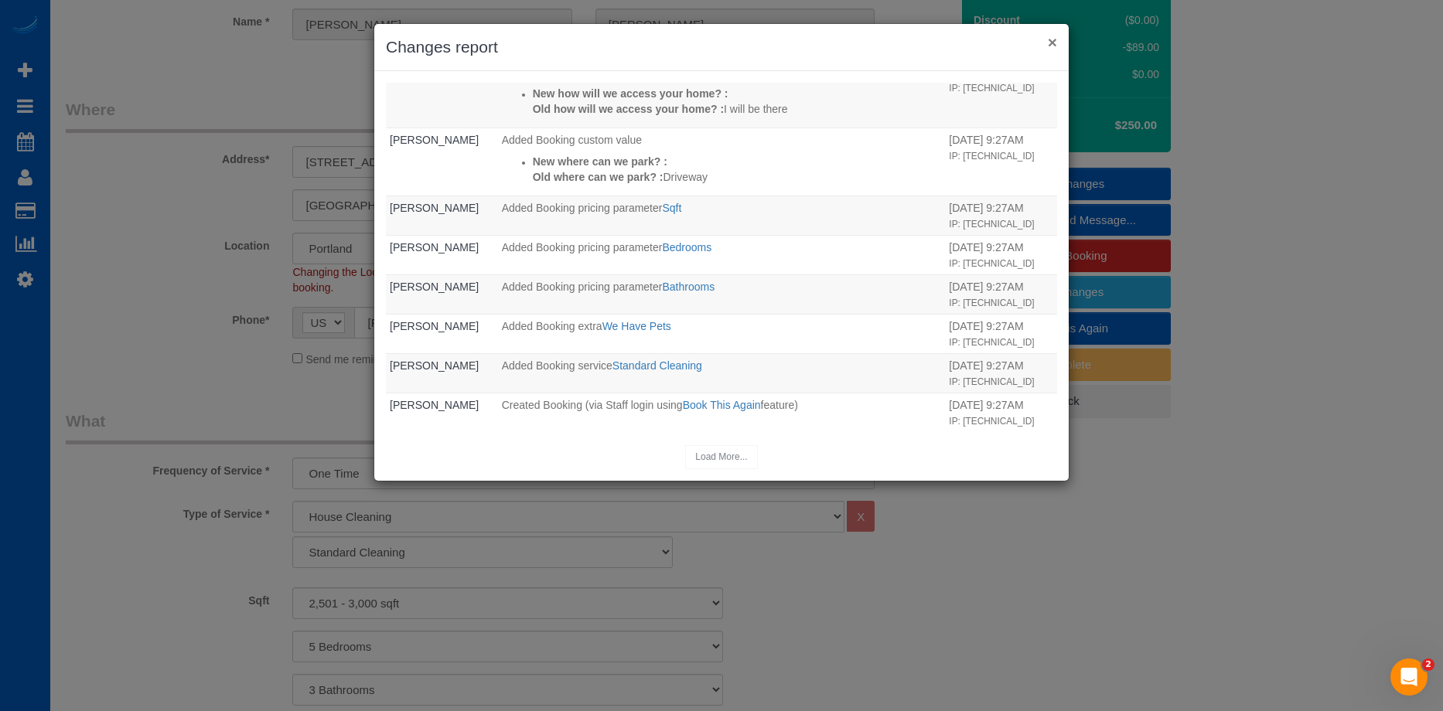
click at [1054, 40] on button "×" at bounding box center [1052, 42] width 9 height 16
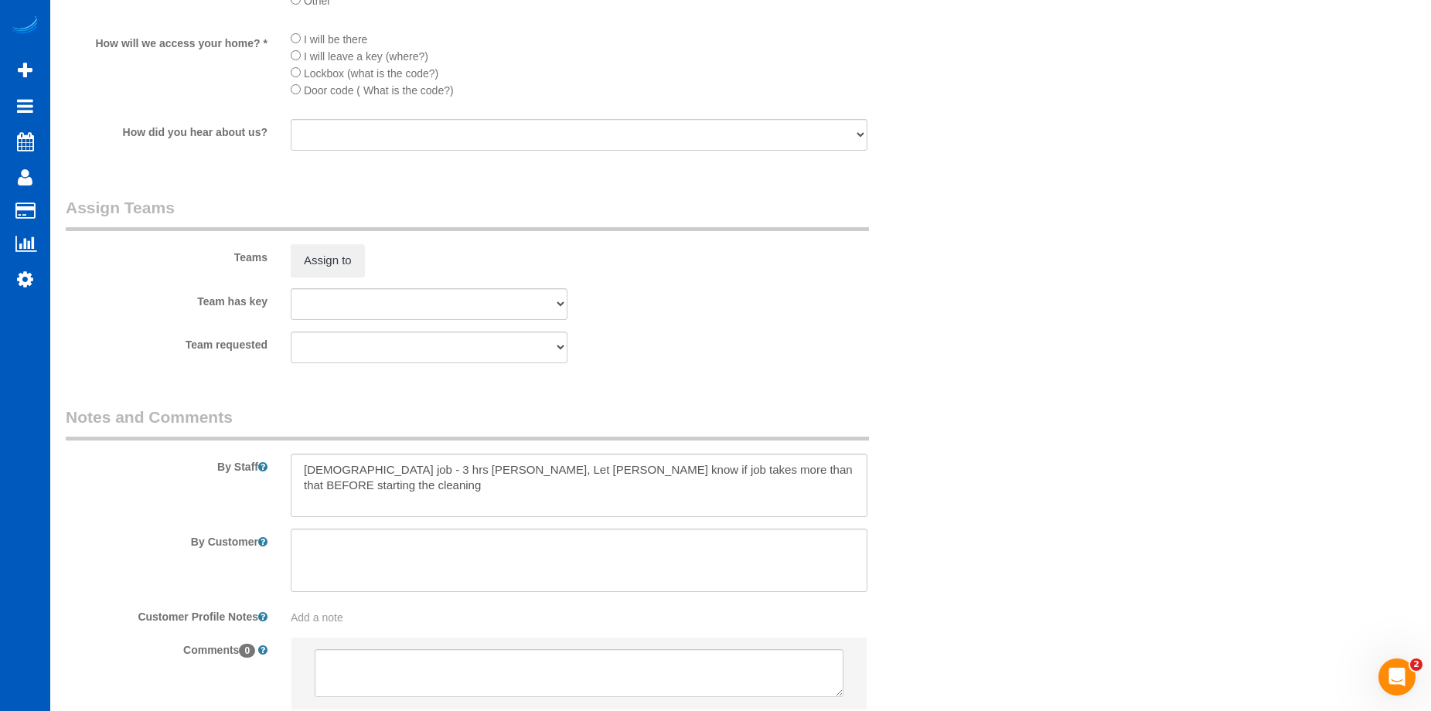
scroll to position [1855, 0]
click at [342, 245] on button "Assign to" at bounding box center [328, 258] width 74 height 32
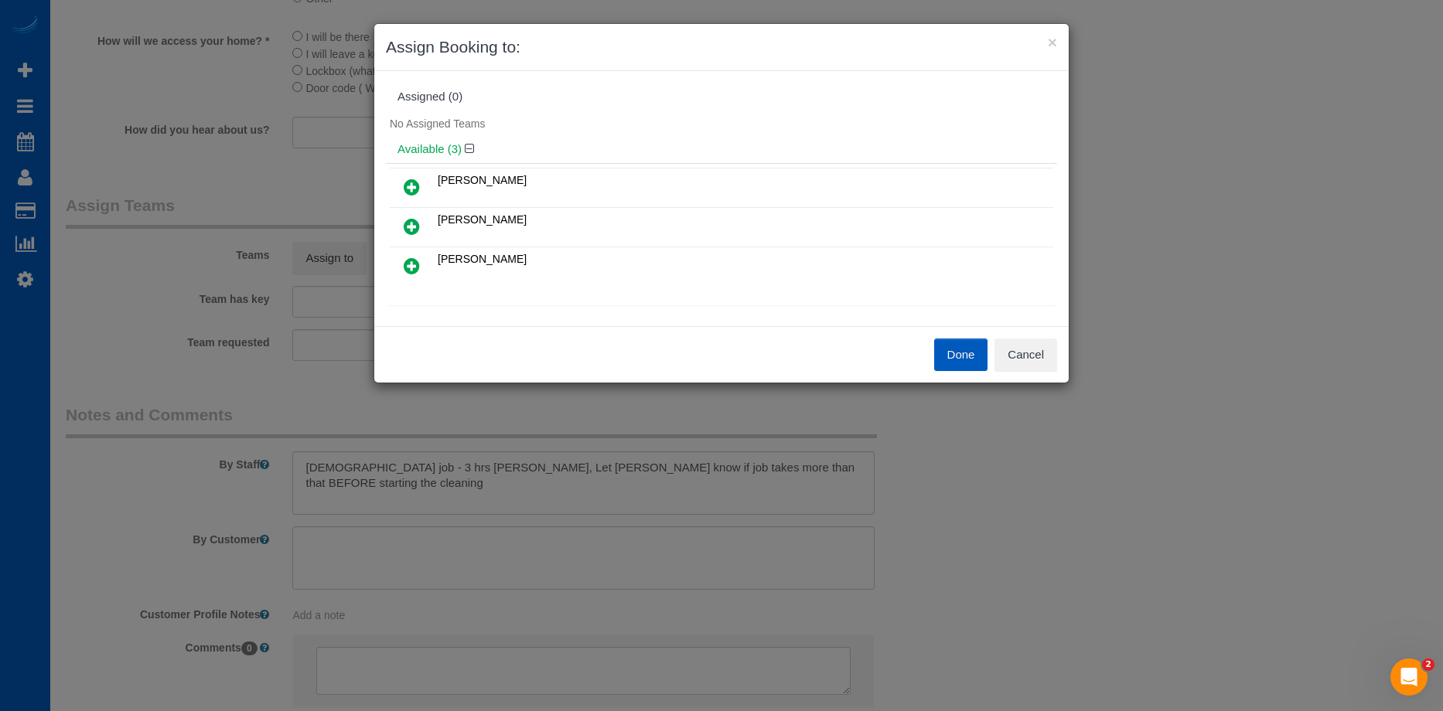
click at [412, 222] on icon at bounding box center [412, 226] width 16 height 19
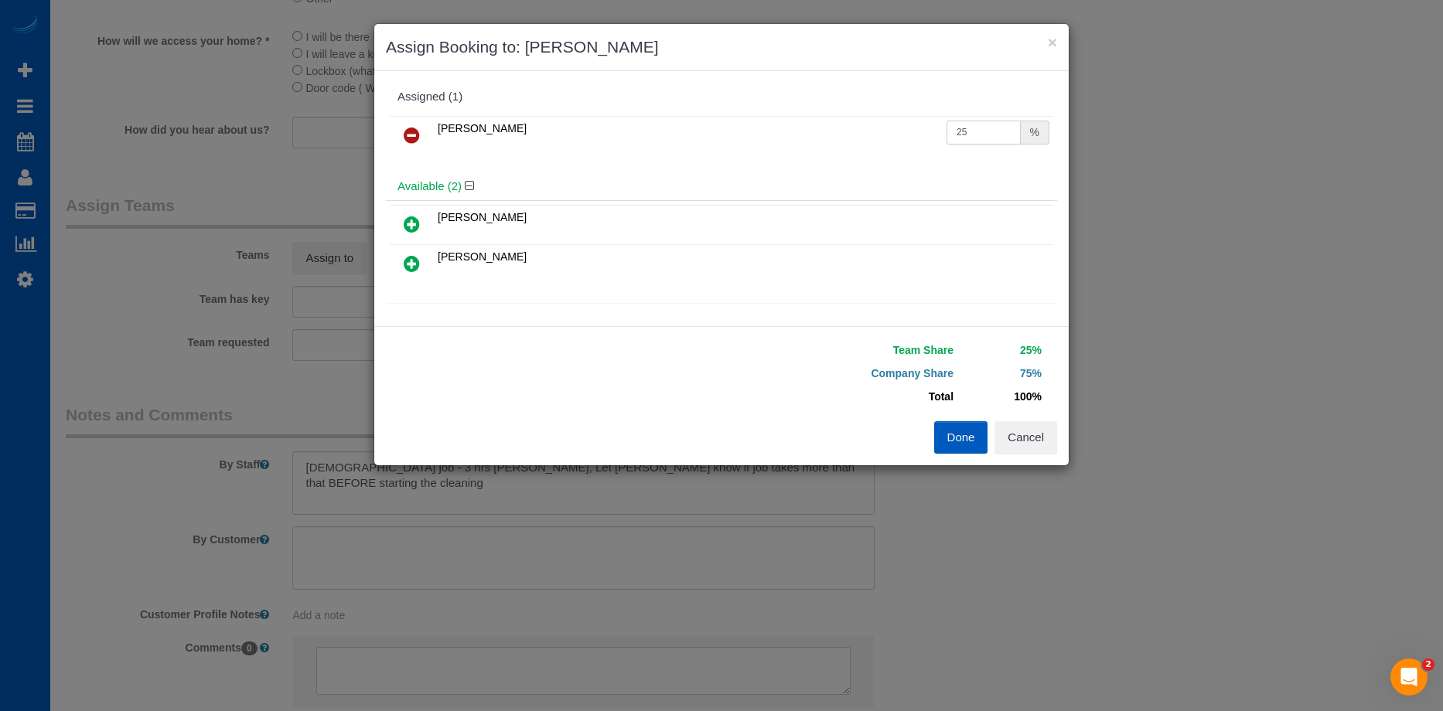
click at [975, 130] on input "25" at bounding box center [983, 133] width 74 height 24
drag, startPoint x: 966, startPoint y: 127, endPoint x: 918, endPoint y: 124, distance: 48.8
click at [918, 124] on tr "Mariia Syrotiuk 25 %" at bounding box center [721, 135] width 663 height 39
type input "50"
click at [950, 427] on button "Done" at bounding box center [961, 437] width 54 height 32
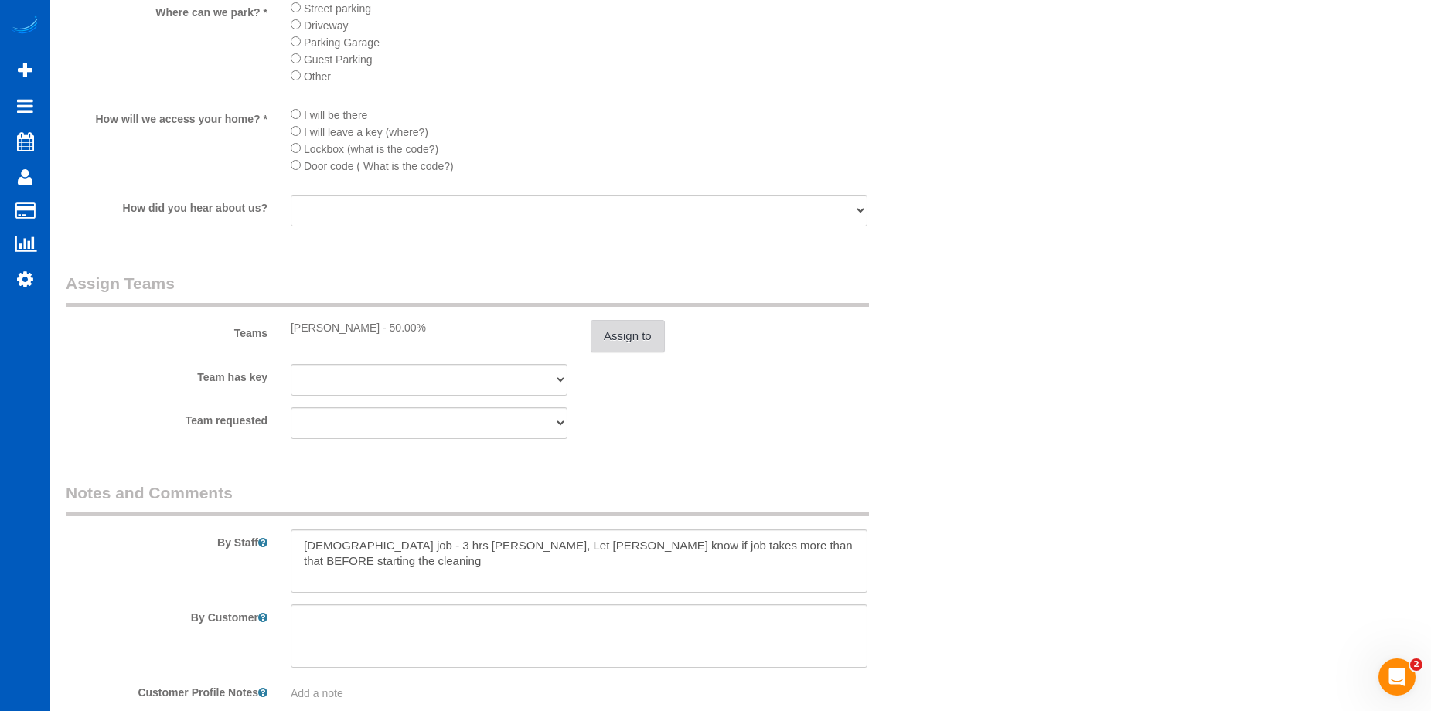
scroll to position [1623, 0]
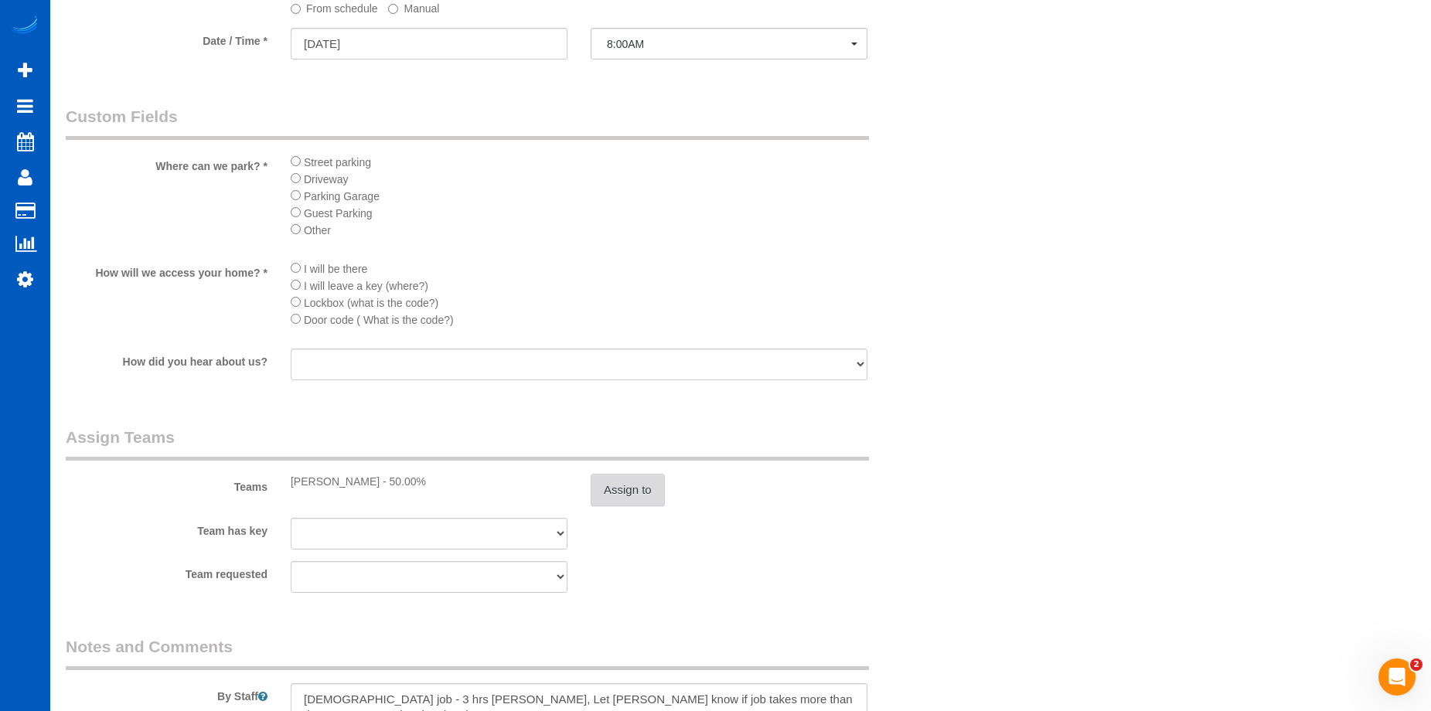
click at [619, 481] on button "Assign to" at bounding box center [628, 490] width 74 height 32
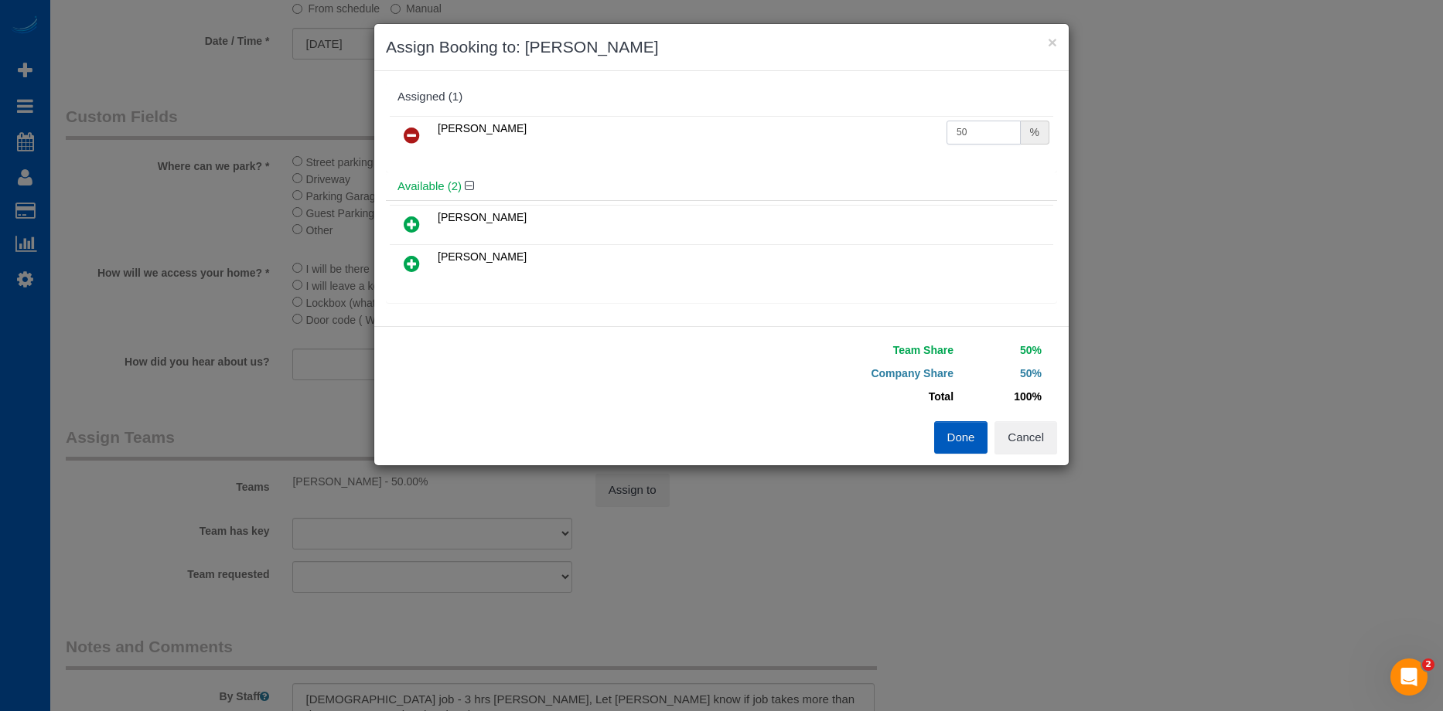
drag, startPoint x: 1008, startPoint y: 132, endPoint x: 991, endPoint y: 137, distance: 17.6
click at [1008, 133] on input "50" at bounding box center [983, 133] width 74 height 24
drag, startPoint x: 975, startPoint y: 128, endPoint x: 874, endPoint y: 119, distance: 100.9
click at [874, 119] on tr "Mariia Syrotiuk 50 %" at bounding box center [721, 135] width 663 height 39
type input "54"
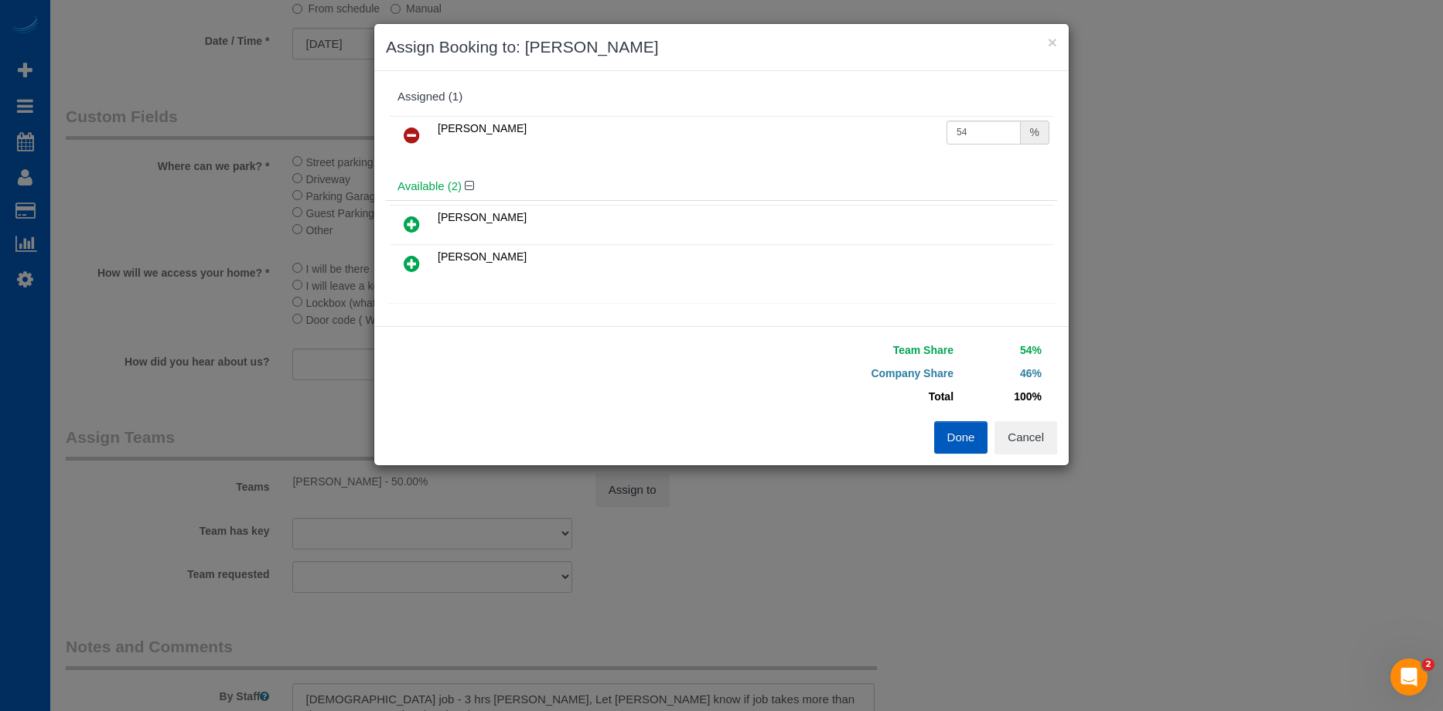
click at [949, 439] on button "Done" at bounding box center [961, 437] width 54 height 32
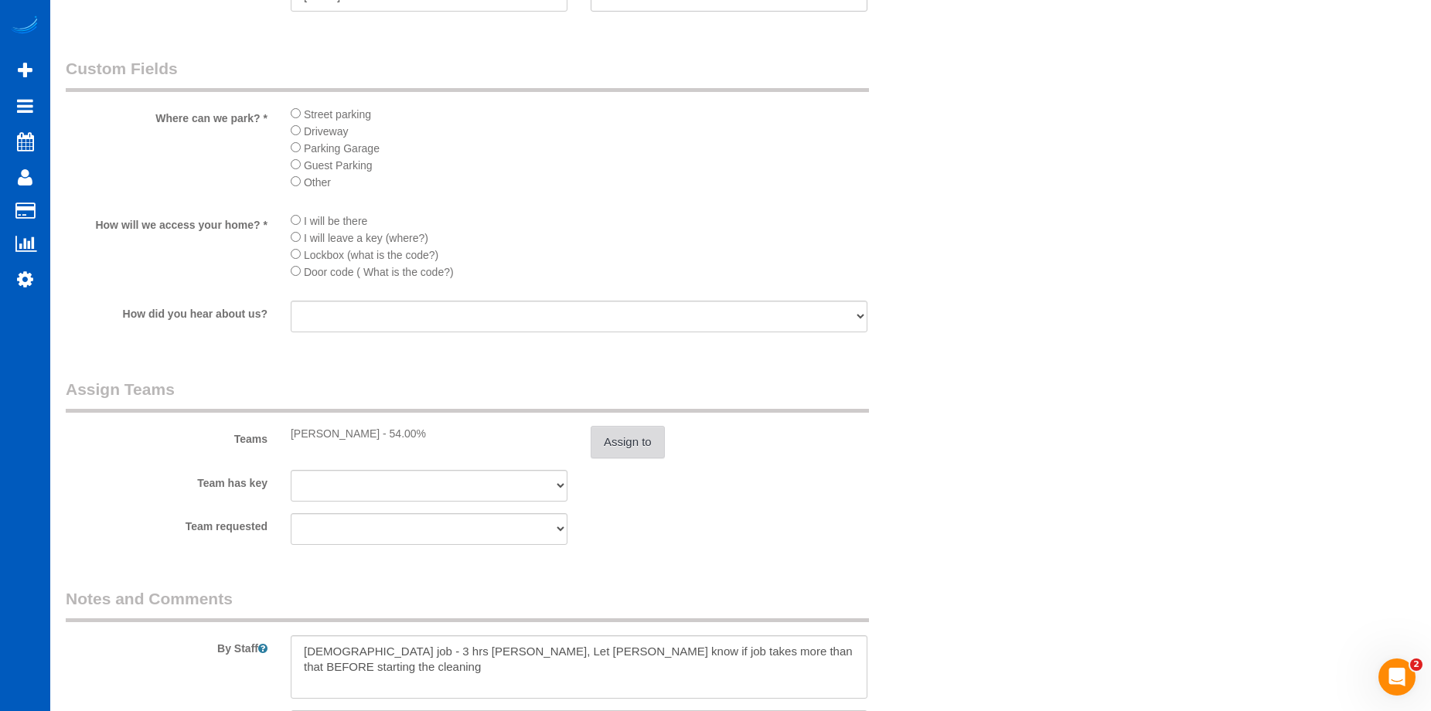
scroll to position [1778, 0]
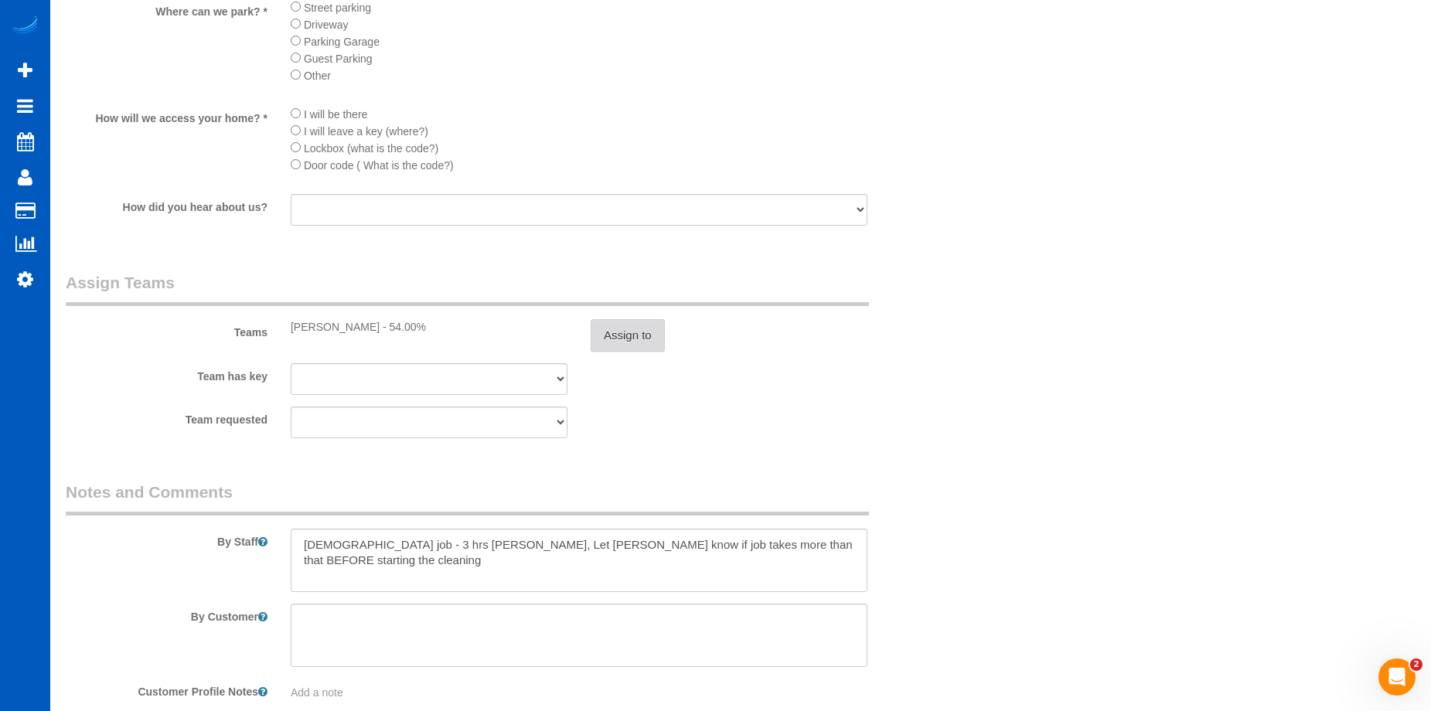
click at [647, 331] on button "Assign to" at bounding box center [628, 335] width 74 height 32
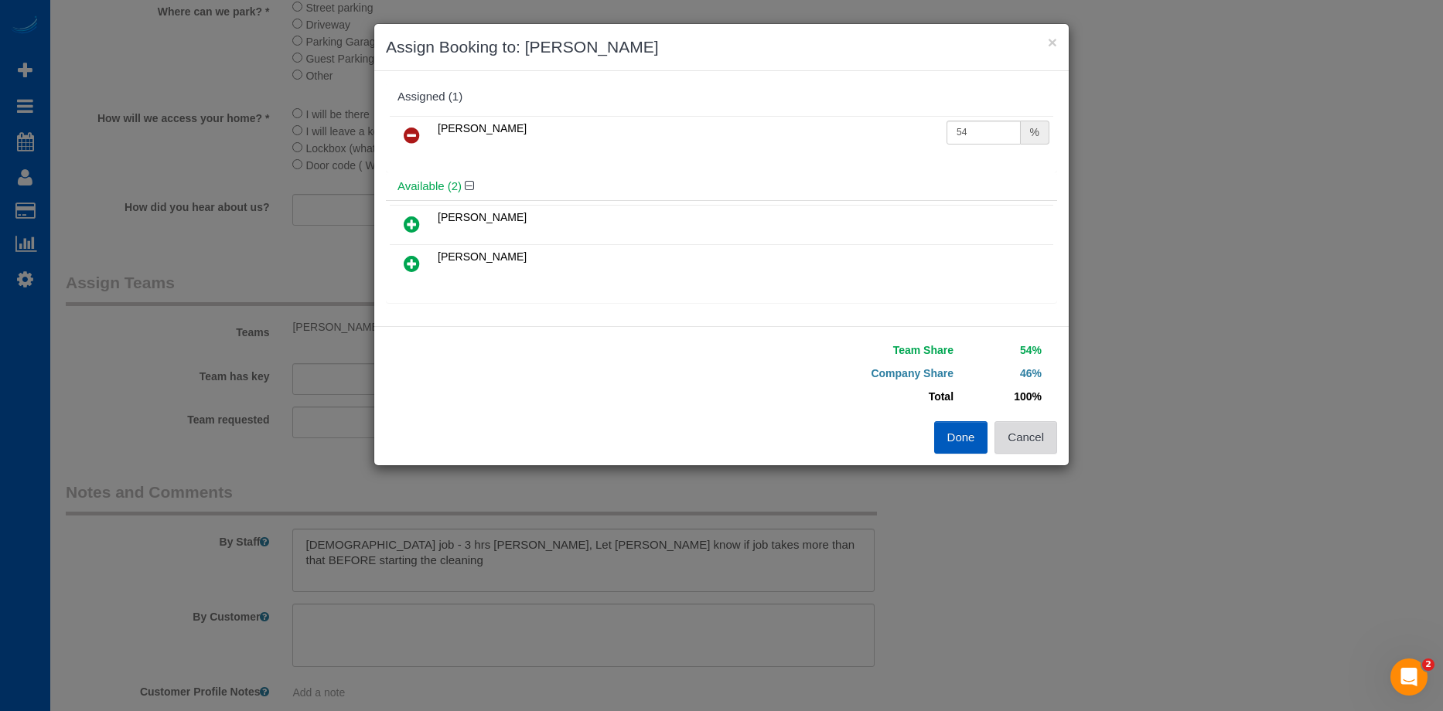
click at [1024, 439] on button "Cancel" at bounding box center [1025, 437] width 63 height 32
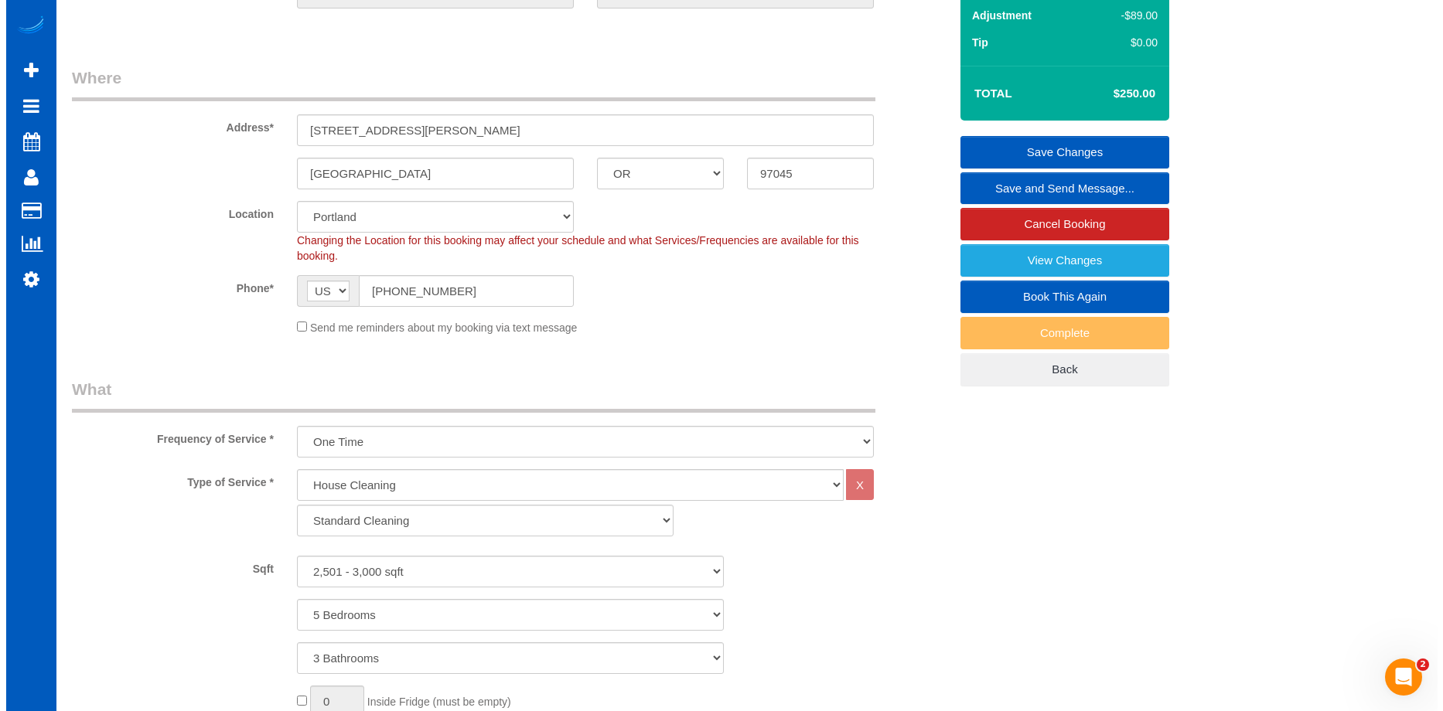
scroll to position [0, 0]
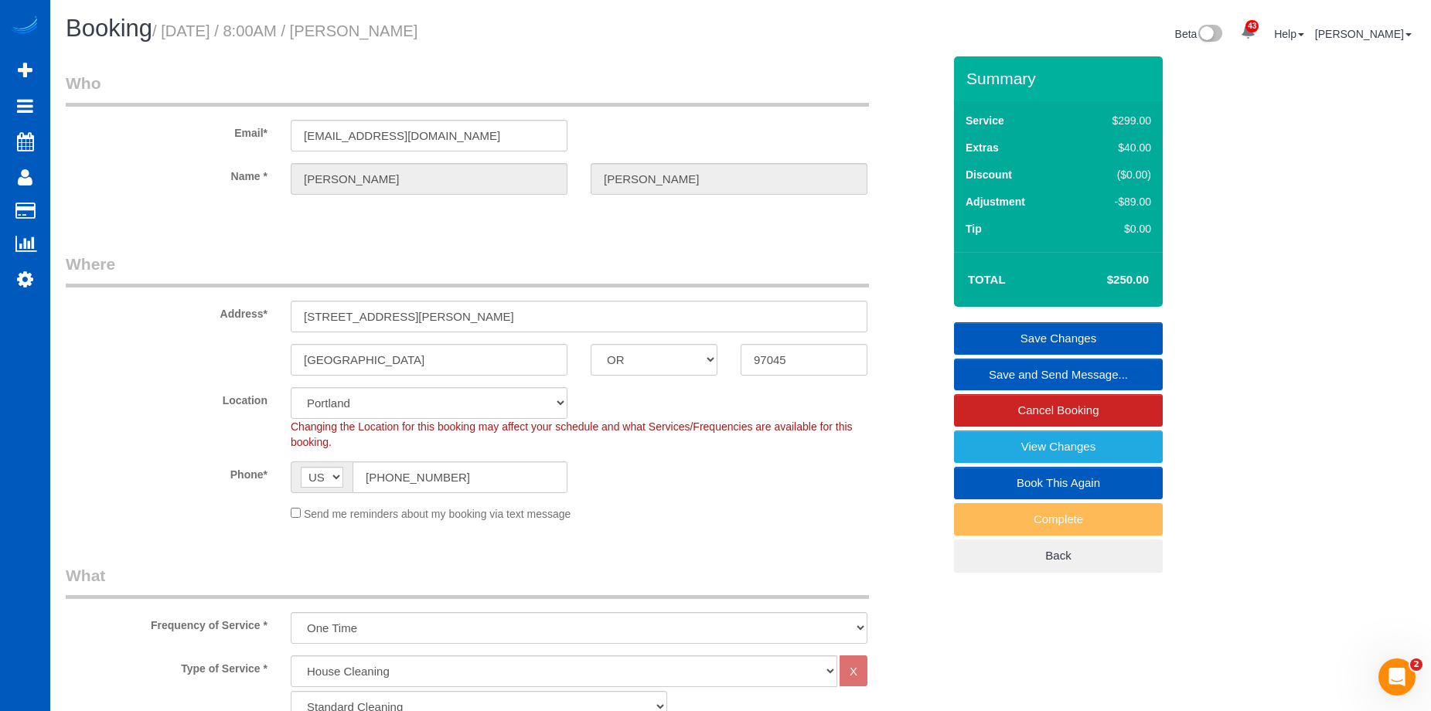
click at [996, 331] on link "Save Changes" at bounding box center [1058, 338] width 209 height 32
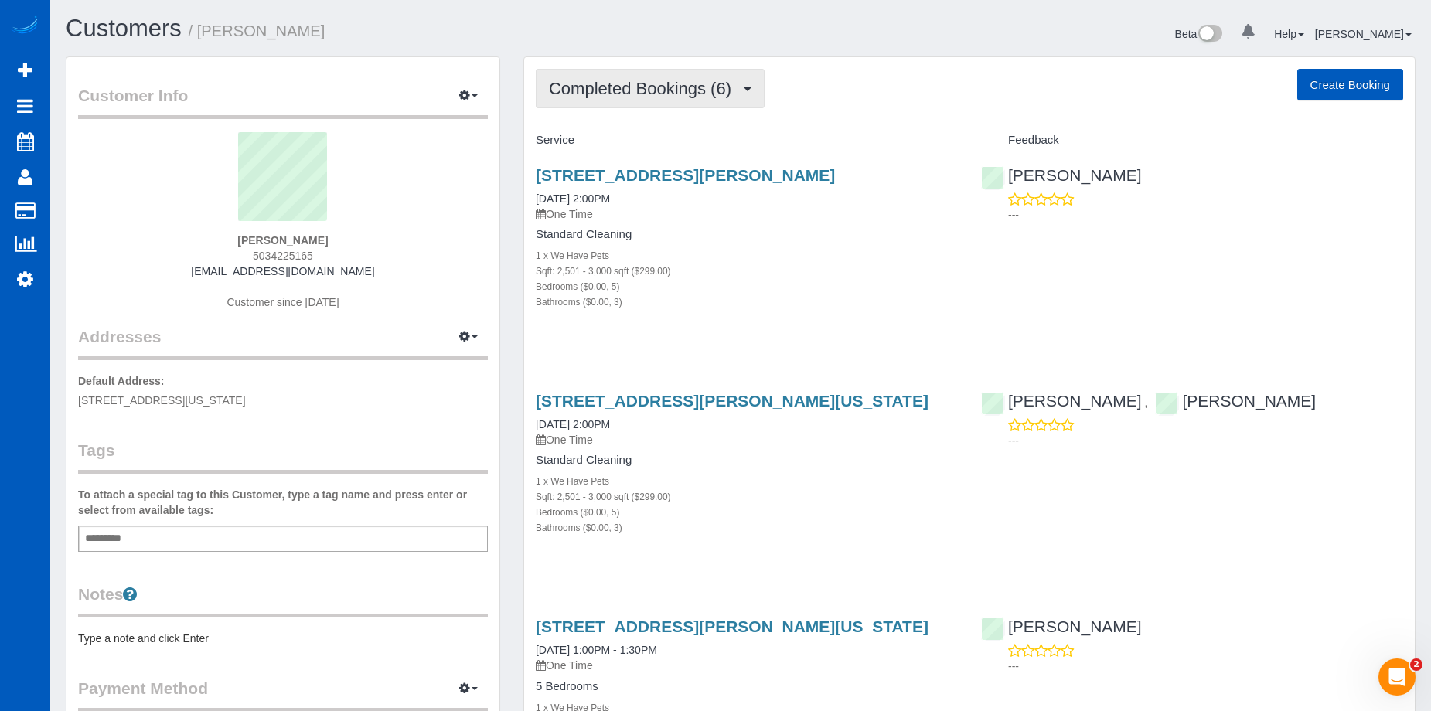
click at [663, 76] on button "Completed Bookings (6)" at bounding box center [650, 88] width 229 height 39
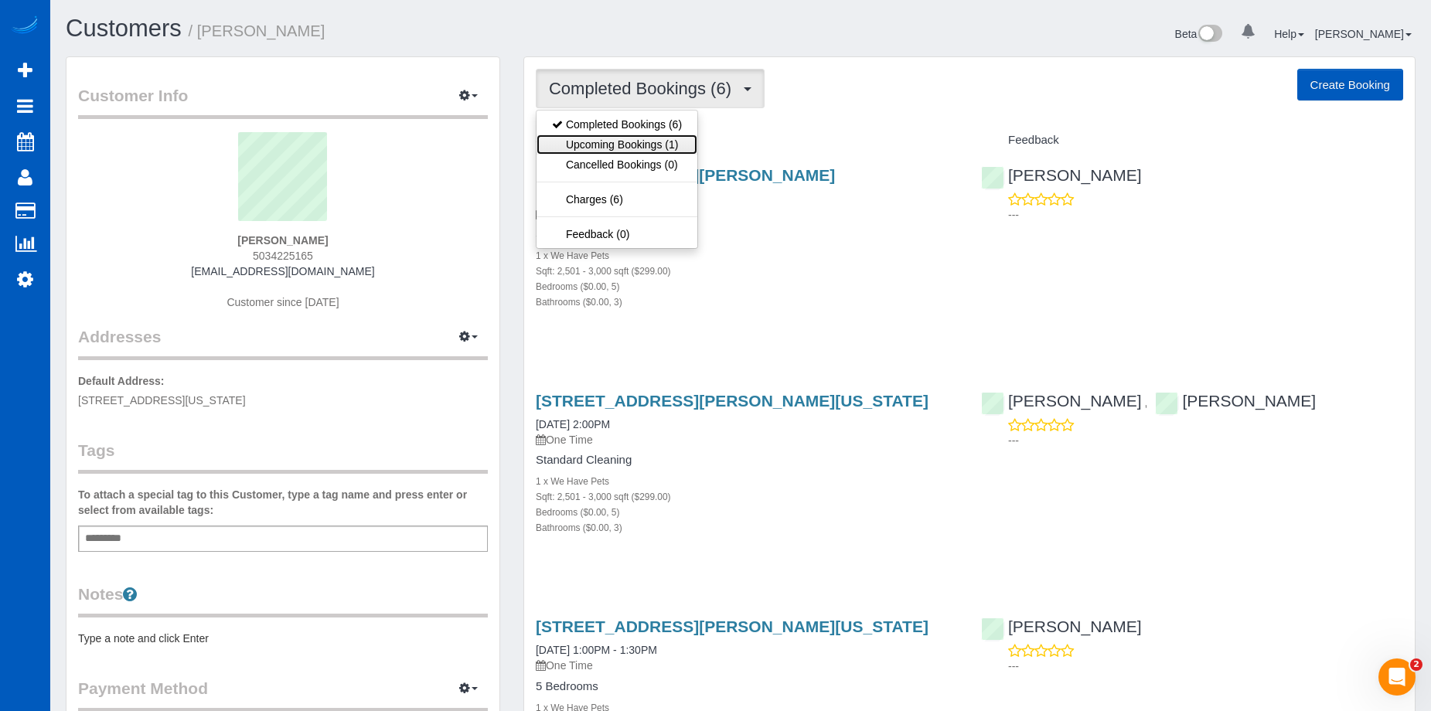
click at [632, 145] on link "Upcoming Bookings (1)" at bounding box center [617, 145] width 161 height 20
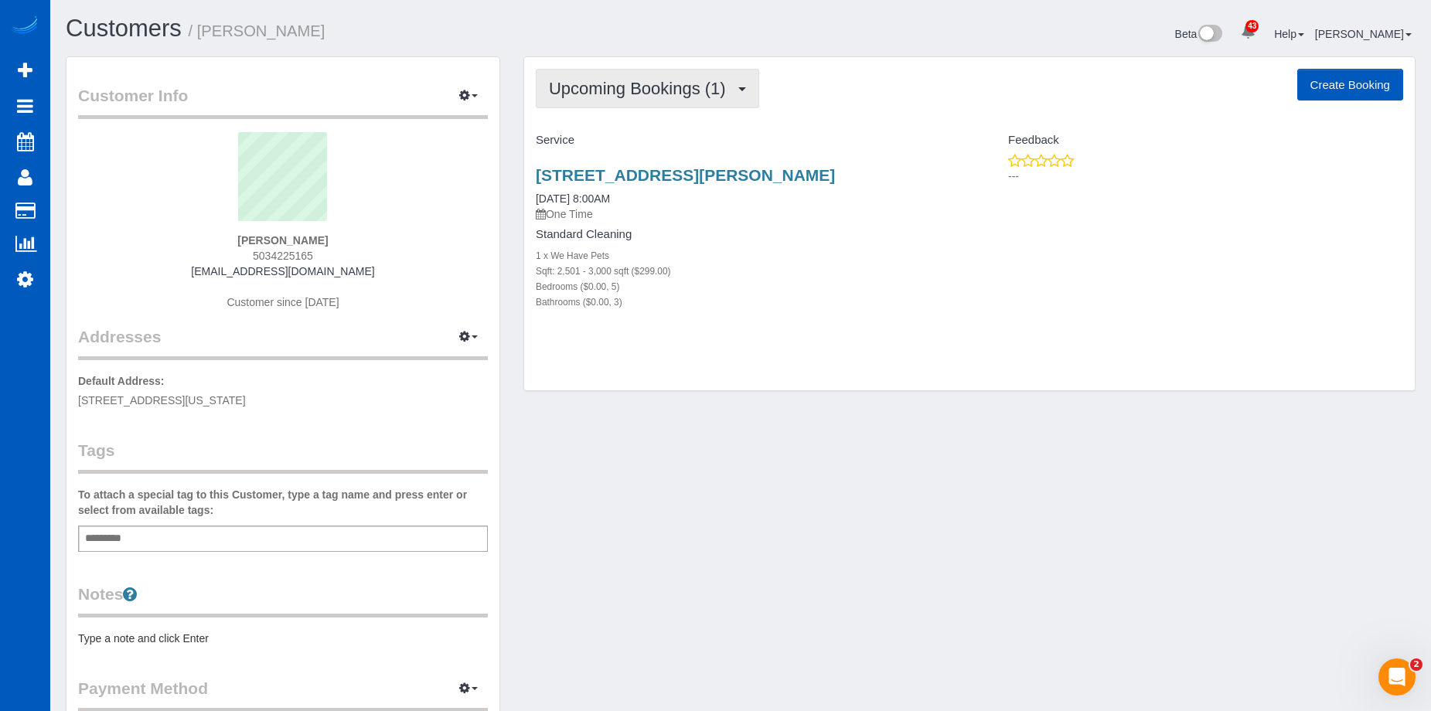
click at [733, 85] on span "Upcoming Bookings (1)" at bounding box center [641, 88] width 185 height 19
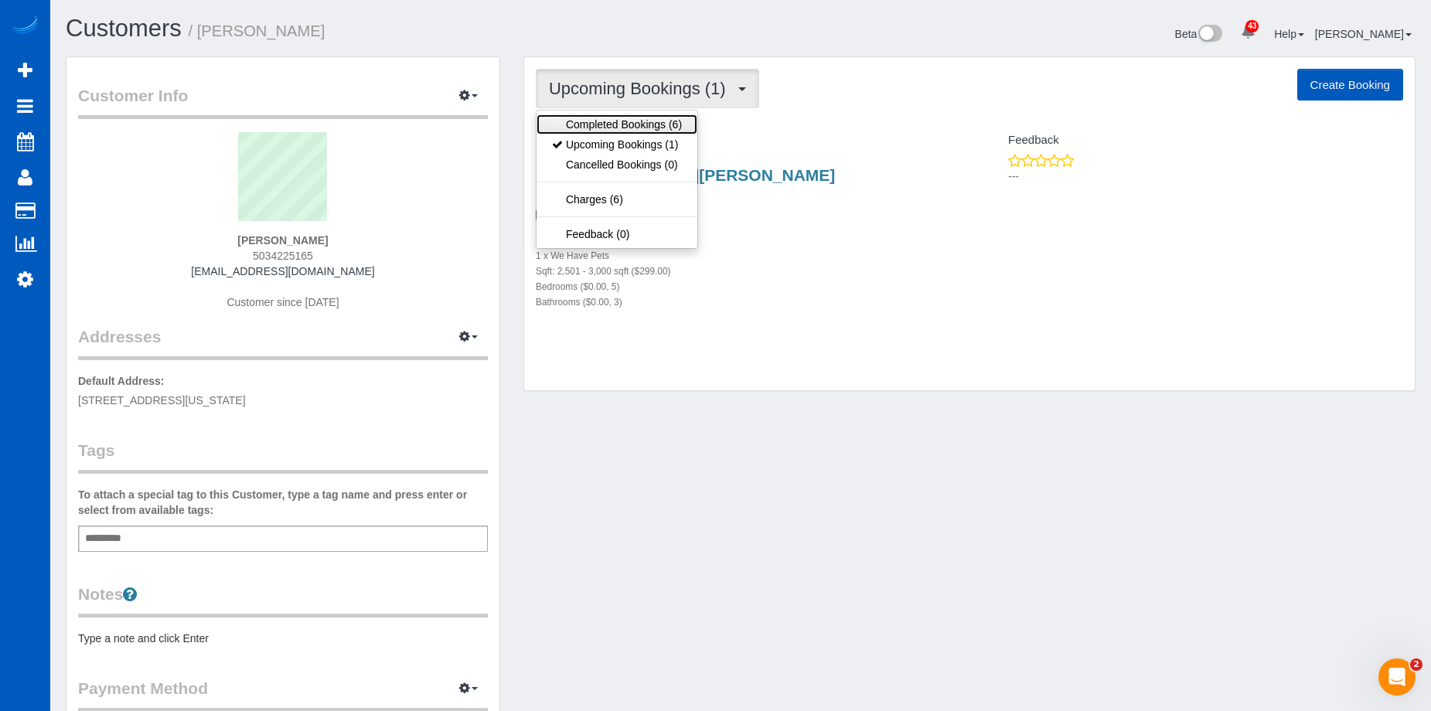
click at [673, 121] on link "Completed Bookings (6)" at bounding box center [617, 124] width 161 height 20
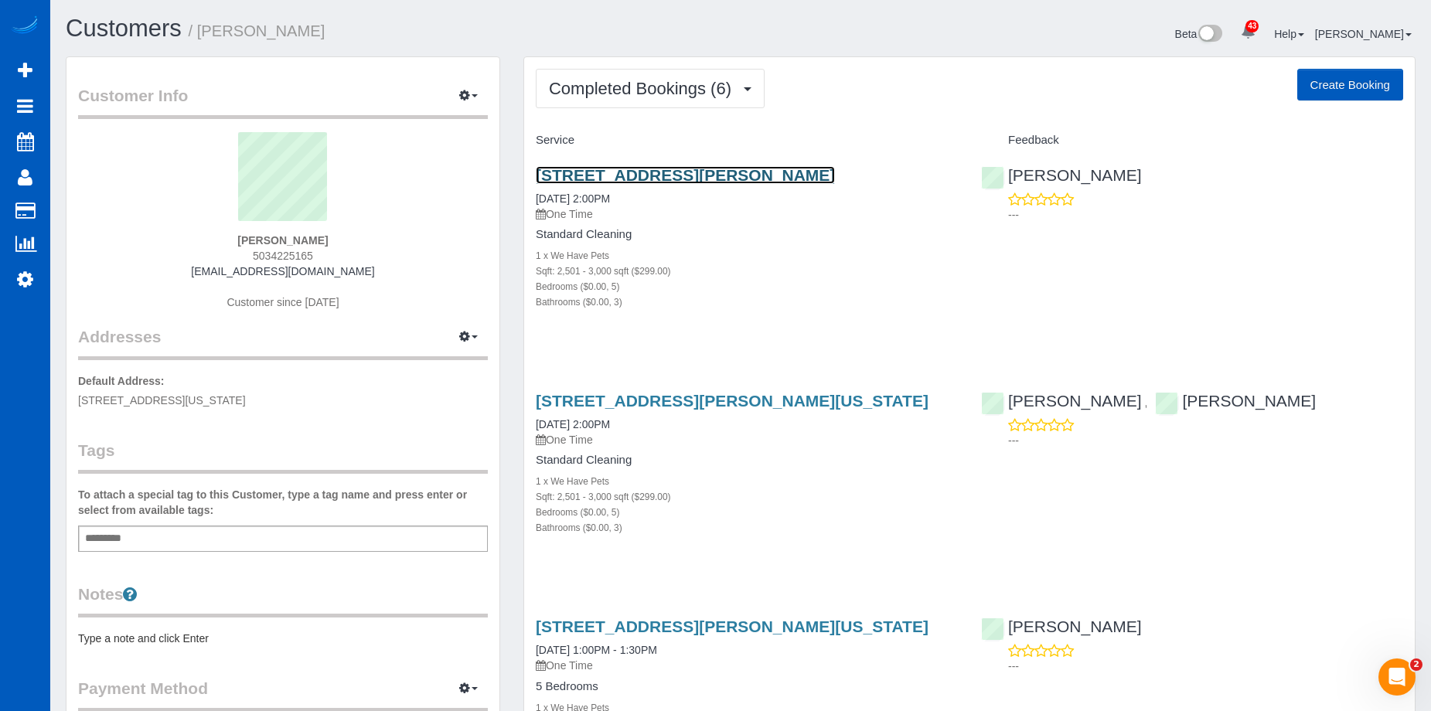
click at [764, 176] on link "[STREET_ADDRESS][PERSON_NAME]" at bounding box center [685, 175] width 299 height 18
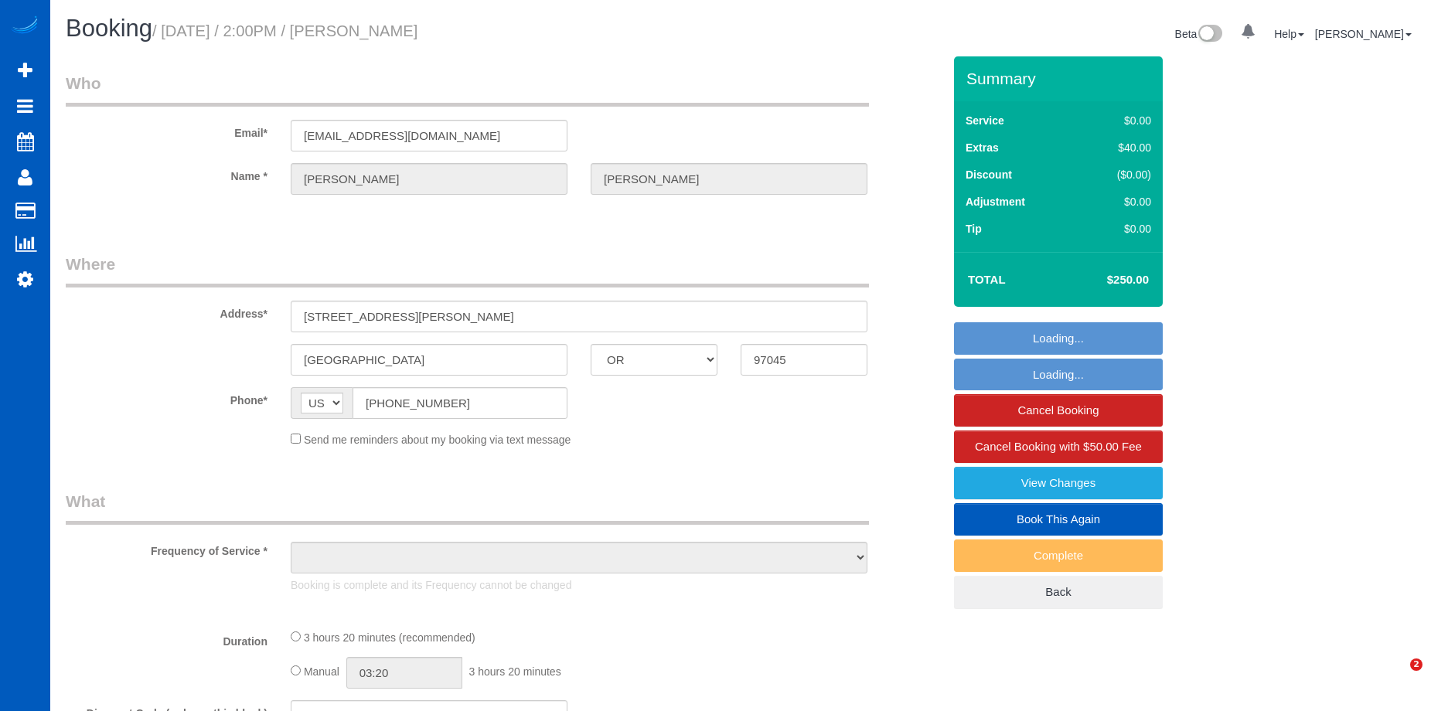
select select "OR"
select select "spot1"
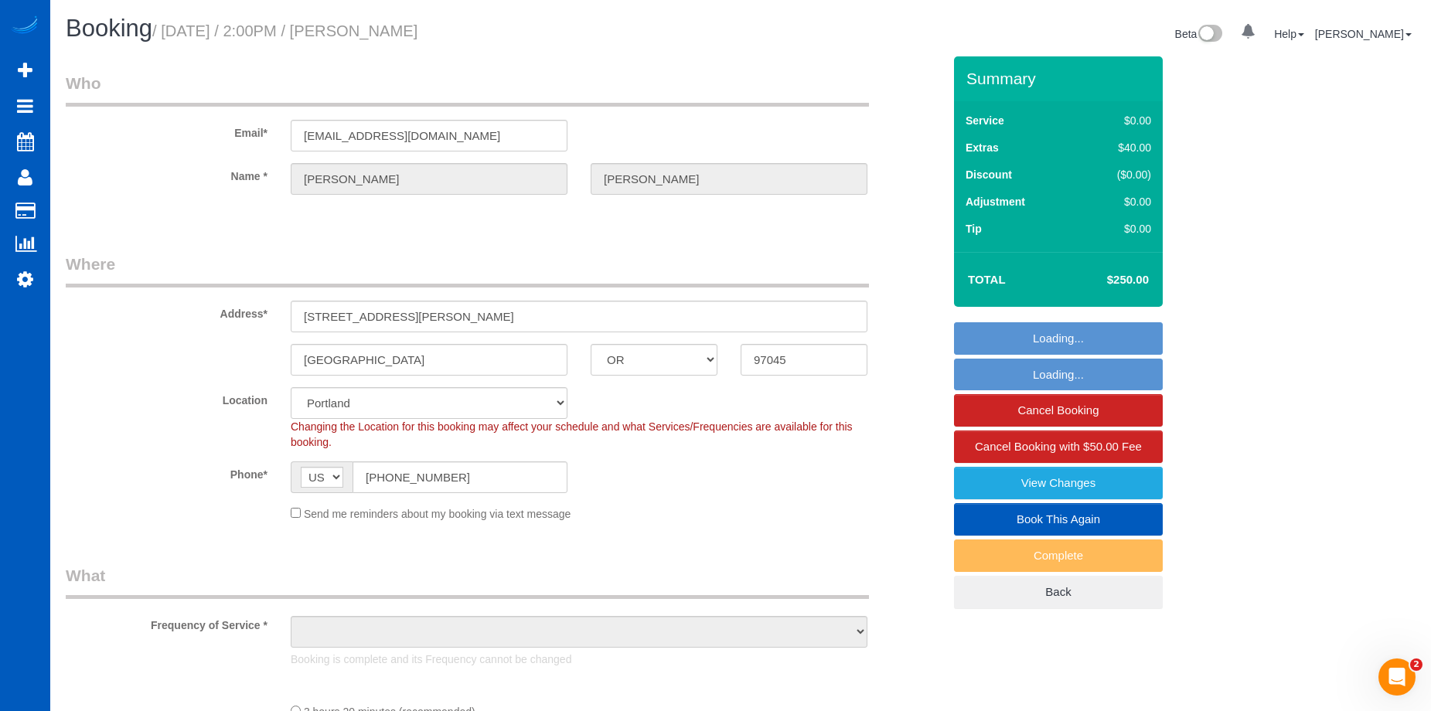
select select "spot6"
select select "object:983"
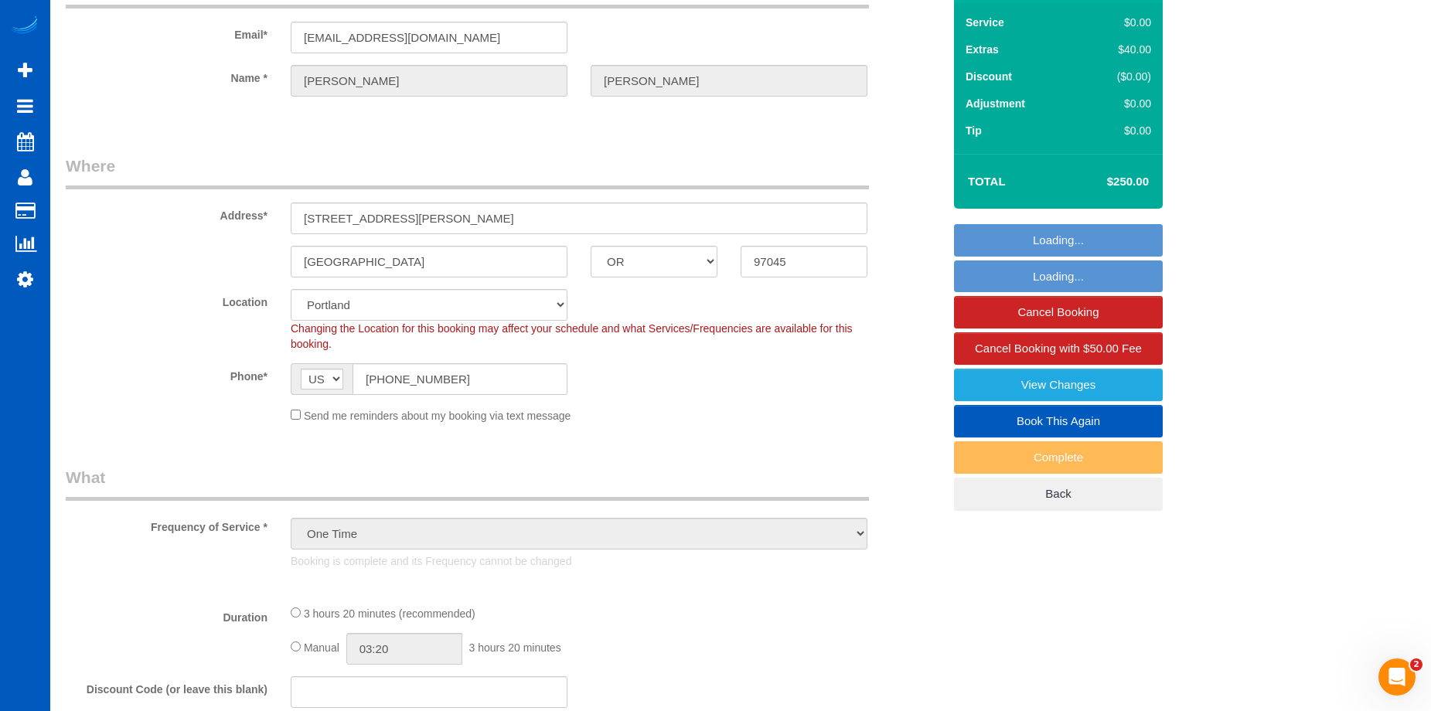
select select "199"
select select "2501"
select select "5"
select select "3"
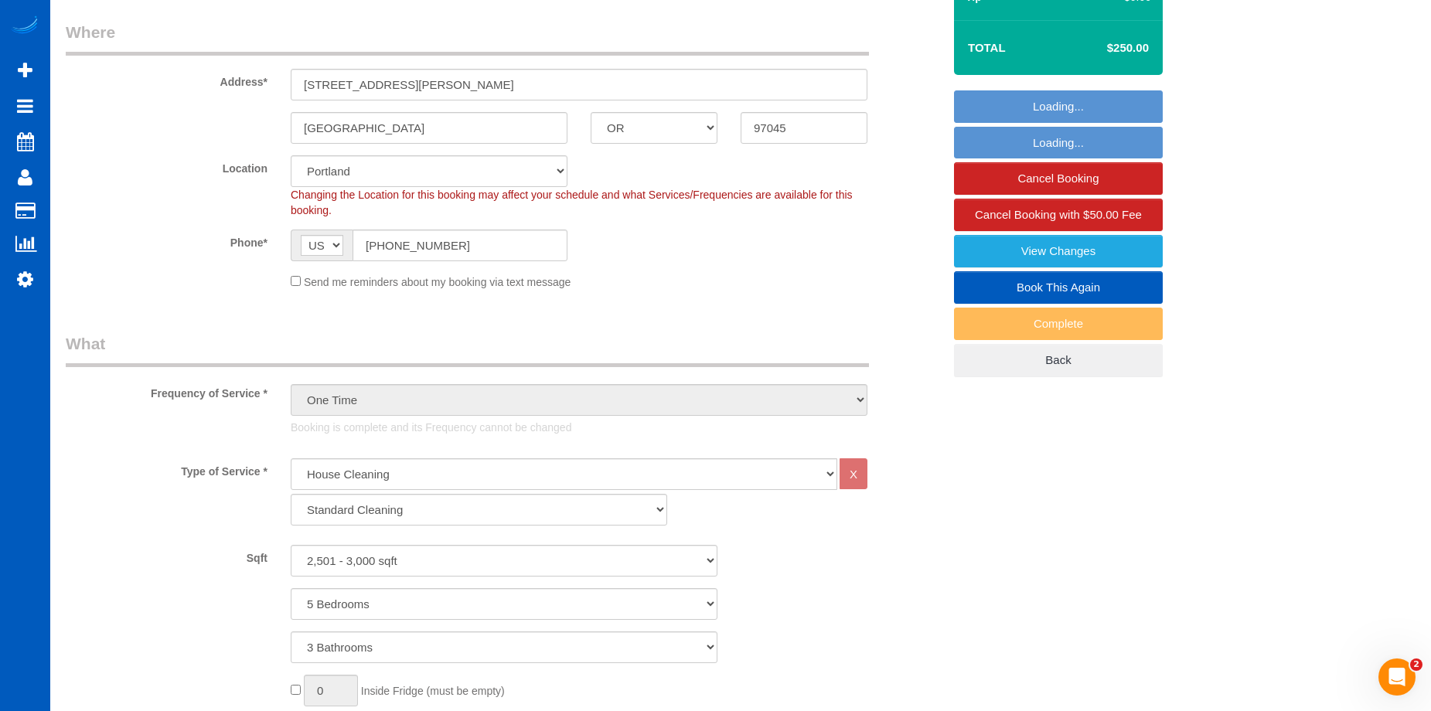
select select "object:1211"
select select "2501"
select select "5"
select select "3"
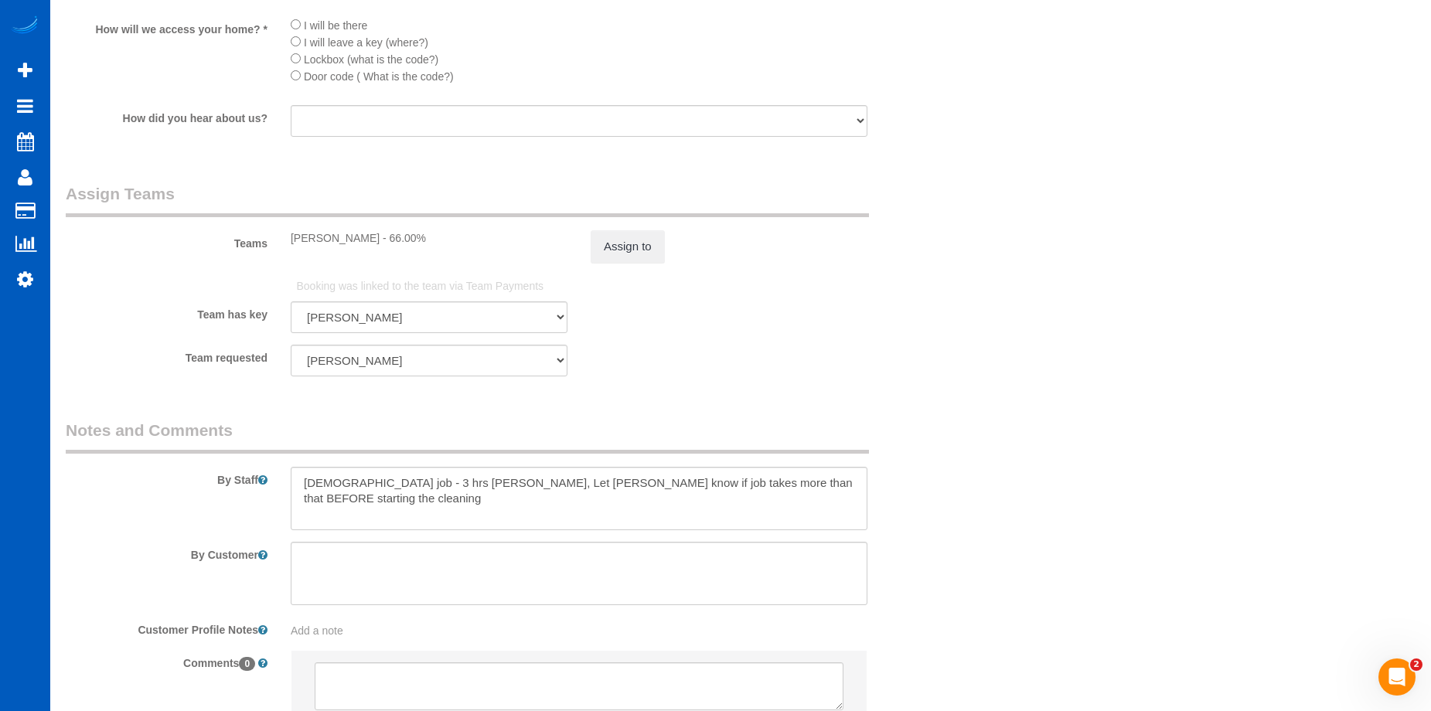
scroll to position [1933, 0]
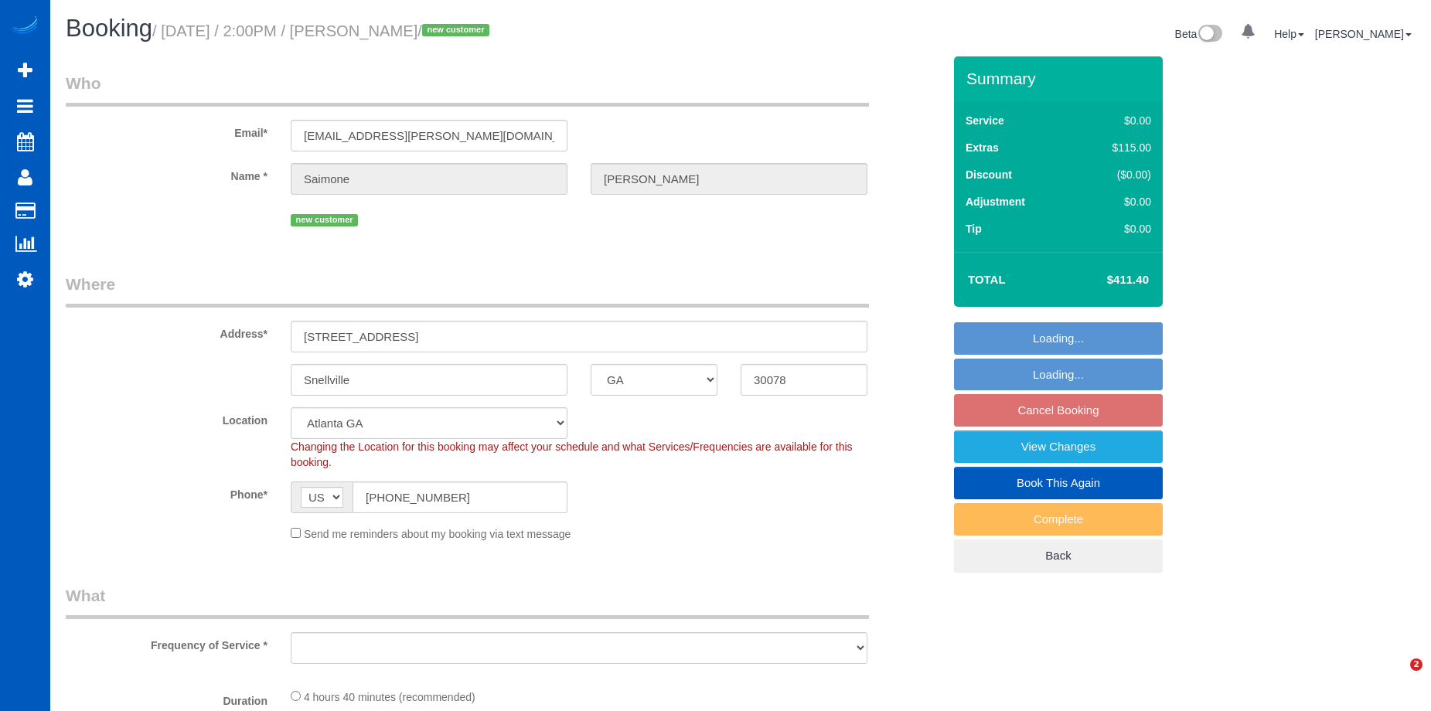
select select "GA"
select select "number:8"
select select "object:1082"
select select "199"
select select "2001"
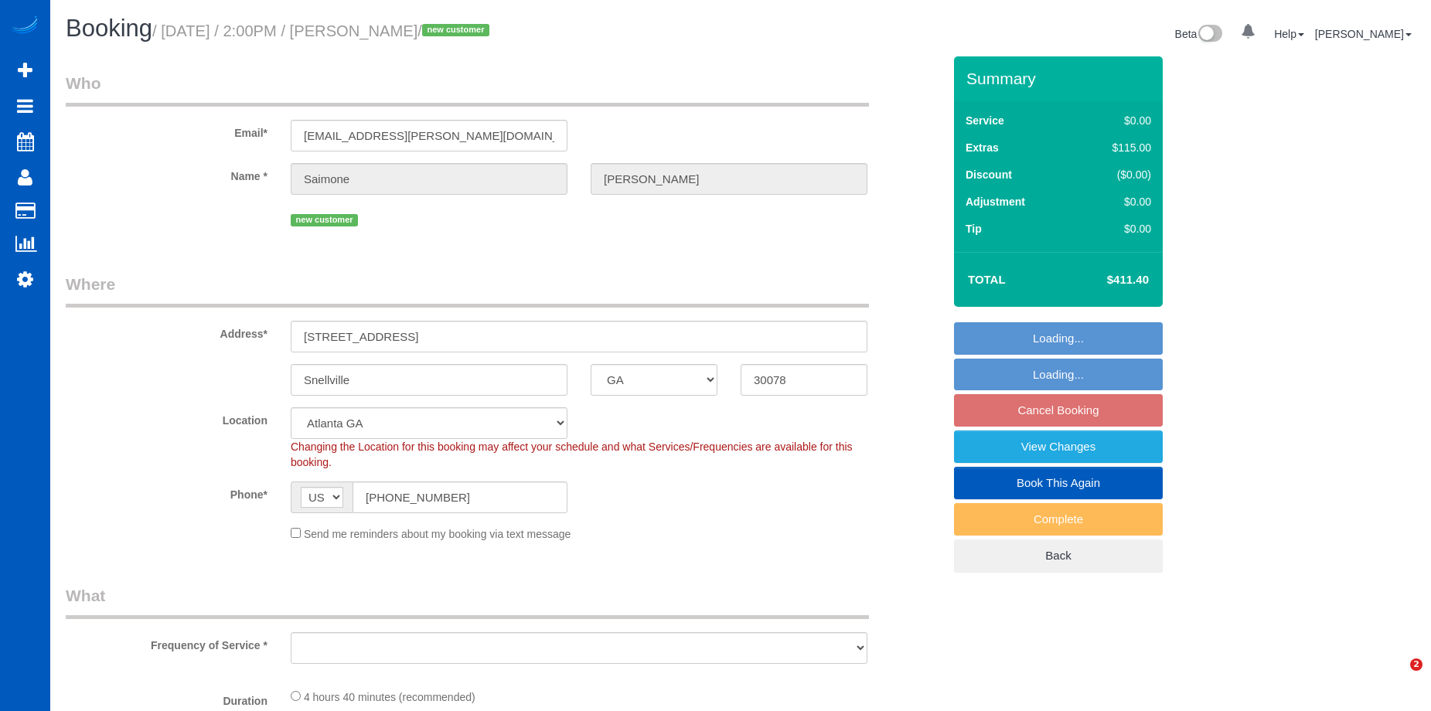
select select "3"
select select "2"
select select "spot2"
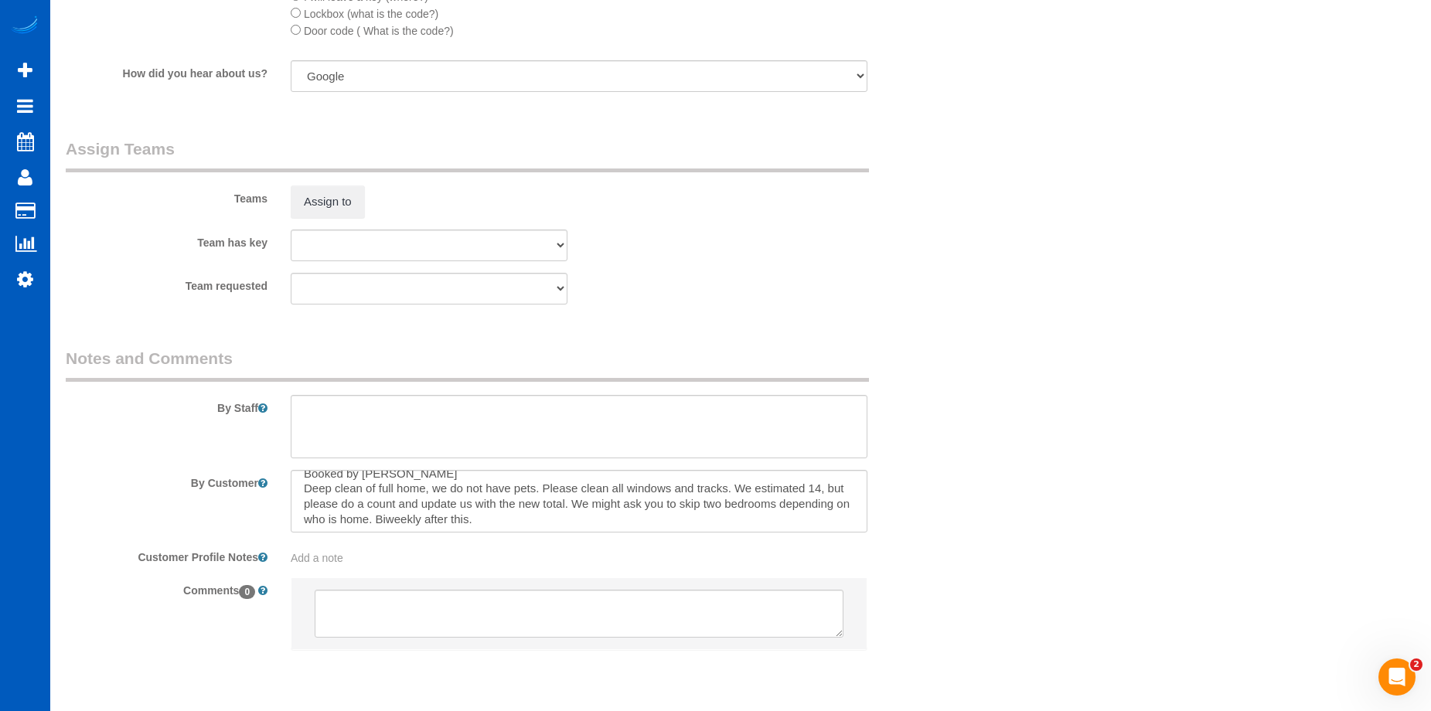
scroll to position [15, 0]
click at [332, 202] on button "Assign to" at bounding box center [328, 202] width 74 height 32
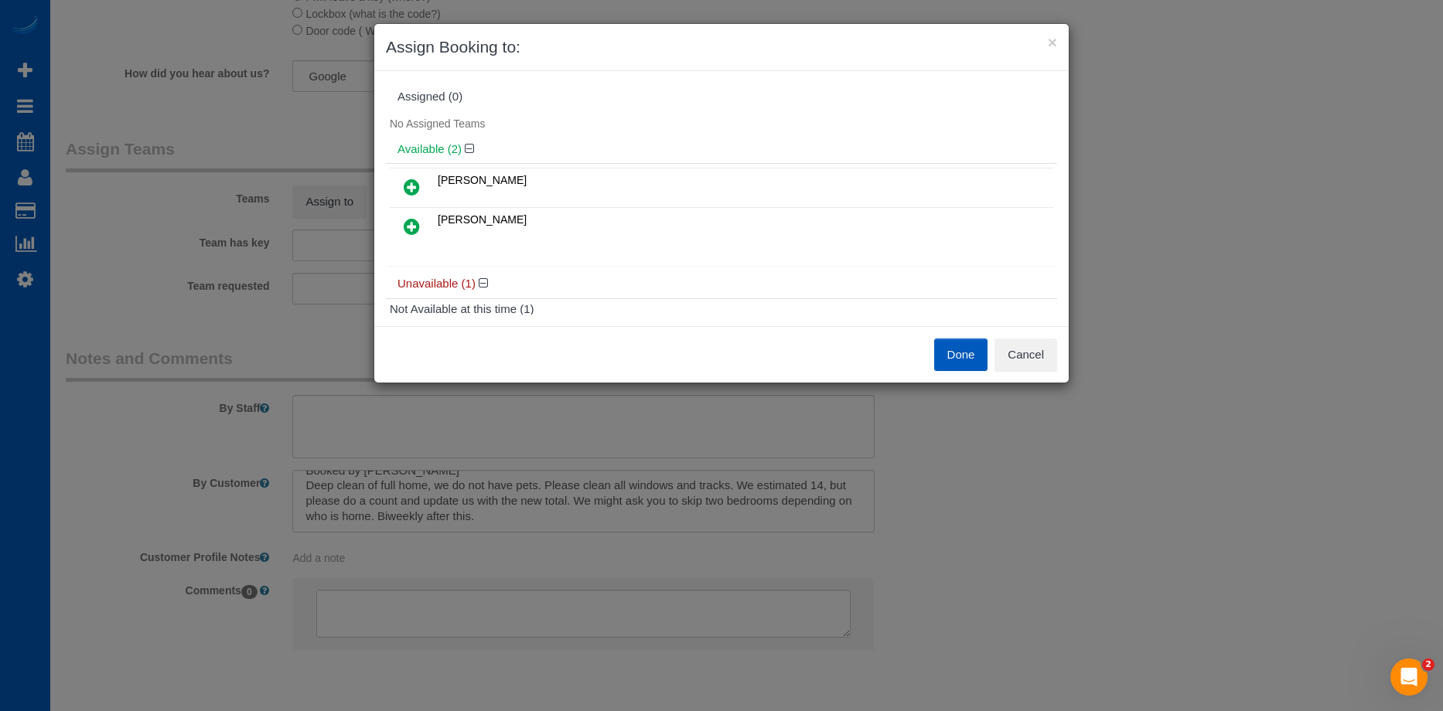
click at [416, 187] on icon at bounding box center [412, 187] width 16 height 19
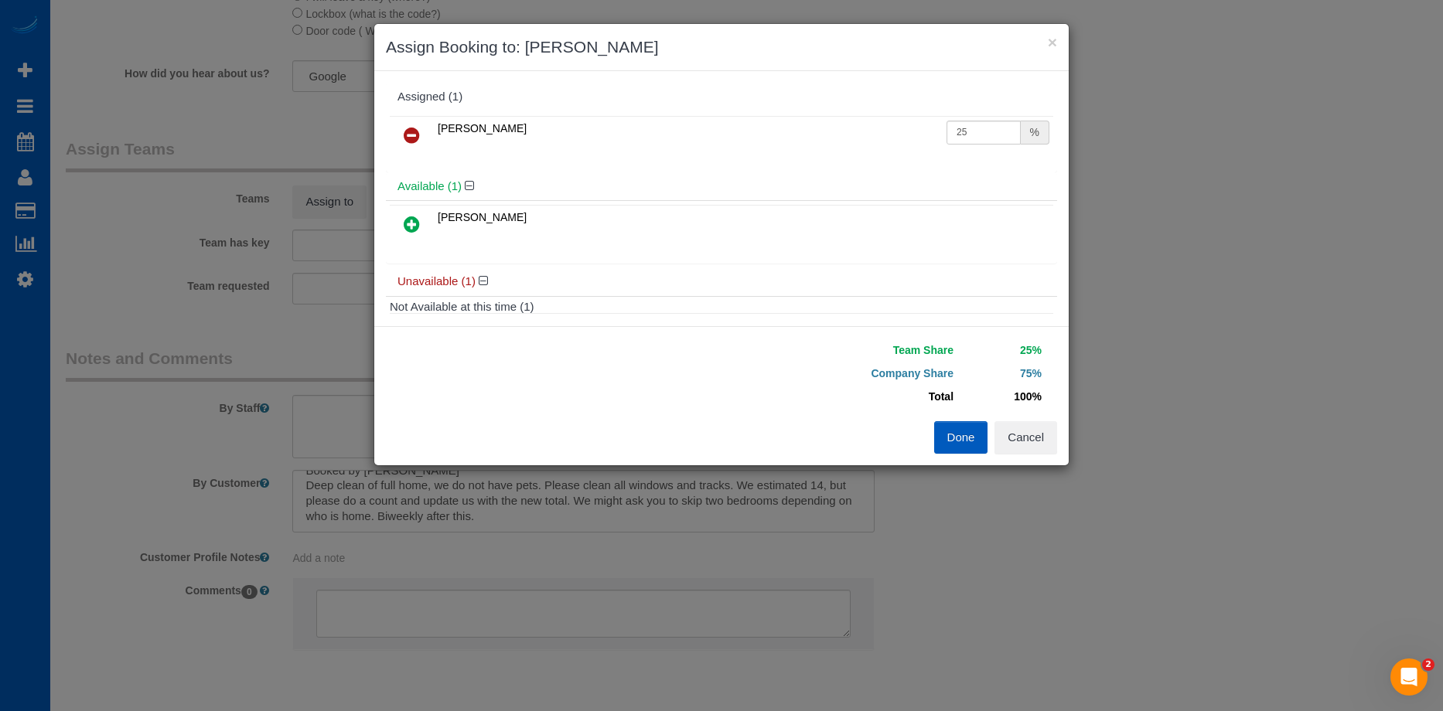
click at [410, 225] on icon at bounding box center [412, 224] width 16 height 19
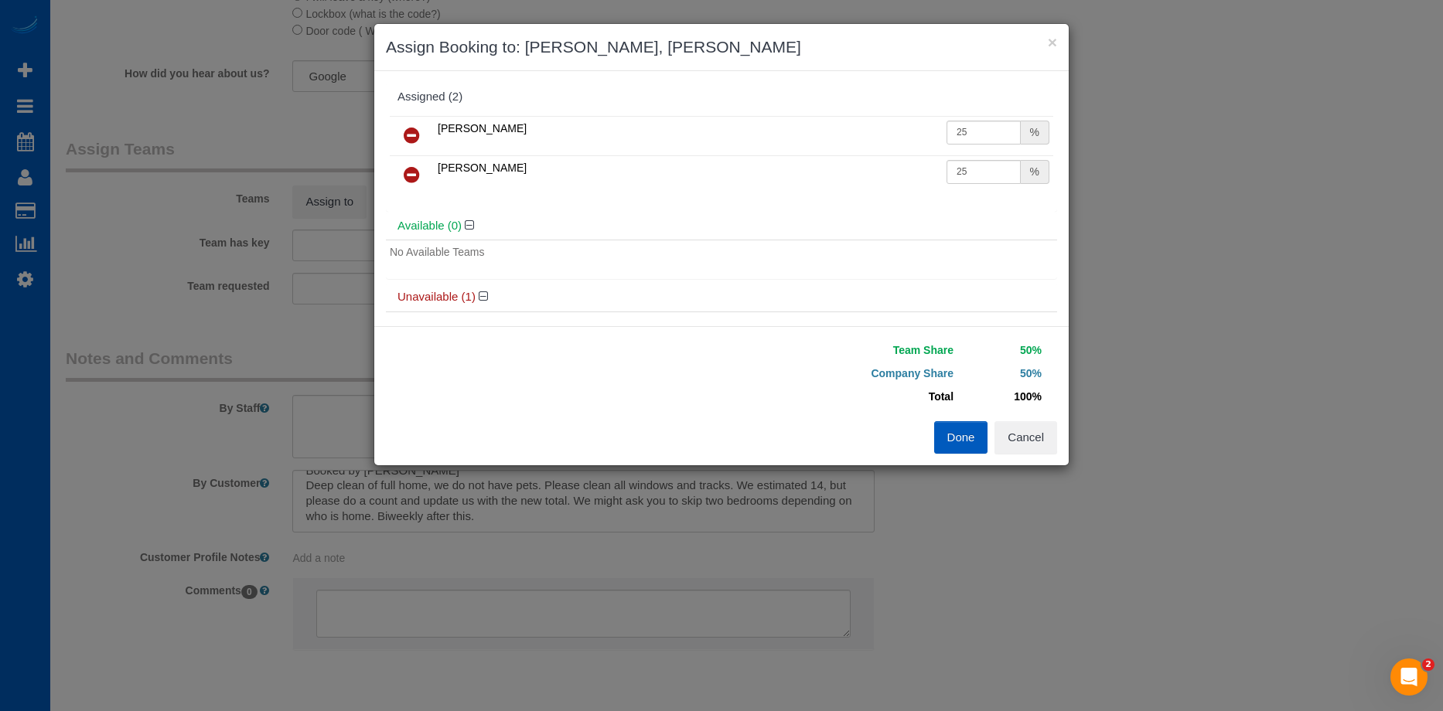
click at [943, 424] on button "Done" at bounding box center [961, 437] width 54 height 32
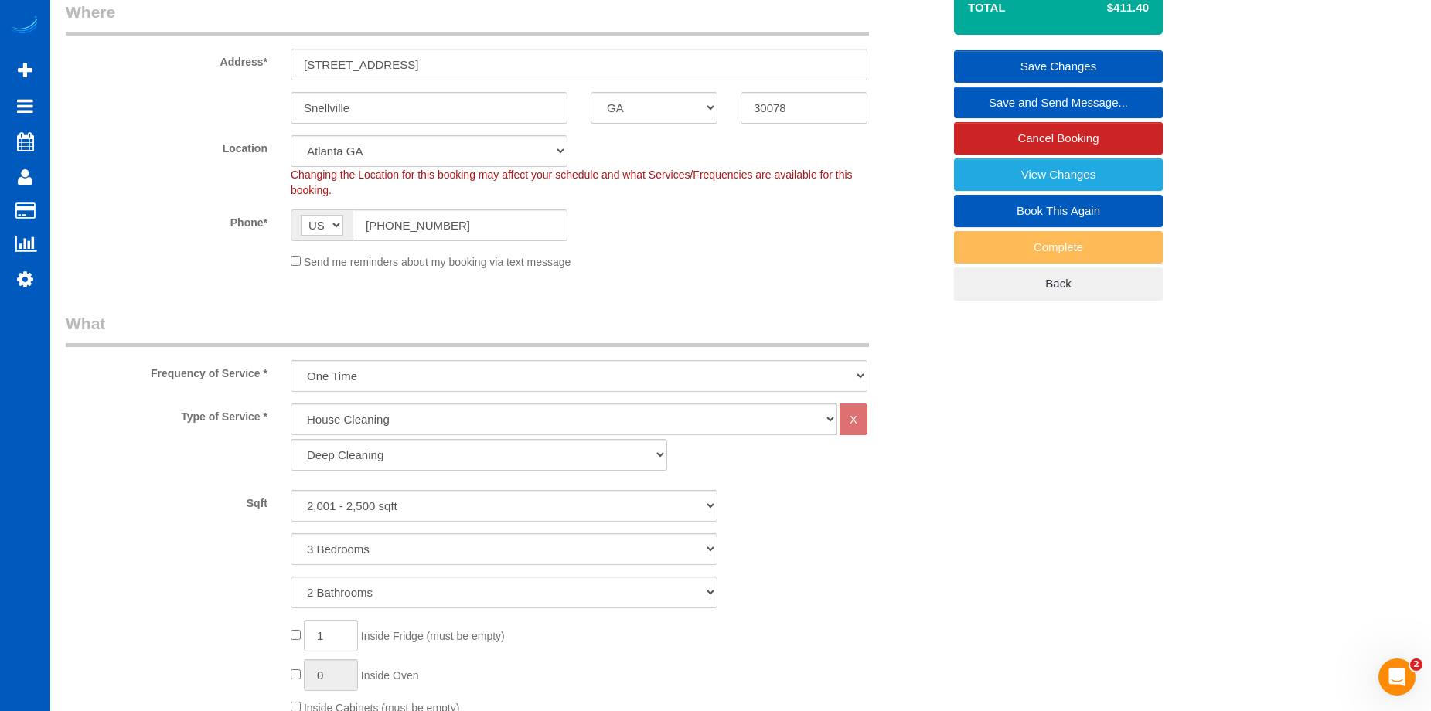
scroll to position [155, 0]
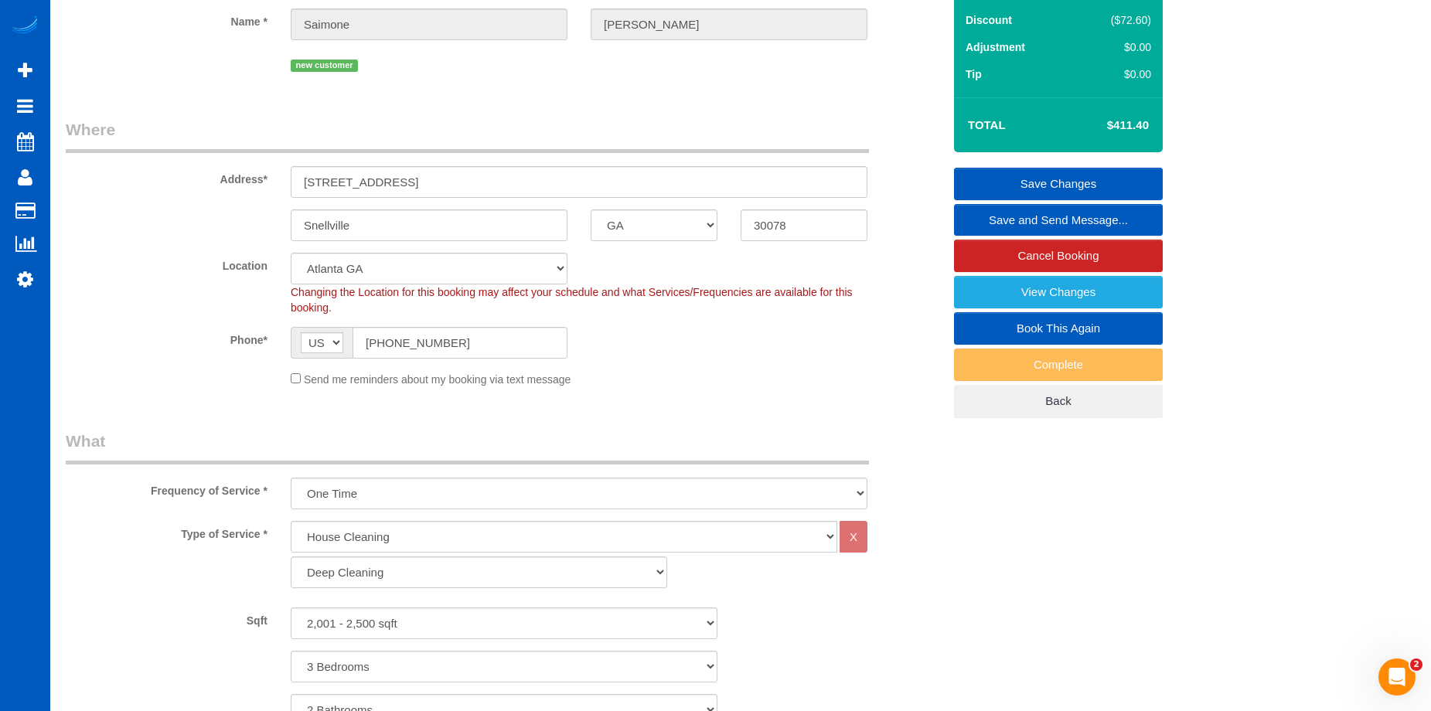
click at [995, 169] on link "Save Changes" at bounding box center [1058, 184] width 209 height 32
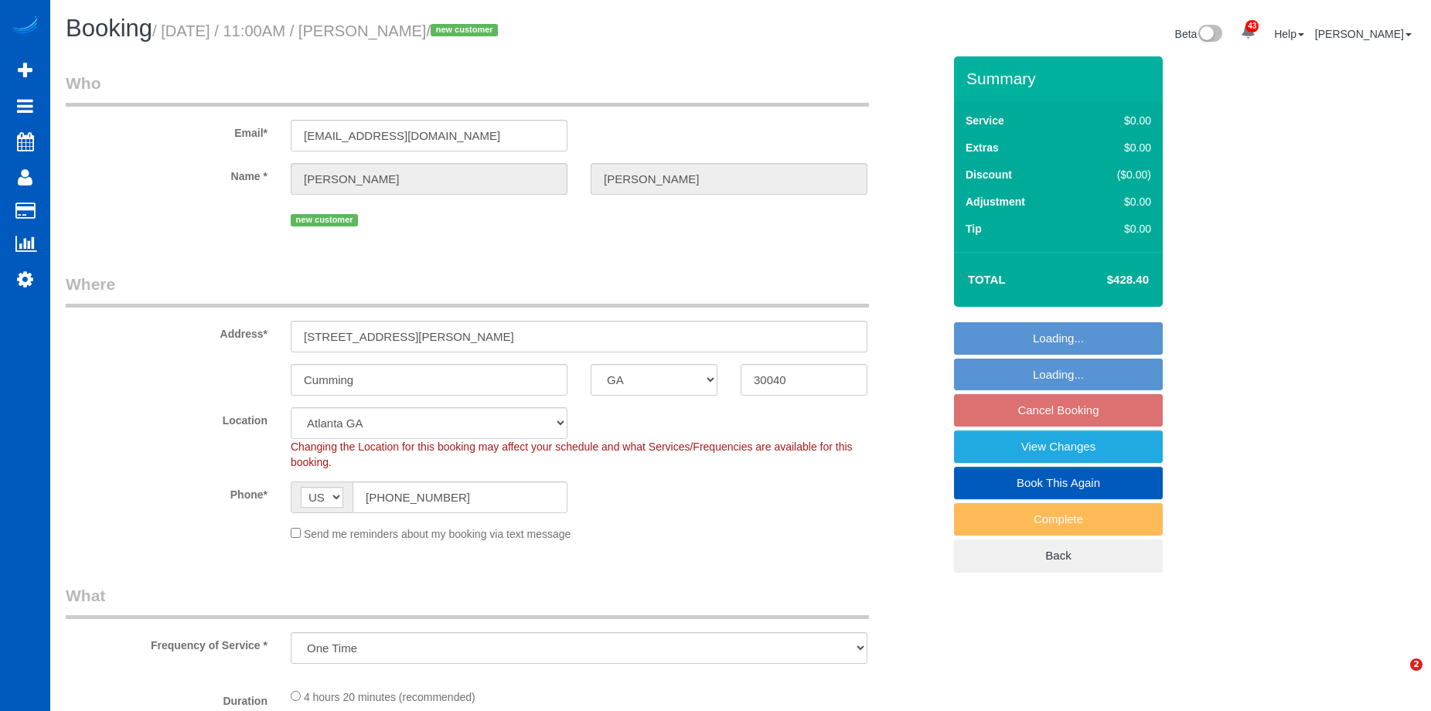
select select "GA"
select select "199"
select select "2001"
select select "4"
select select "3"
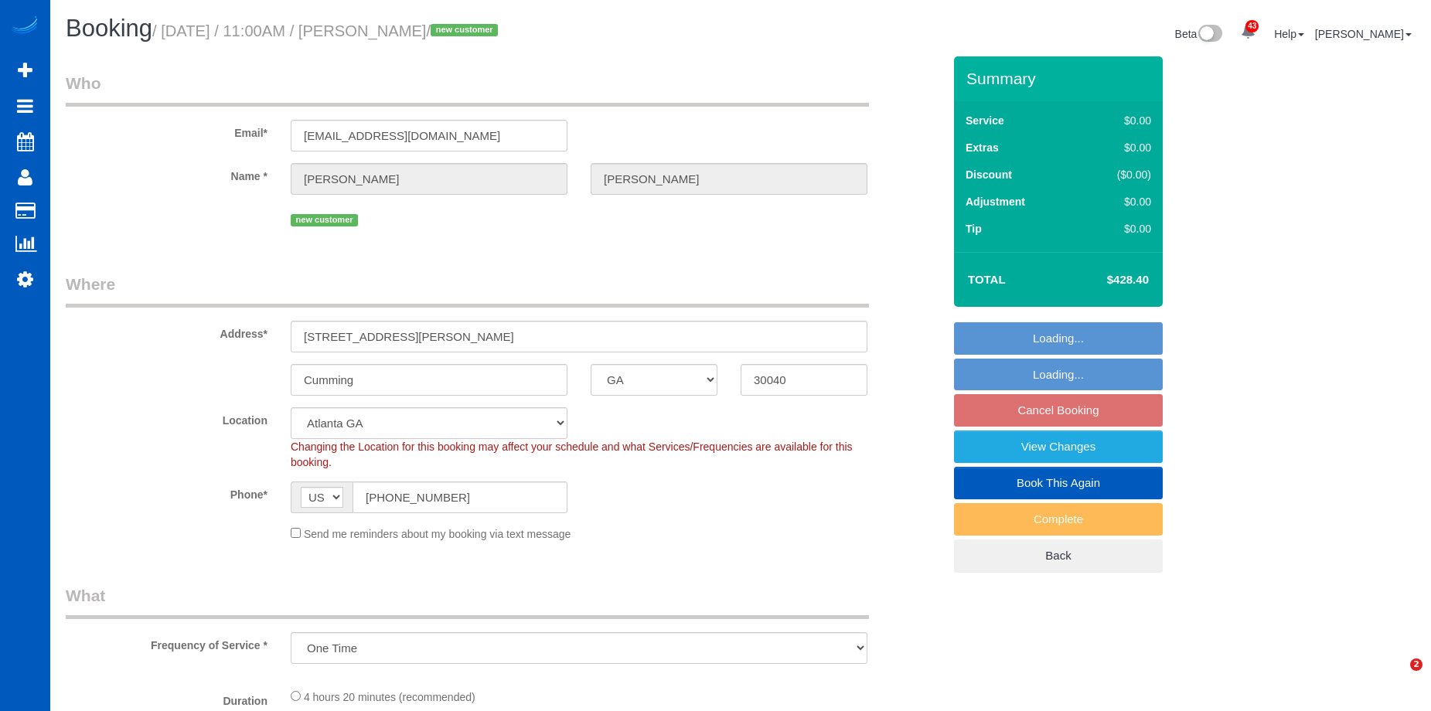
select select "spot1"
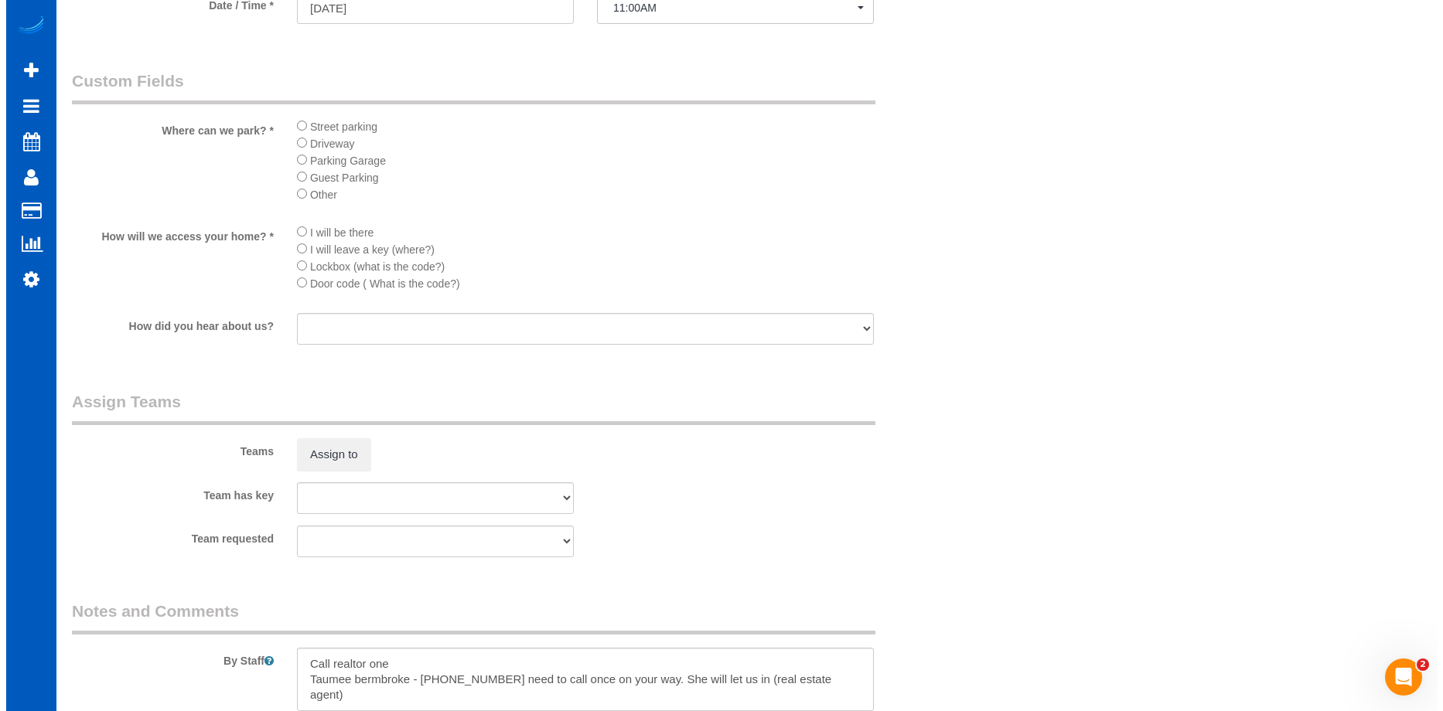
scroll to position [1778, 0]
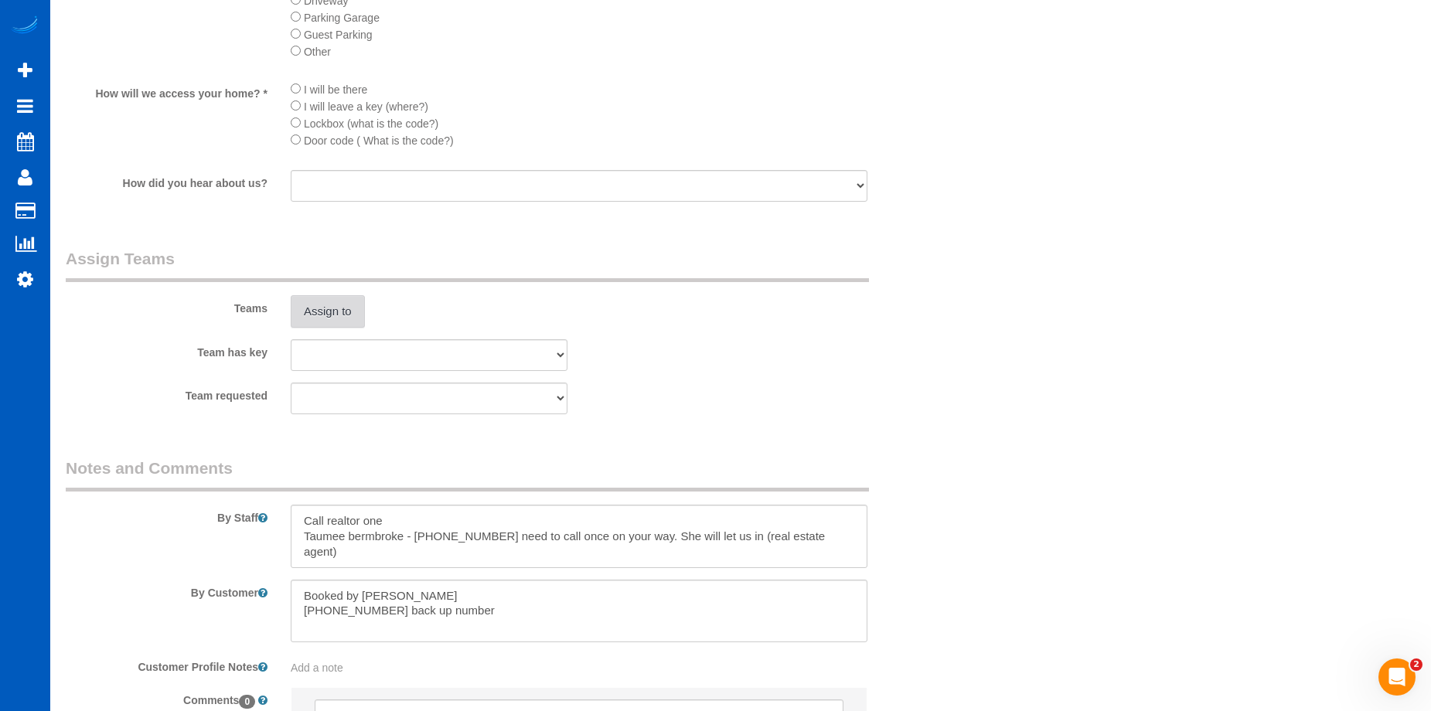
click at [337, 305] on button "Assign to" at bounding box center [328, 311] width 74 height 32
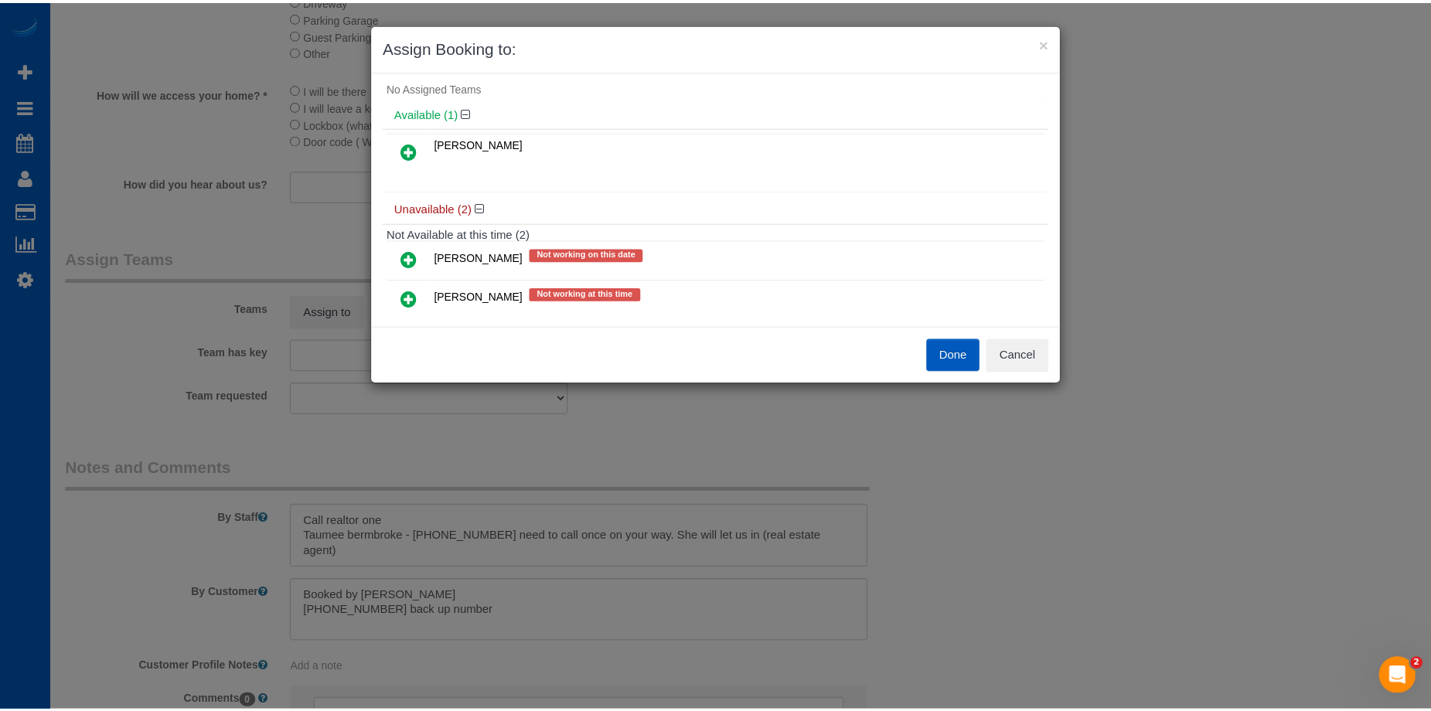
scroll to position [73, 0]
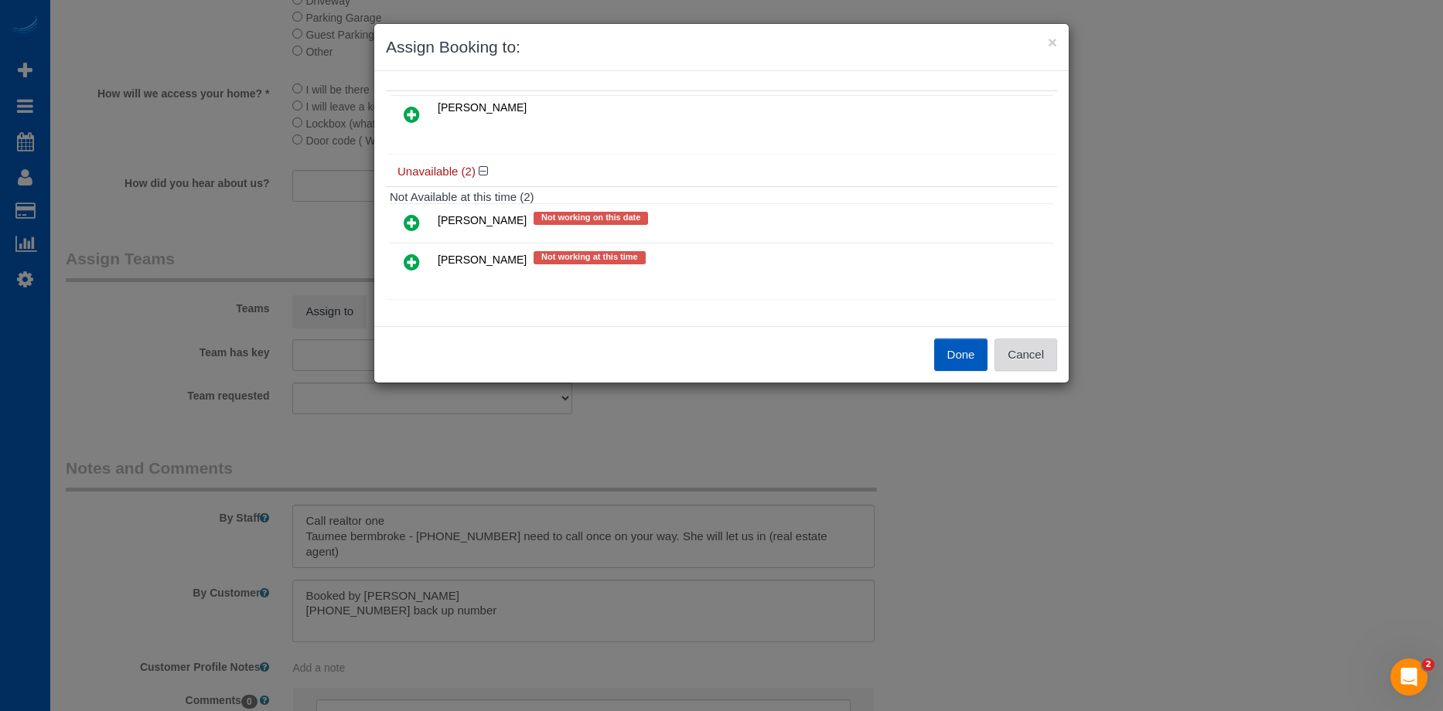
click at [1045, 360] on button "Cancel" at bounding box center [1025, 355] width 63 height 32
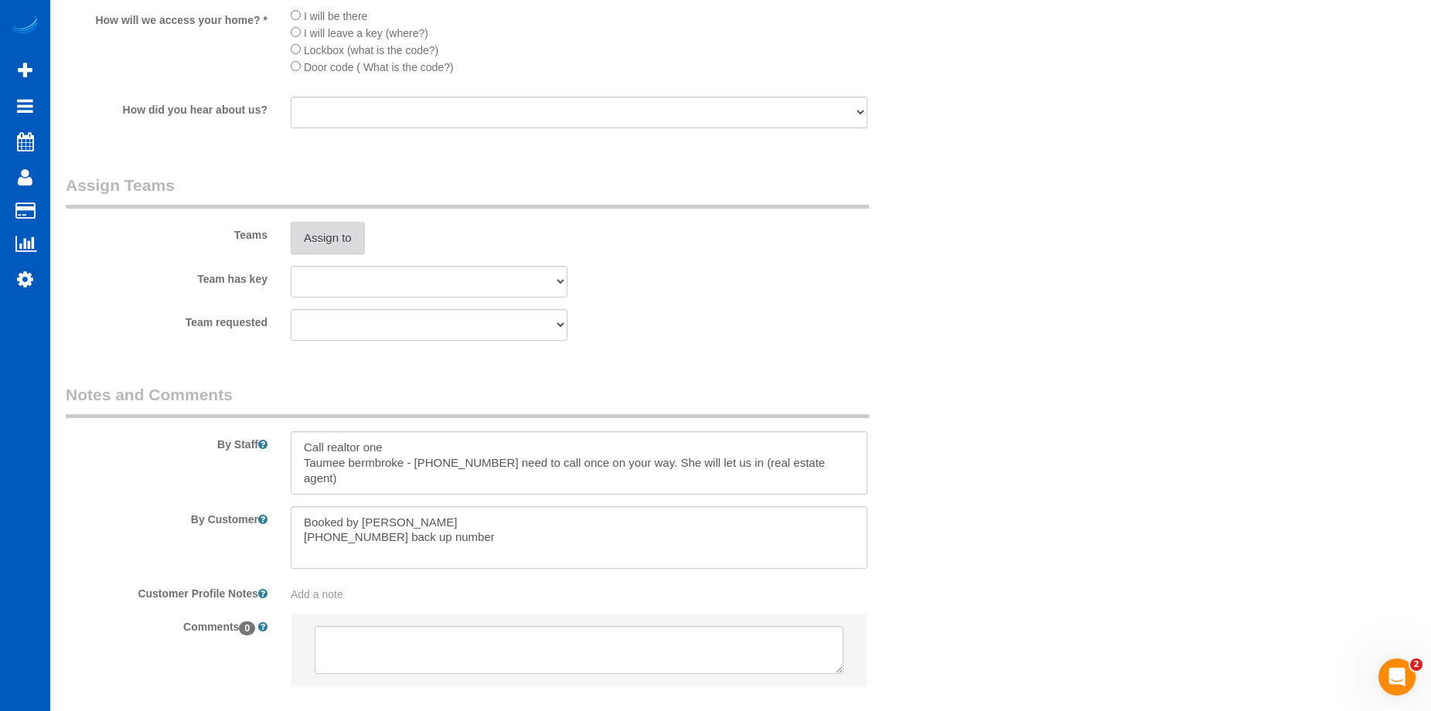
scroll to position [1855, 0]
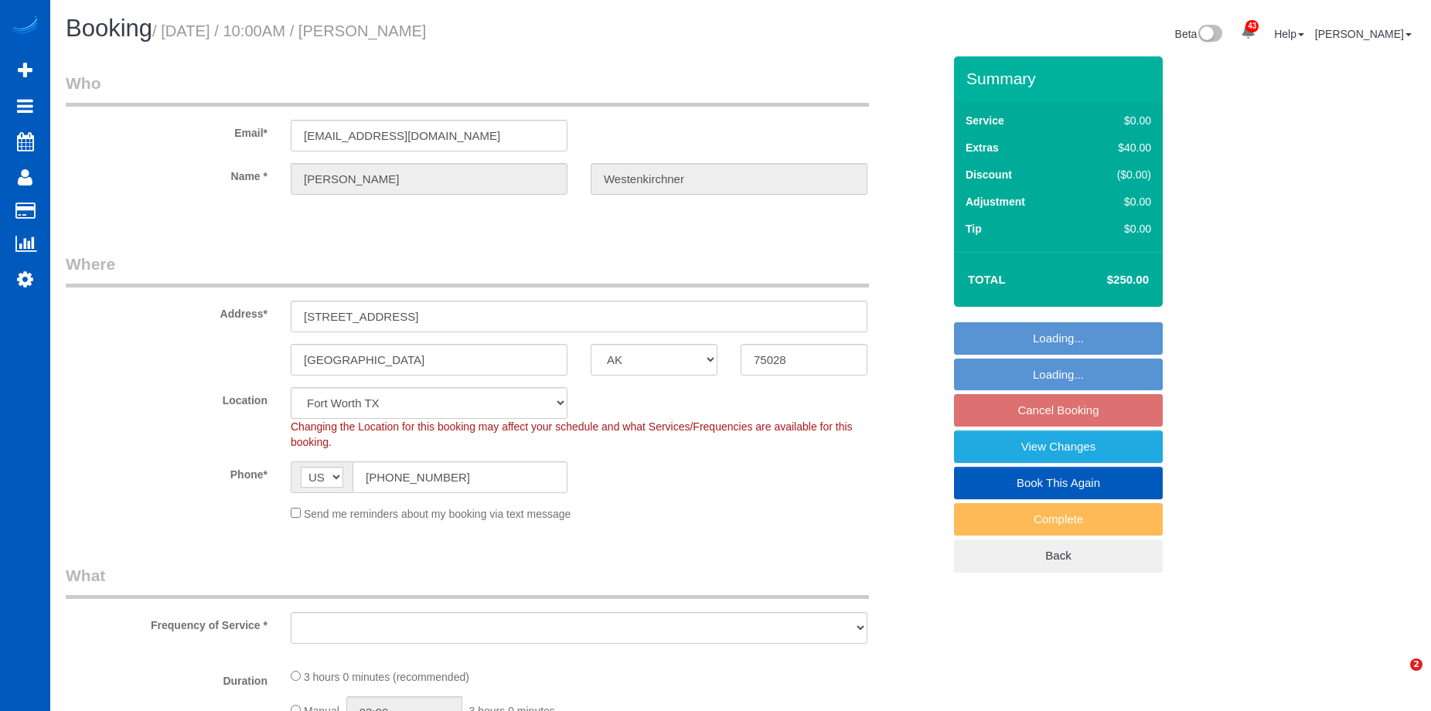
select select "[GEOGRAPHIC_DATA]"
select select "object:903"
select select "string:fspay-374f50f5-b5bc-47f8-9c19-4bbd31035c5a"
select select "199"
select select "3001"
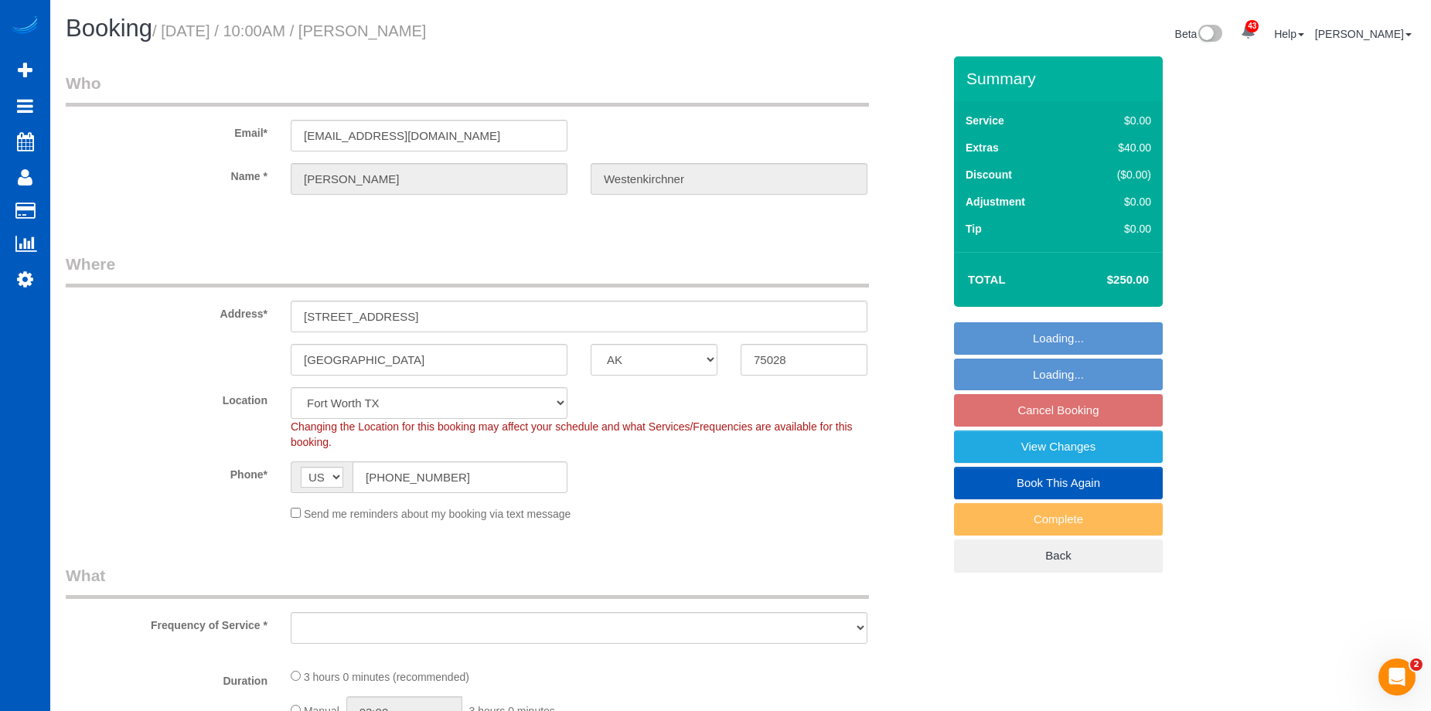
select select "4"
select select "3"
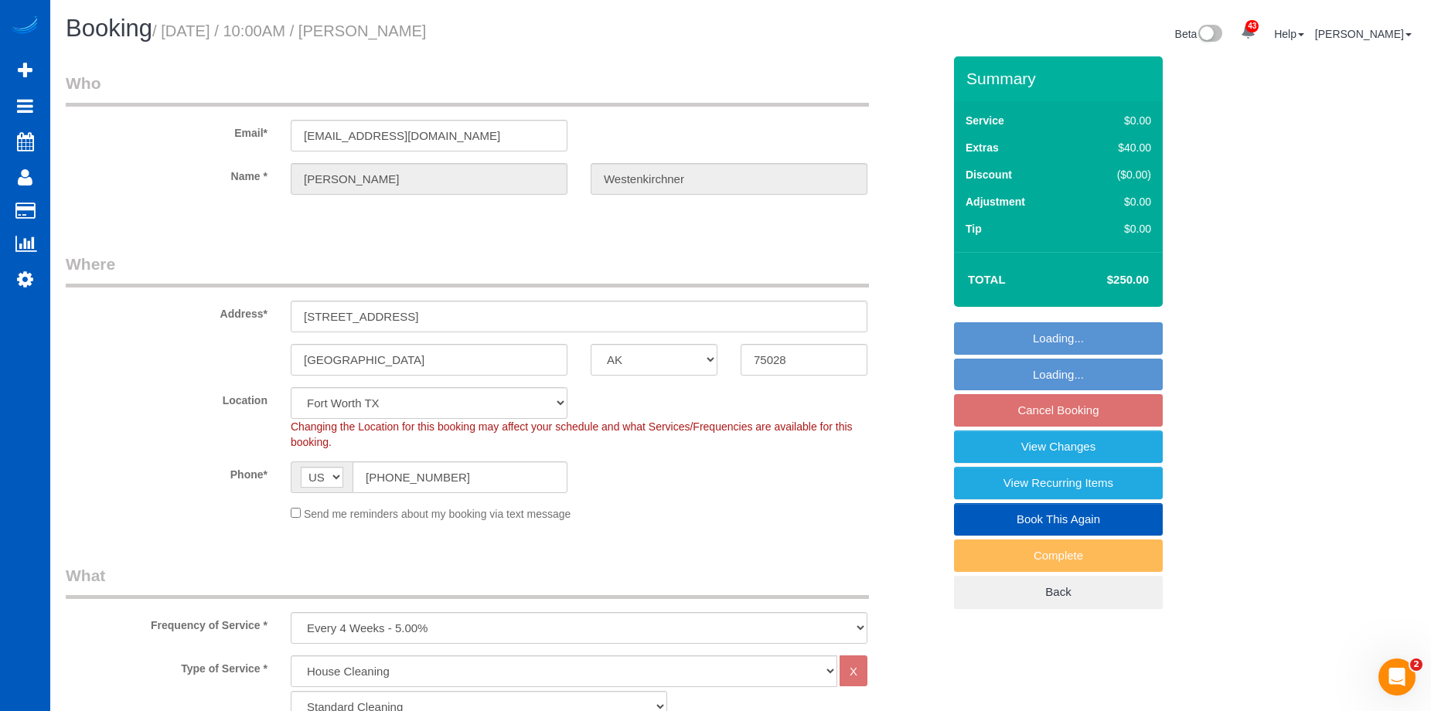
select select "object:1063"
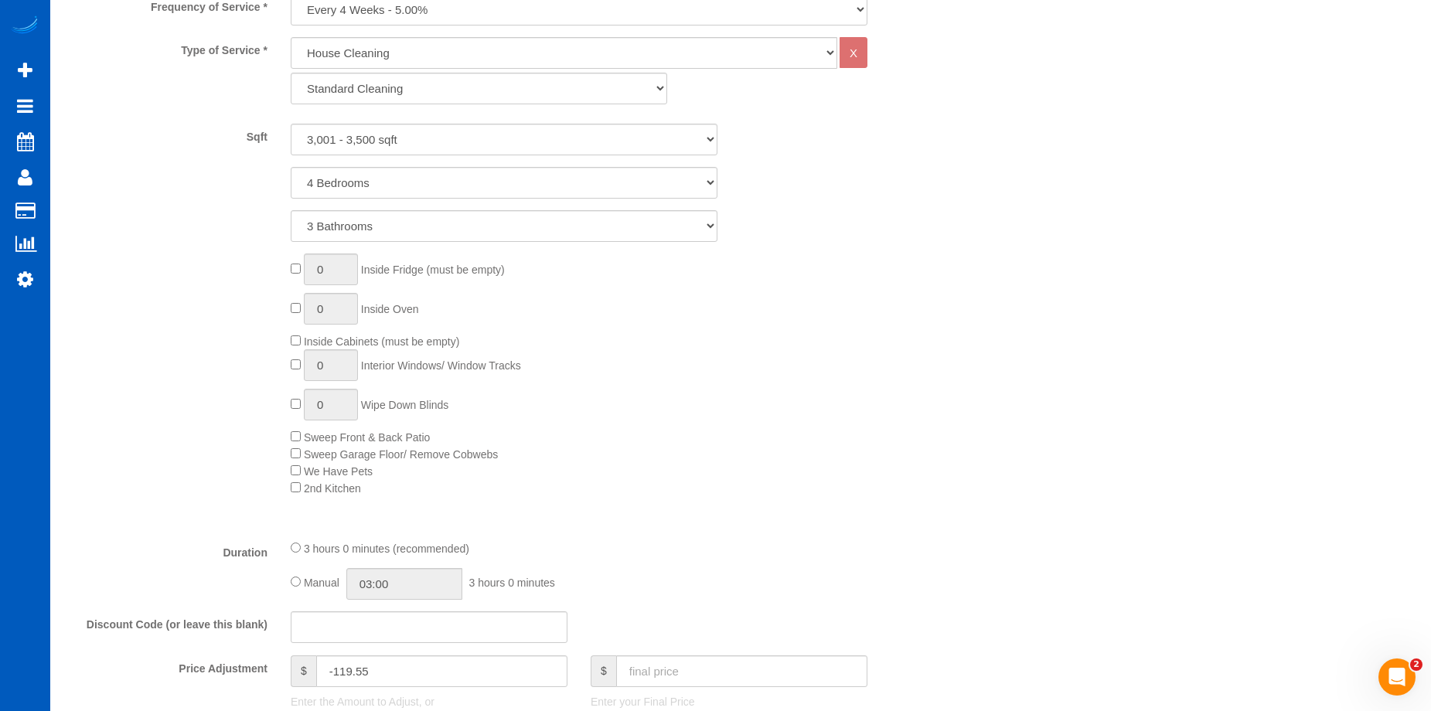
select select "3001"
select select "4"
select select "3"
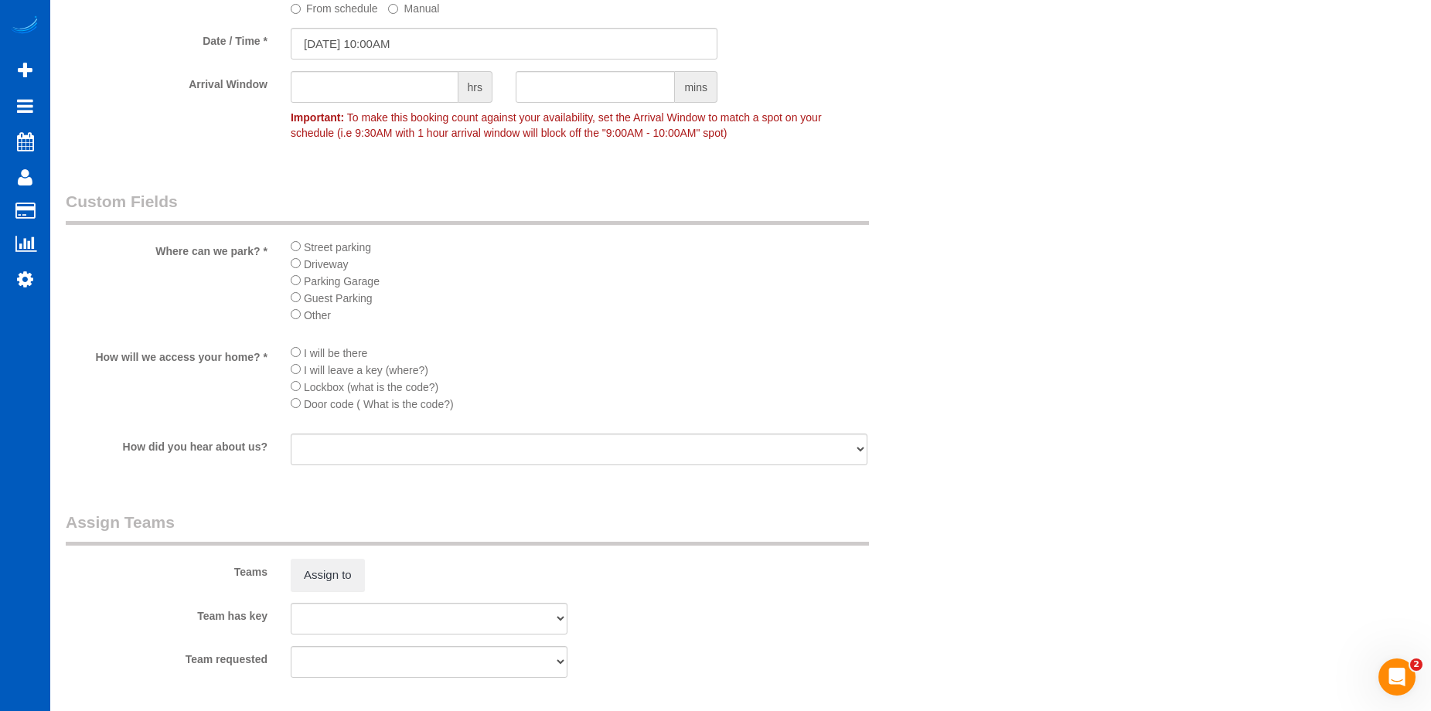
scroll to position [1933, 0]
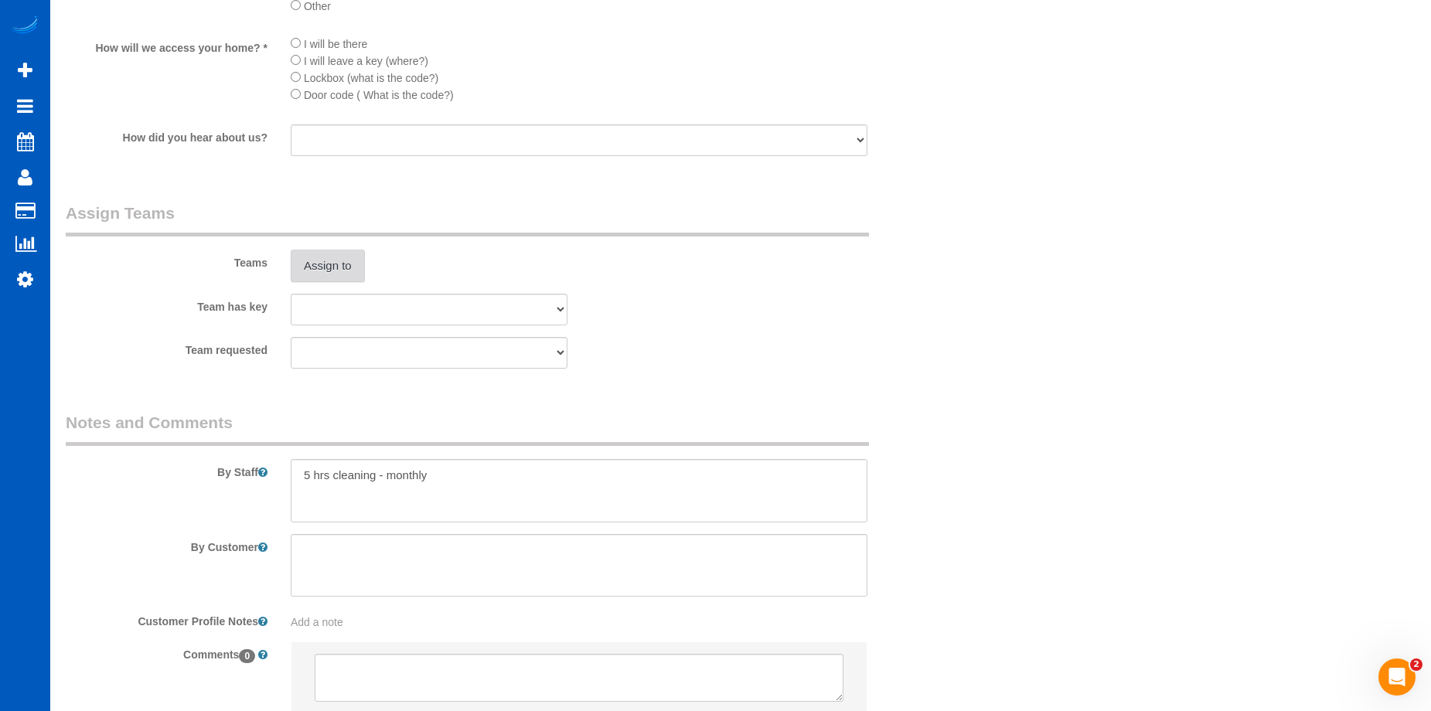
click at [328, 264] on button "Assign to" at bounding box center [328, 266] width 74 height 32
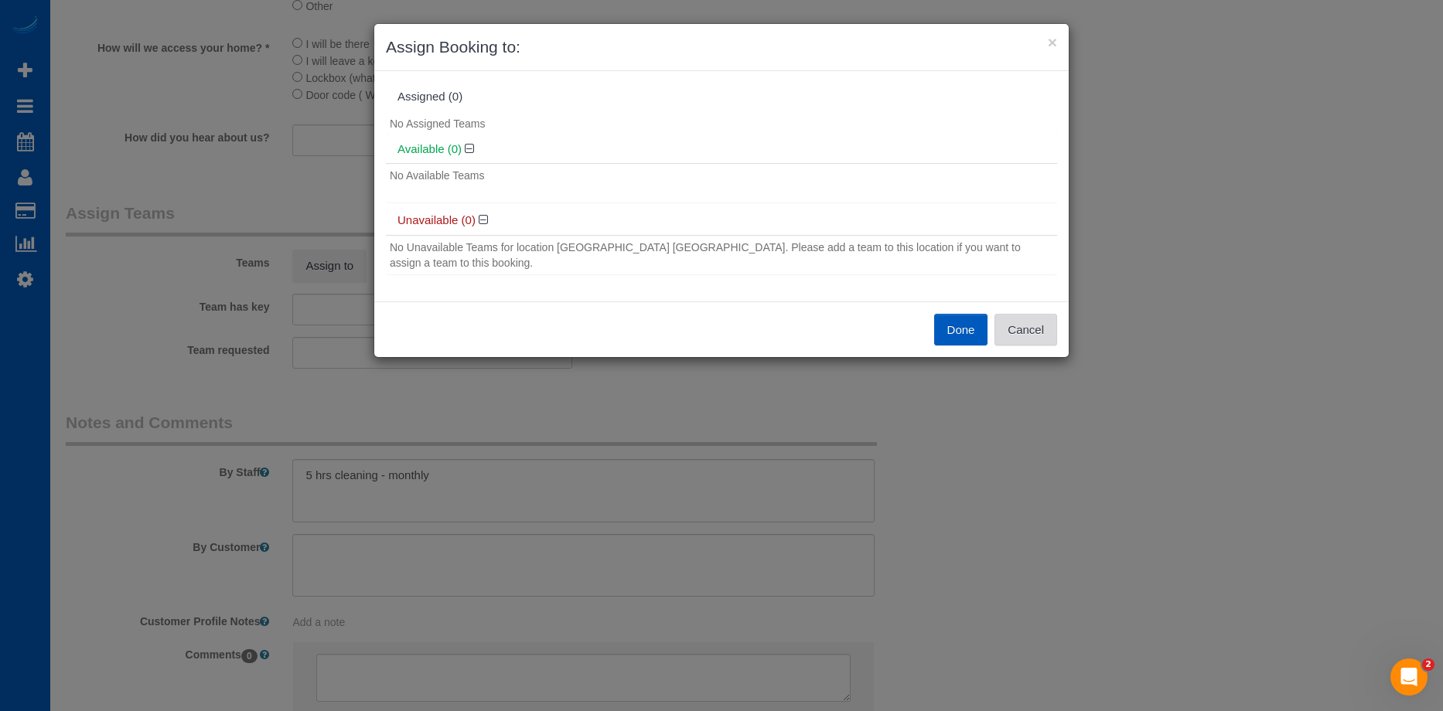
click at [1039, 323] on button "Cancel" at bounding box center [1025, 330] width 63 height 32
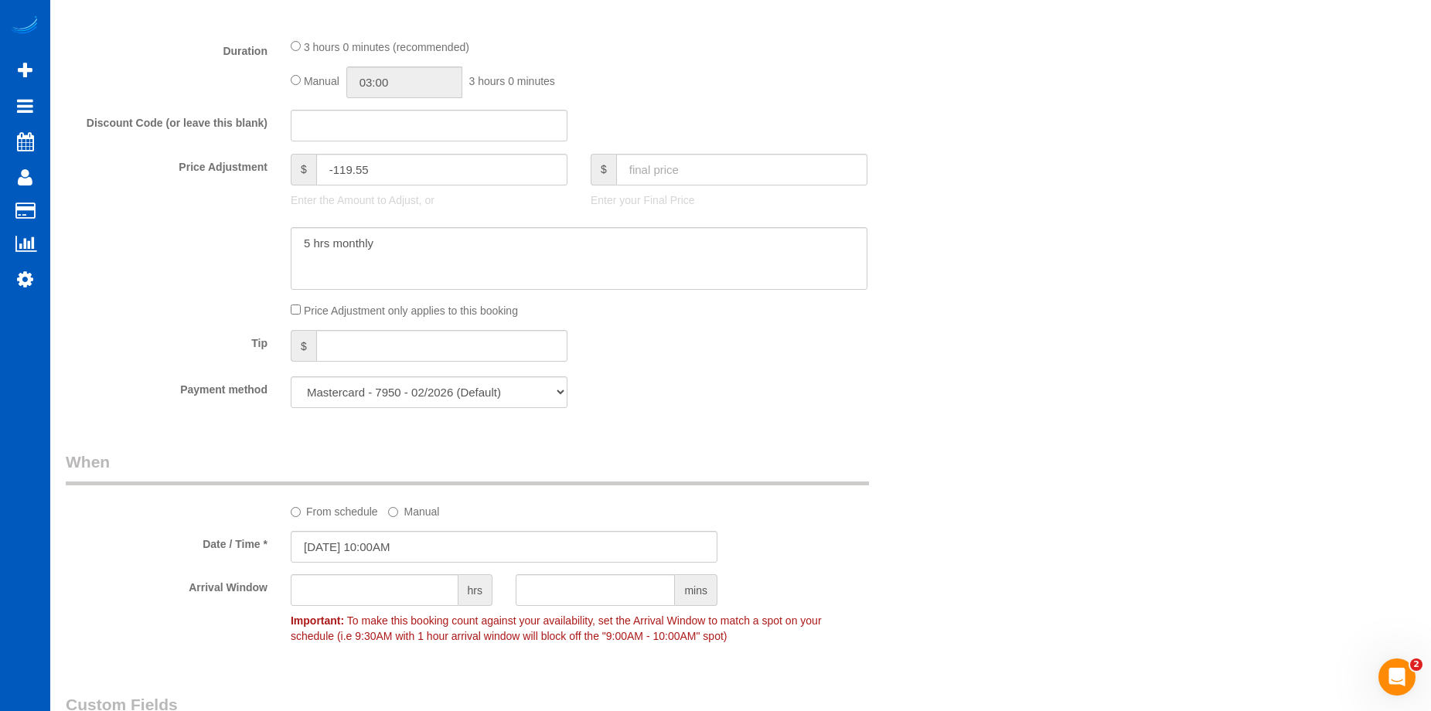
scroll to position [1082, 0]
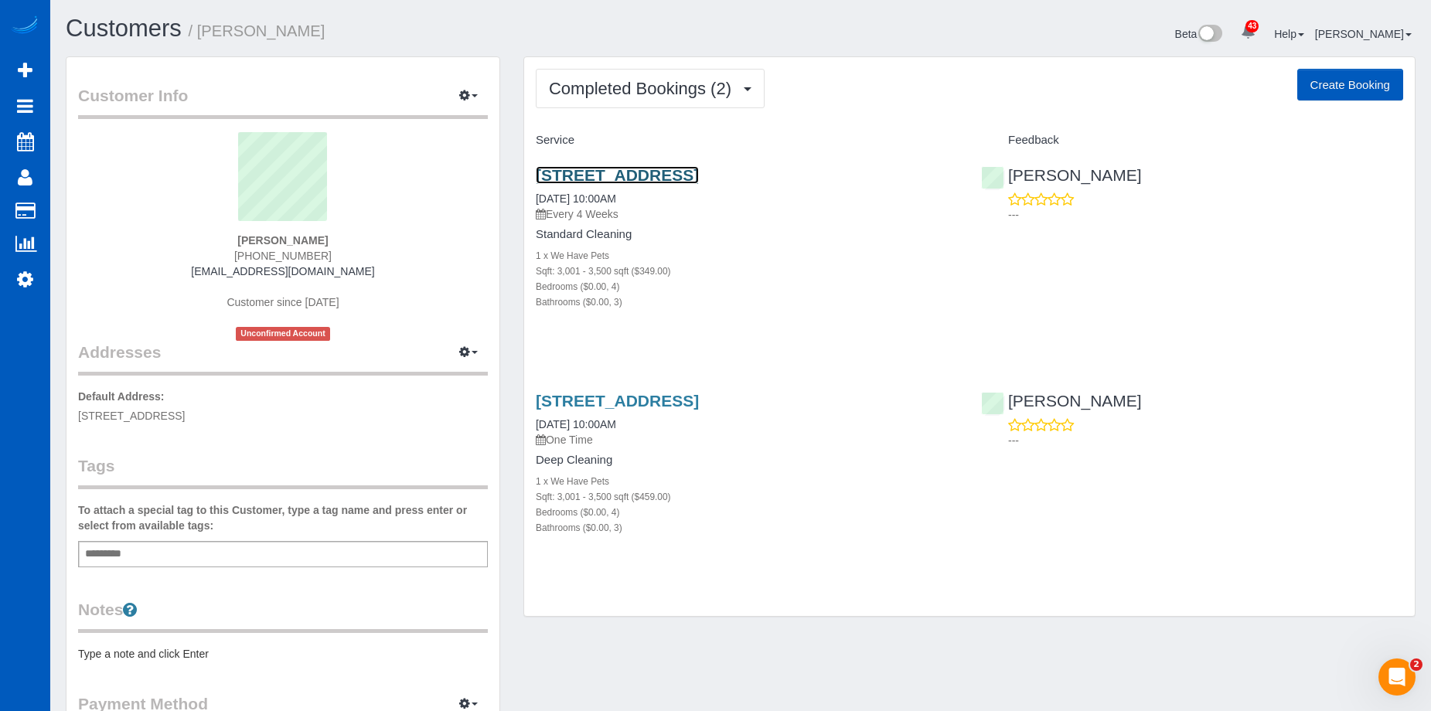
click at [643, 174] on link "1212 Old Oak Trl, Flower Mound, TX 75028" at bounding box center [617, 175] width 163 height 18
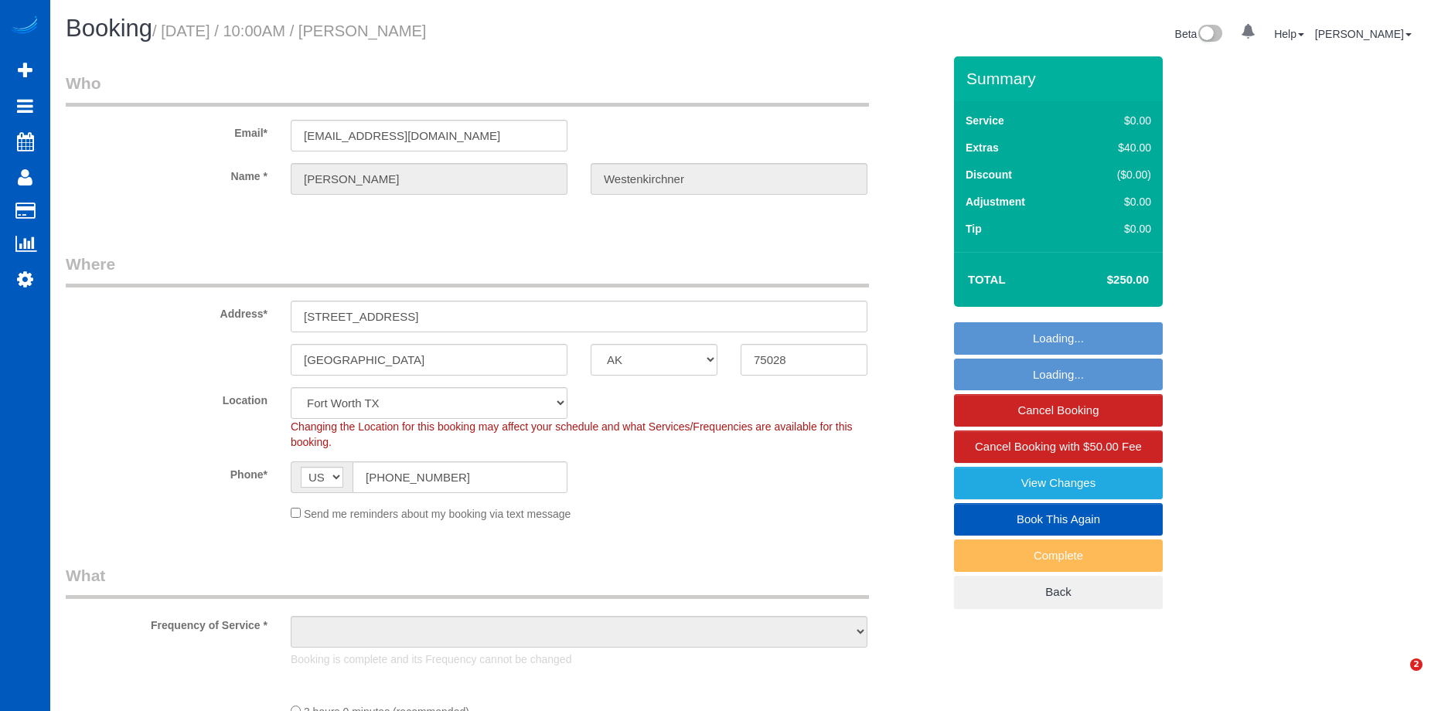
select select "[GEOGRAPHIC_DATA]"
select select "object:1096"
select select "199"
select select "3001"
select select "4"
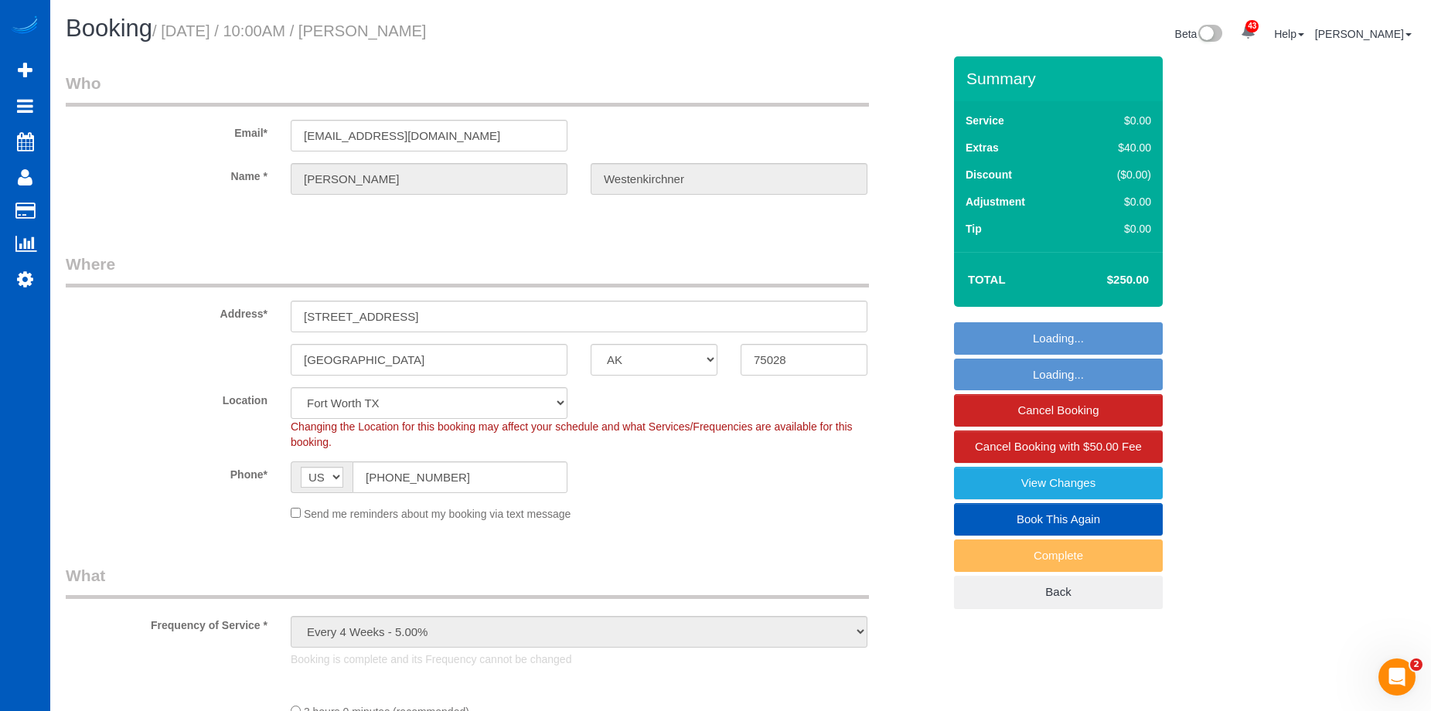
select select "3"
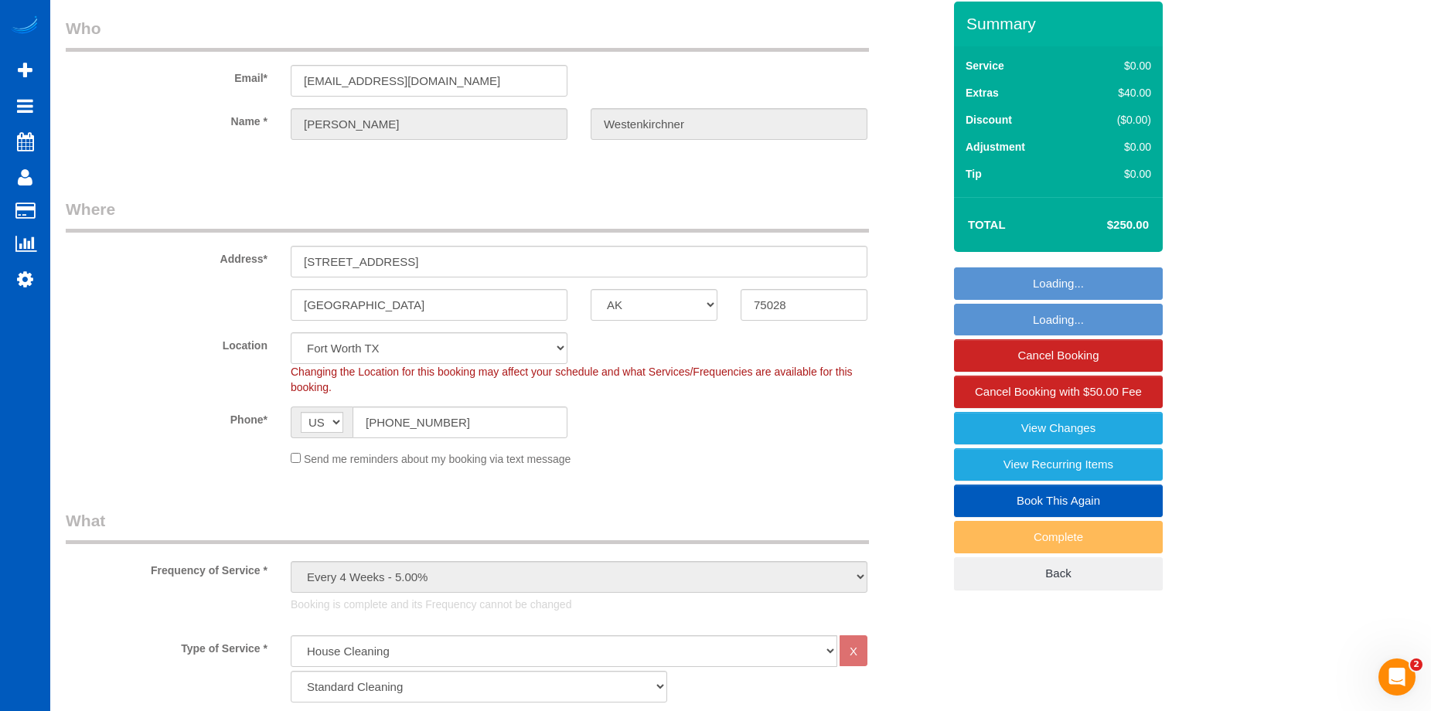
select select "3001"
select select "4"
select select "3"
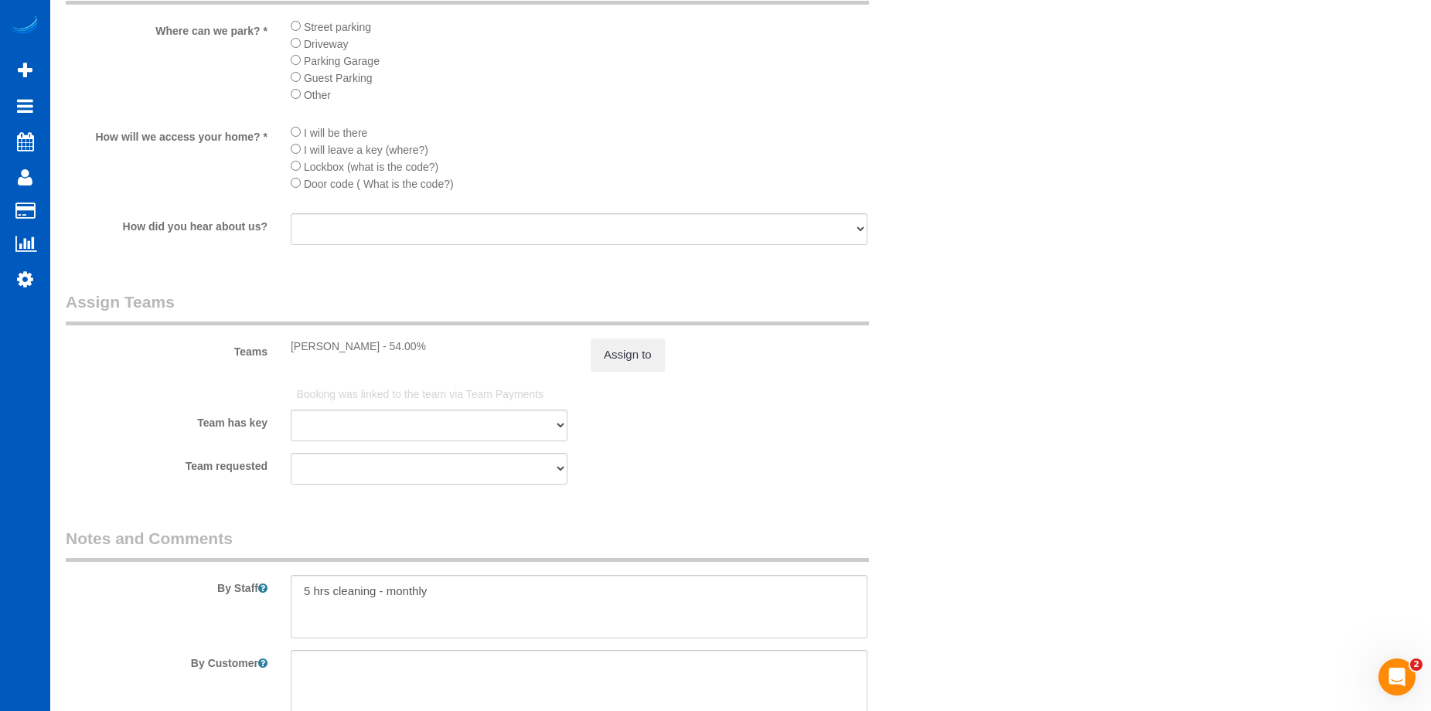
scroll to position [2010, 0]
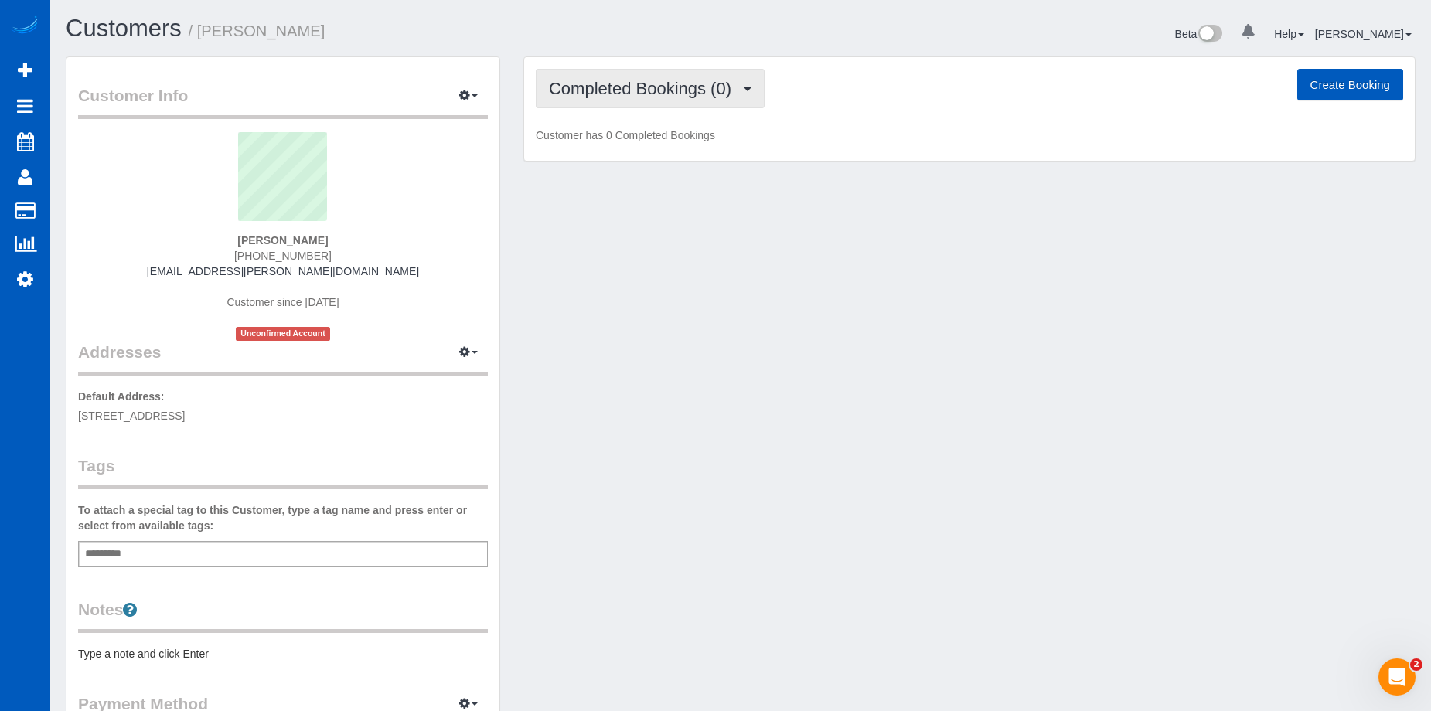
click at [714, 92] on span "Completed Bookings (0)" at bounding box center [644, 88] width 190 height 19
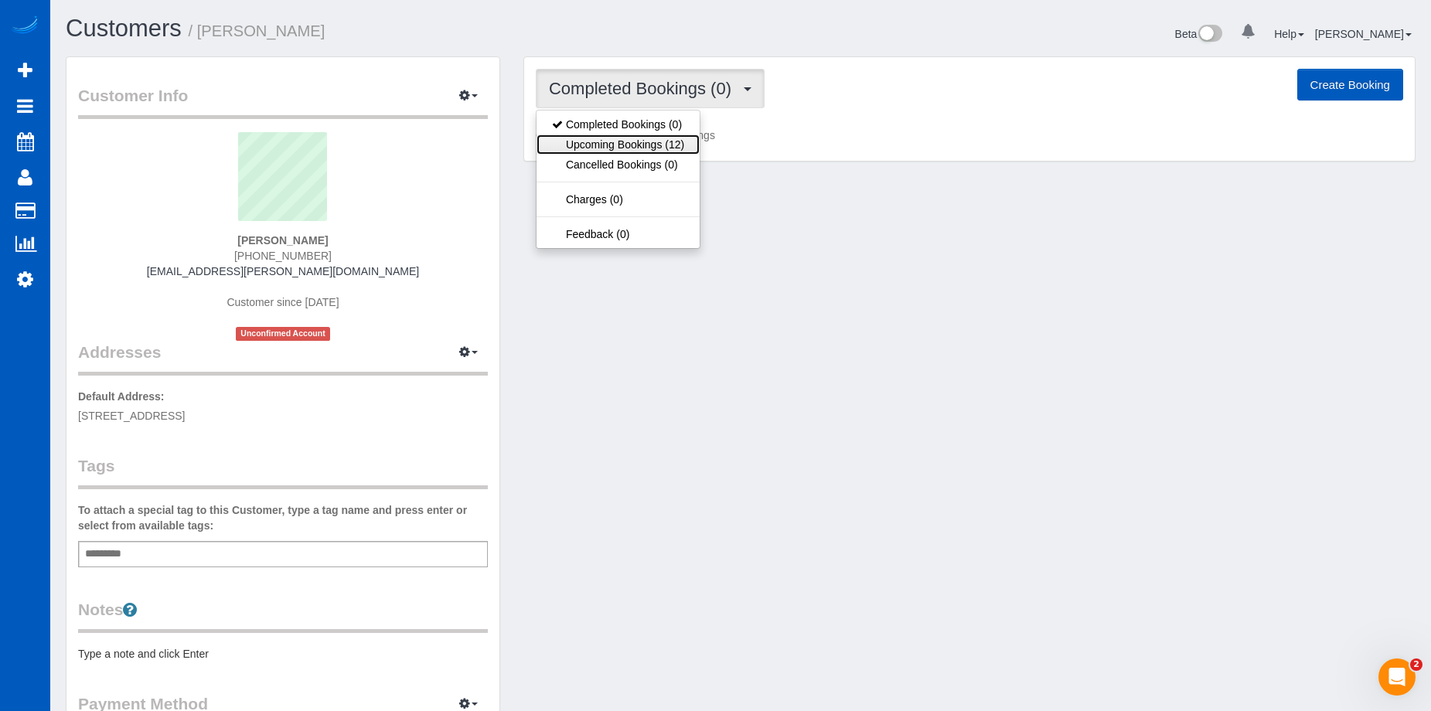
click at [680, 144] on link "Upcoming Bookings (12)" at bounding box center [618, 145] width 163 height 20
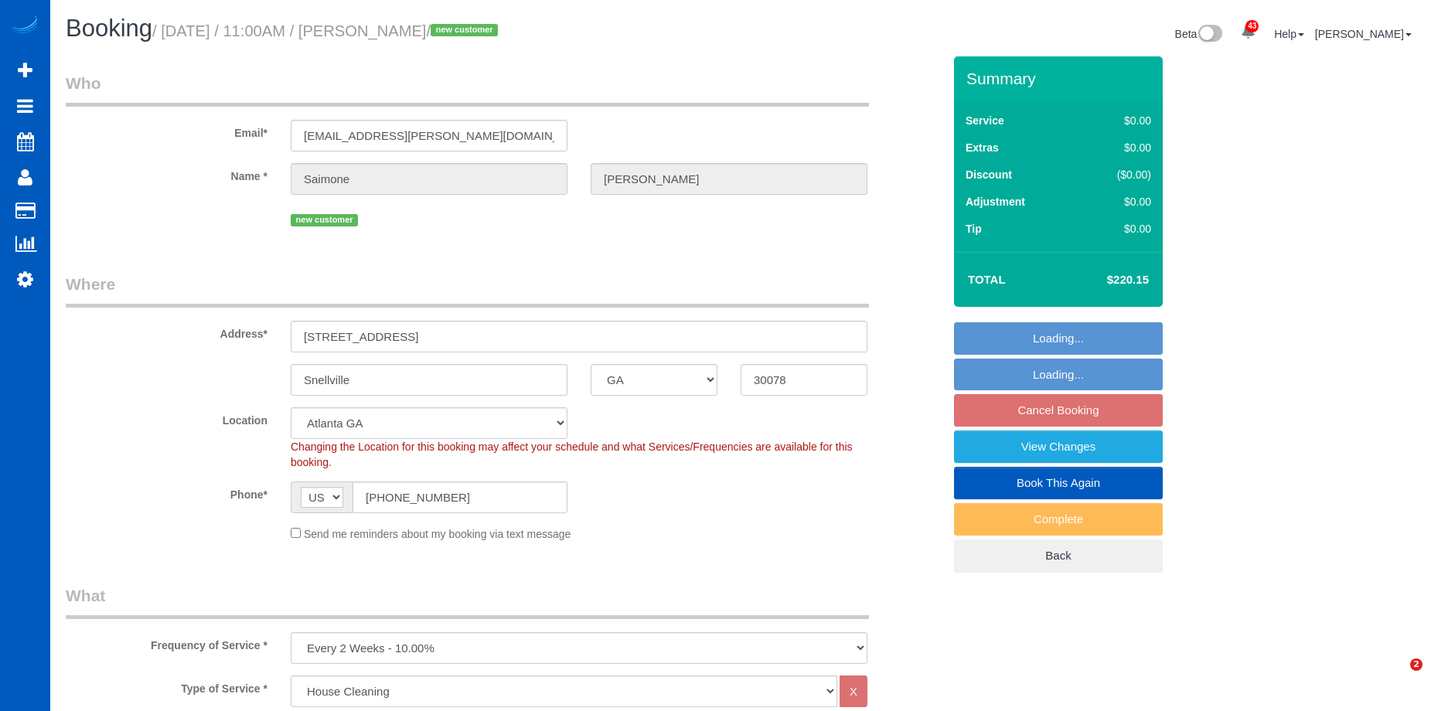
select select "GA"
select select "199"
select select "2001"
select select "3"
select select "2"
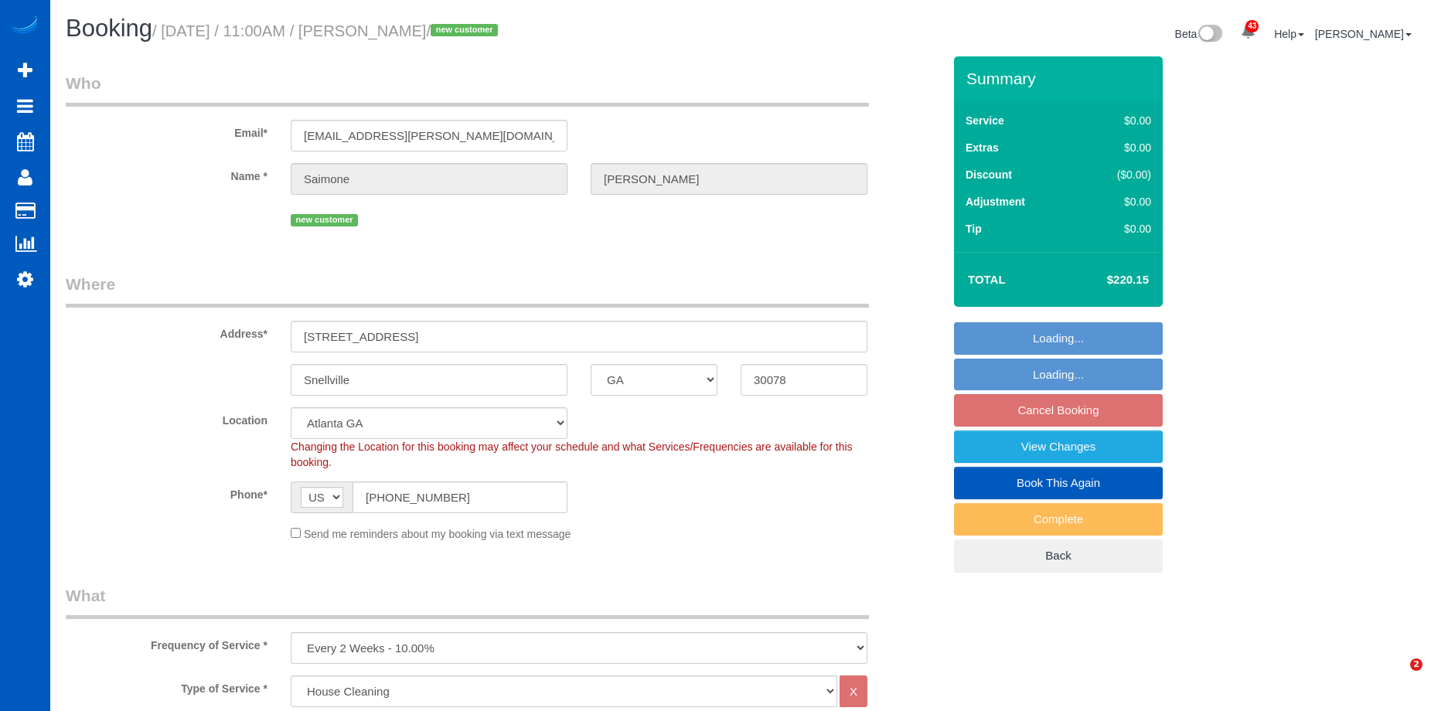
select select "spot1"
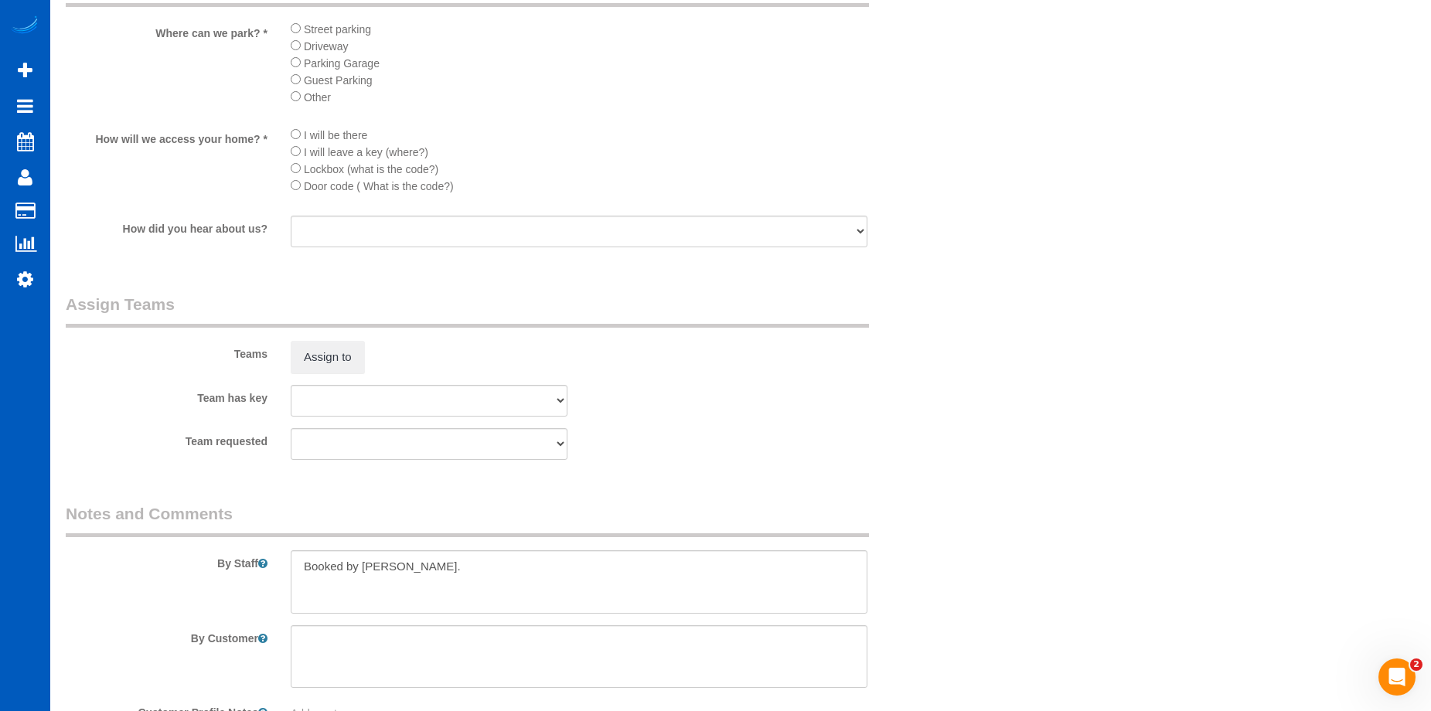
scroll to position [1933, 0]
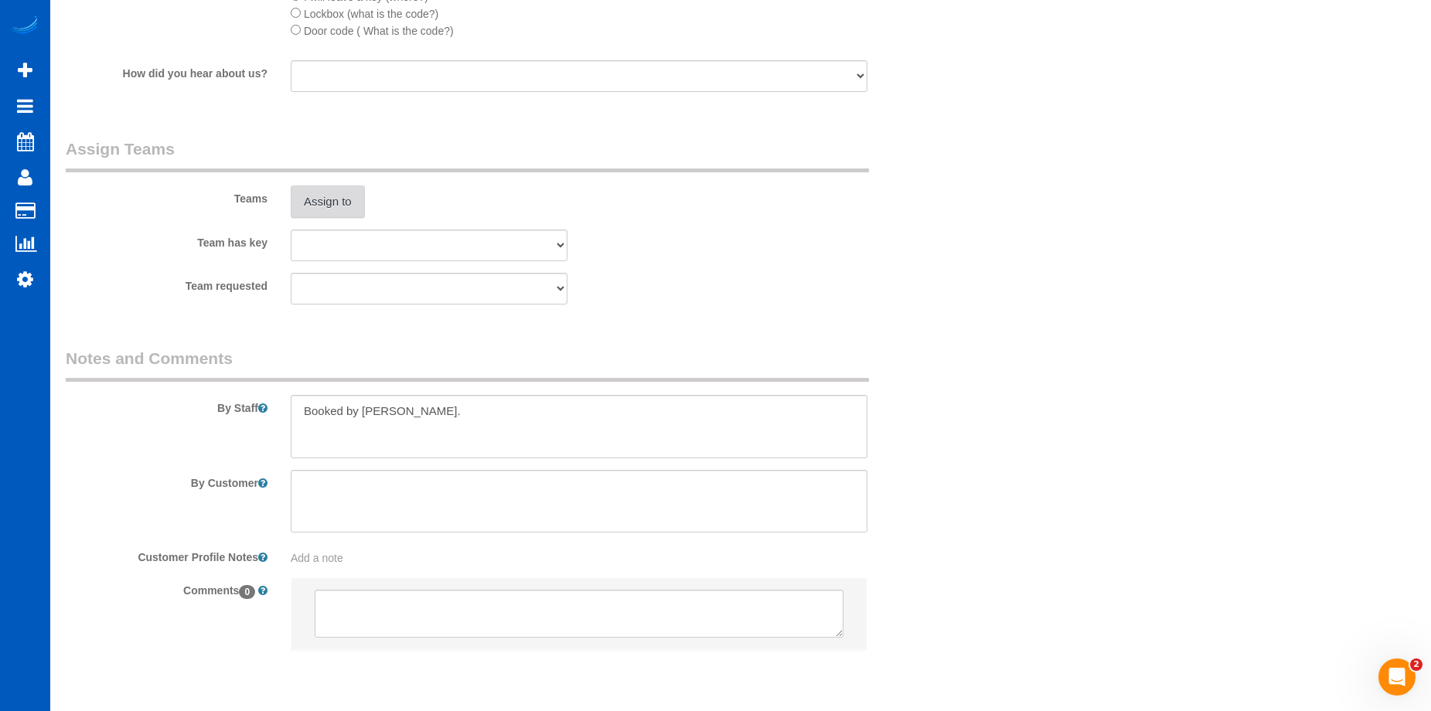
click at [358, 205] on button "Assign to" at bounding box center [328, 202] width 74 height 32
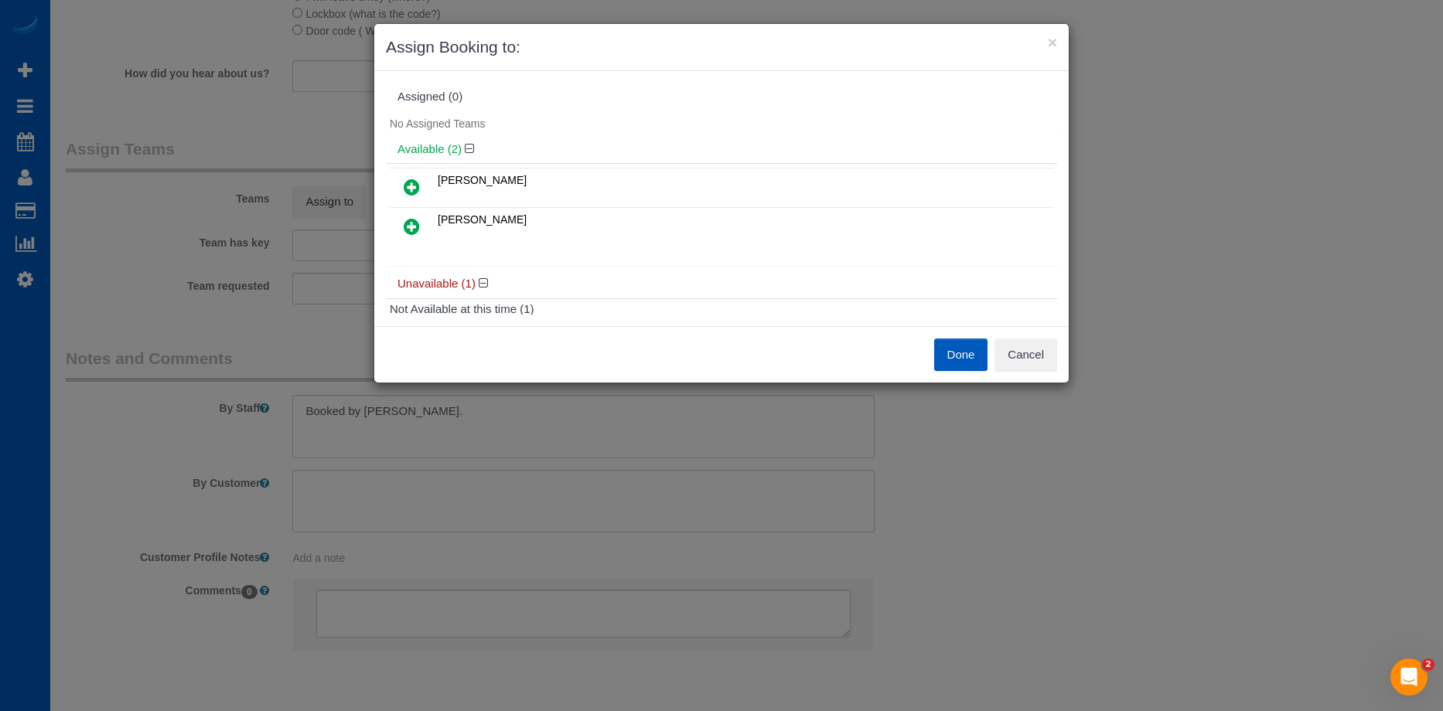
click at [414, 190] on icon at bounding box center [412, 187] width 16 height 19
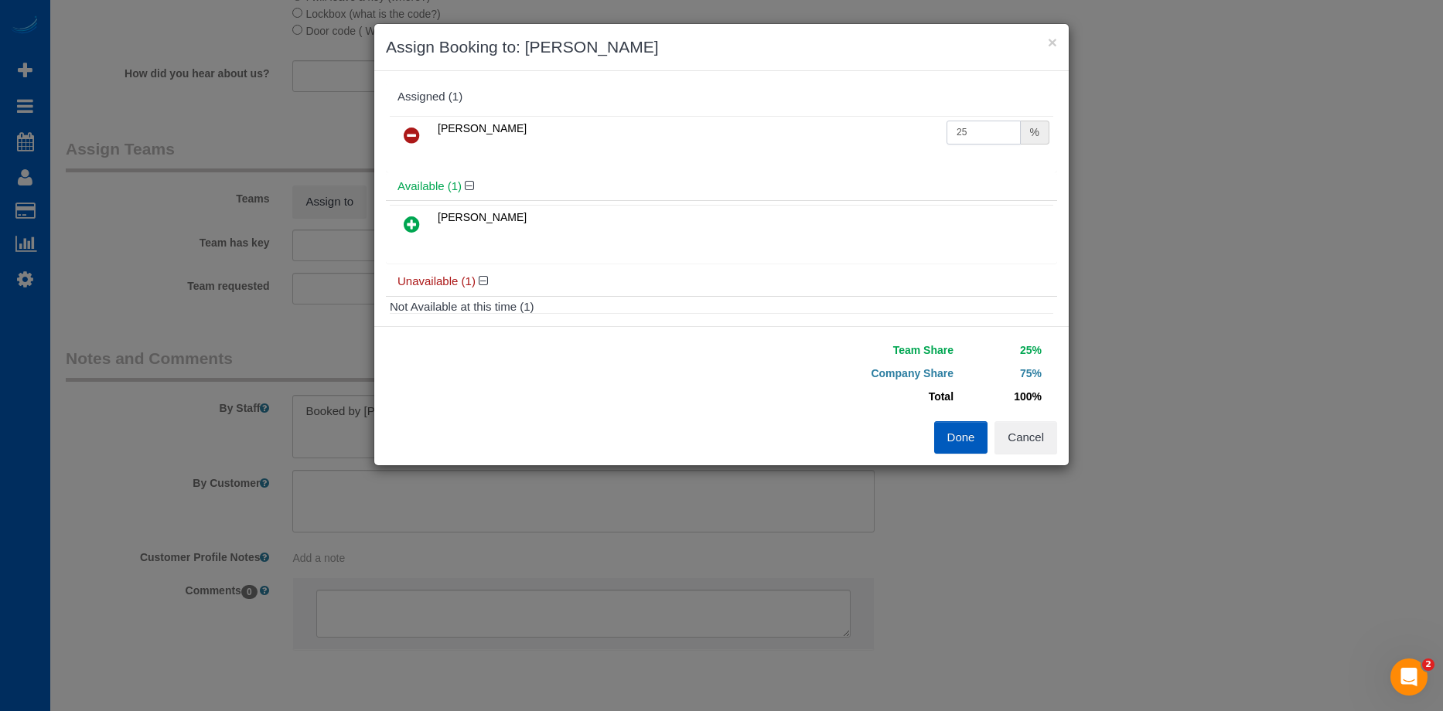
click at [966, 138] on input "25" at bounding box center [983, 133] width 74 height 24
drag, startPoint x: 970, startPoint y: 131, endPoint x: 888, endPoint y: 115, distance: 83.5
click at [888, 116] on table "[PERSON_NAME] 25 %" at bounding box center [721, 135] width 663 height 39
type input "50"
click at [952, 446] on button "Done" at bounding box center [961, 437] width 54 height 32
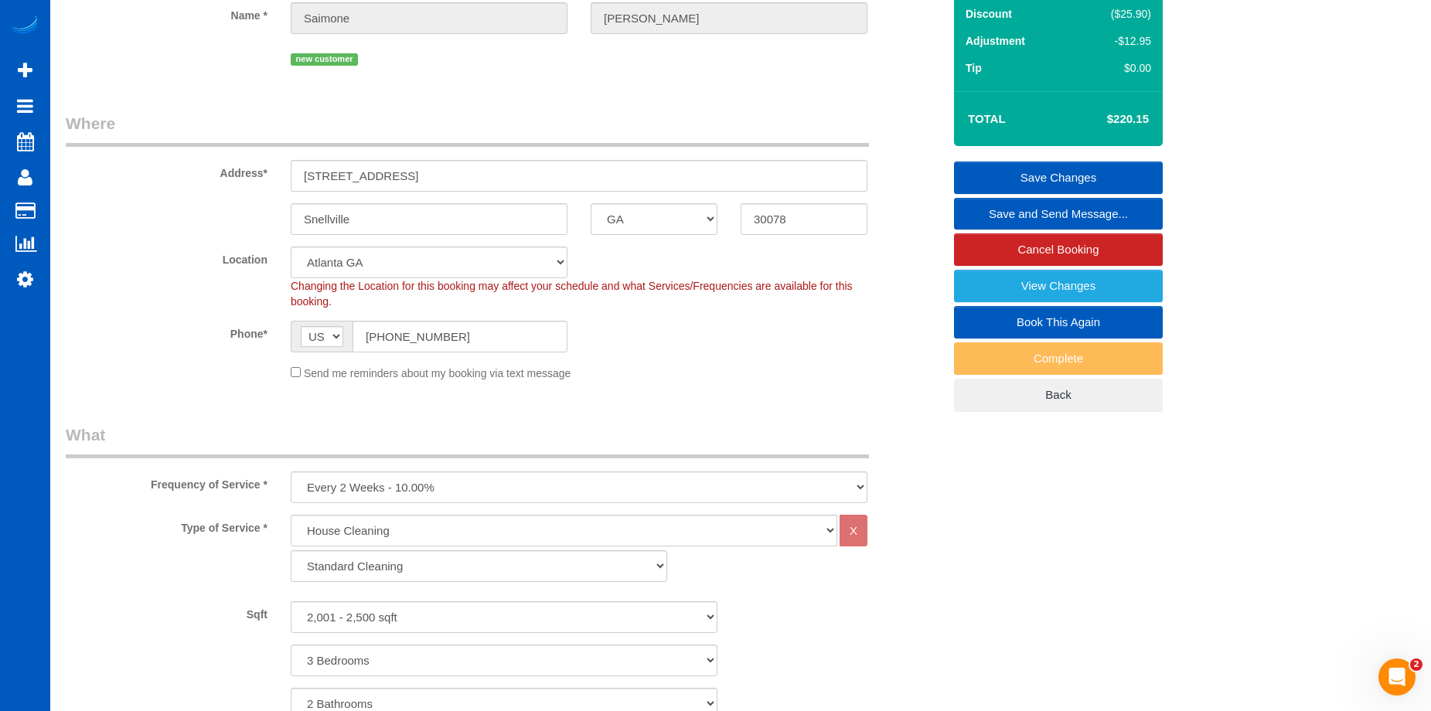
scroll to position [0, 0]
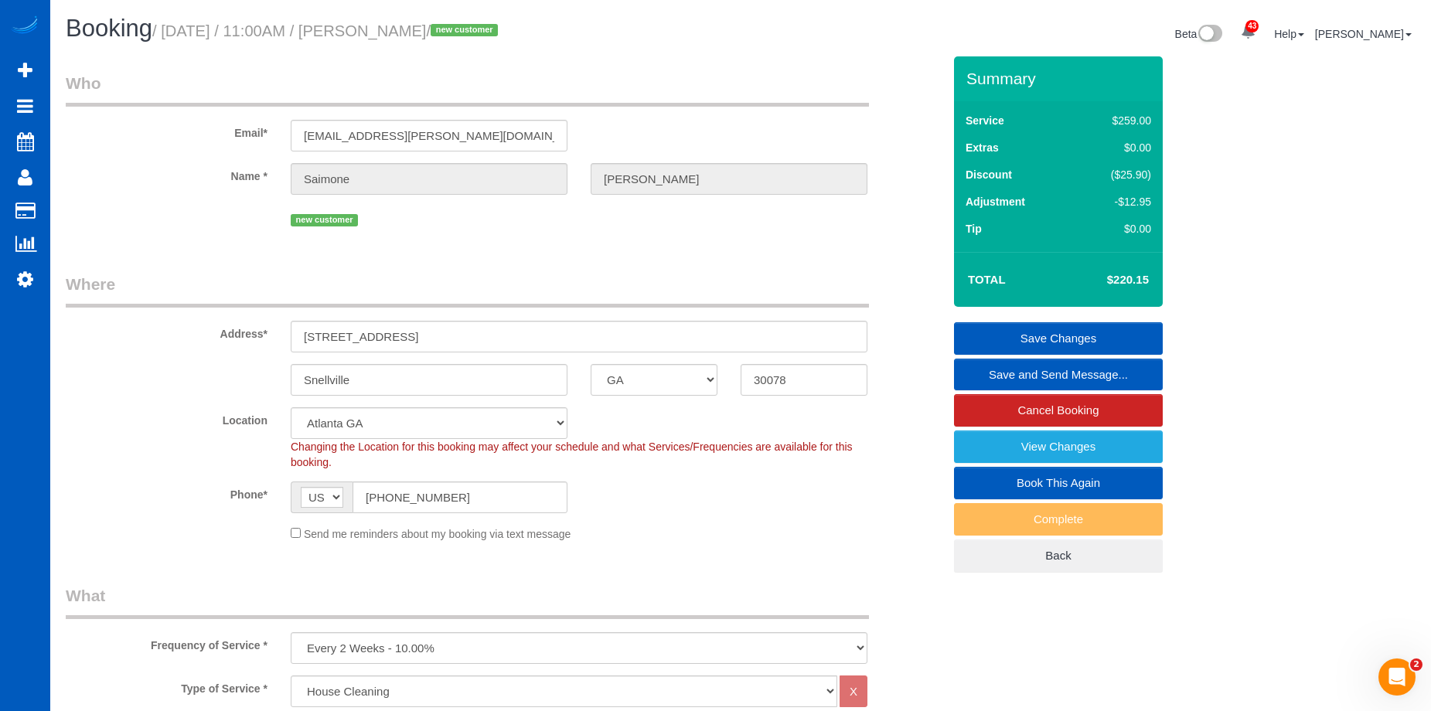
click at [1022, 330] on link "Save Changes" at bounding box center [1058, 338] width 209 height 32
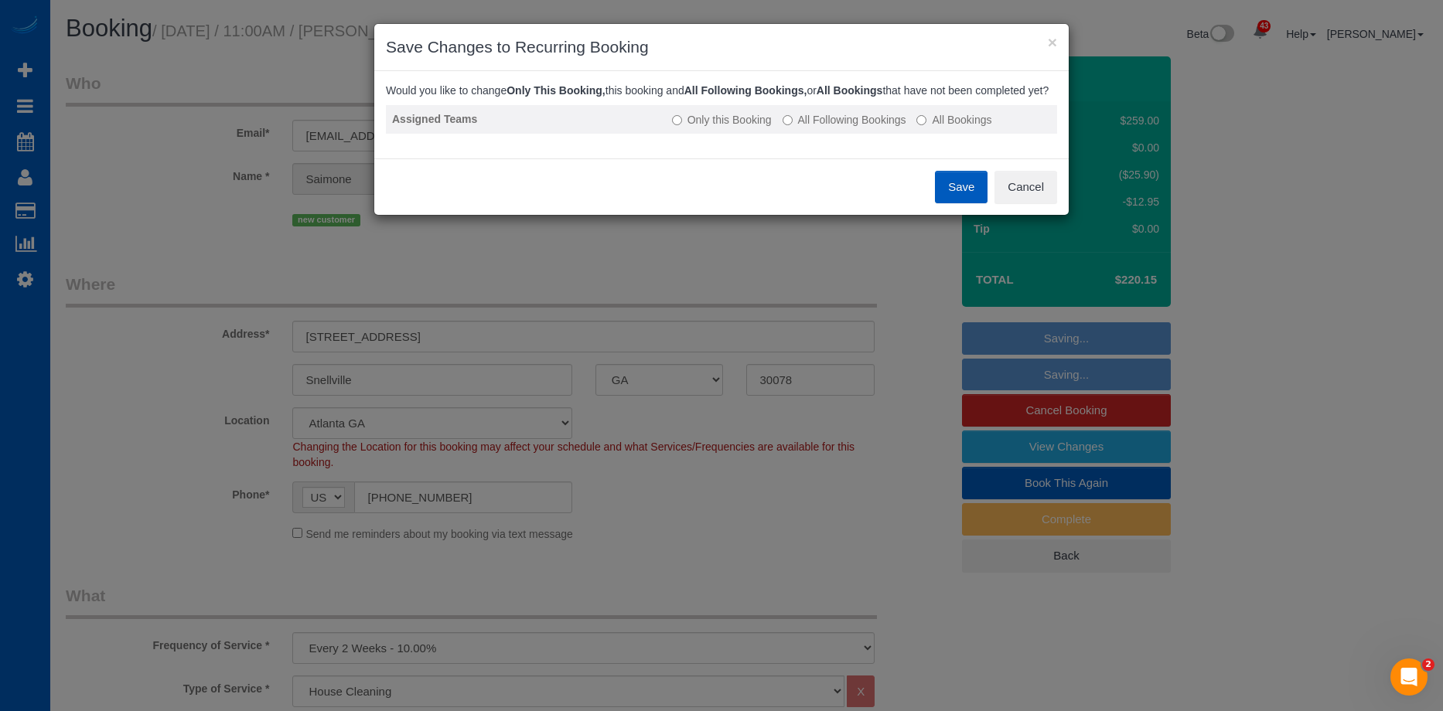
click at [828, 128] on label "All Following Bookings" at bounding box center [844, 119] width 124 height 15
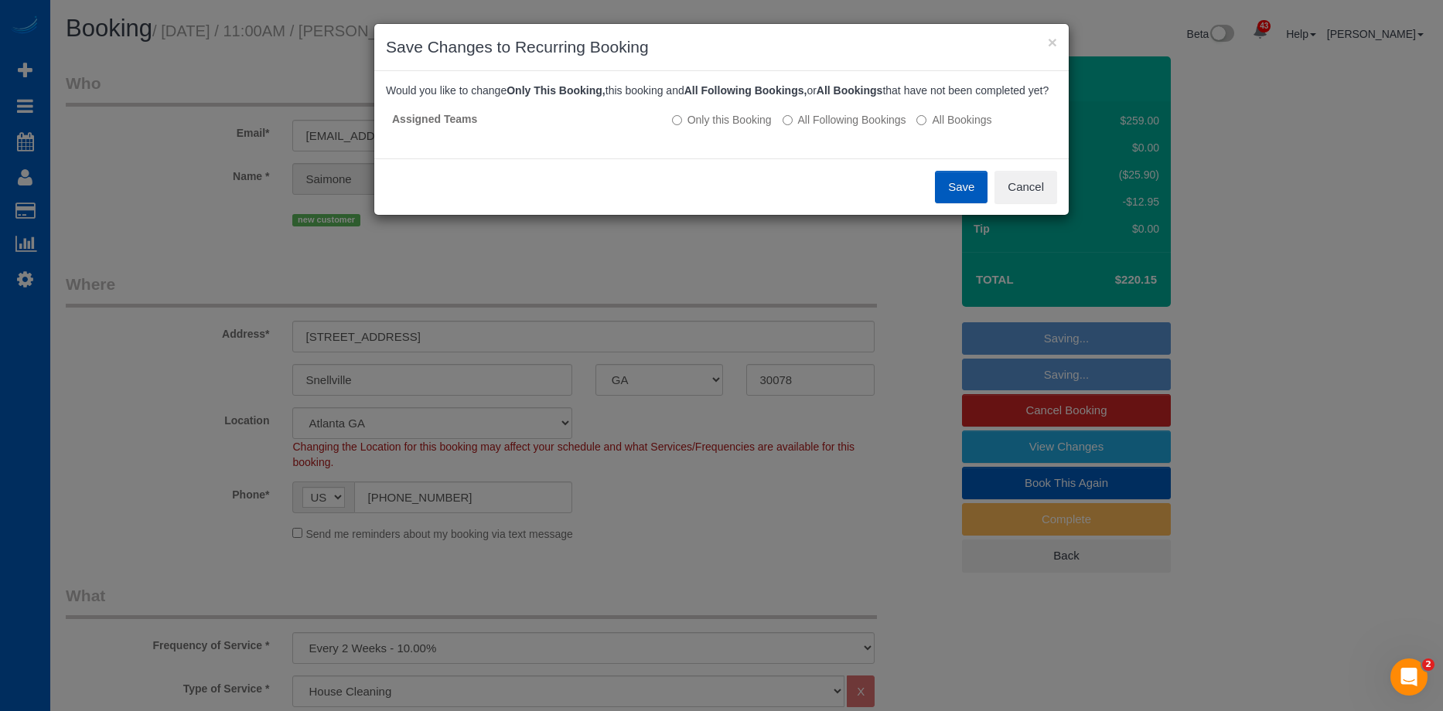
click at [956, 203] on button "Save" at bounding box center [961, 187] width 53 height 32
